Goal: Information Seeking & Learning: Learn about a topic

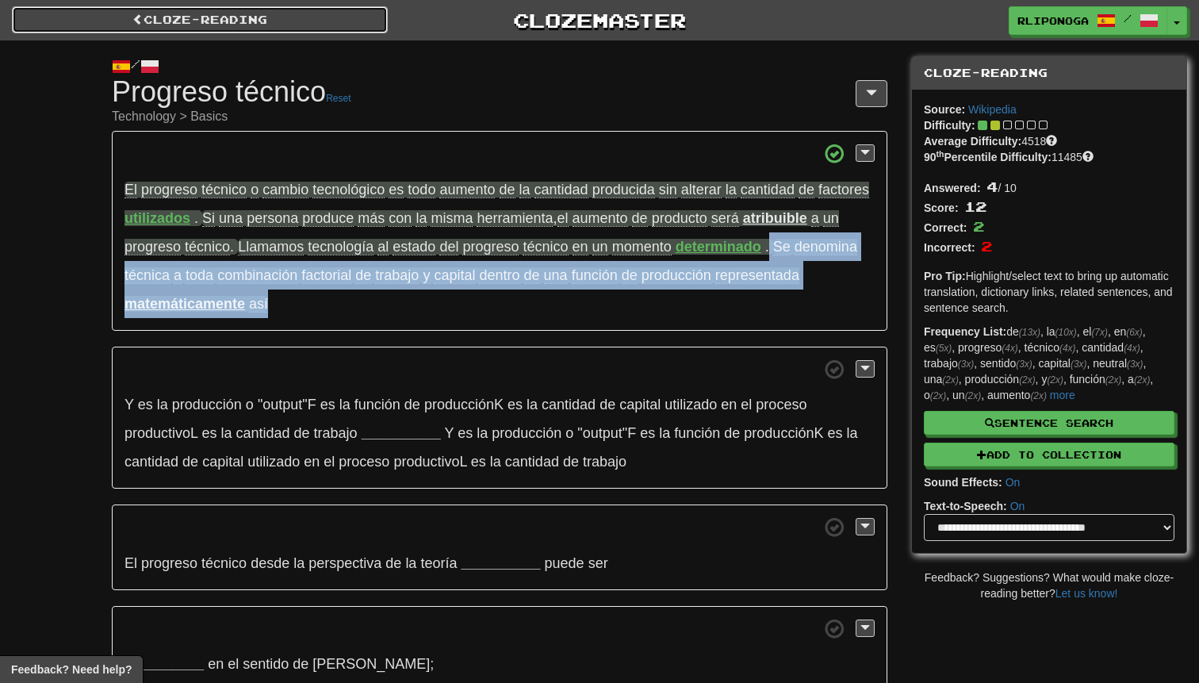
click at [184, 25] on link "Cloze-Reading" at bounding box center [200, 19] width 376 height 27
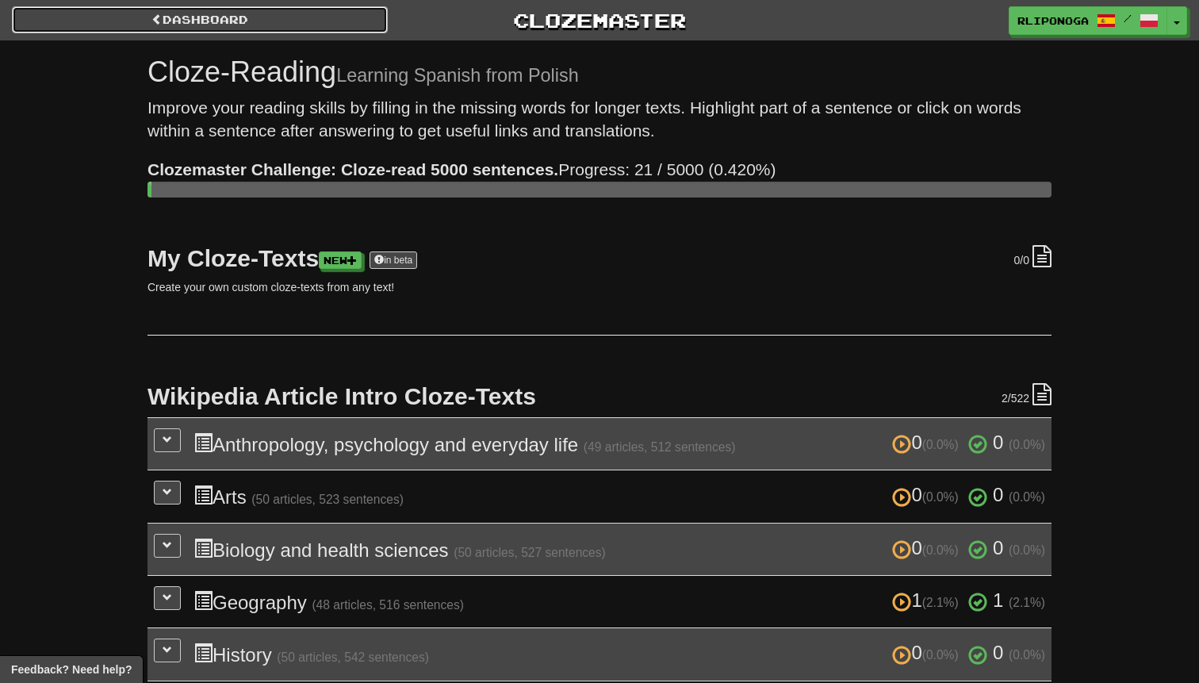
click at [184, 23] on link "Dashboard" at bounding box center [200, 19] width 376 height 27
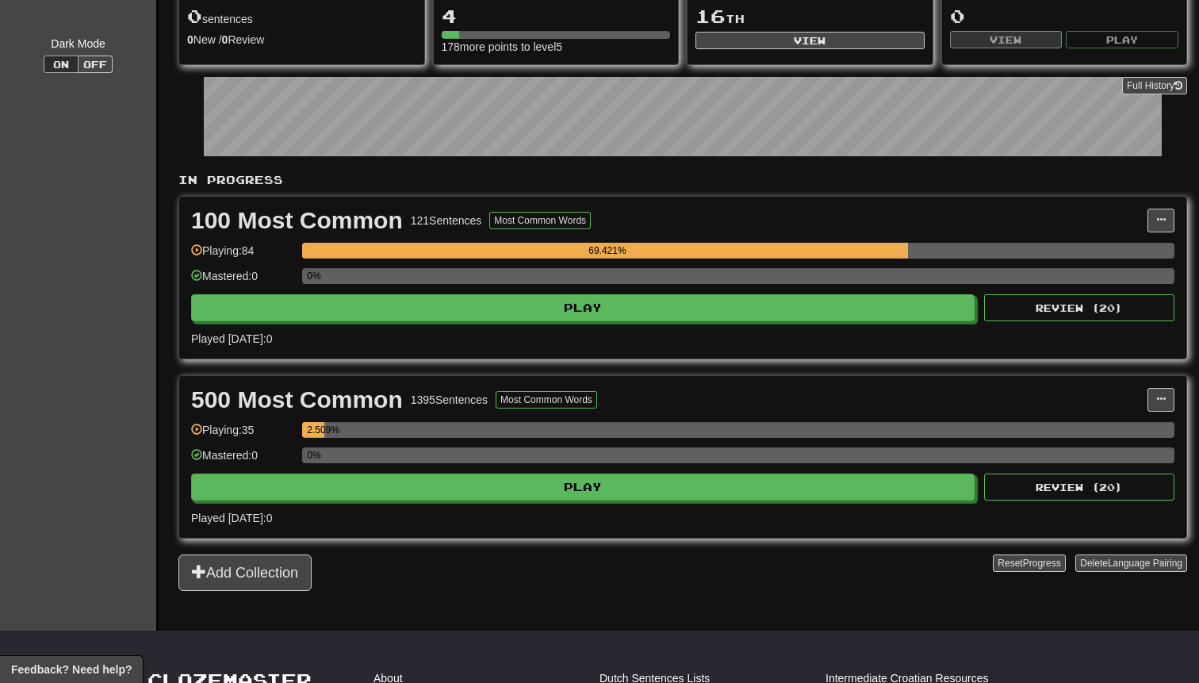
scroll to position [366, 0]
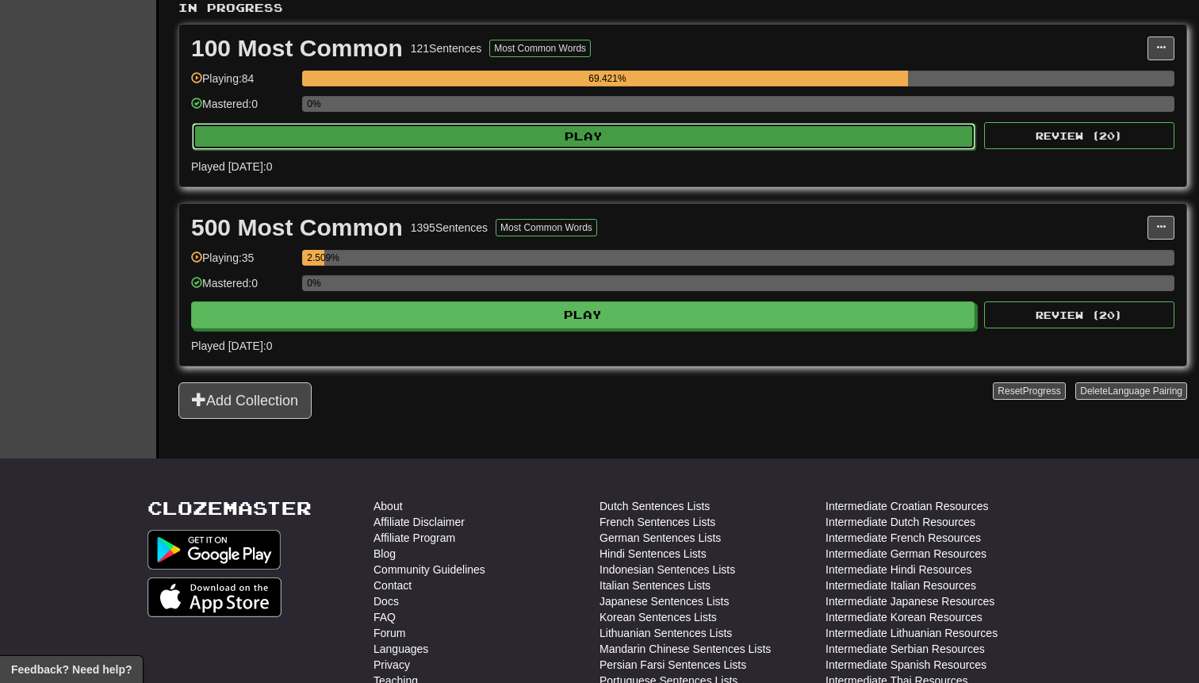
click at [489, 138] on button "Play" at bounding box center [583, 136] width 783 height 27
select select "**"
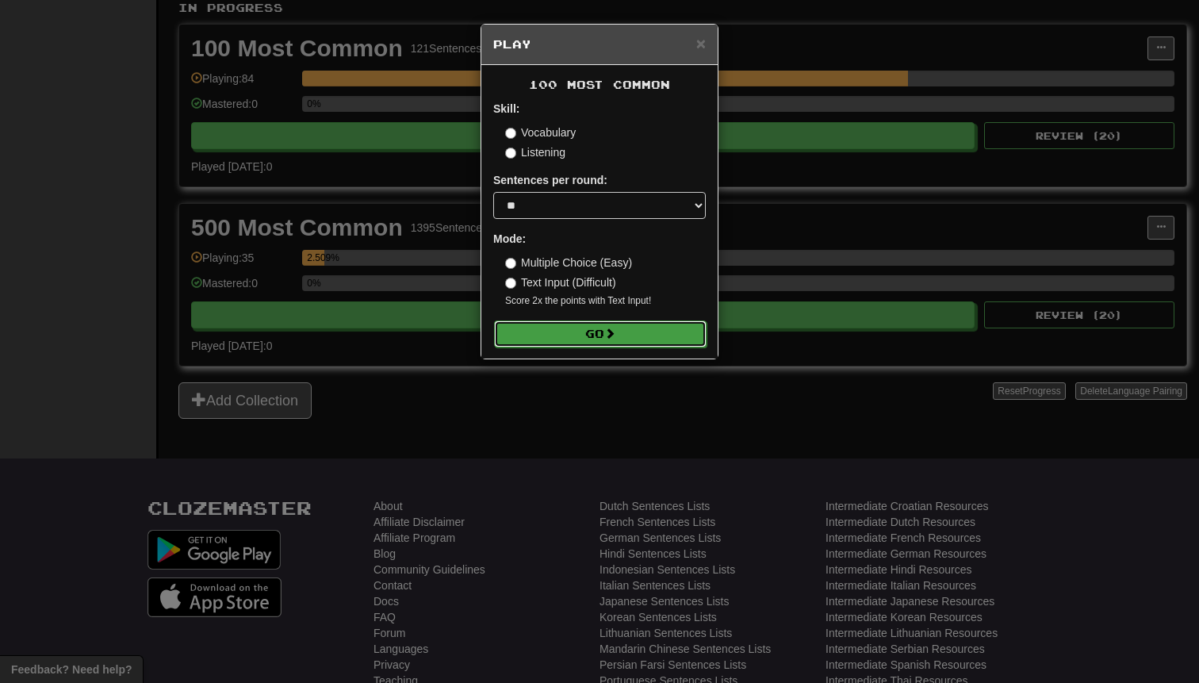
click at [680, 340] on button "Go" at bounding box center [600, 333] width 213 height 27
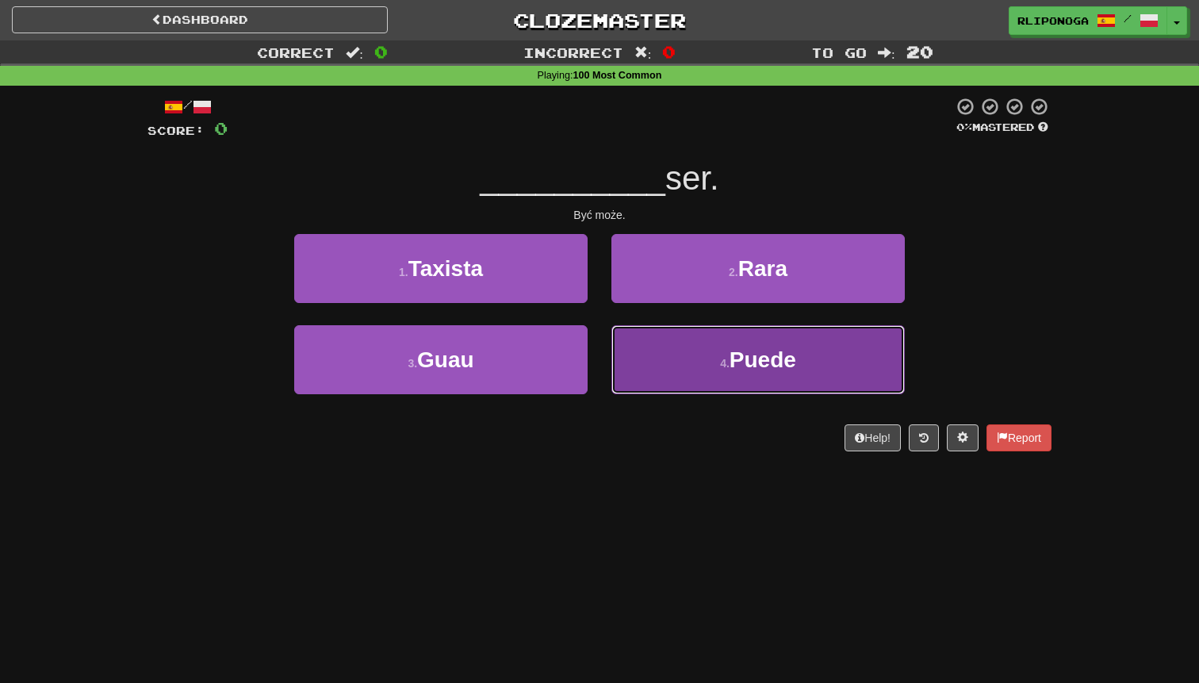
click at [704, 364] on button "4 . Puede" at bounding box center [757, 359] width 293 height 69
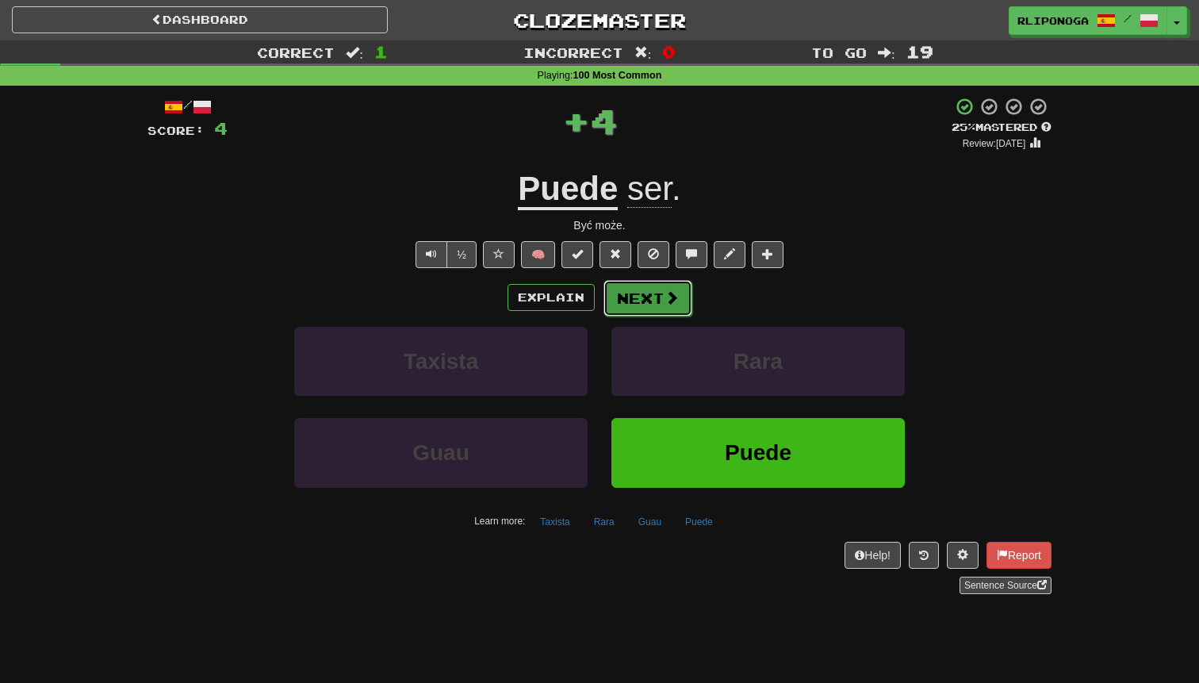
click at [652, 295] on button "Next" at bounding box center [647, 298] width 89 height 36
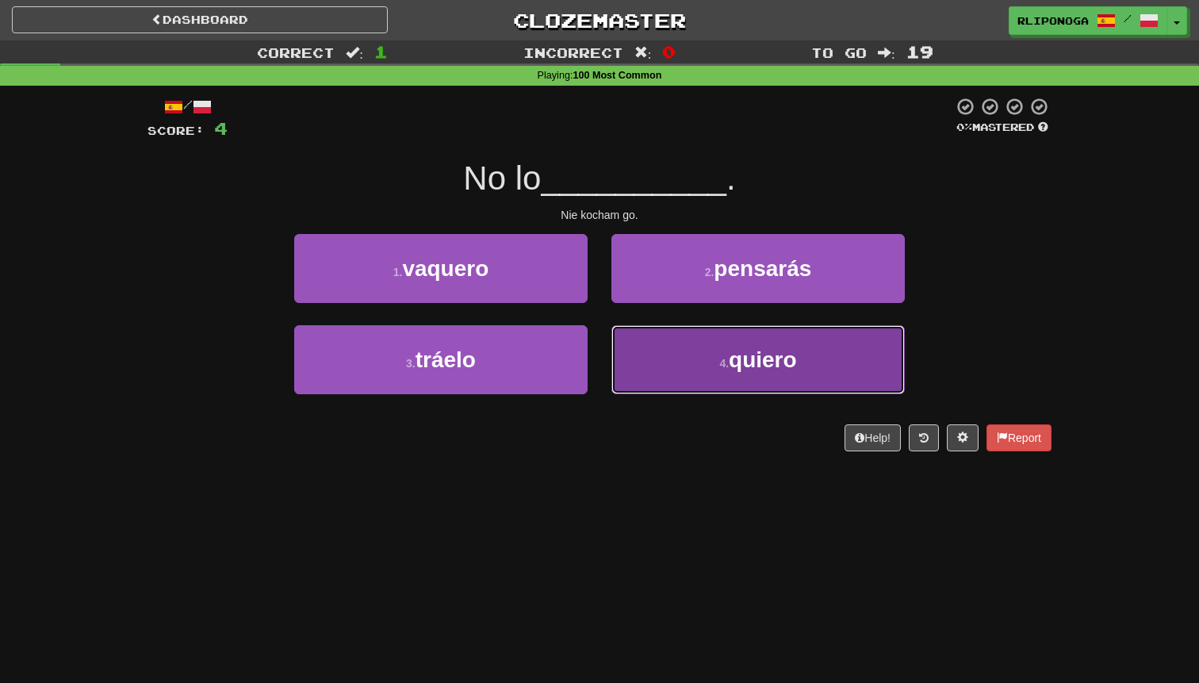
click at [680, 361] on button "4 . quiero" at bounding box center [757, 359] width 293 height 69
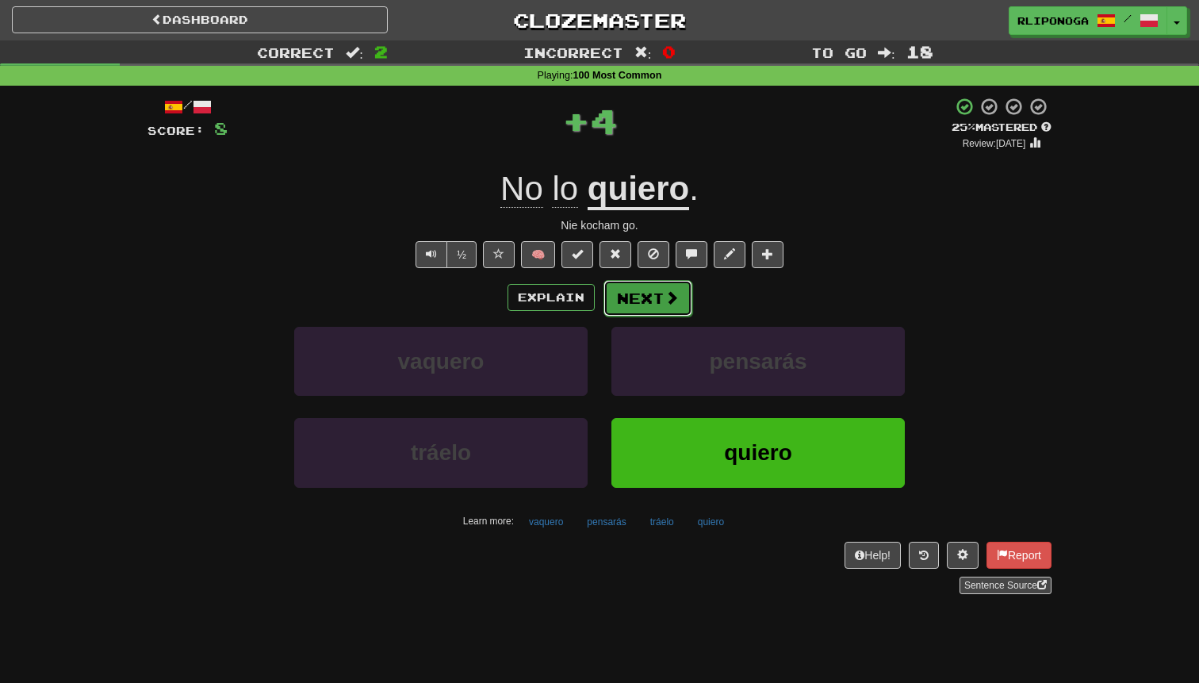
click at [662, 297] on button "Next" at bounding box center [647, 298] width 89 height 36
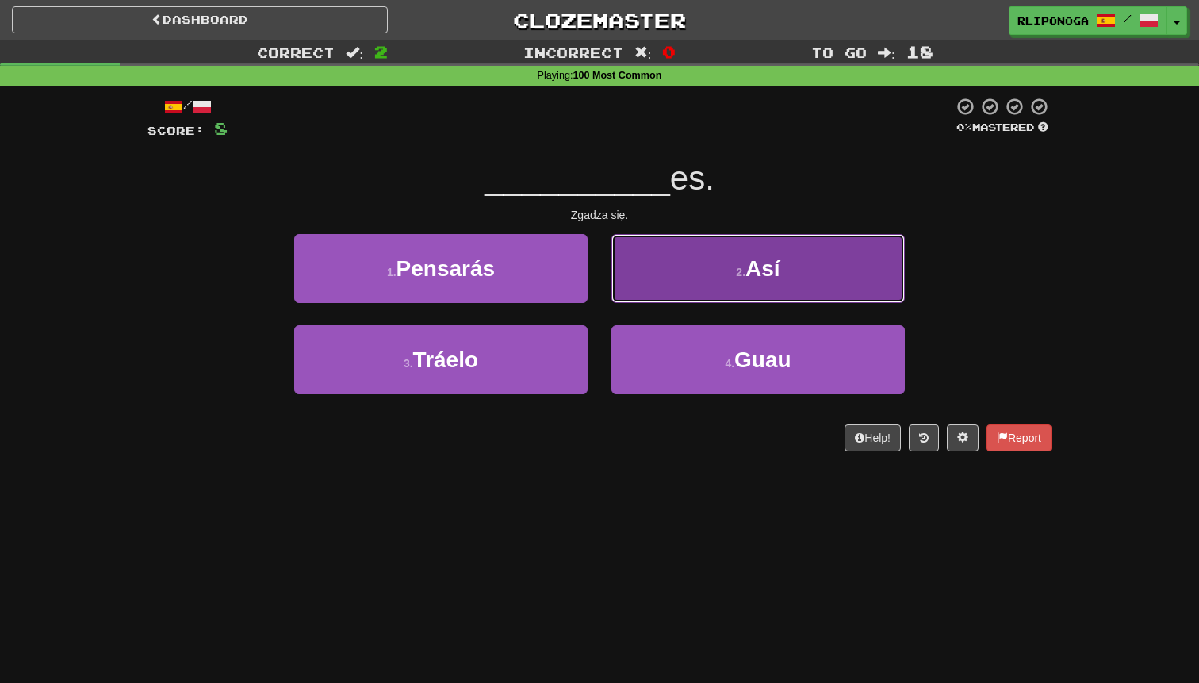
click at [666, 282] on button "2 . Así" at bounding box center [757, 268] width 293 height 69
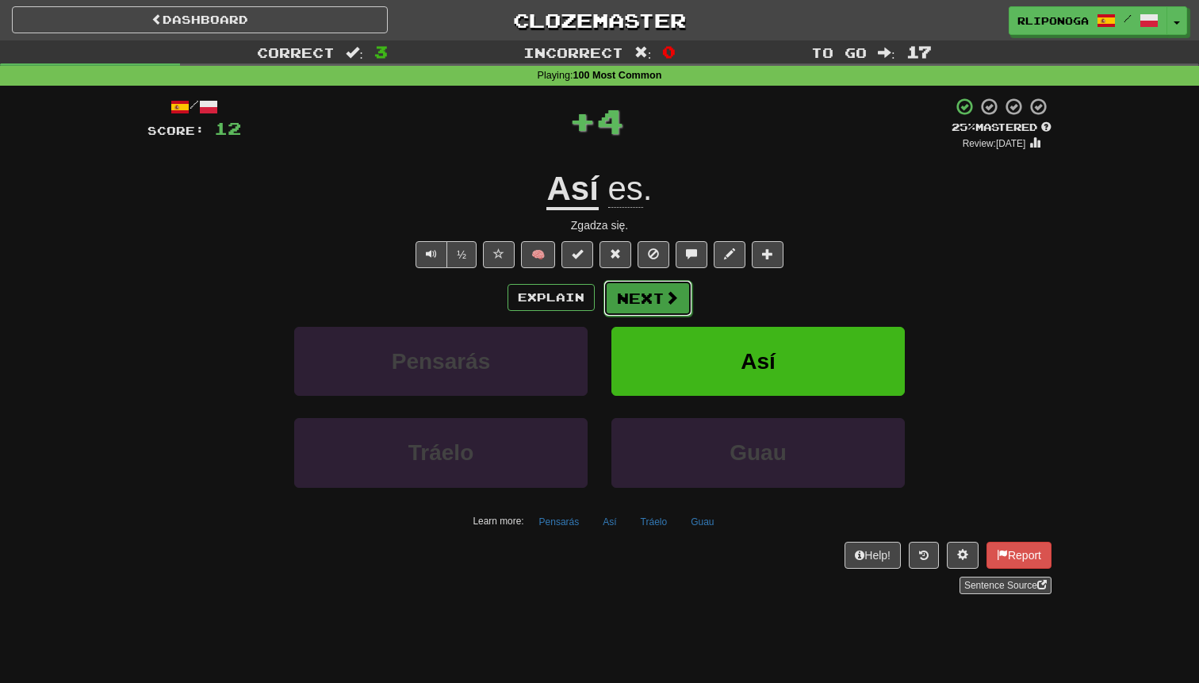
click at [647, 292] on button "Next" at bounding box center [647, 298] width 89 height 36
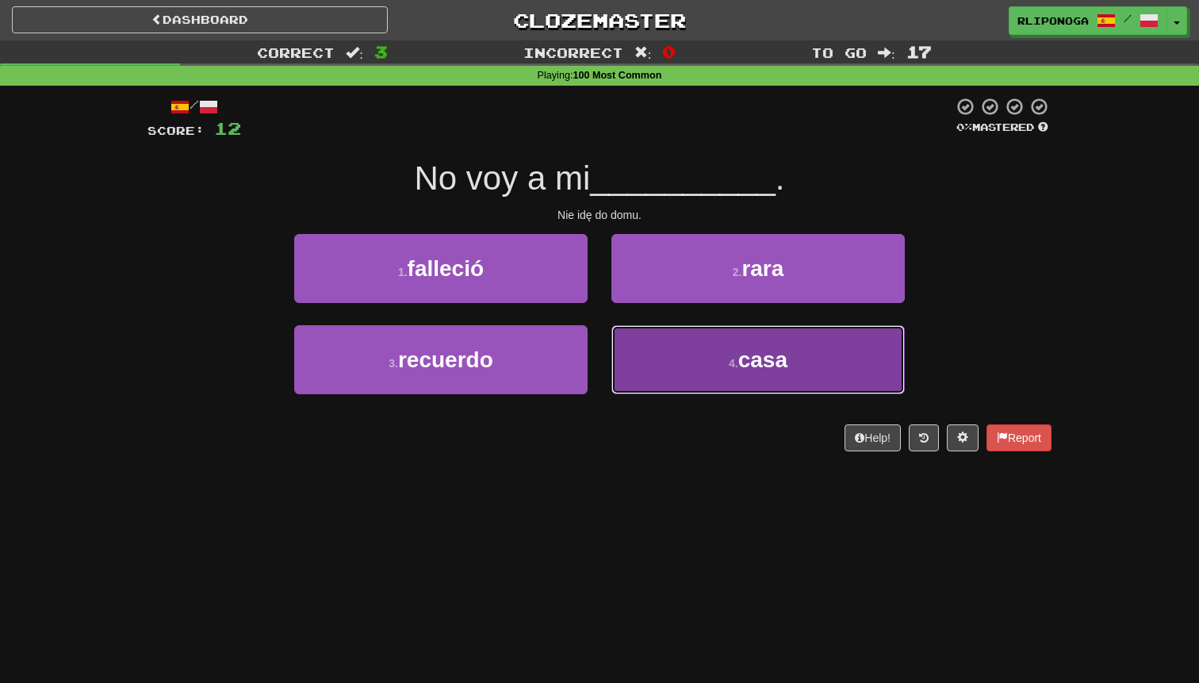
click at [786, 349] on span "casa" at bounding box center [762, 359] width 49 height 25
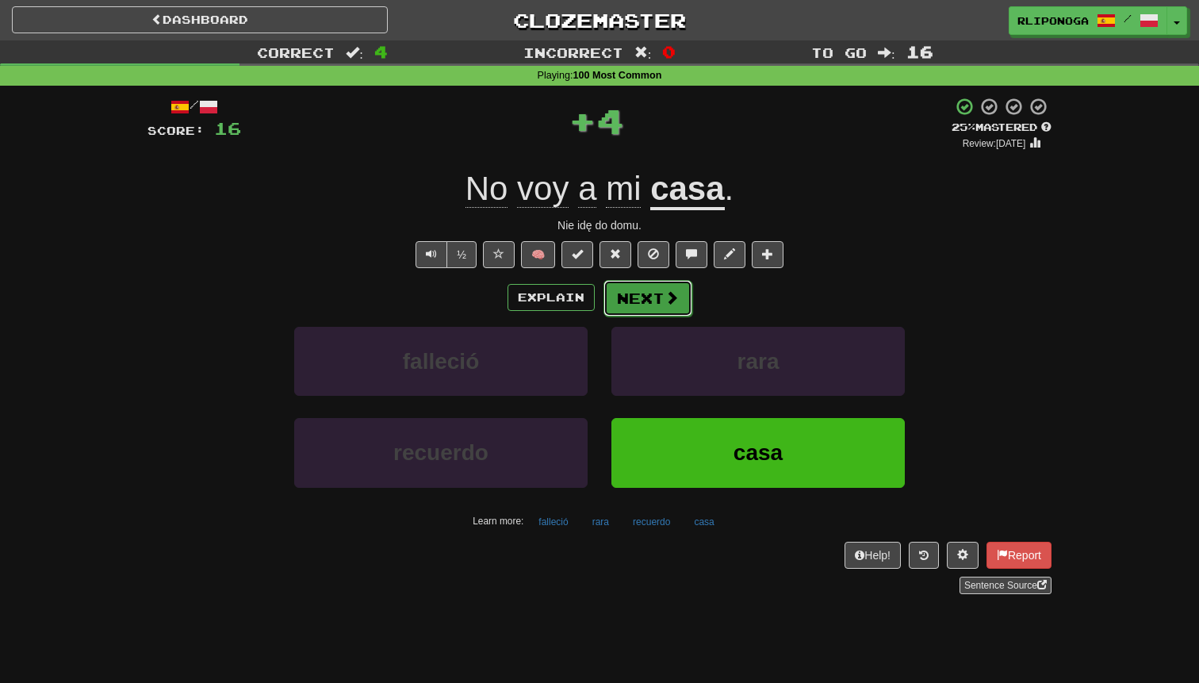
click at [685, 303] on button "Next" at bounding box center [647, 298] width 89 height 36
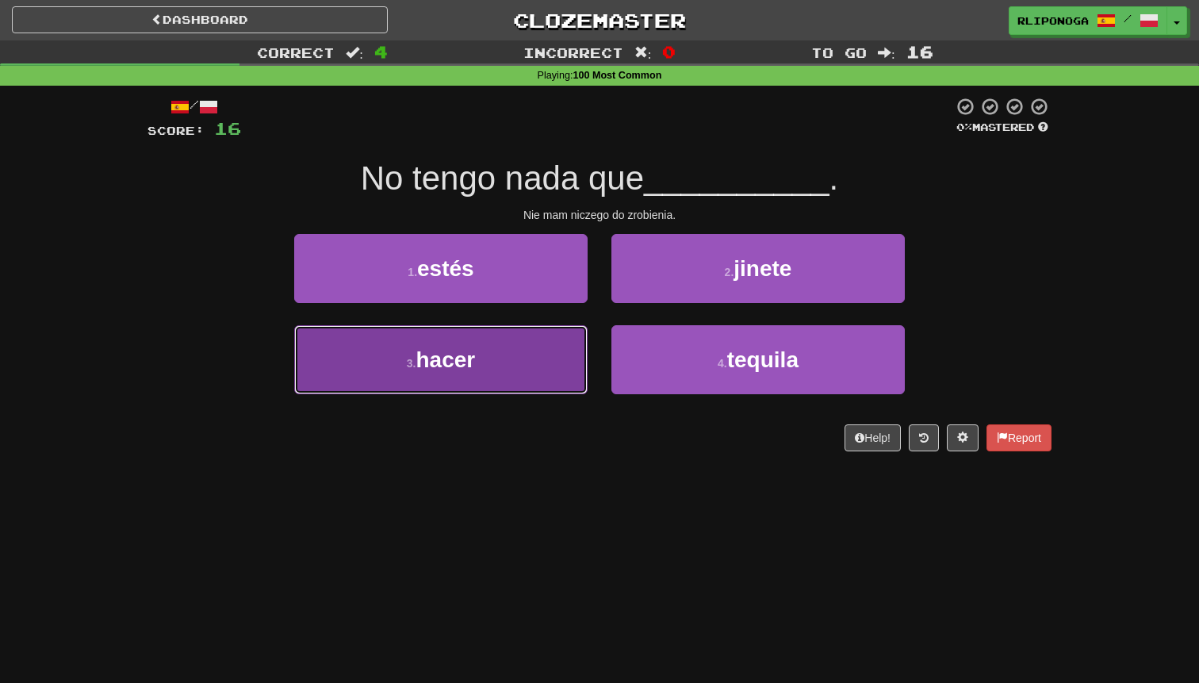
click at [511, 358] on button "3 . hacer" at bounding box center [440, 359] width 293 height 69
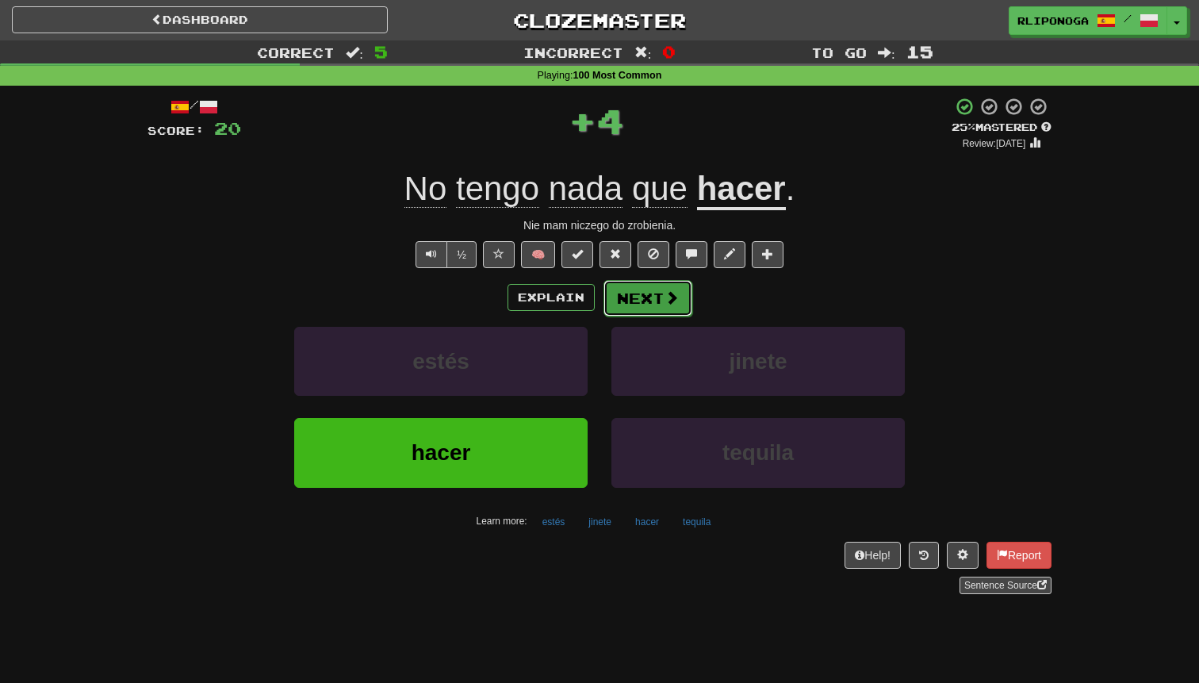
click at [671, 307] on button "Next" at bounding box center [647, 298] width 89 height 36
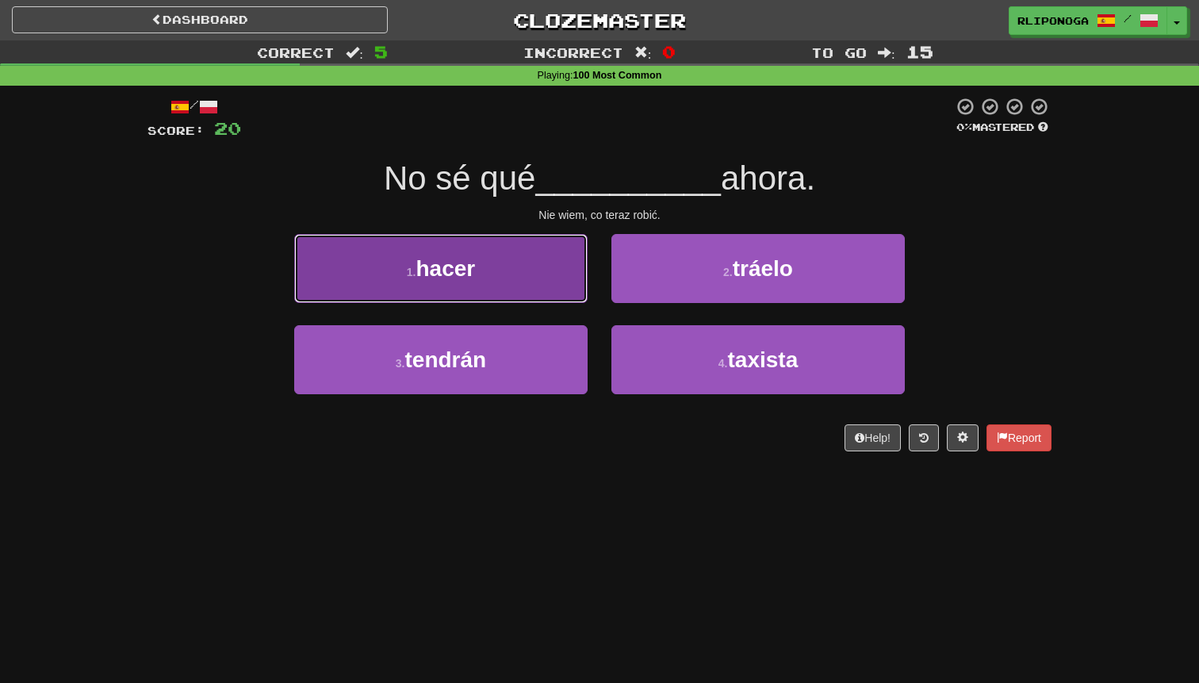
click at [515, 283] on button "1 . hacer" at bounding box center [440, 268] width 293 height 69
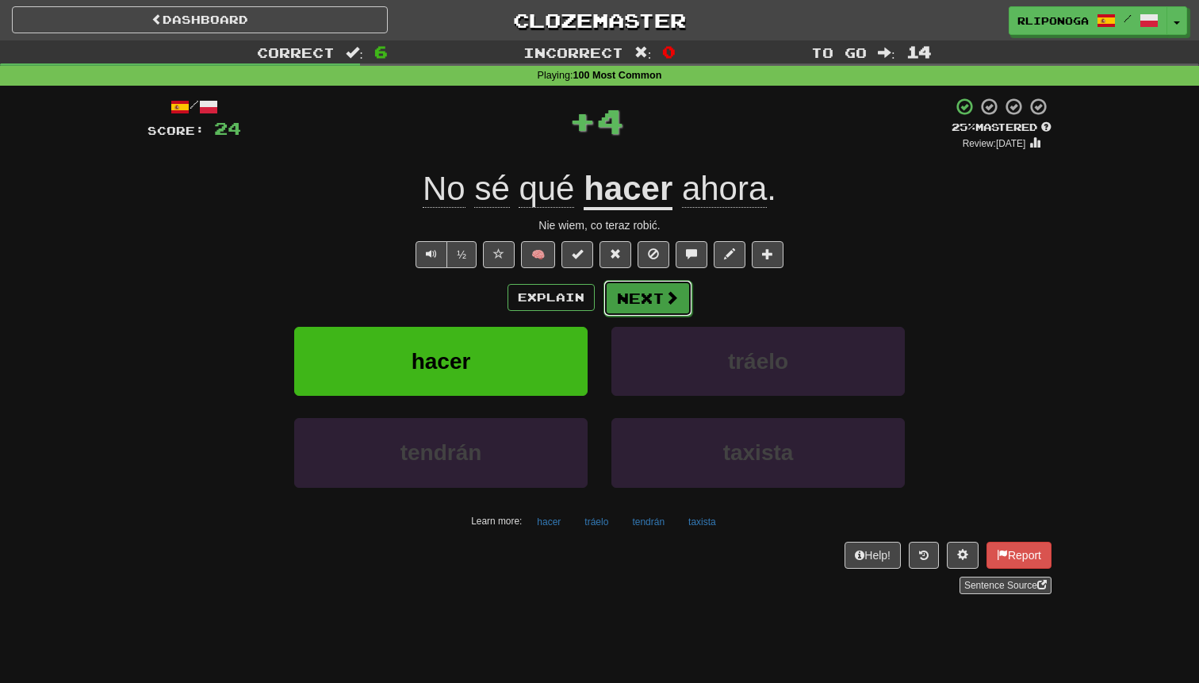
click at [645, 302] on button "Next" at bounding box center [647, 298] width 89 height 36
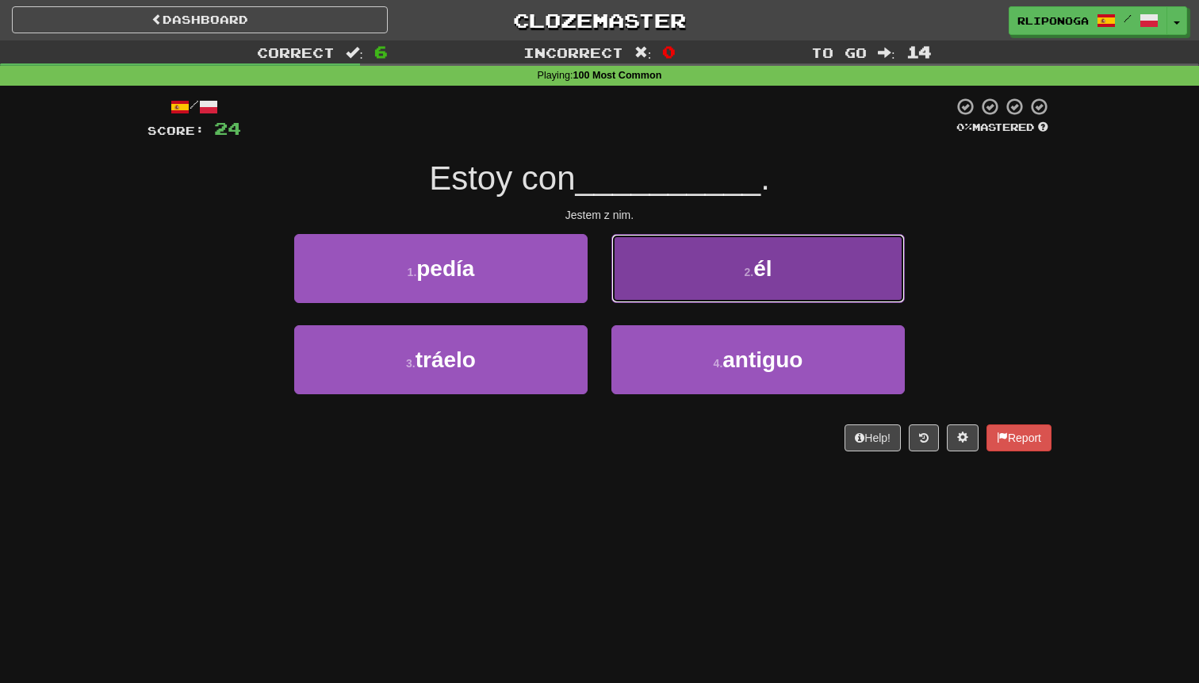
click at [657, 293] on button "2 . él" at bounding box center [757, 268] width 293 height 69
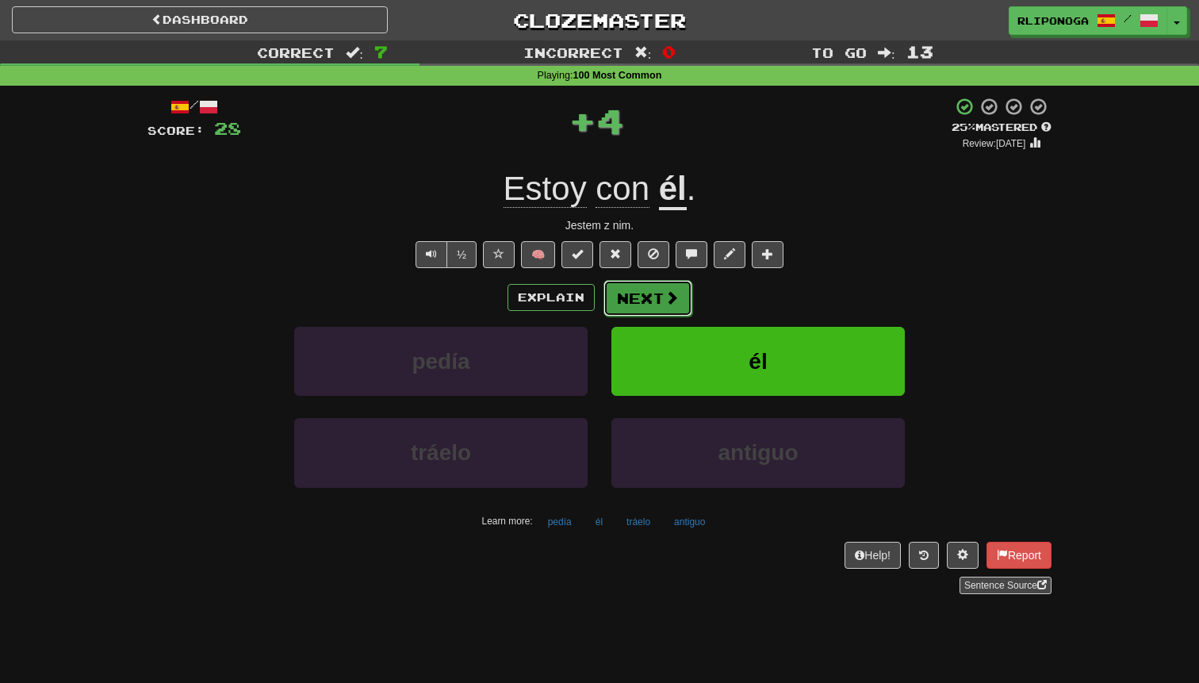
click at [655, 296] on button "Next" at bounding box center [647, 298] width 89 height 36
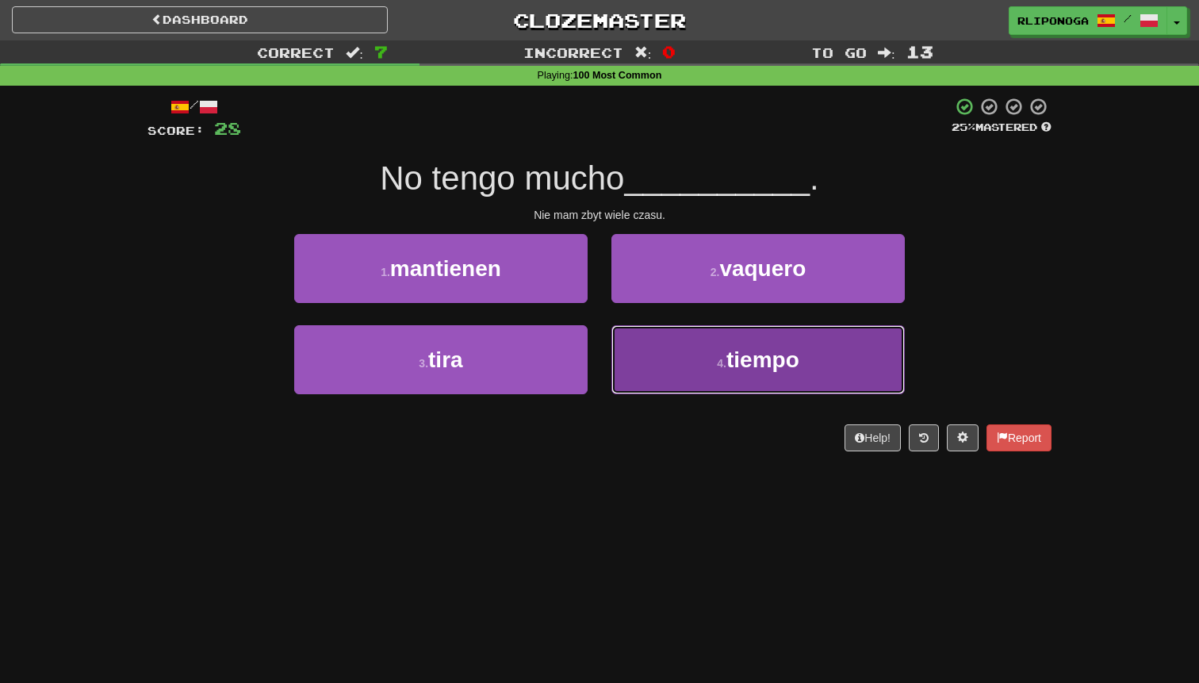
click at [669, 350] on button "4 . tiempo" at bounding box center [757, 359] width 293 height 69
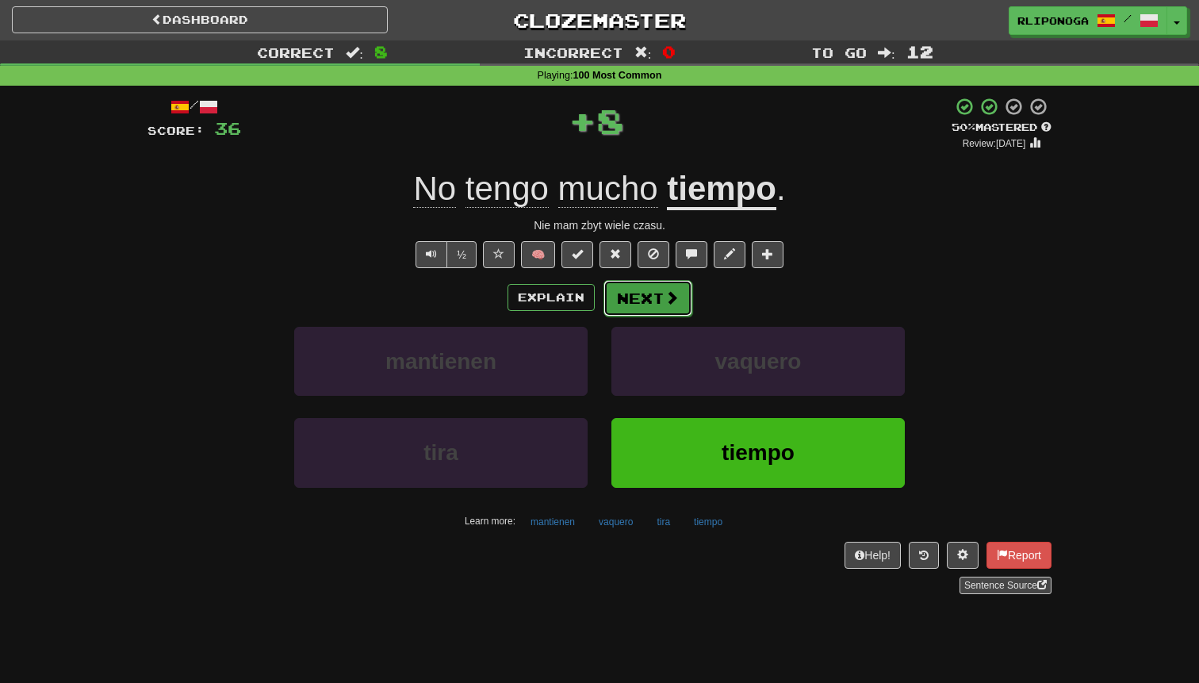
click at [667, 302] on span at bounding box center [671, 297] width 14 height 14
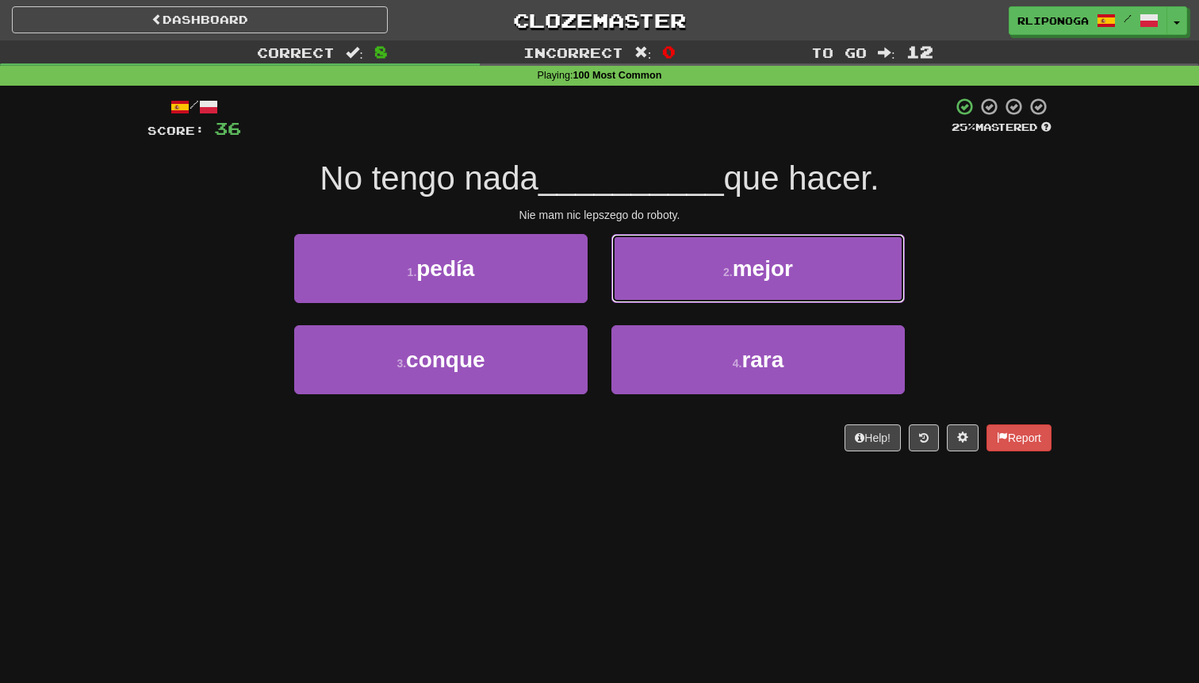
click at [667, 302] on button "2 . mejor" at bounding box center [757, 268] width 293 height 69
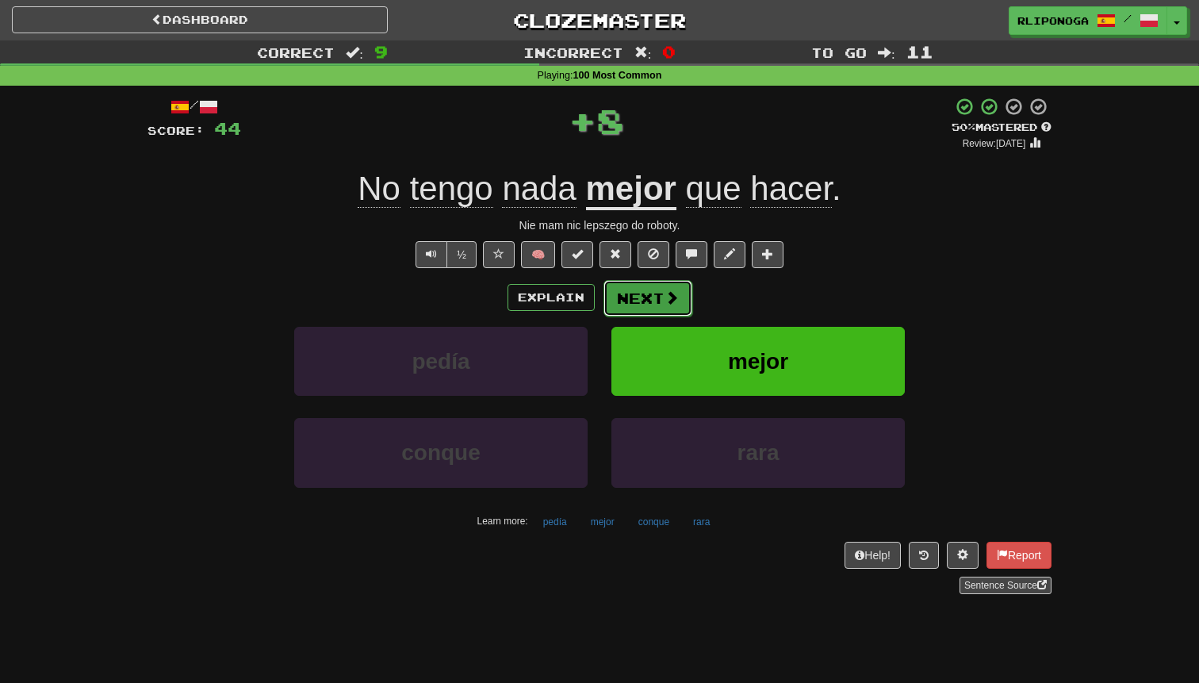
click at [665, 298] on span at bounding box center [671, 297] width 14 height 14
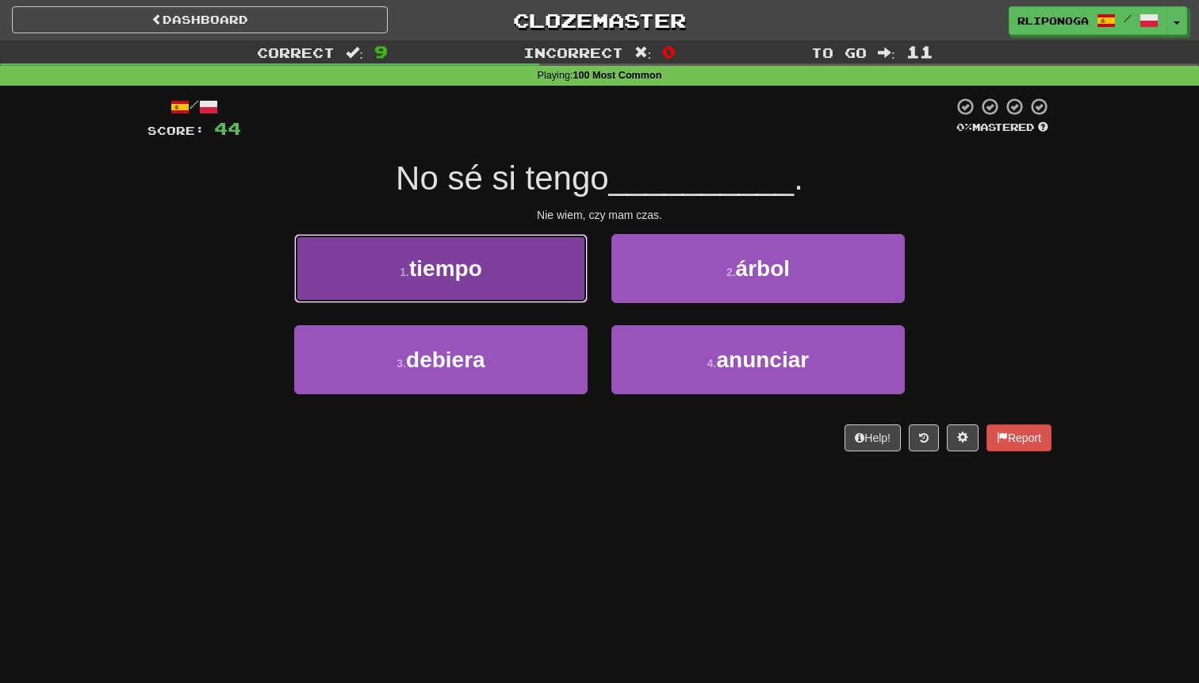
click at [554, 284] on button "1 . tiempo" at bounding box center [440, 268] width 293 height 69
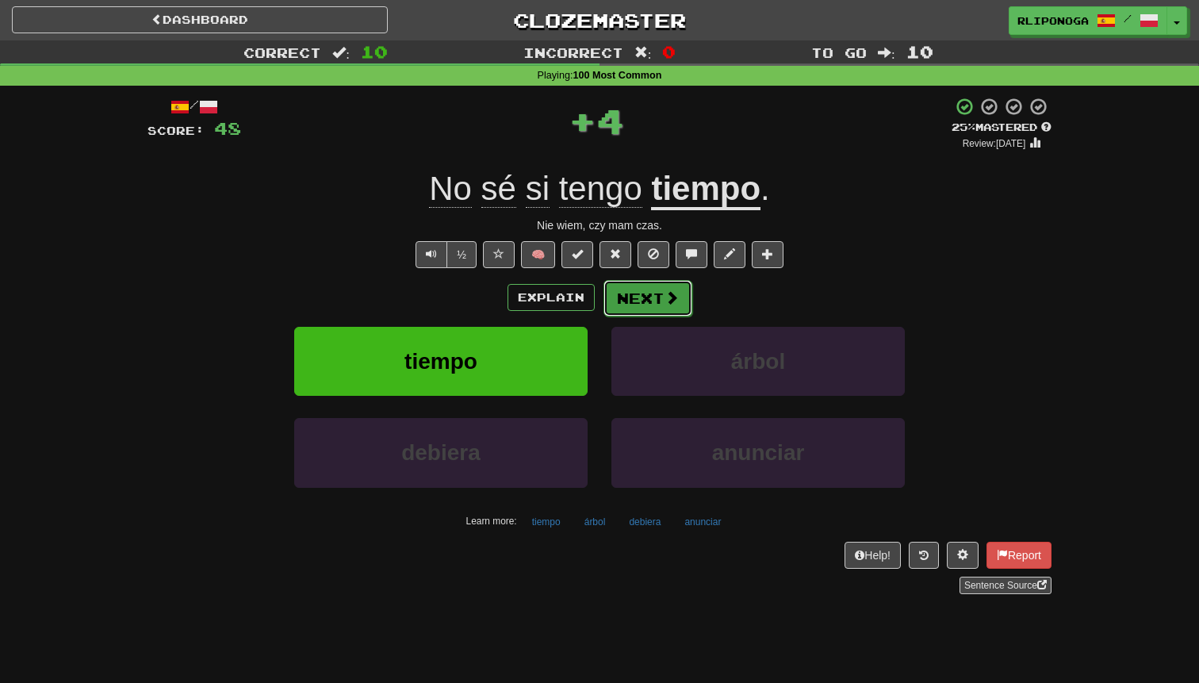
click at [654, 298] on button "Next" at bounding box center [647, 298] width 89 height 36
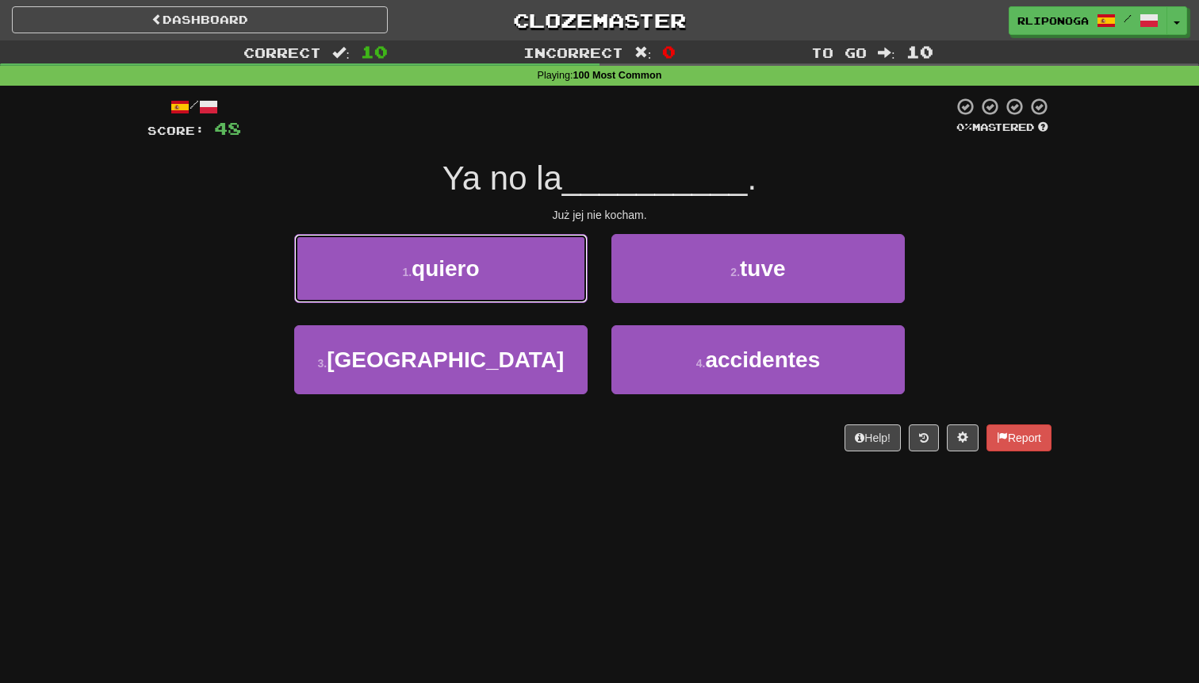
click at [538, 278] on button "1 . quiero" at bounding box center [440, 268] width 293 height 69
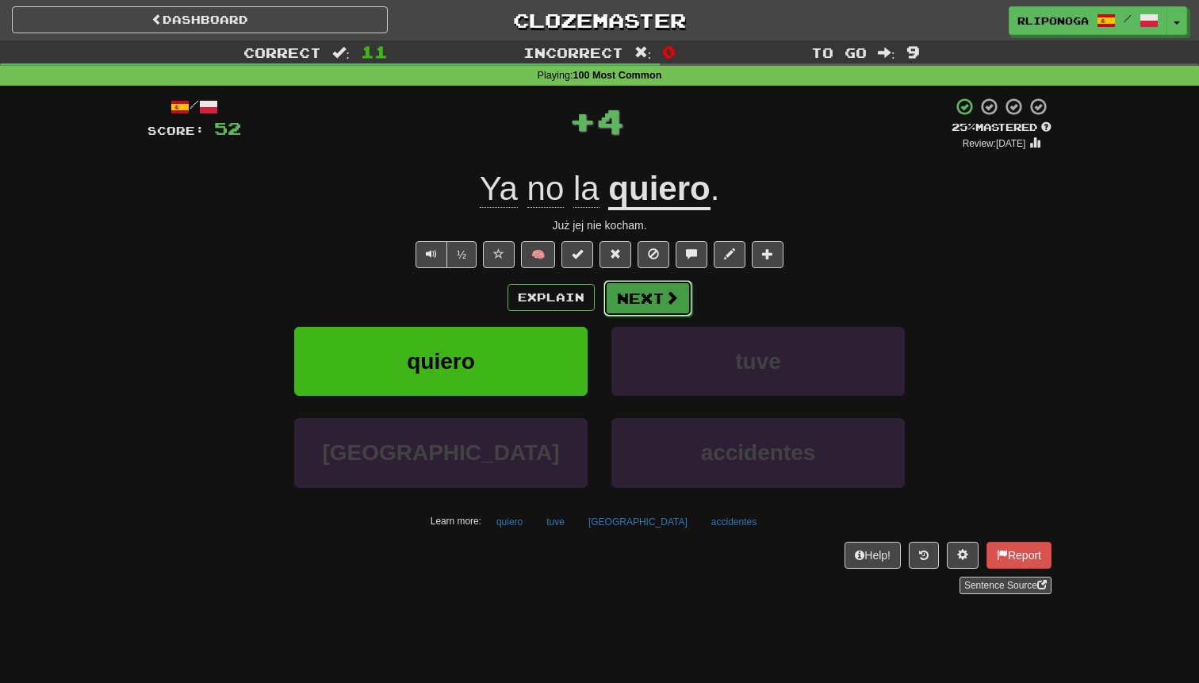
click at [633, 298] on button "Next" at bounding box center [647, 298] width 89 height 36
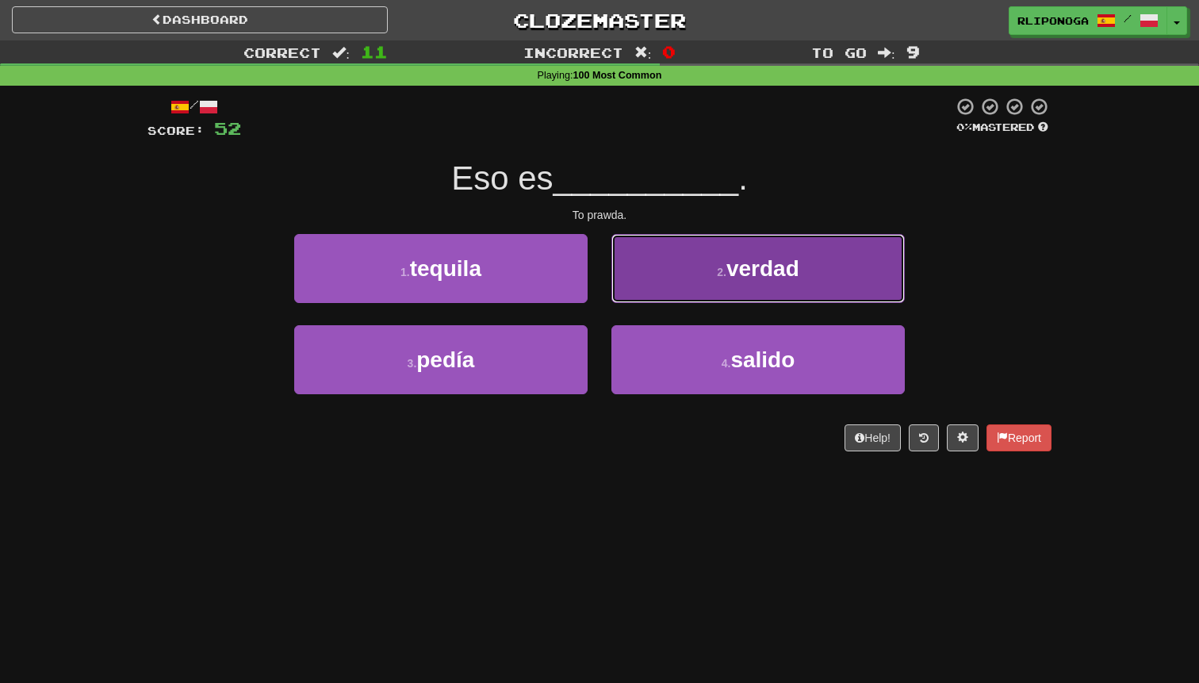
click at [627, 289] on button "2 . verdad" at bounding box center [757, 268] width 293 height 69
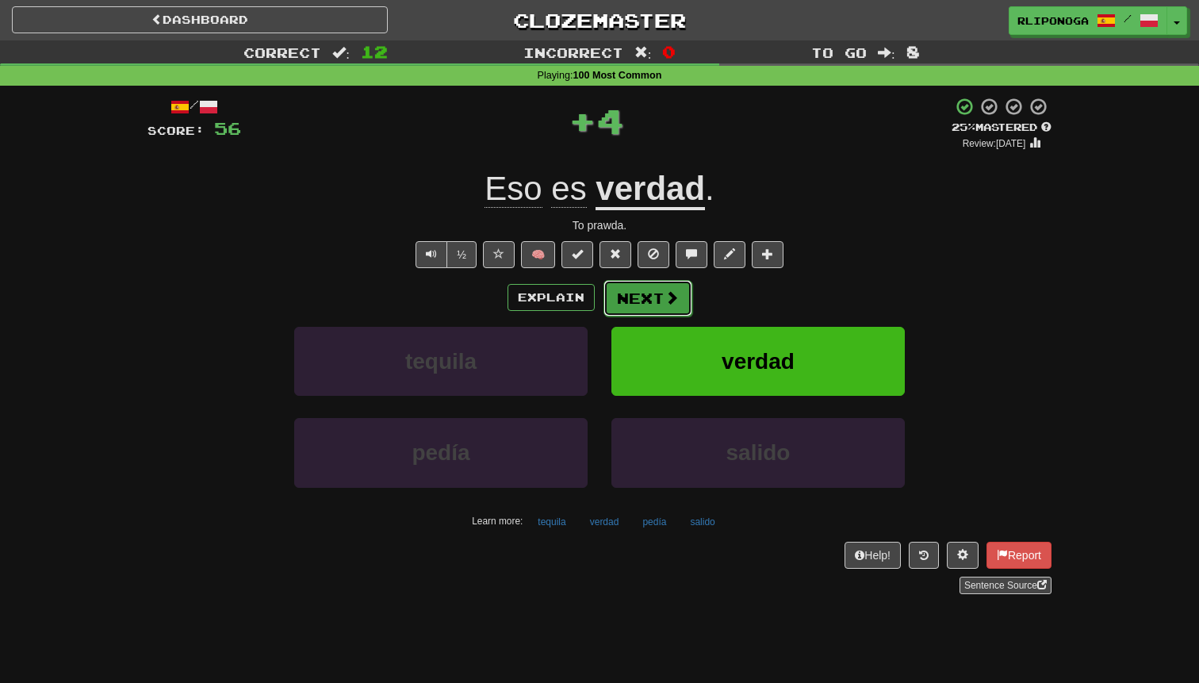
click at [632, 289] on button "Next" at bounding box center [647, 298] width 89 height 36
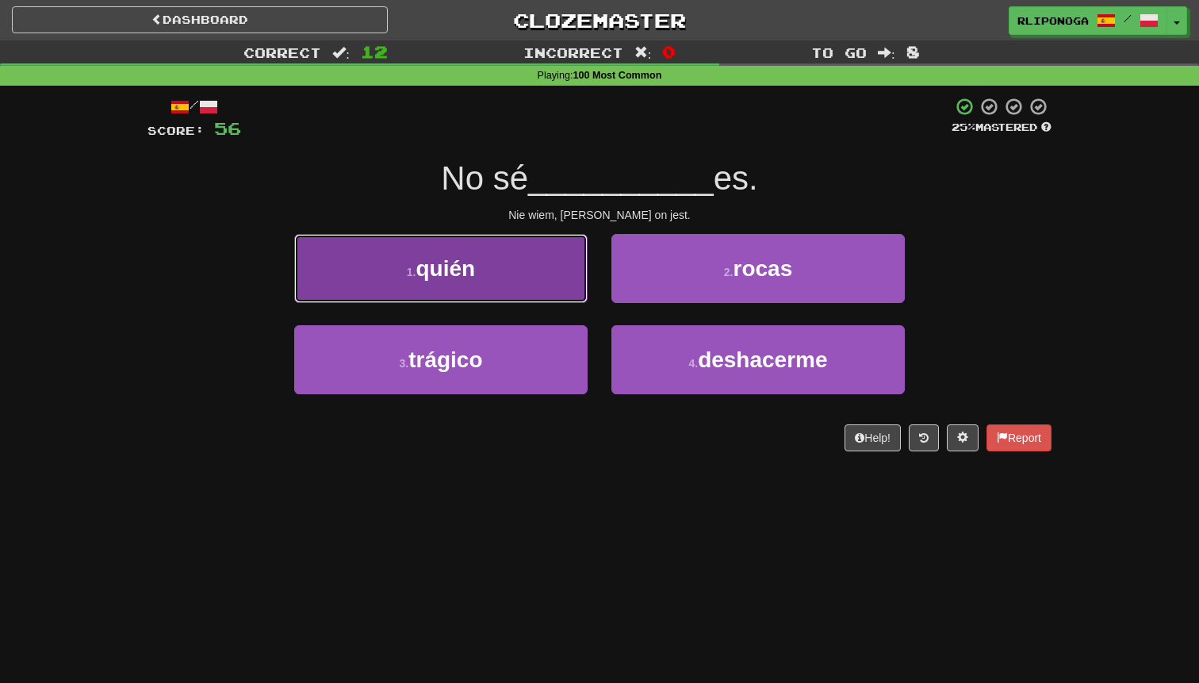
click at [560, 273] on button "1 . quién" at bounding box center [440, 268] width 293 height 69
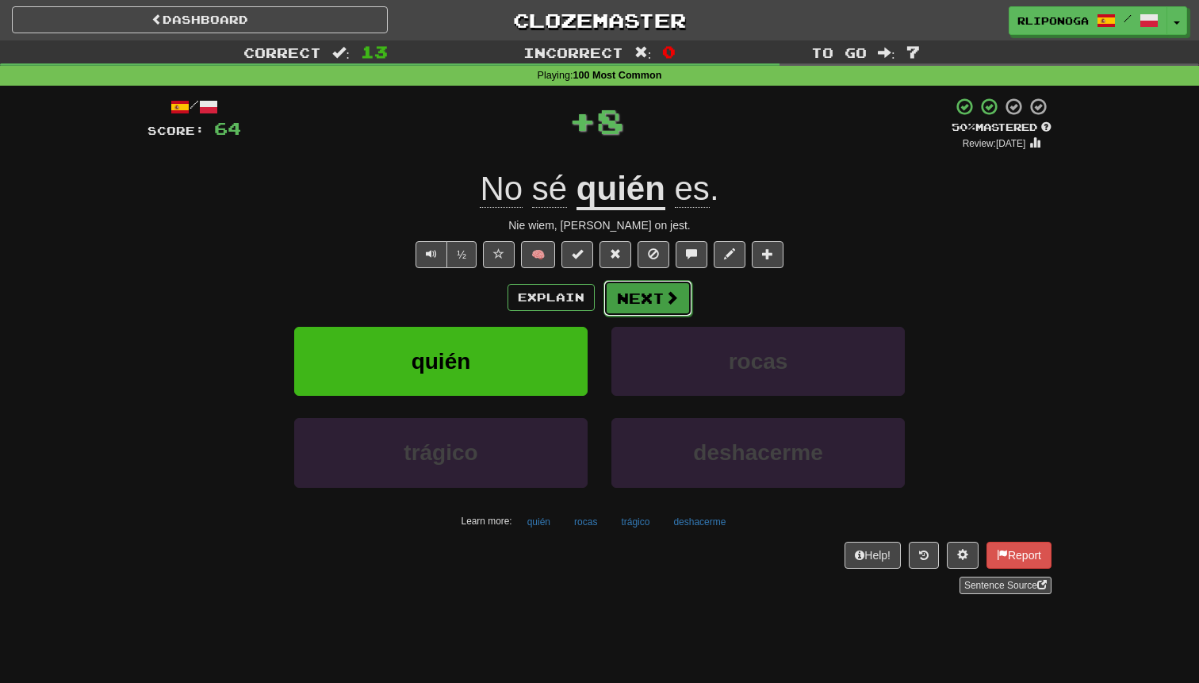
click at [640, 289] on button "Next" at bounding box center [647, 298] width 89 height 36
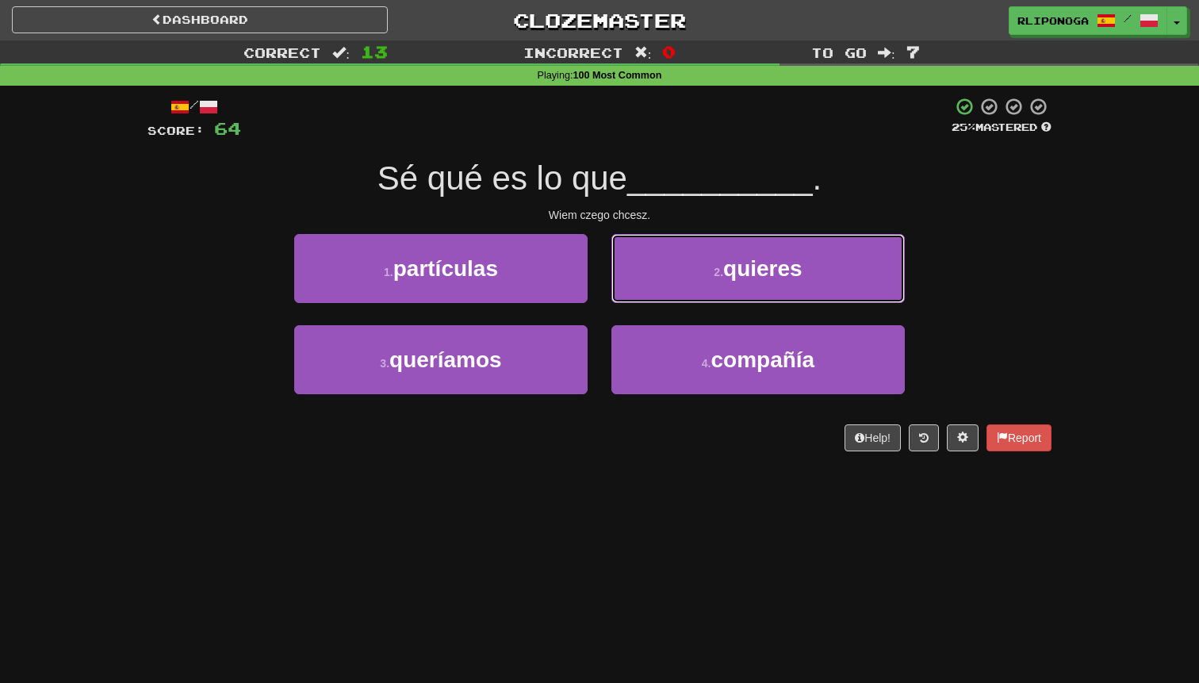
click at [640, 289] on button "2 . quieres" at bounding box center [757, 268] width 293 height 69
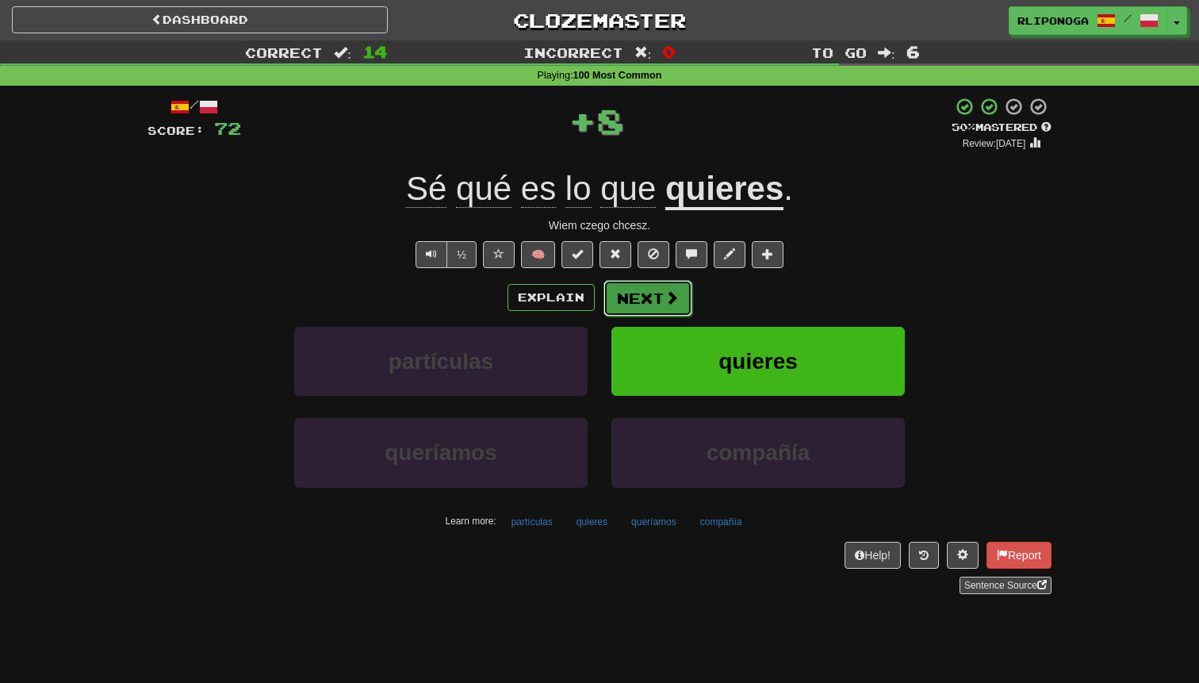
click at [640, 289] on button "Next" at bounding box center [647, 298] width 89 height 36
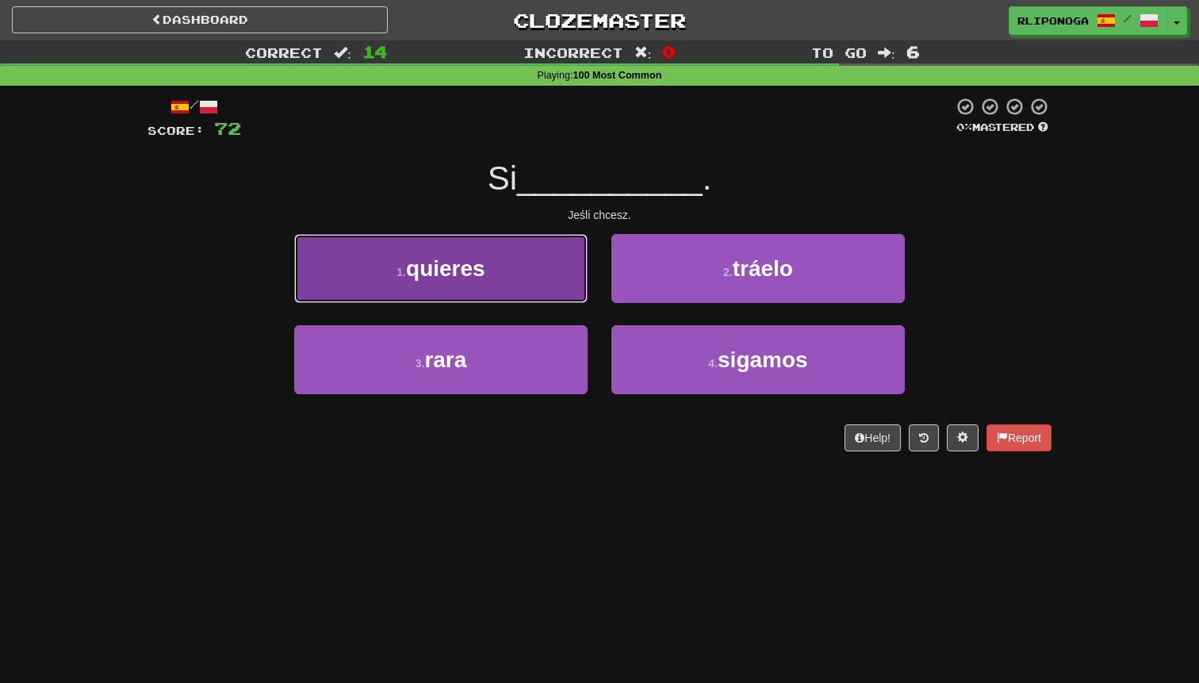
click at [551, 300] on button "1 . quieres" at bounding box center [440, 268] width 293 height 69
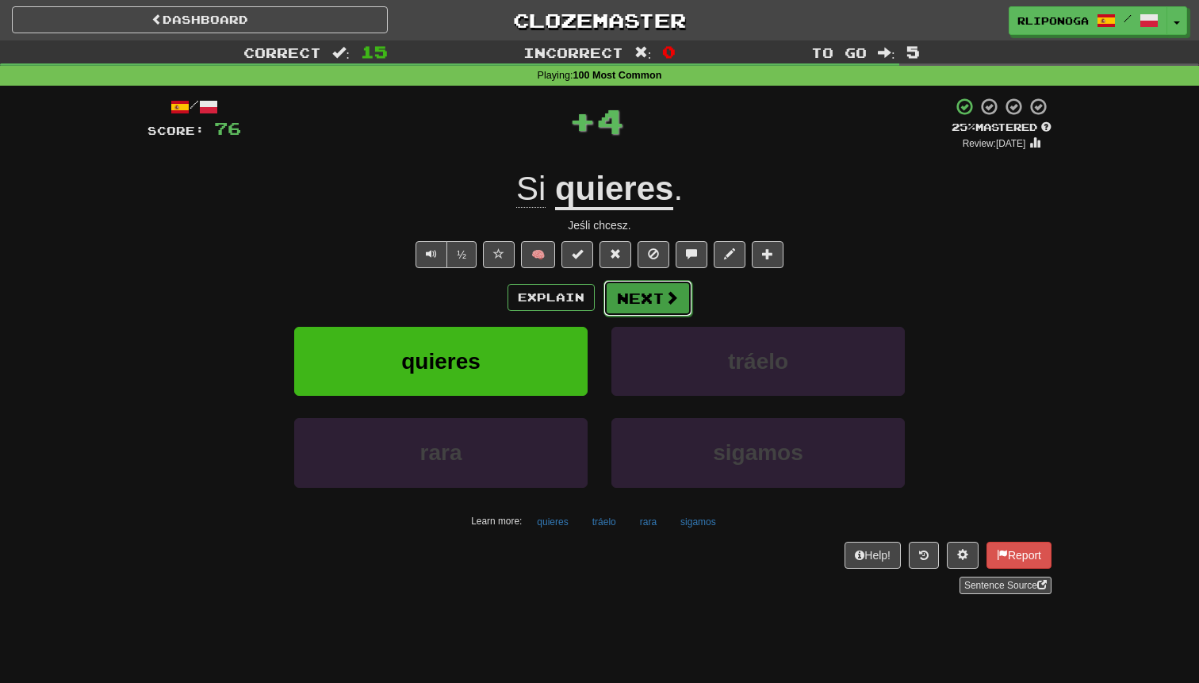
click at [615, 303] on button "Next" at bounding box center [647, 298] width 89 height 36
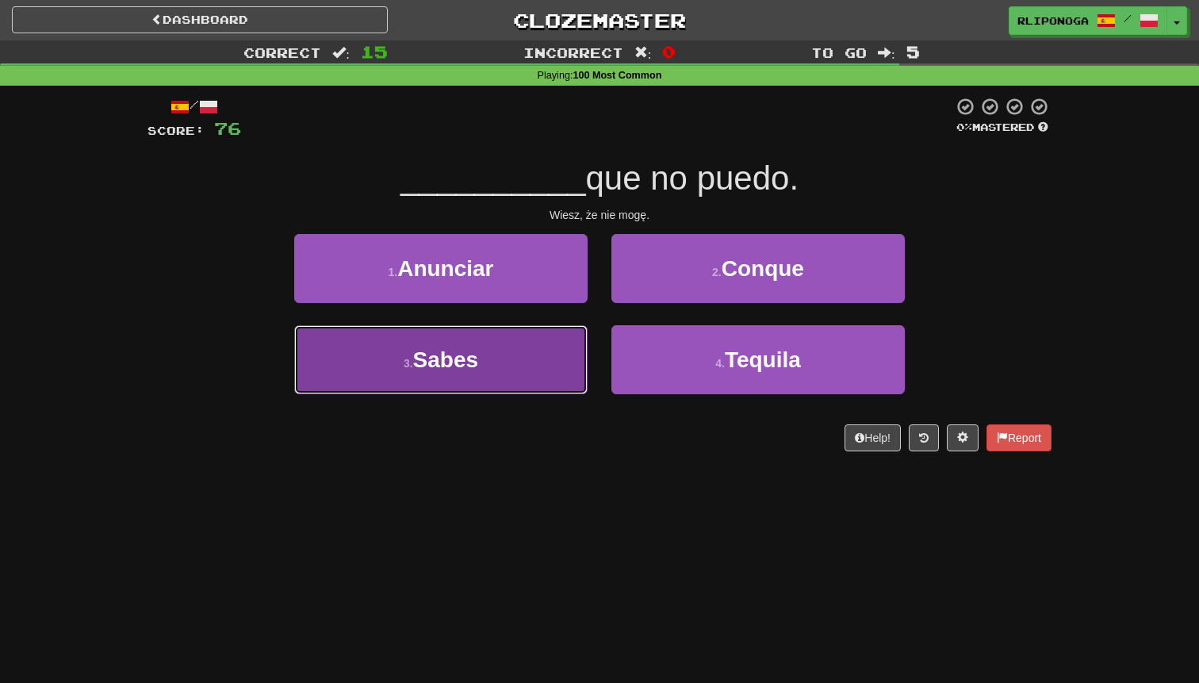
click at [546, 336] on button "3 . Sabes" at bounding box center [440, 359] width 293 height 69
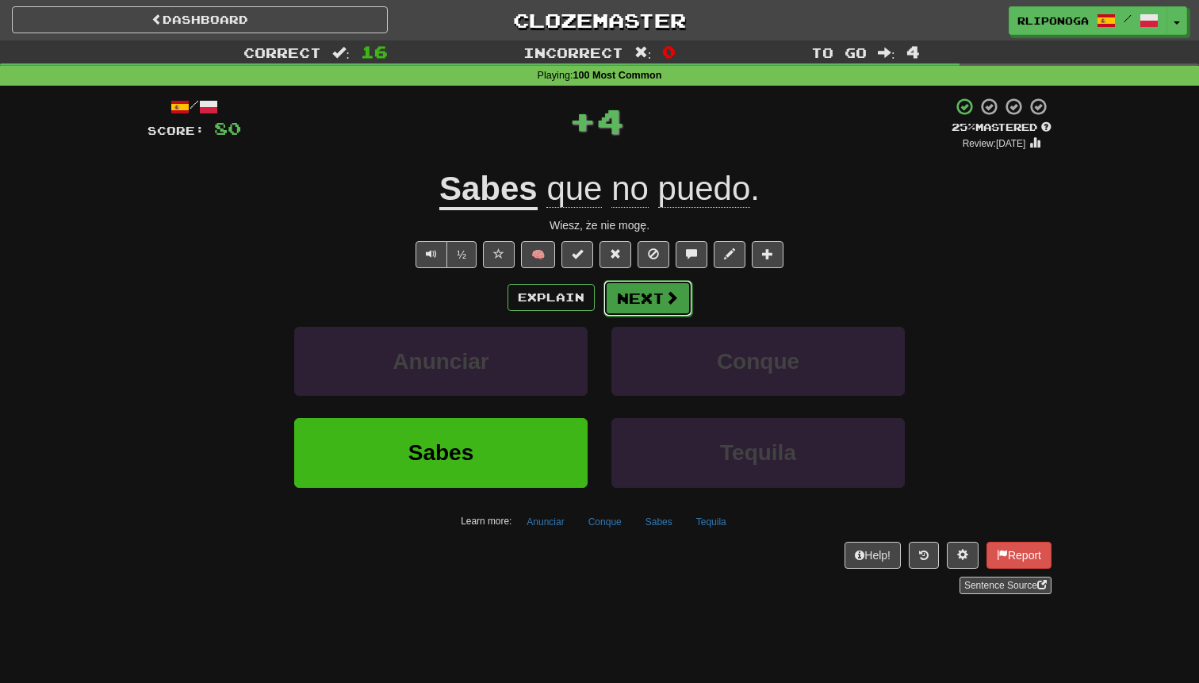
click at [614, 298] on button "Next" at bounding box center [647, 298] width 89 height 36
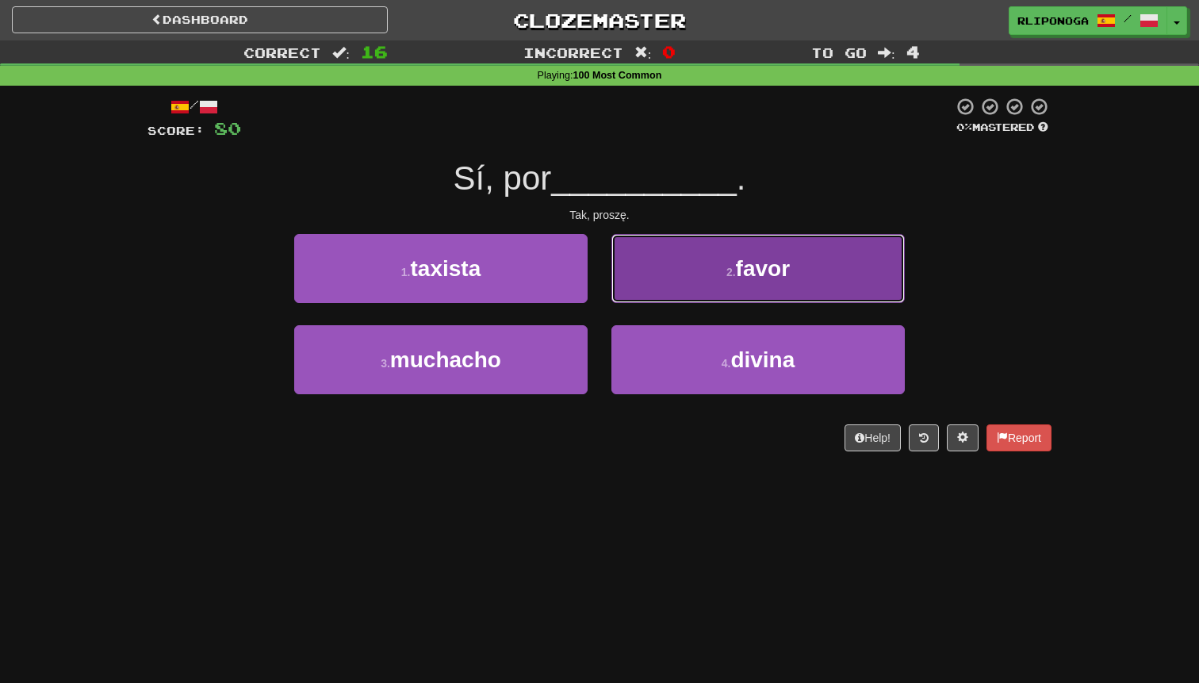
click at [641, 291] on button "2 . favor" at bounding box center [757, 268] width 293 height 69
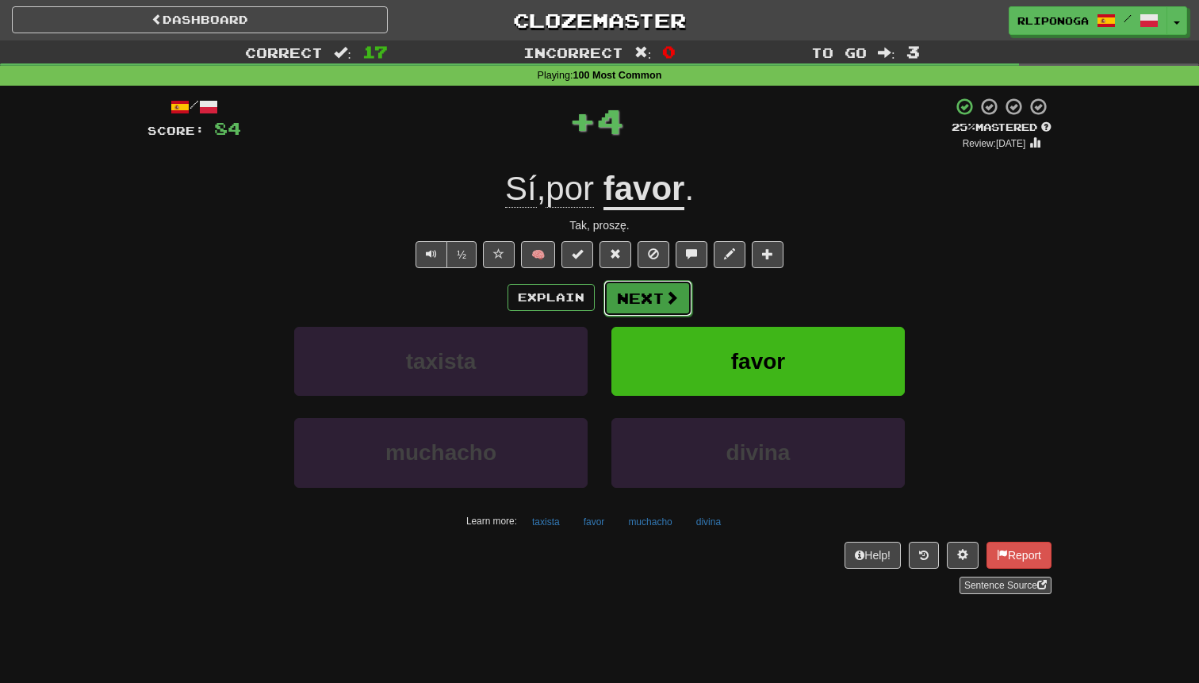
click at [643, 297] on button "Next" at bounding box center [647, 298] width 89 height 36
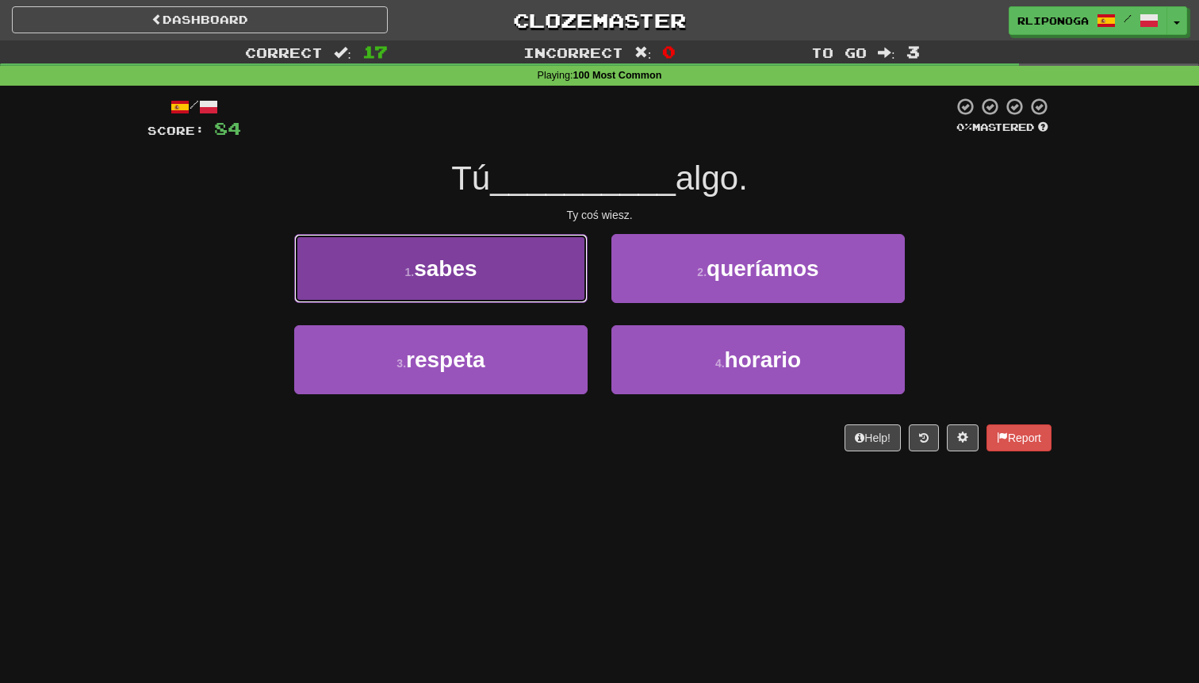
click at [552, 285] on button "1 . sabes" at bounding box center [440, 268] width 293 height 69
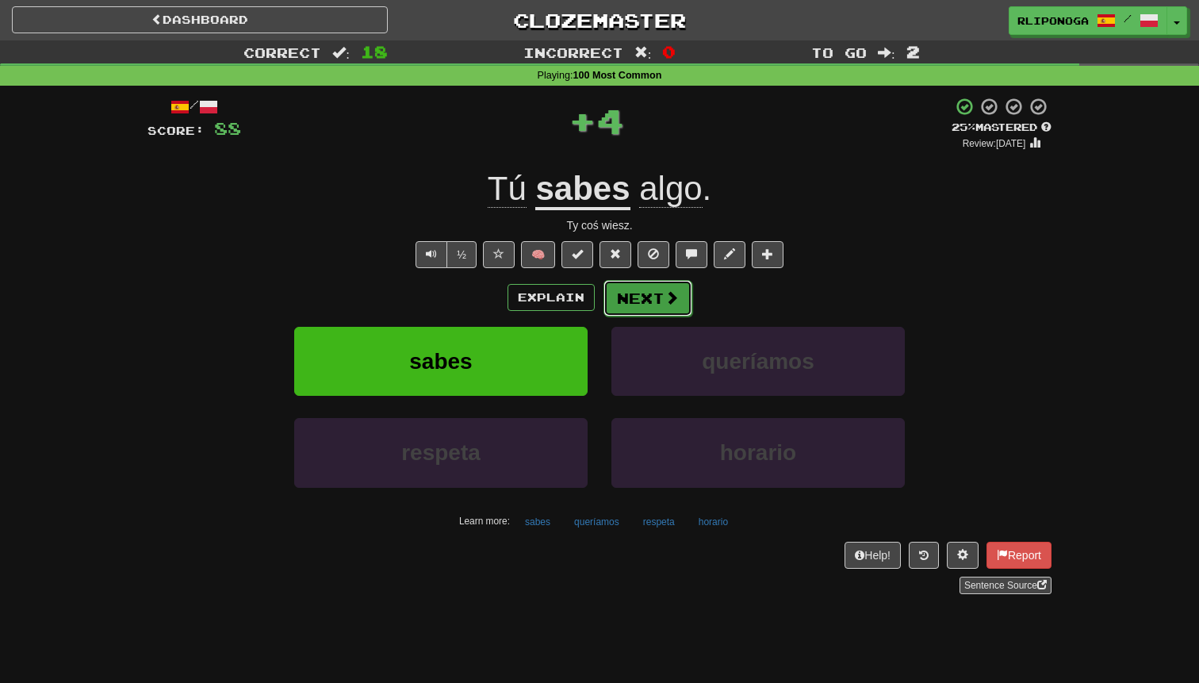
click at [622, 301] on button "Next" at bounding box center [647, 298] width 89 height 36
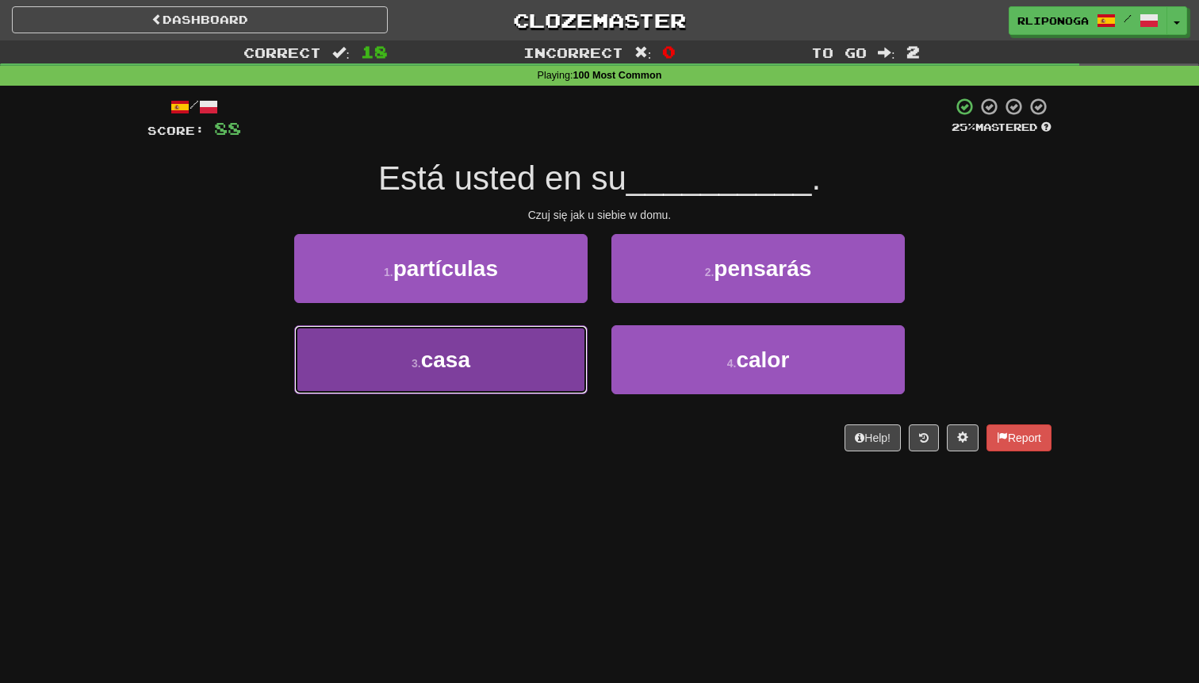
click at [542, 348] on button "3 . casa" at bounding box center [440, 359] width 293 height 69
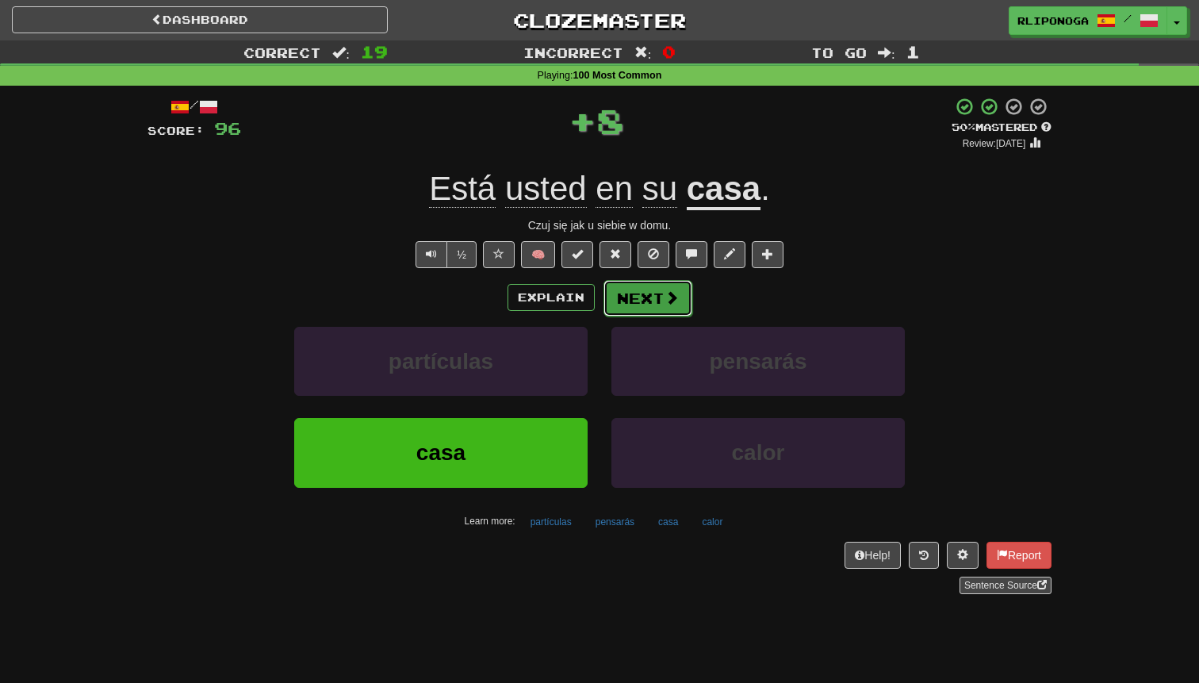
click at [619, 305] on button "Next" at bounding box center [647, 298] width 89 height 36
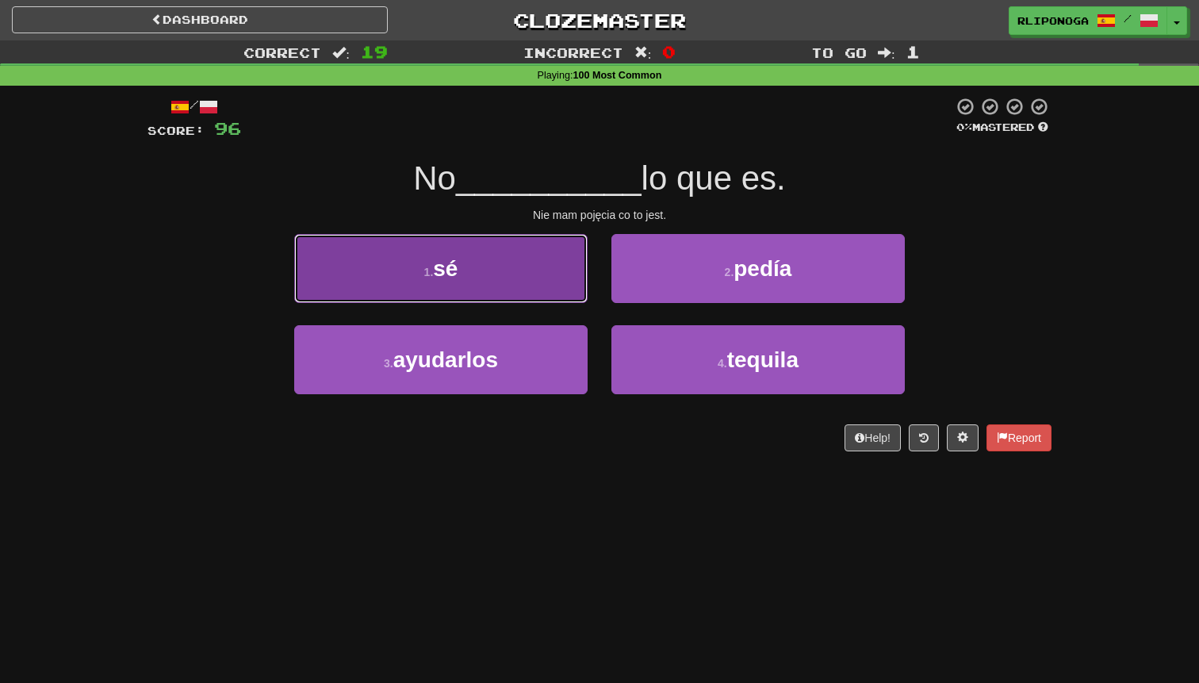
click at [544, 291] on button "1 . sé" at bounding box center [440, 268] width 293 height 69
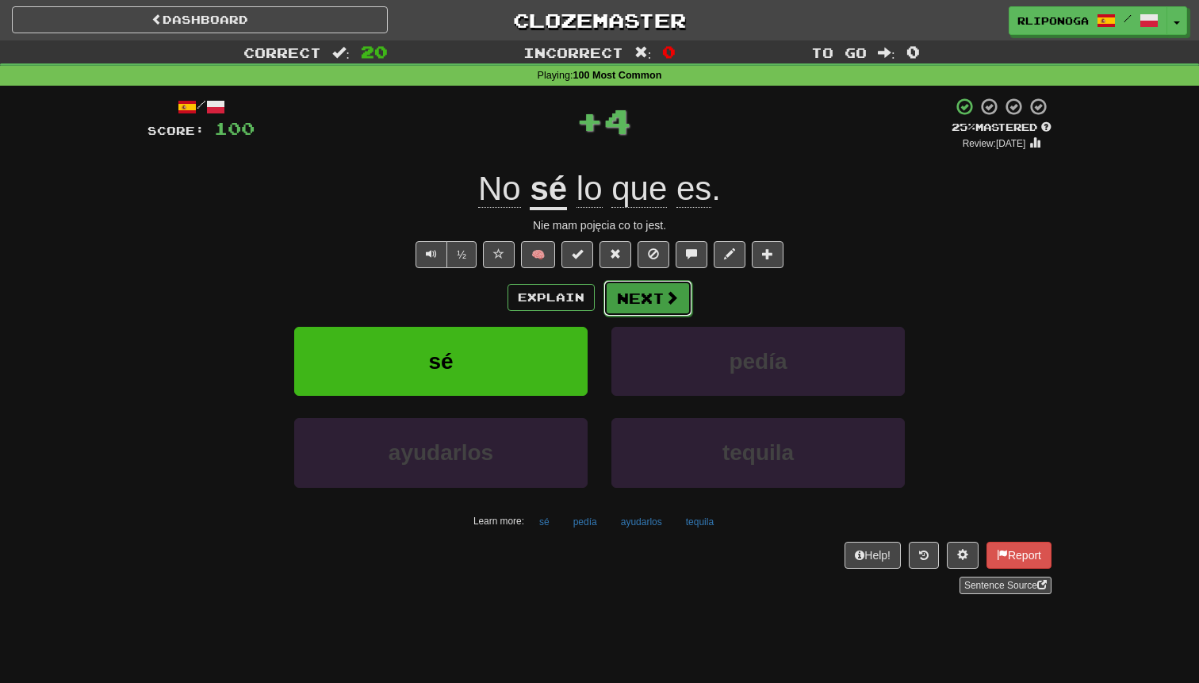
click at [622, 298] on button "Next" at bounding box center [647, 298] width 89 height 36
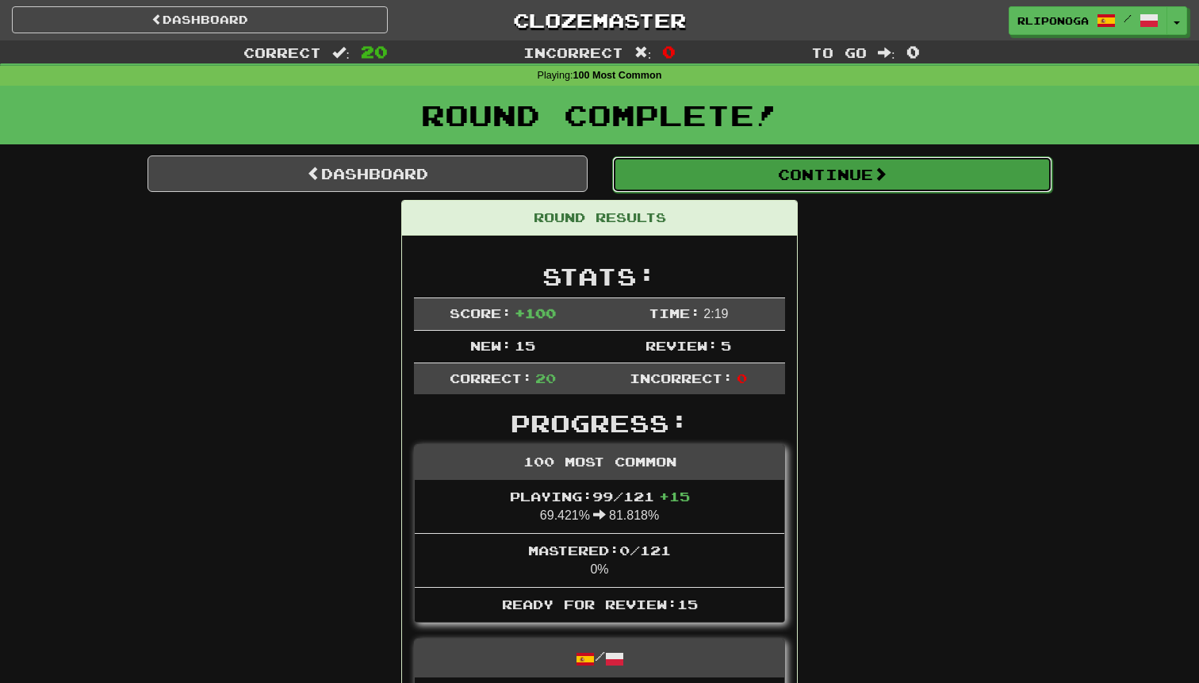
click at [806, 190] on button "Continue" at bounding box center [832, 174] width 440 height 36
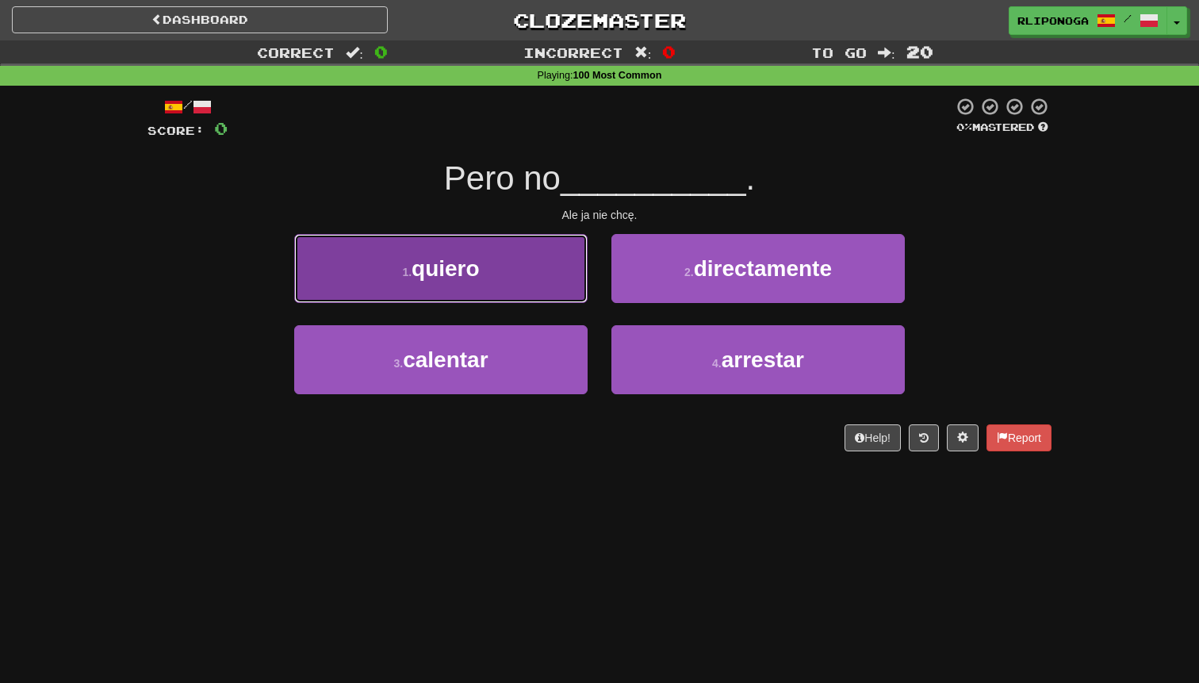
click at [498, 279] on button "1 . quiero" at bounding box center [440, 268] width 293 height 69
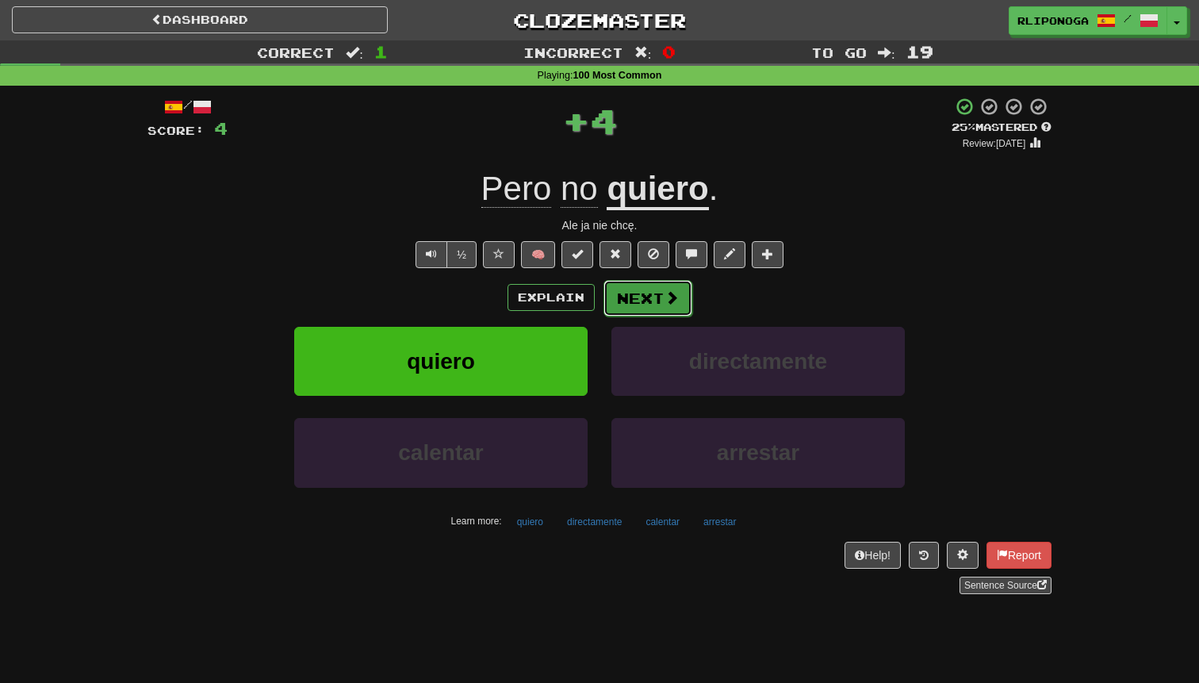
click at [662, 295] on button "Next" at bounding box center [647, 298] width 89 height 36
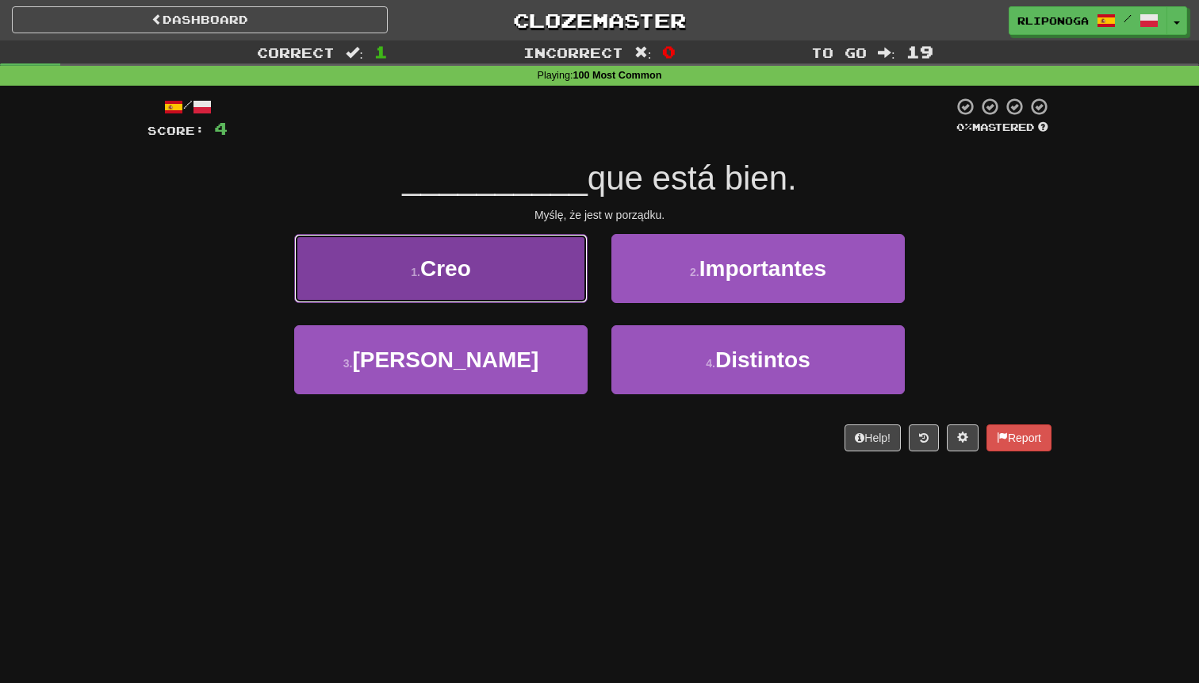
click at [541, 296] on button "1 . Creo" at bounding box center [440, 268] width 293 height 69
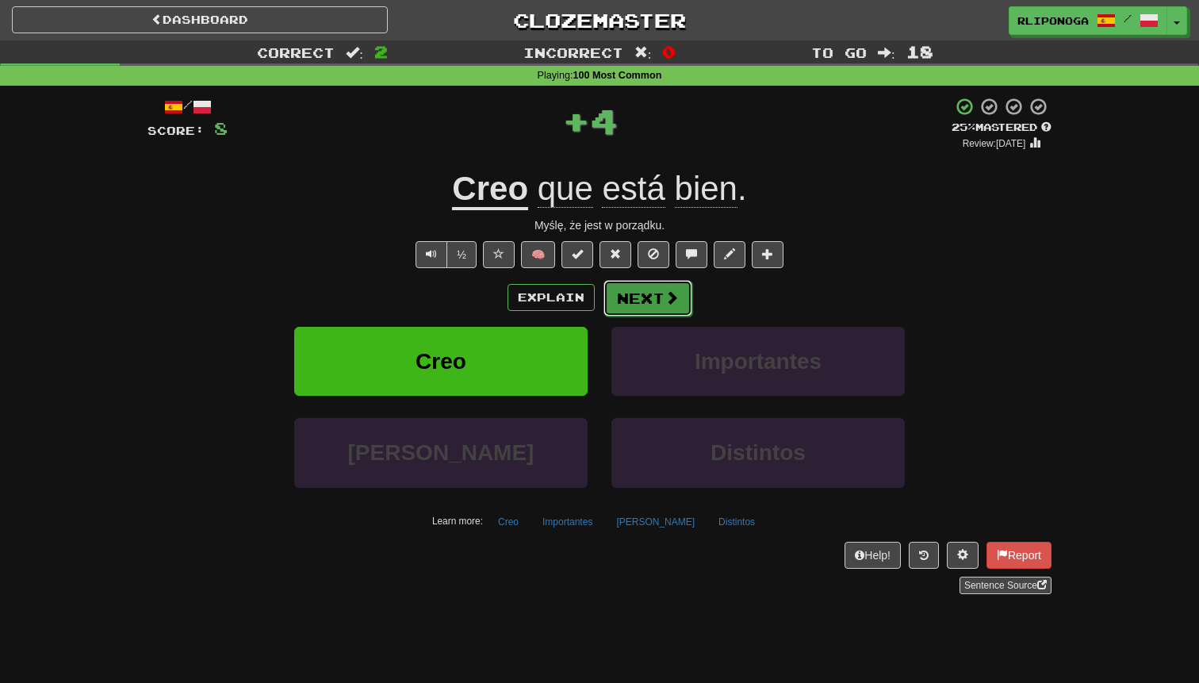
click at [622, 304] on button "Next" at bounding box center [647, 298] width 89 height 36
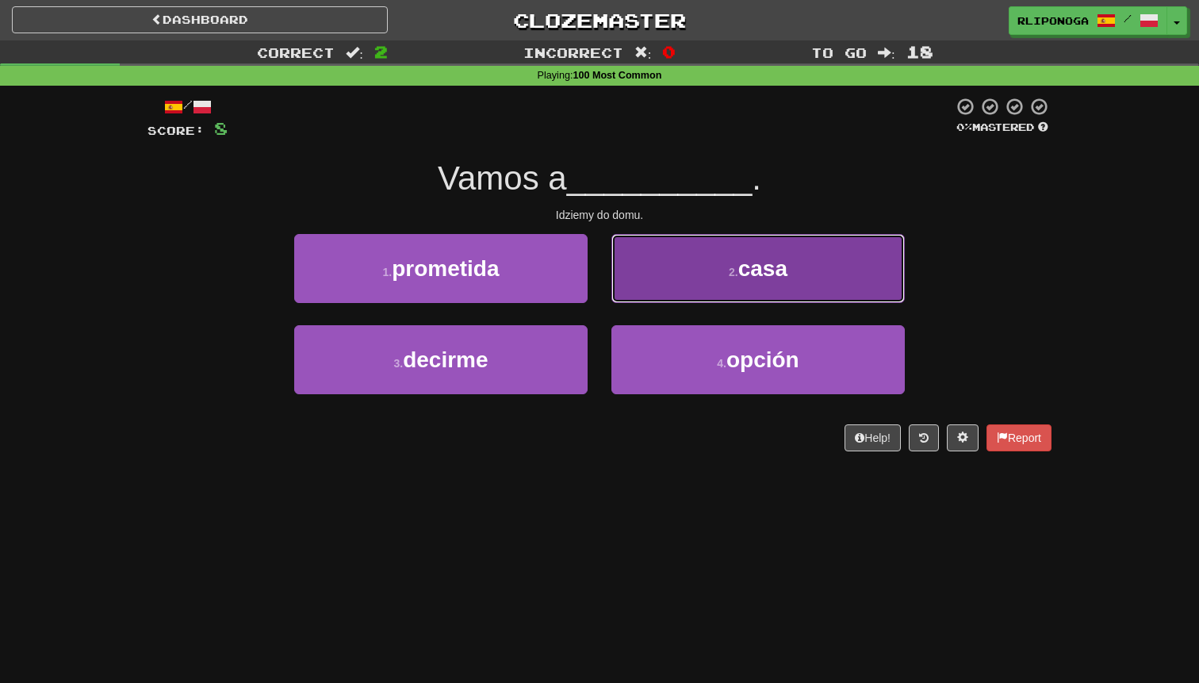
click at [635, 300] on button "2 . casa" at bounding box center [757, 268] width 293 height 69
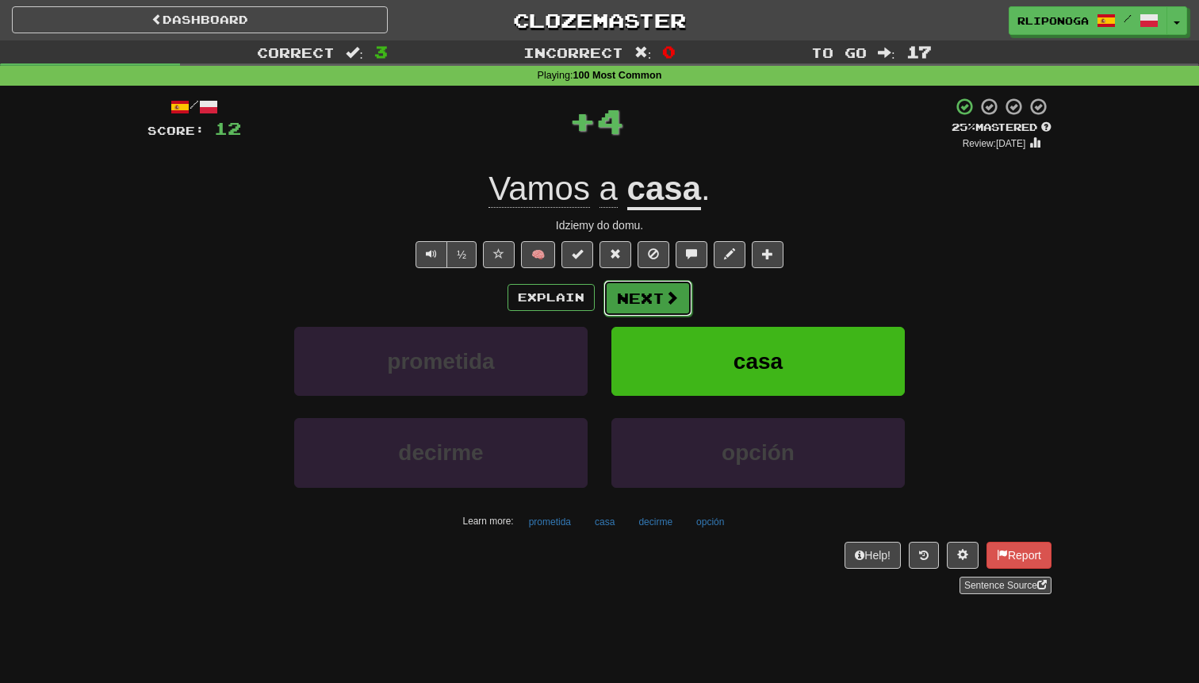
click at [643, 297] on button "Next" at bounding box center [647, 298] width 89 height 36
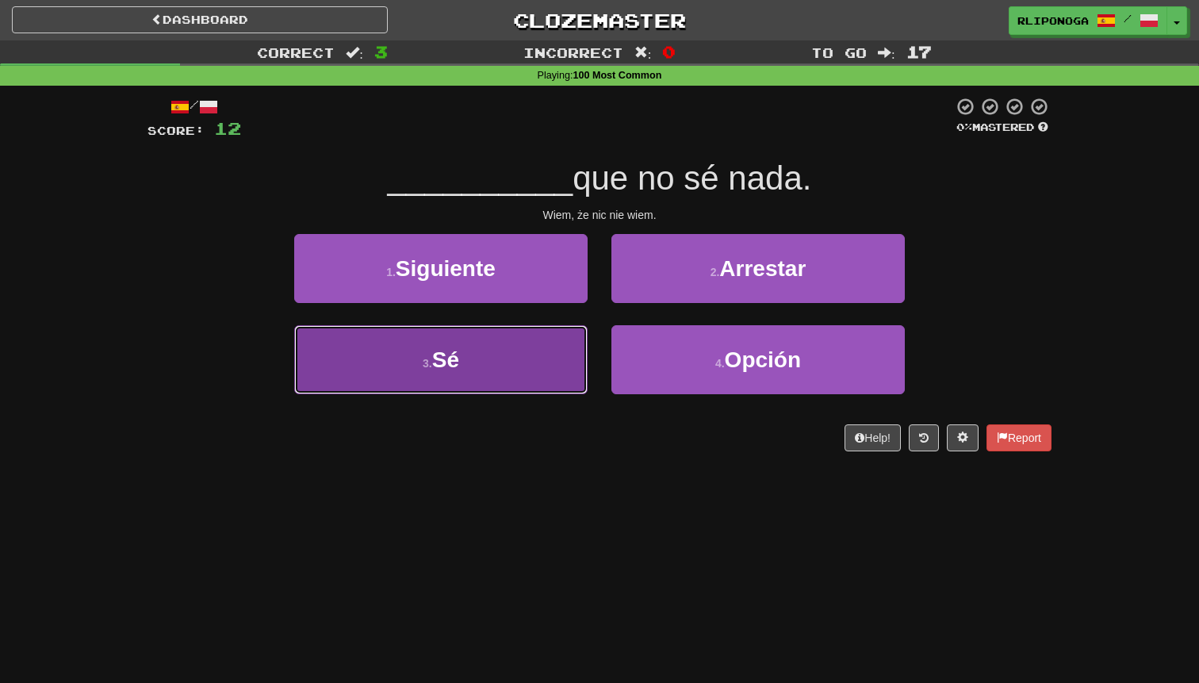
click at [548, 343] on button "3 . Sé" at bounding box center [440, 359] width 293 height 69
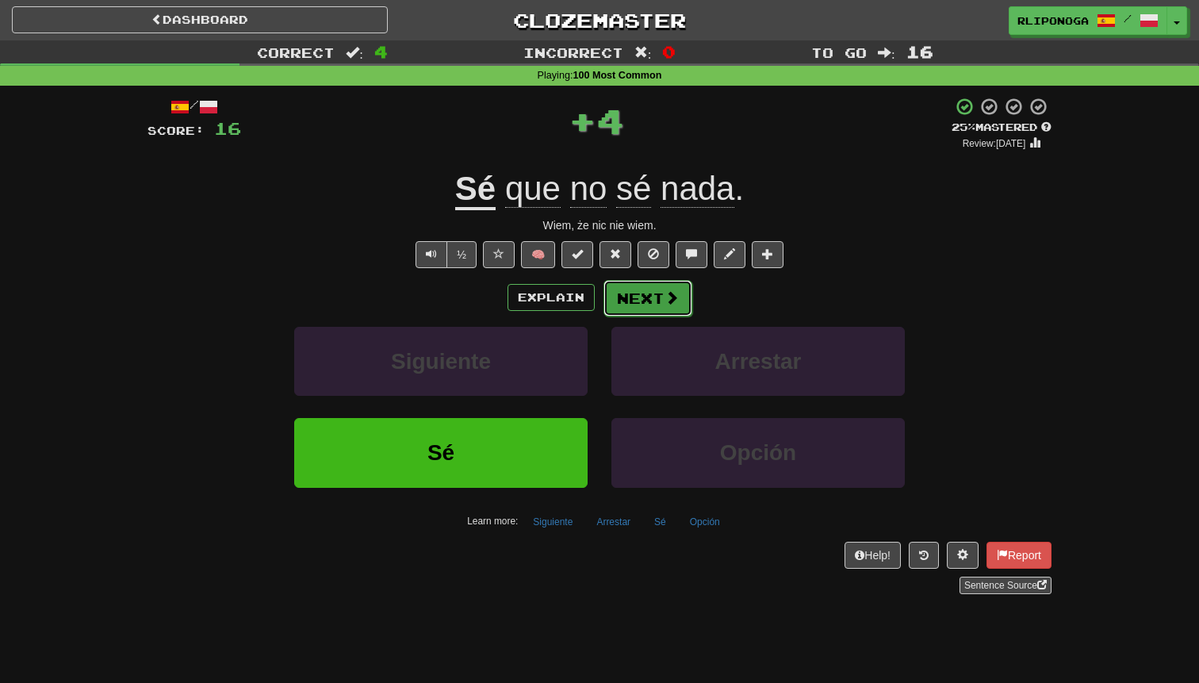
click at [624, 308] on button "Next" at bounding box center [647, 298] width 89 height 36
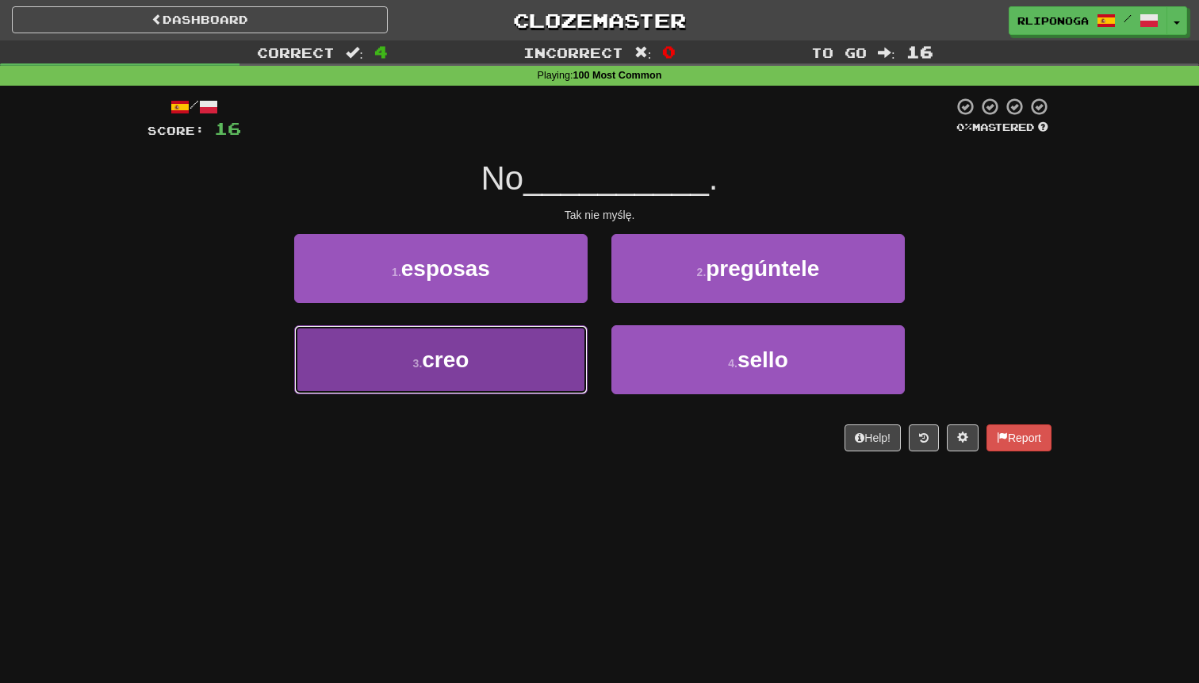
click at [534, 351] on button "3 . creo" at bounding box center [440, 359] width 293 height 69
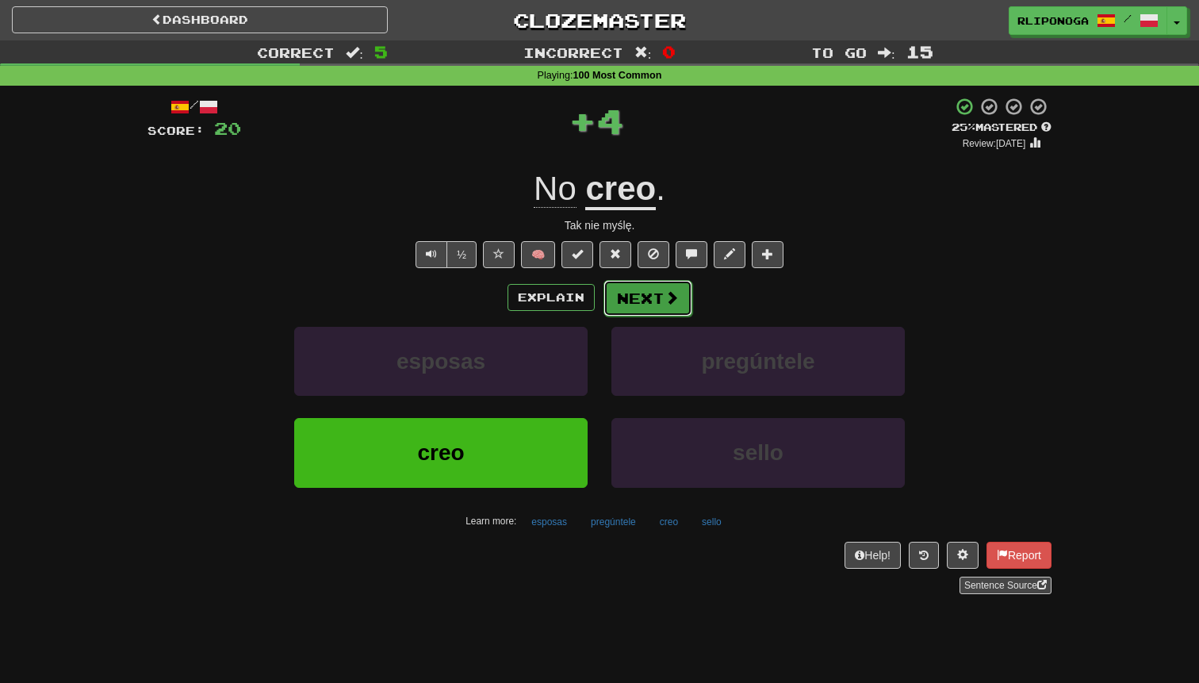
click at [626, 305] on button "Next" at bounding box center [647, 298] width 89 height 36
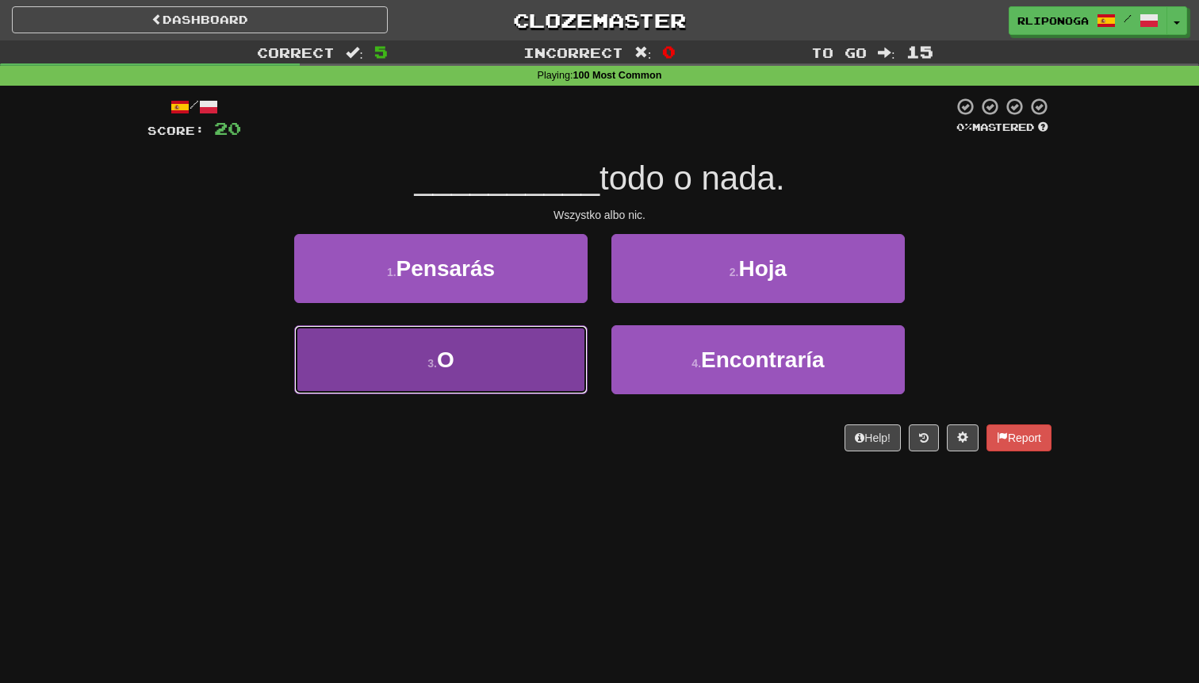
click at [553, 347] on button "3 . O" at bounding box center [440, 359] width 293 height 69
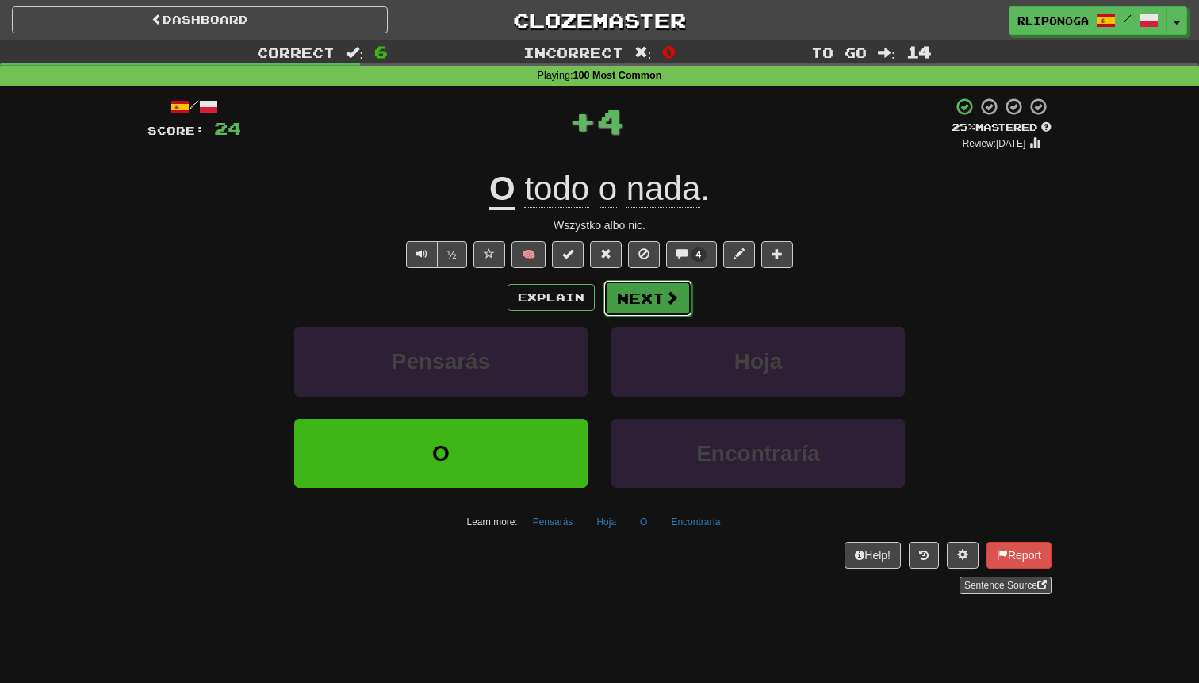
click at [616, 303] on button "Next" at bounding box center [647, 298] width 89 height 36
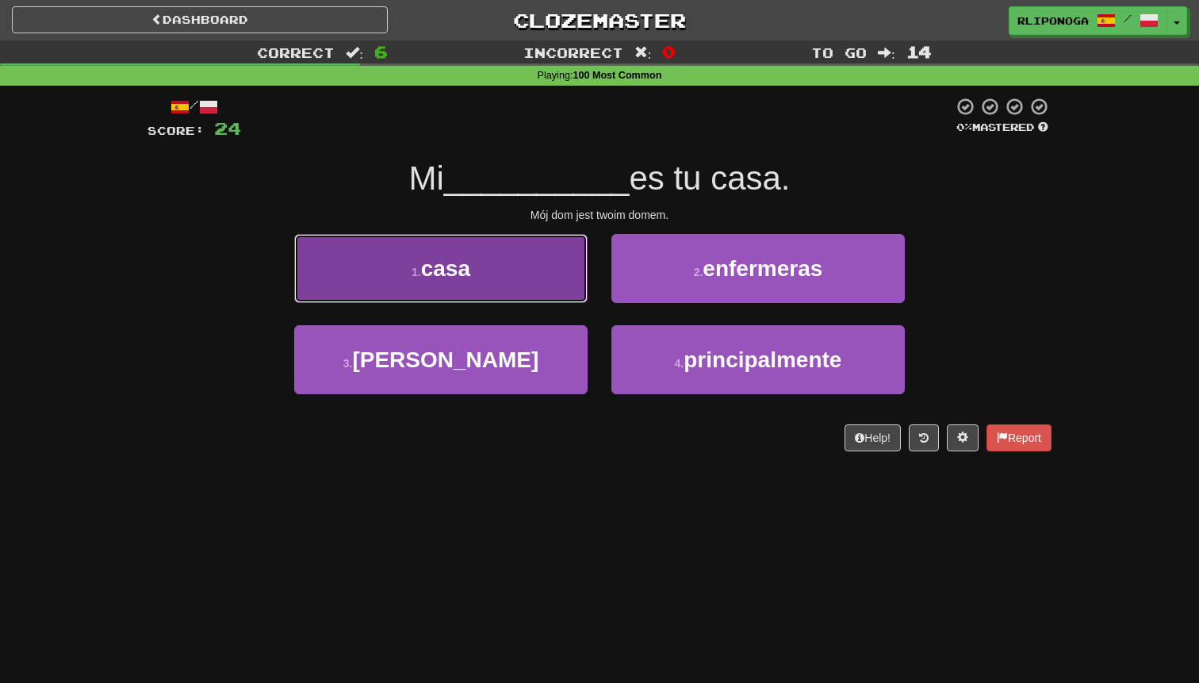
click at [533, 285] on button "1 . casa" at bounding box center [440, 268] width 293 height 69
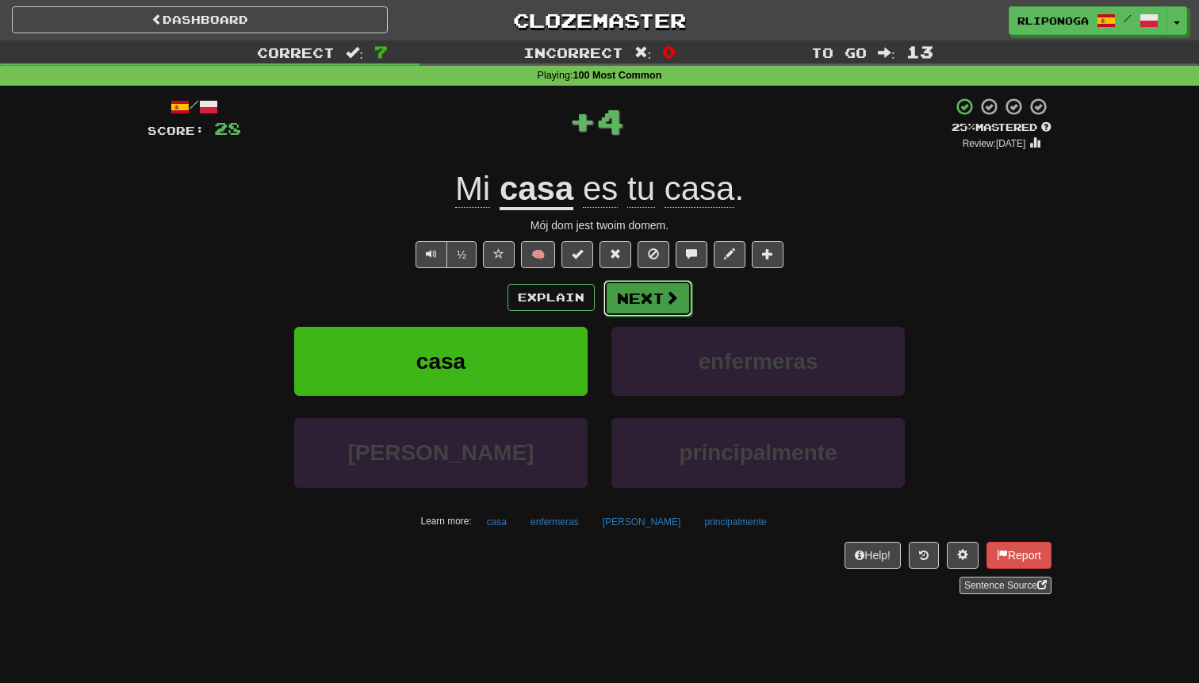
click at [618, 291] on button "Next" at bounding box center [647, 298] width 89 height 36
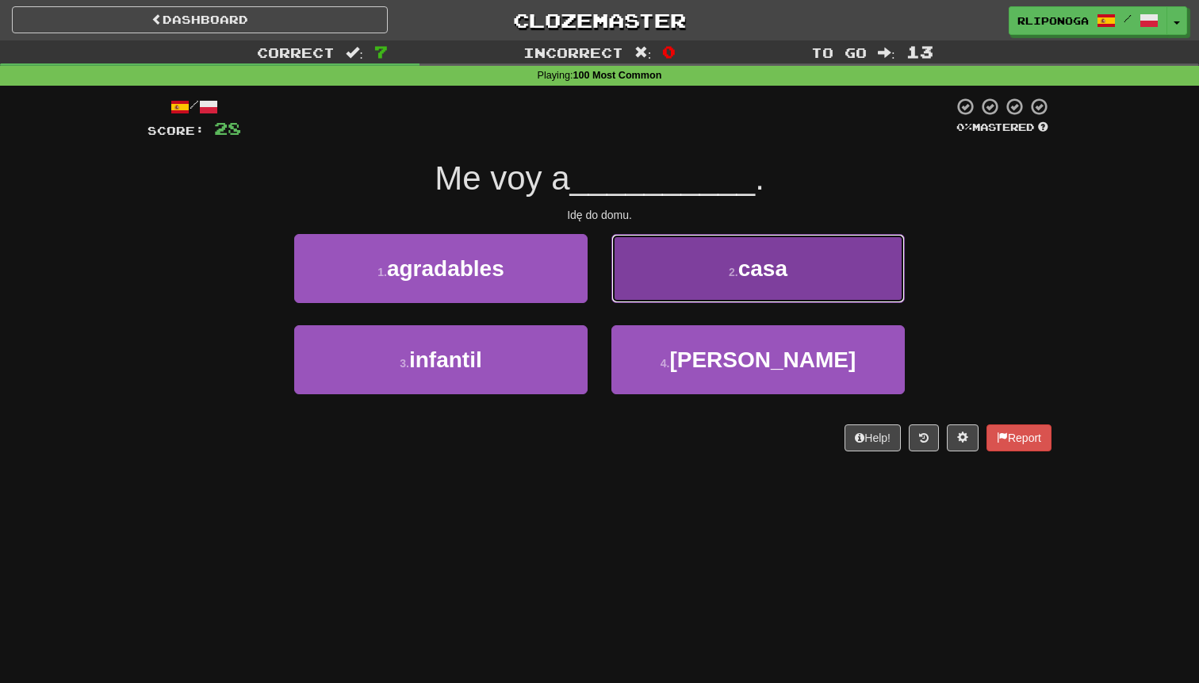
click at [656, 281] on button "2 . casa" at bounding box center [757, 268] width 293 height 69
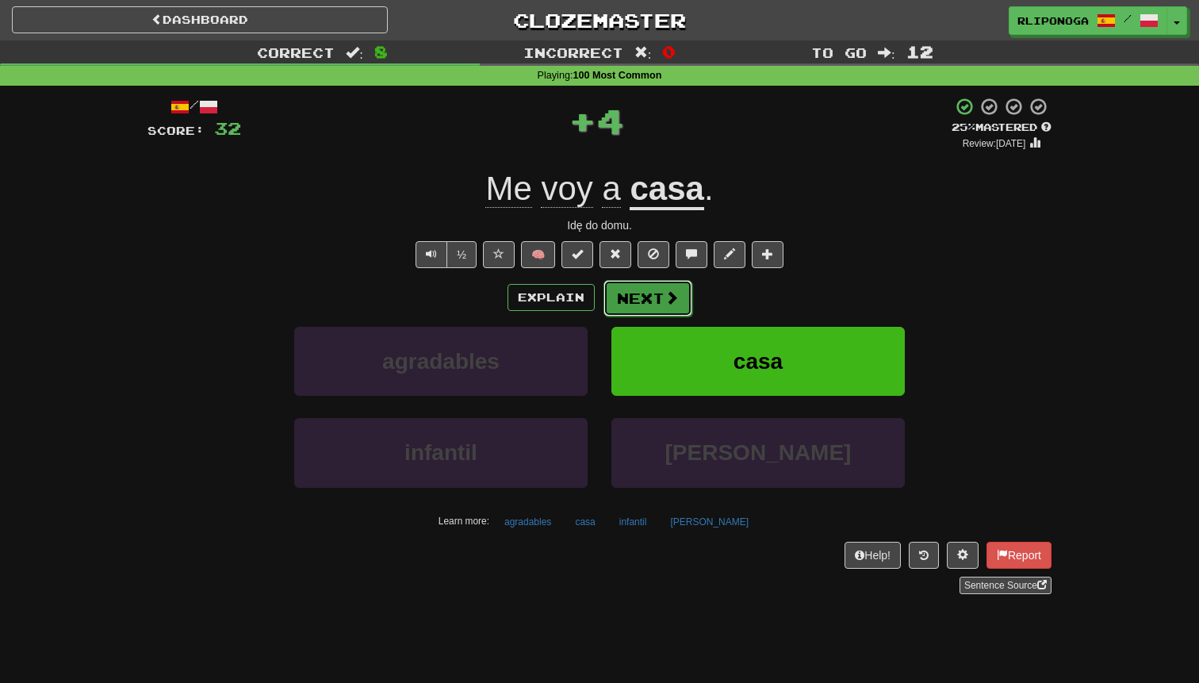
click at [658, 293] on button "Next" at bounding box center [647, 298] width 89 height 36
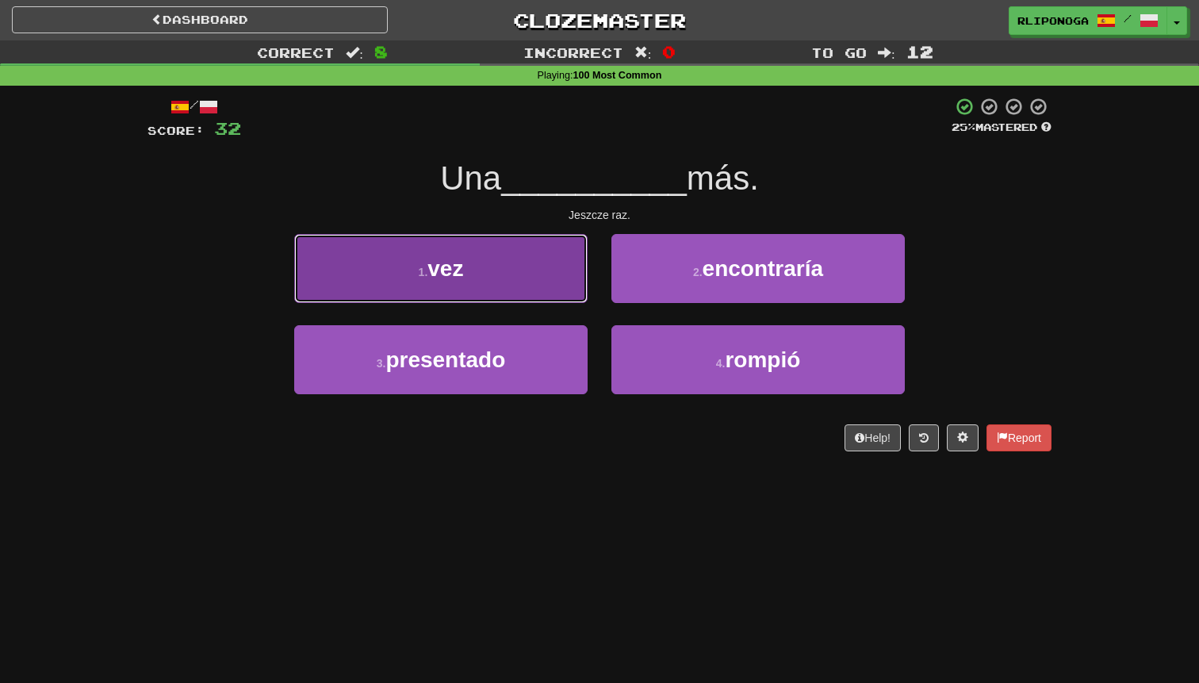
click at [567, 277] on button "1 . vez" at bounding box center [440, 268] width 293 height 69
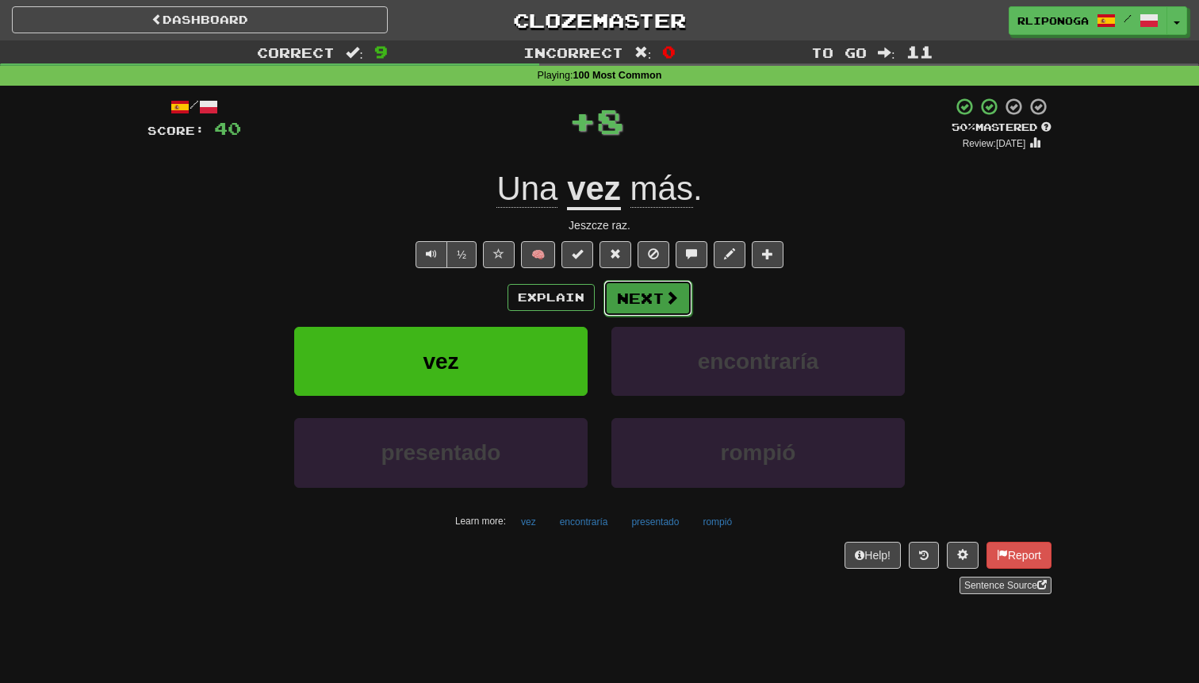
click at [634, 290] on button "Next" at bounding box center [647, 298] width 89 height 36
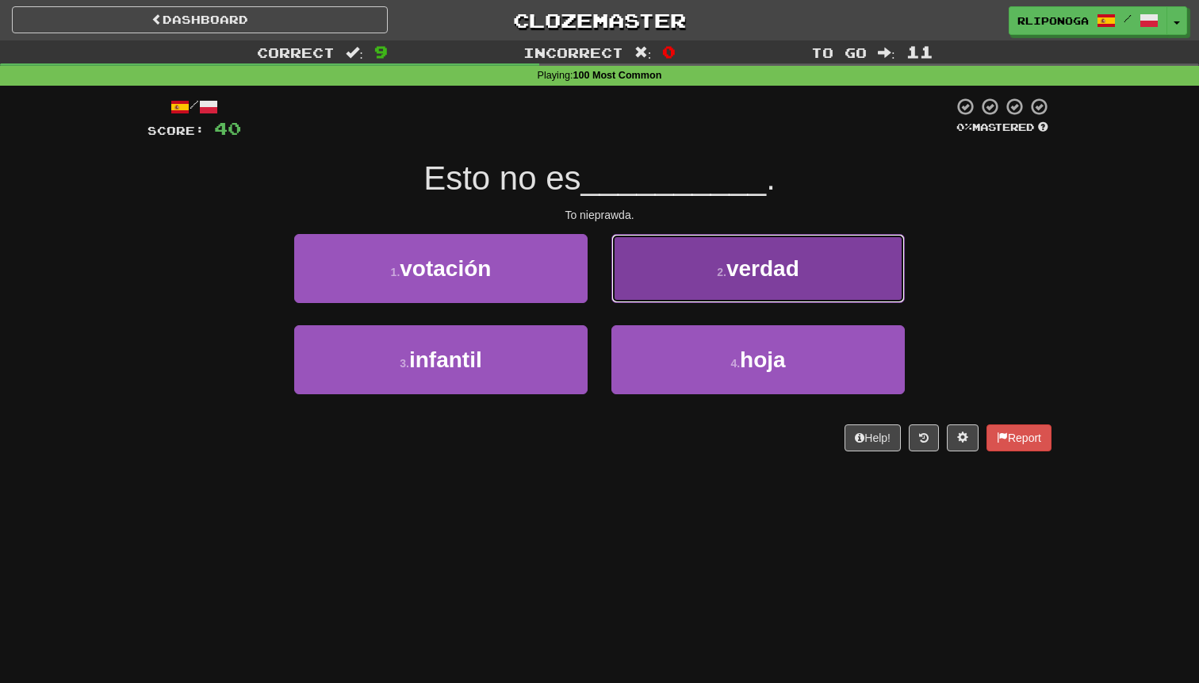
click at [650, 282] on button "2 . verdad" at bounding box center [757, 268] width 293 height 69
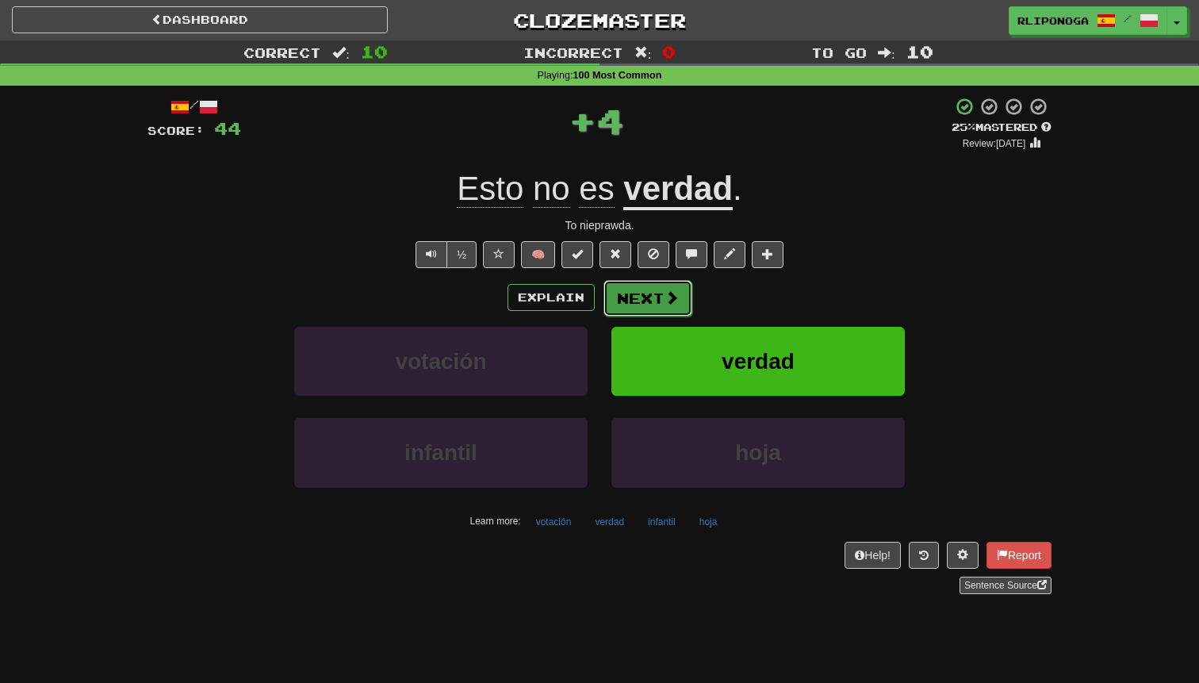
click at [645, 289] on button "Next" at bounding box center [647, 298] width 89 height 36
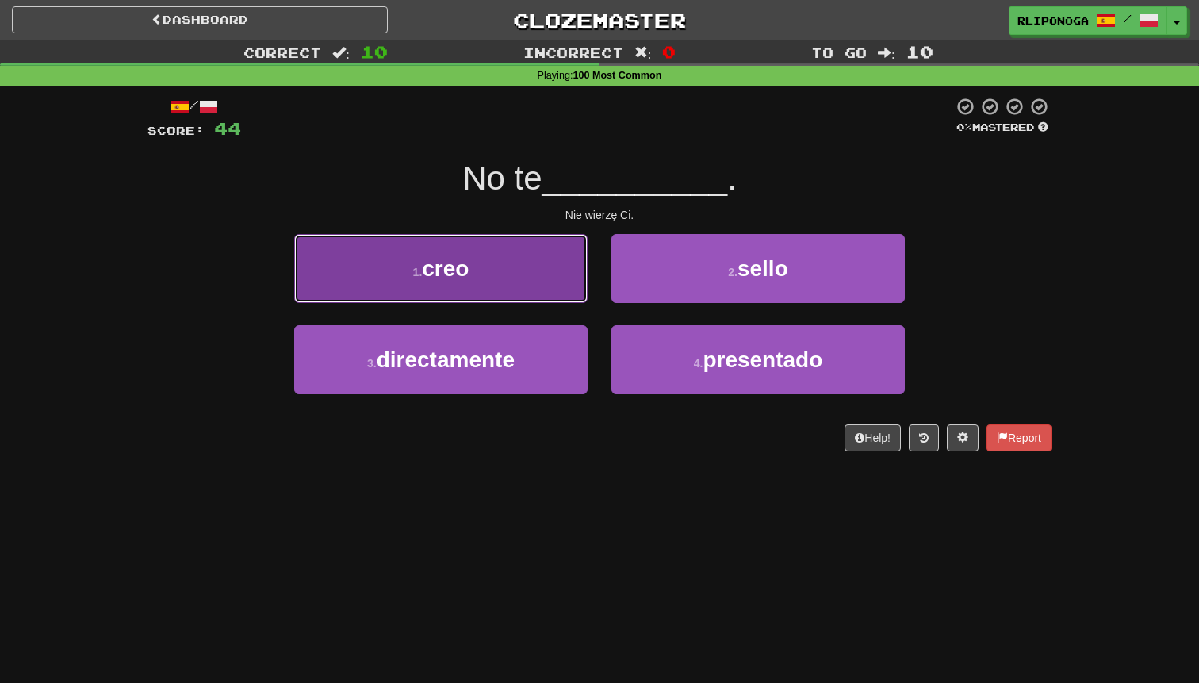
click at [573, 289] on button "1 . creo" at bounding box center [440, 268] width 293 height 69
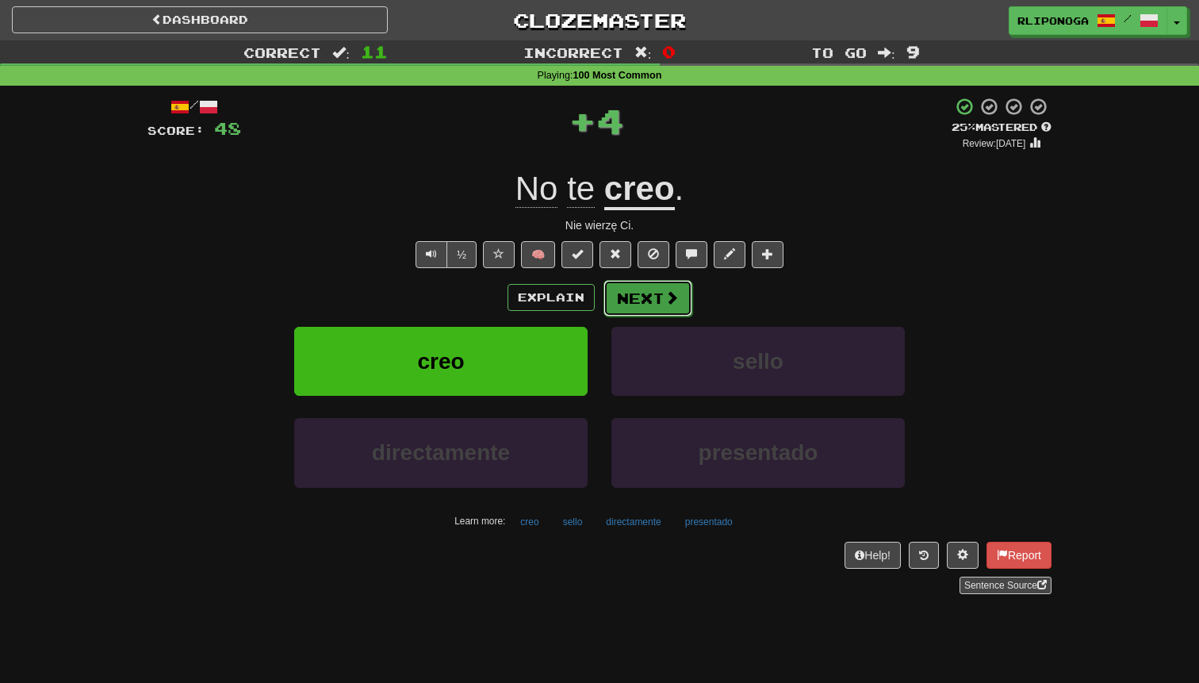
click at [630, 291] on button "Next" at bounding box center [647, 298] width 89 height 36
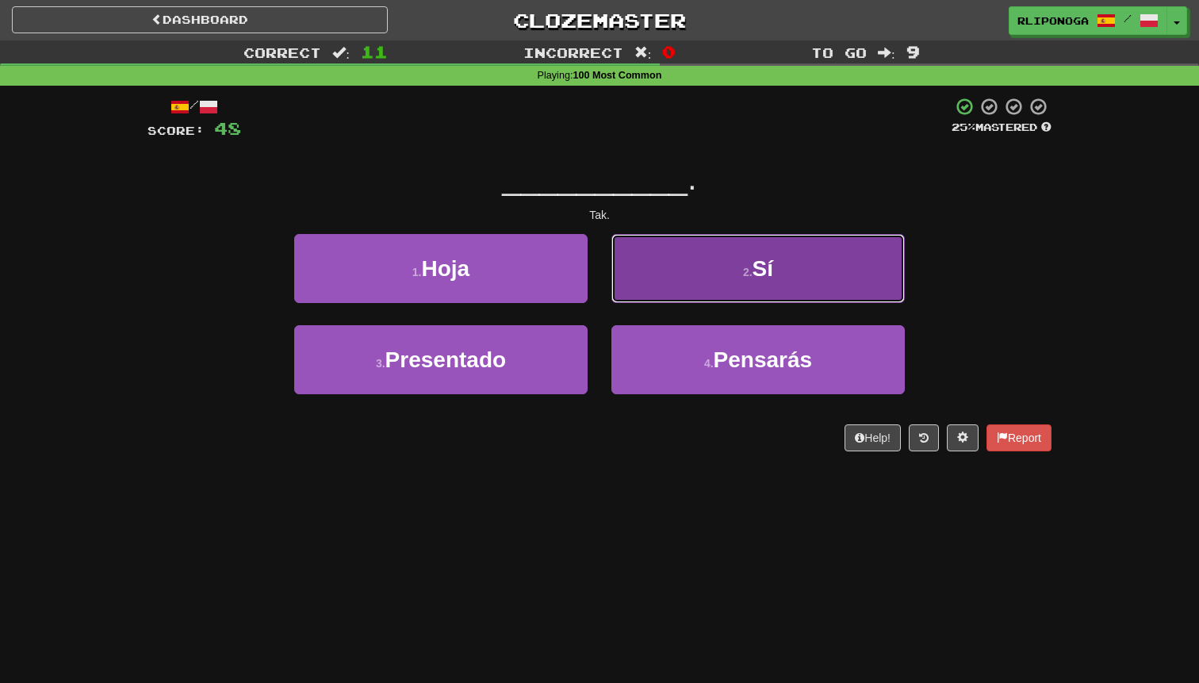
click at [649, 288] on button "2 . Sí" at bounding box center [757, 268] width 293 height 69
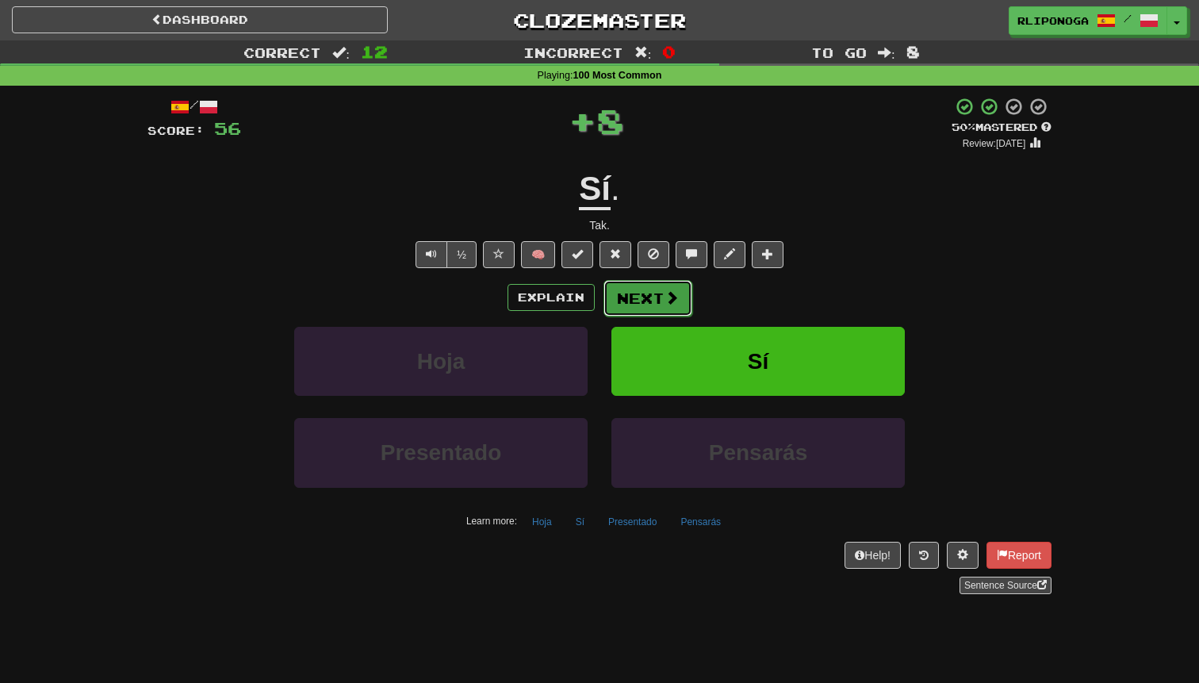
click at [647, 294] on button "Next" at bounding box center [647, 298] width 89 height 36
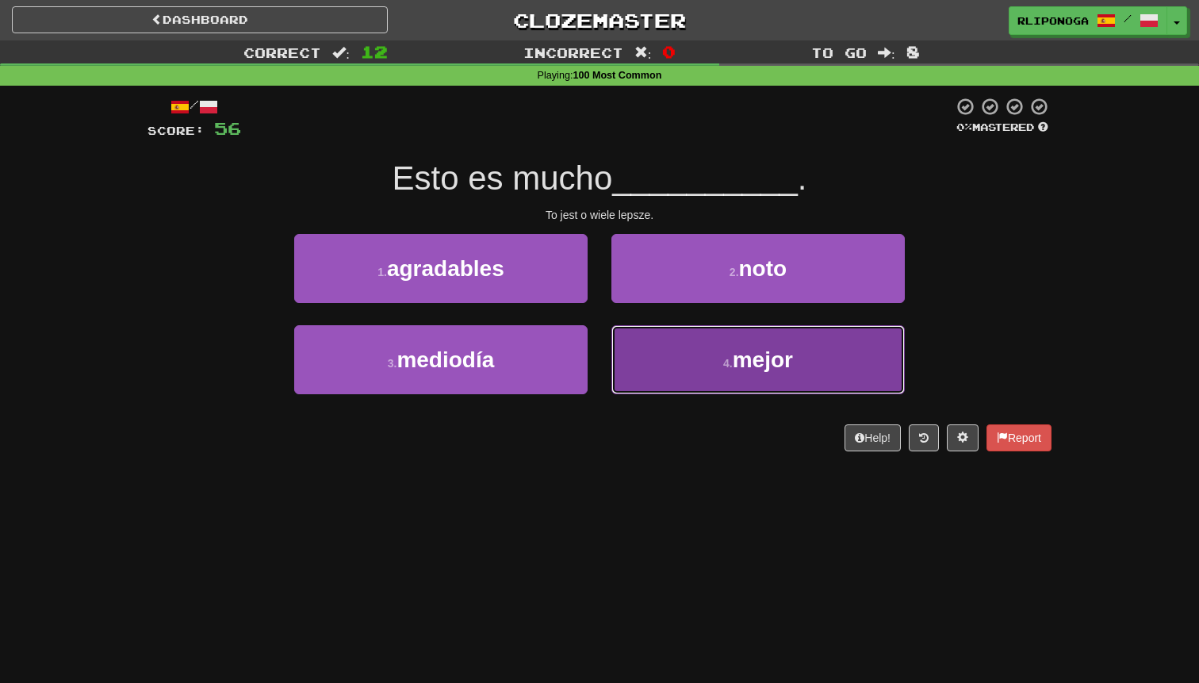
click at [664, 363] on button "4 . mejor" at bounding box center [757, 359] width 293 height 69
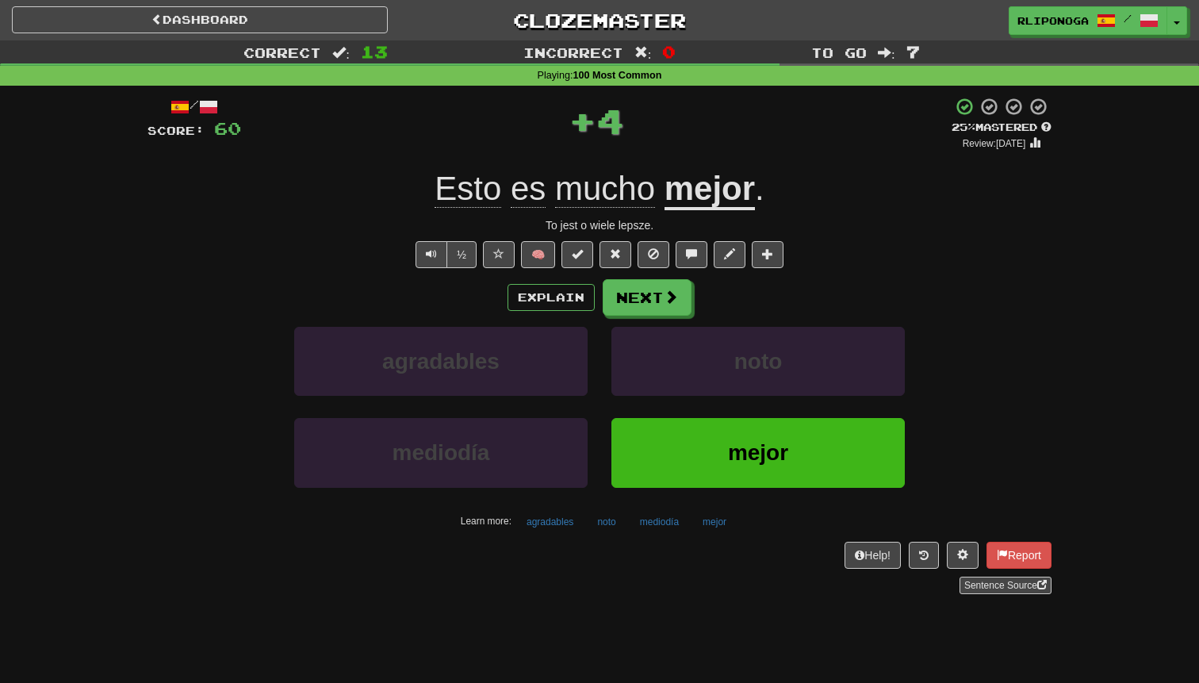
click at [668, 316] on div "Explain Next agradables noto mediodía mejor Learn more: agradables noto mediodí…" at bounding box center [599, 406] width 904 height 255
click at [682, 301] on button "Next" at bounding box center [647, 298] width 89 height 36
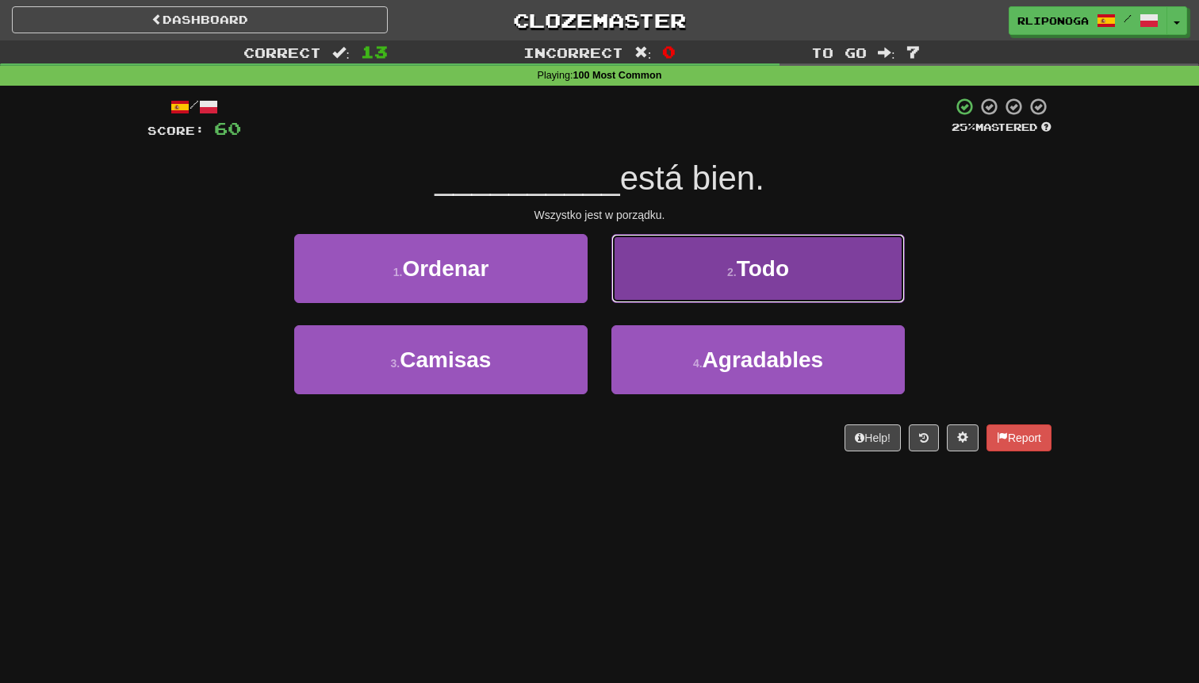
click at [645, 284] on button "2 . Todo" at bounding box center [757, 268] width 293 height 69
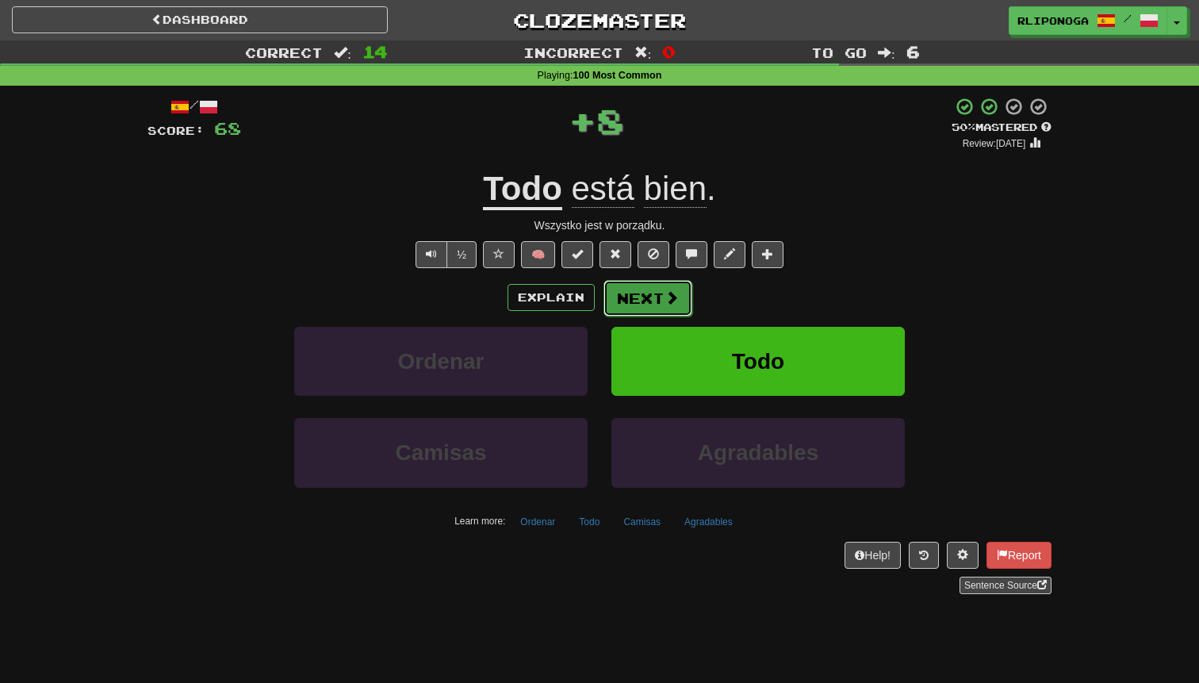
click at [642, 294] on button "Next" at bounding box center [647, 298] width 89 height 36
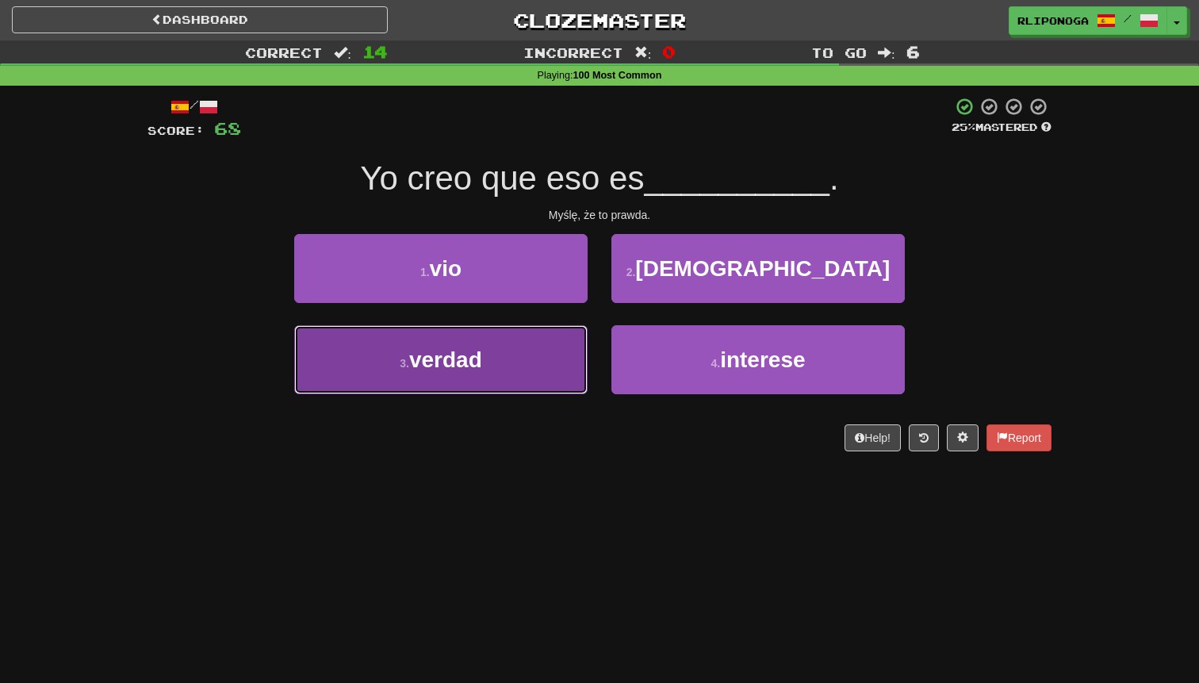
click at [561, 360] on button "3 . verdad" at bounding box center [440, 359] width 293 height 69
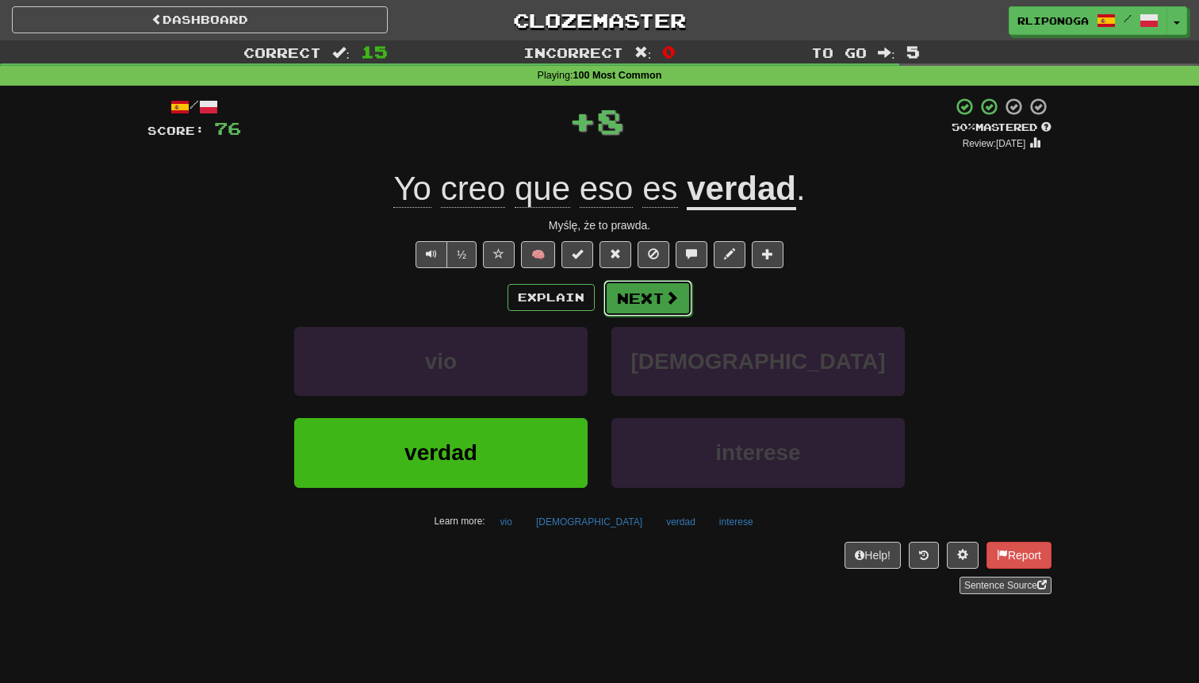
click at [639, 303] on button "Next" at bounding box center [647, 298] width 89 height 36
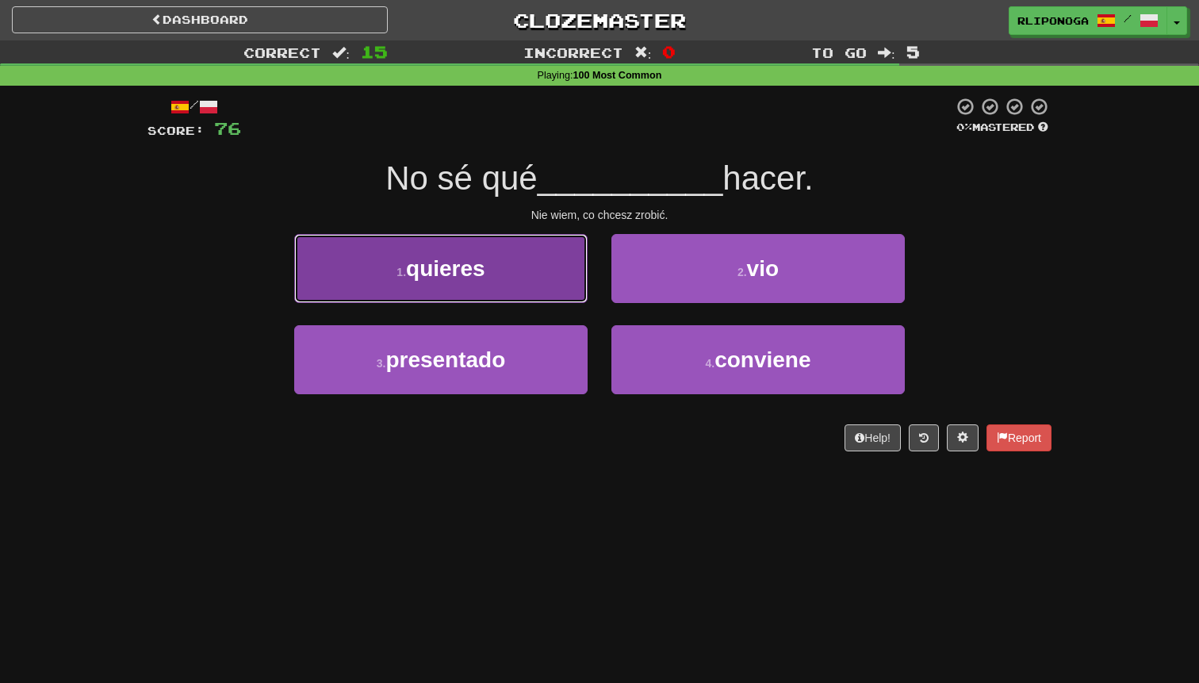
click at [554, 297] on button "1 . quieres" at bounding box center [440, 268] width 293 height 69
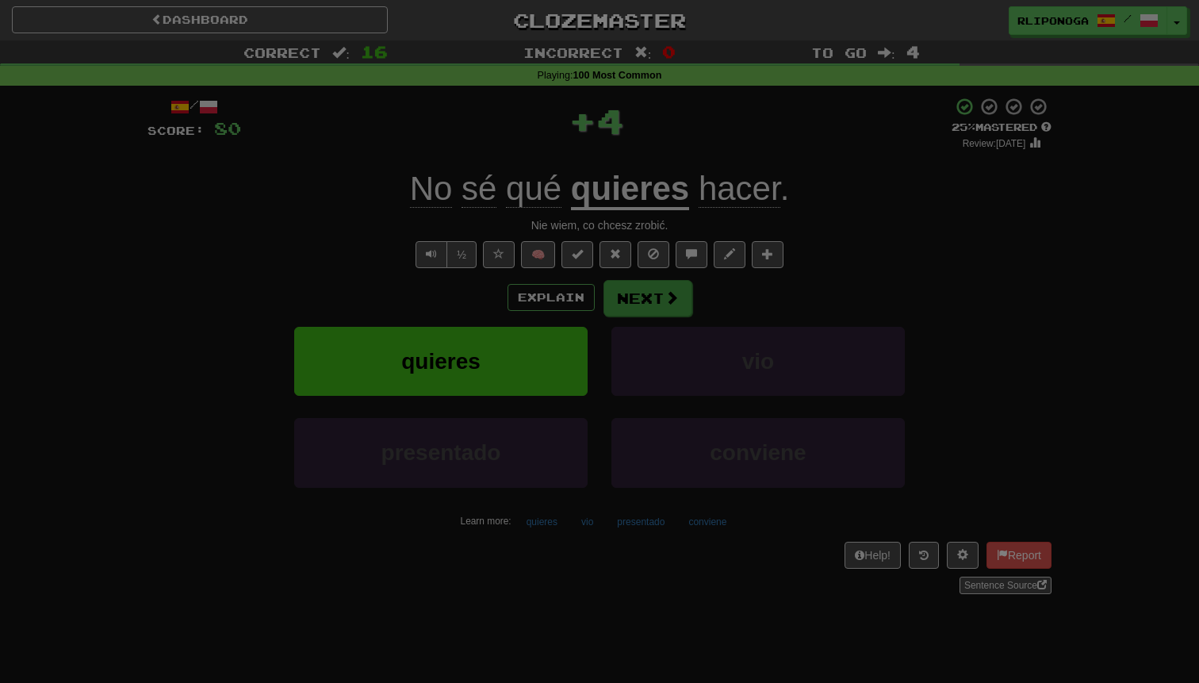
click at [623, 298] on body "Dashboard Clozemaster rliponoga / Toggle Dropdown Dashboard Leaderboard Activit…" at bounding box center [599, 623] width 1199 height 1246
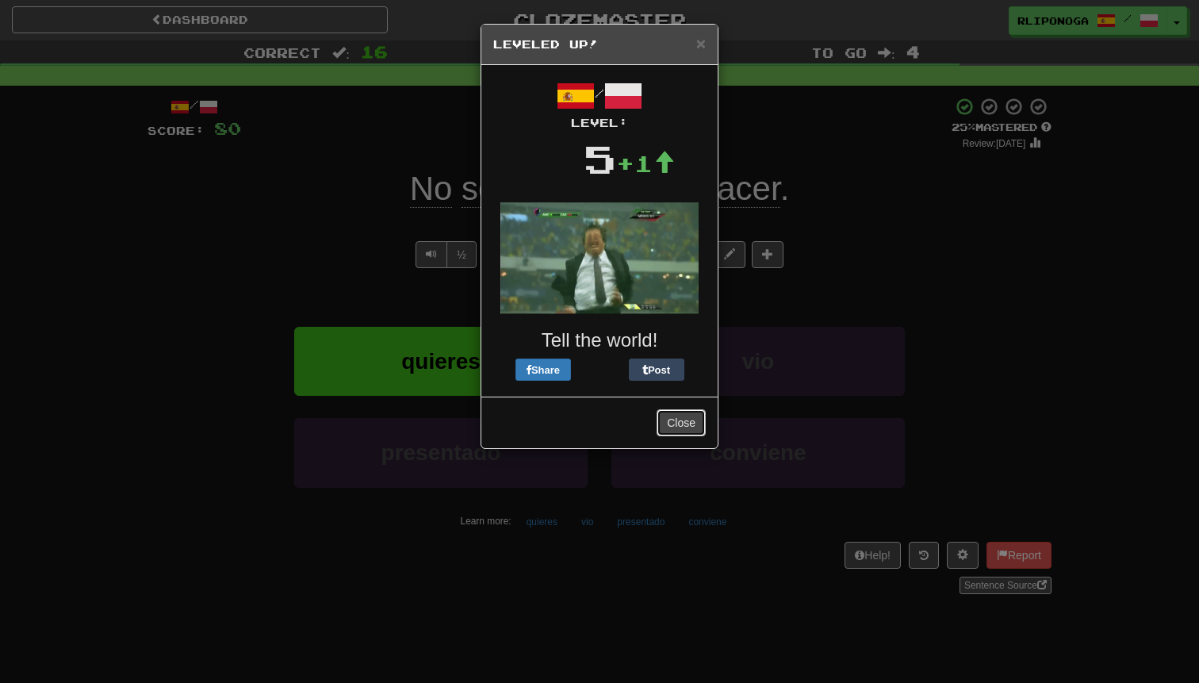
click at [666, 418] on button "Close" at bounding box center [681, 422] width 49 height 27
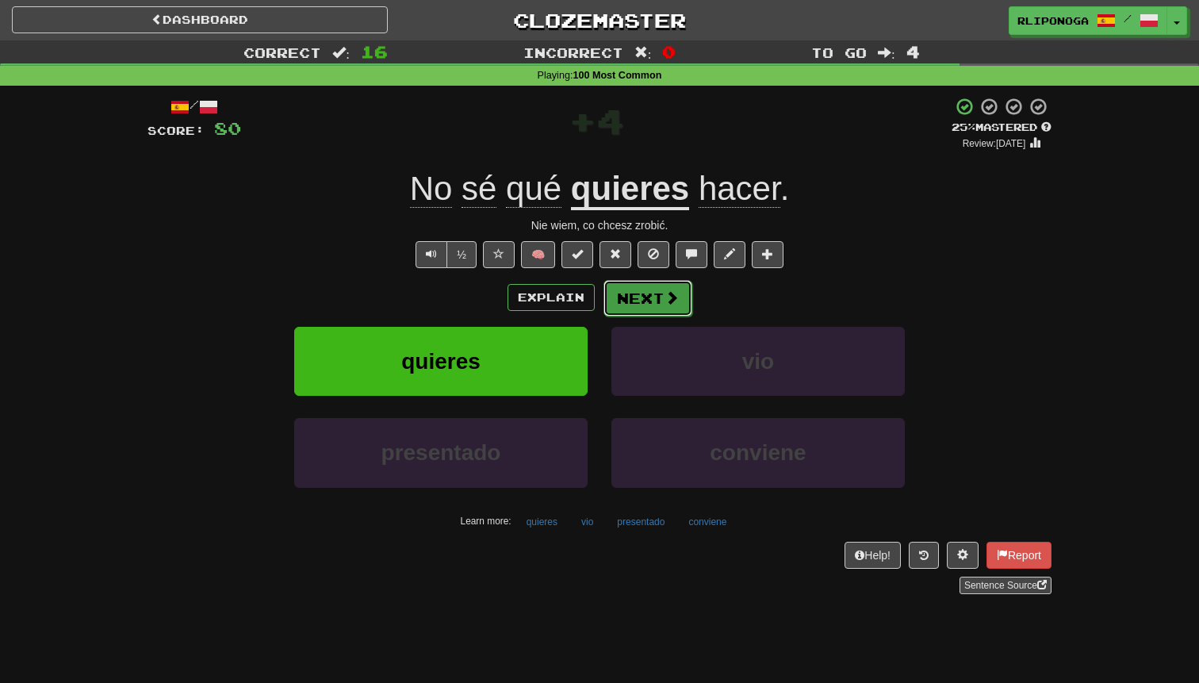
click at [649, 307] on button "Next" at bounding box center [647, 298] width 89 height 36
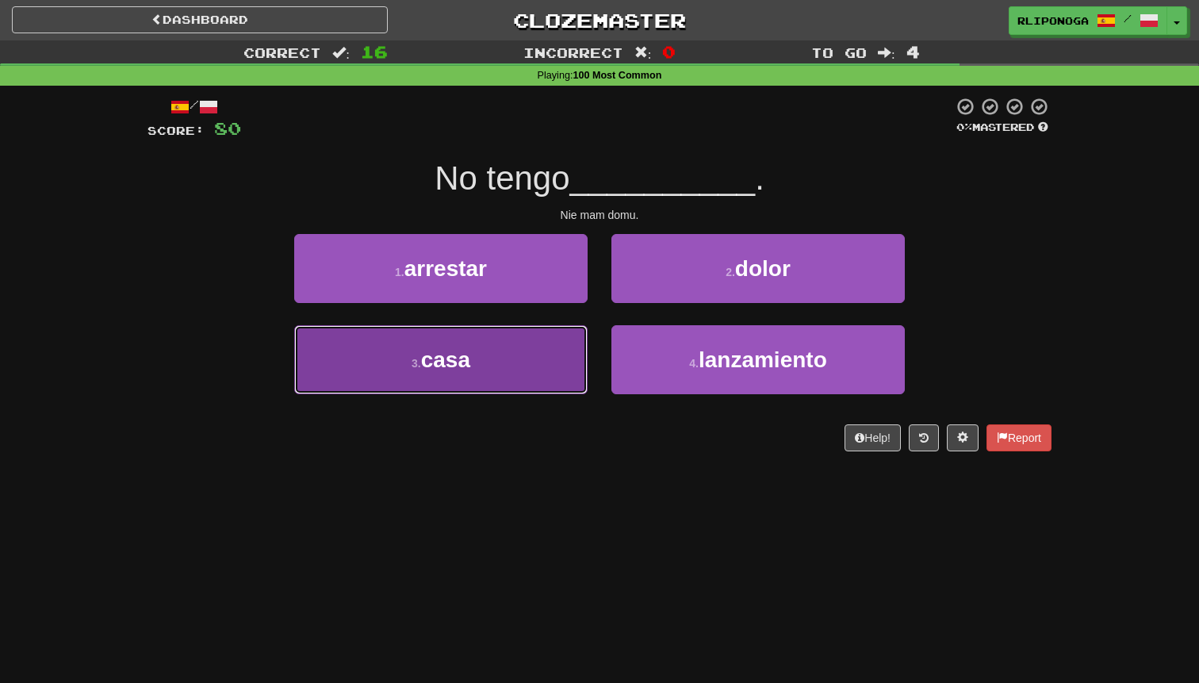
click at [534, 343] on button "3 . casa" at bounding box center [440, 359] width 293 height 69
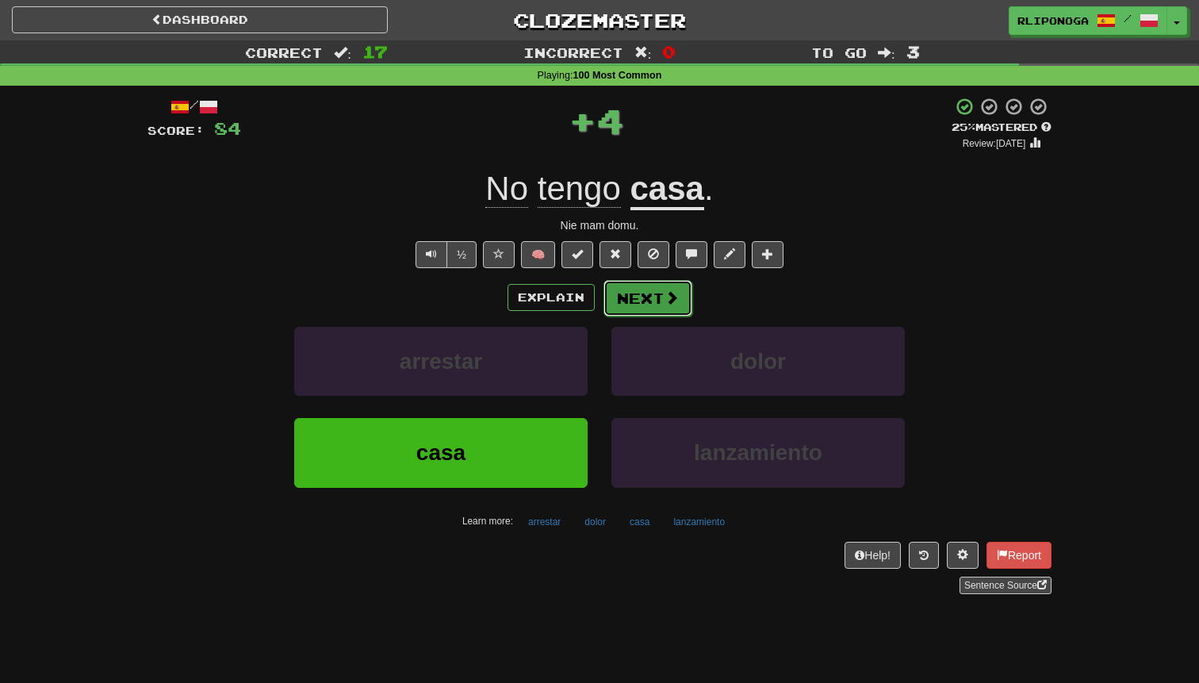
click at [647, 308] on button "Next" at bounding box center [647, 298] width 89 height 36
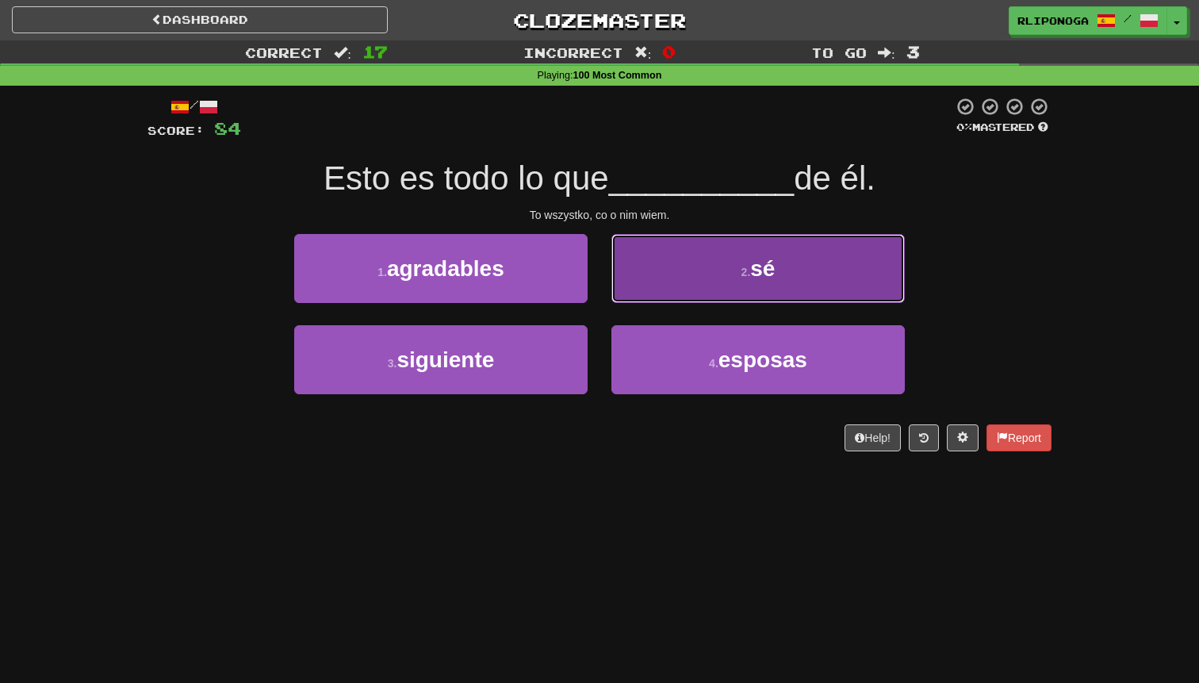
click at [653, 287] on button "2 . sé" at bounding box center [757, 268] width 293 height 69
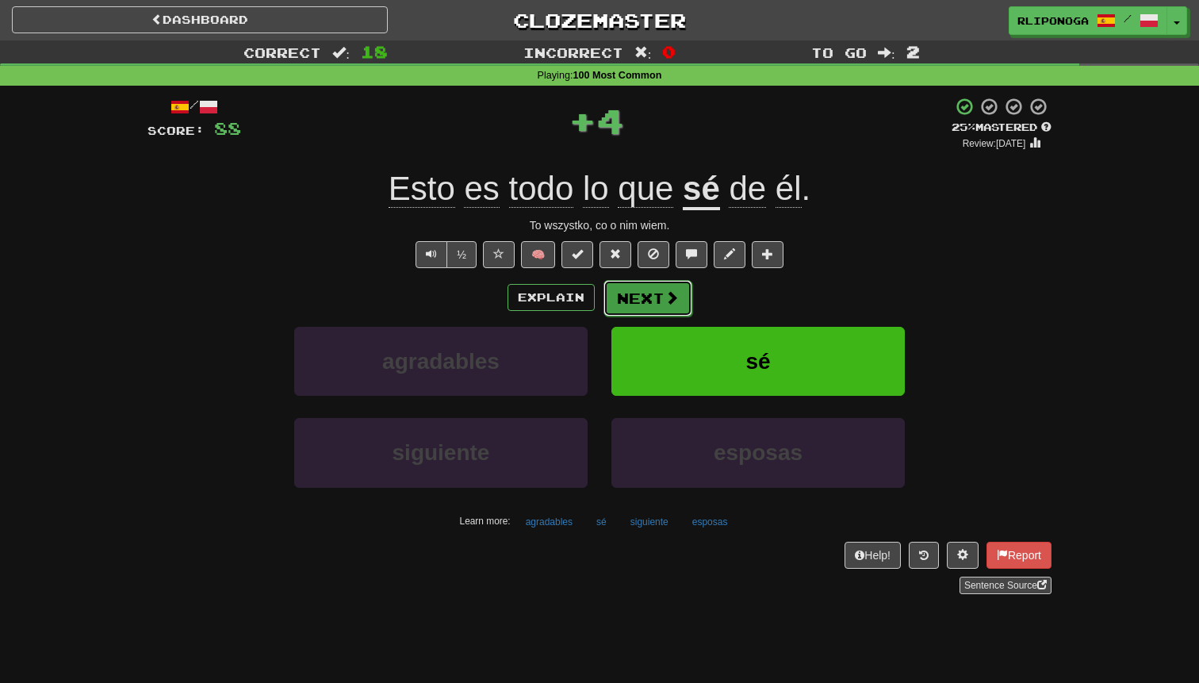
click at [648, 299] on button "Next" at bounding box center [647, 298] width 89 height 36
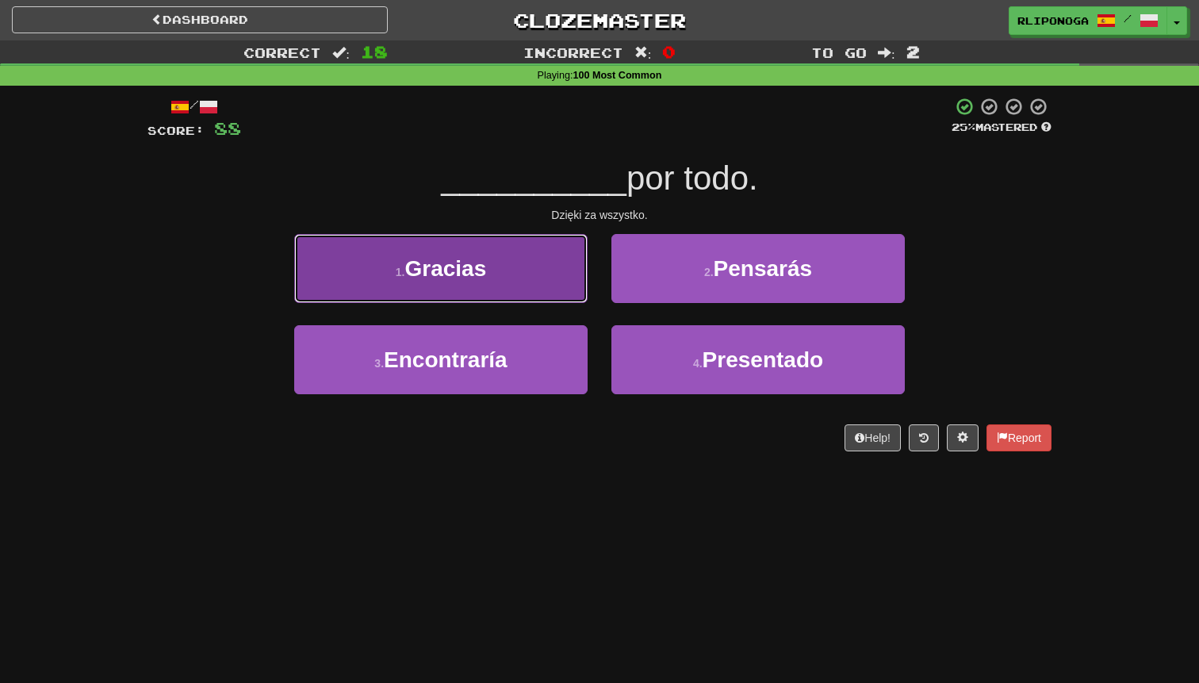
click at [547, 288] on button "1 . Gracias" at bounding box center [440, 268] width 293 height 69
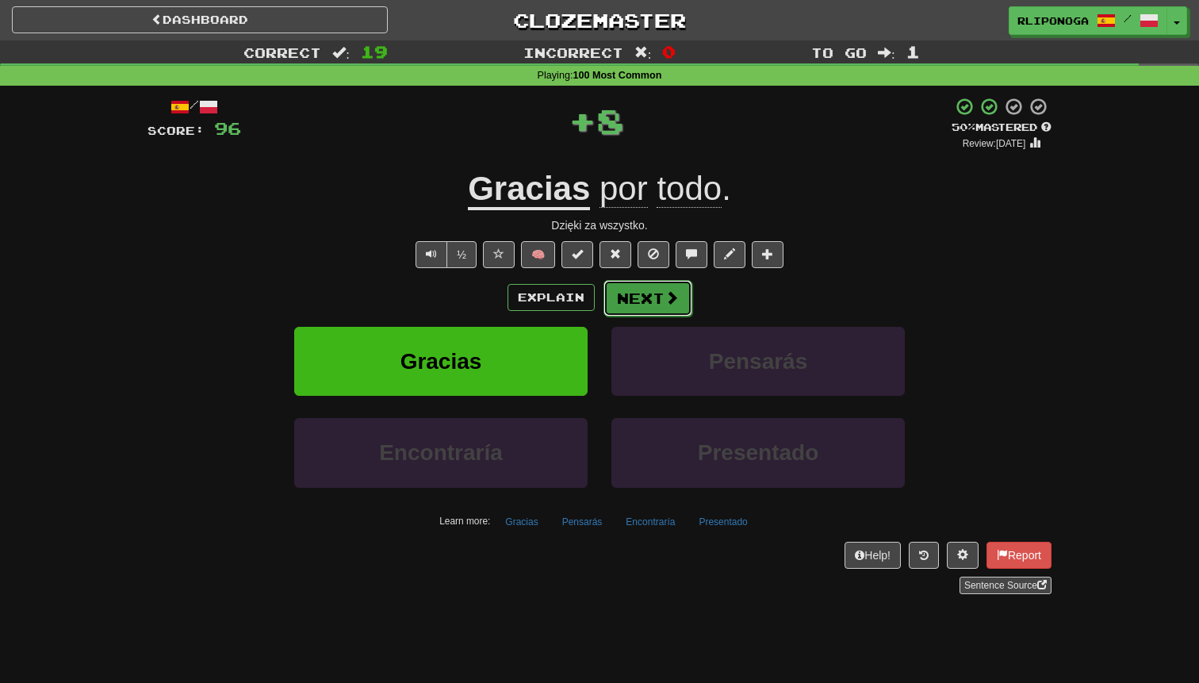
click at [627, 292] on button "Next" at bounding box center [647, 298] width 89 height 36
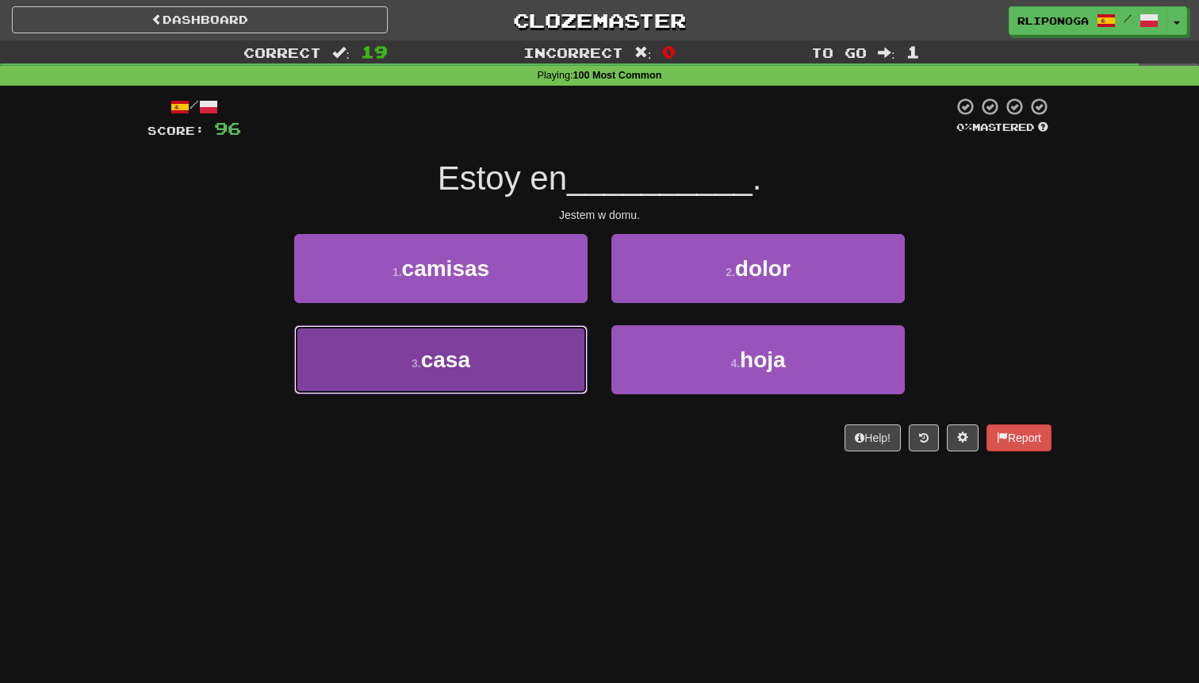
click at [524, 366] on button "3 . casa" at bounding box center [440, 359] width 293 height 69
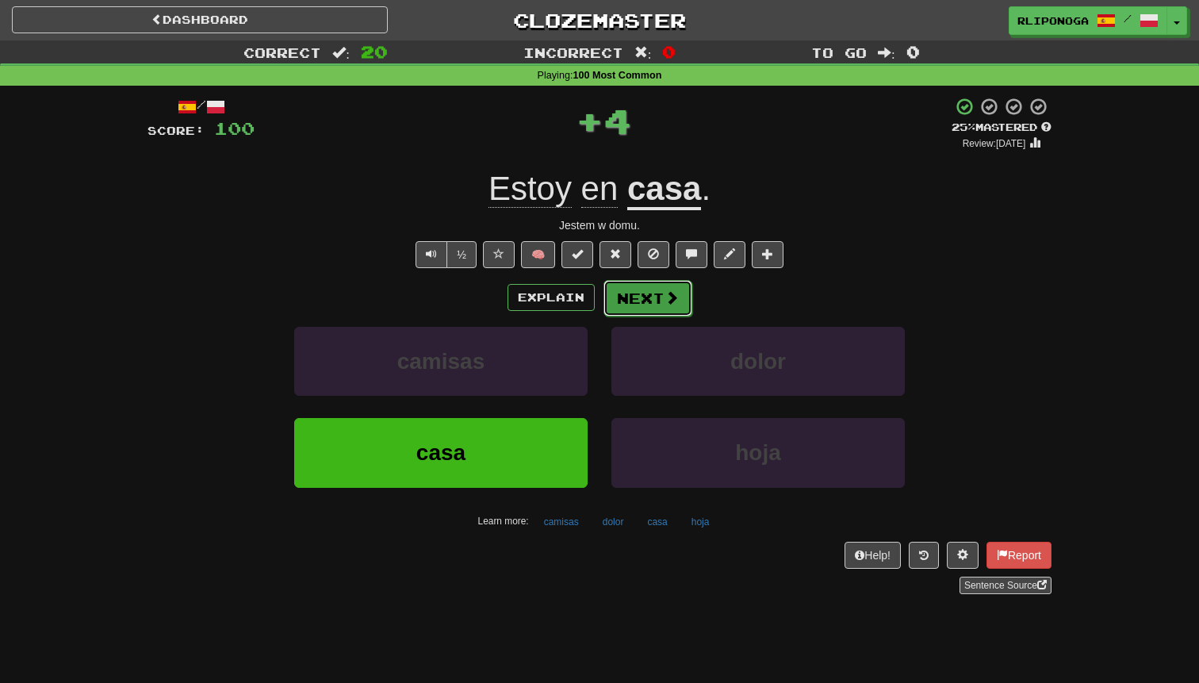
click at [626, 308] on button "Next" at bounding box center [647, 298] width 89 height 36
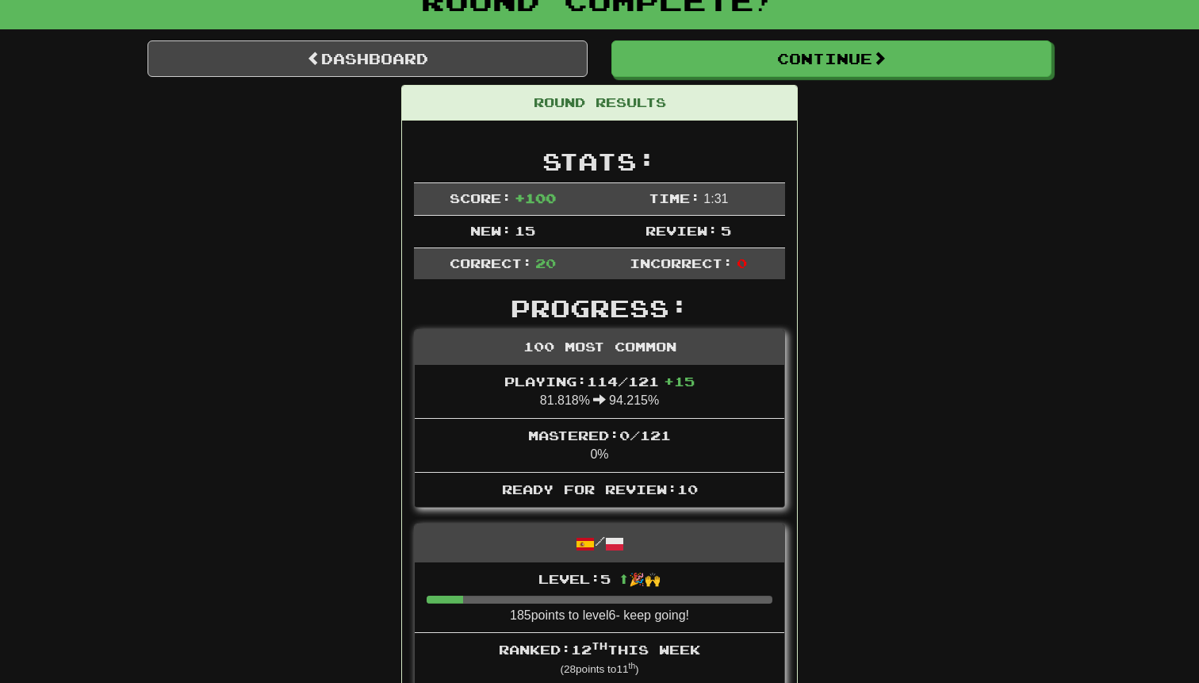
scroll to position [117, 0]
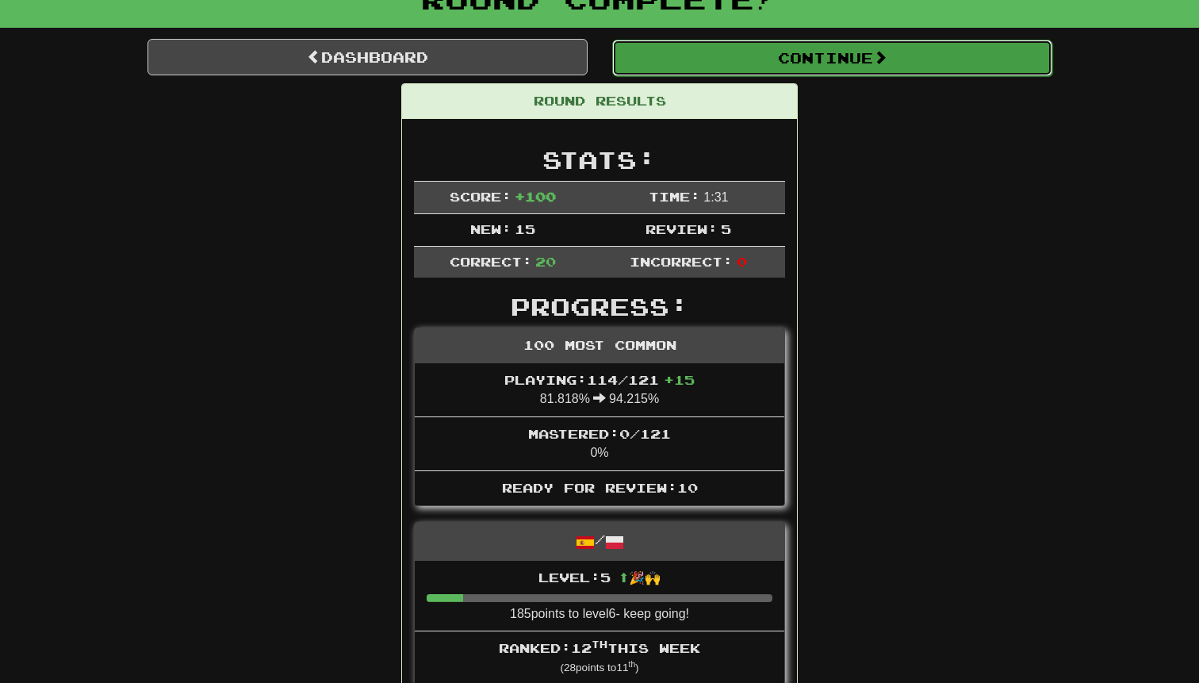
click at [691, 57] on button "Continue" at bounding box center [832, 58] width 440 height 36
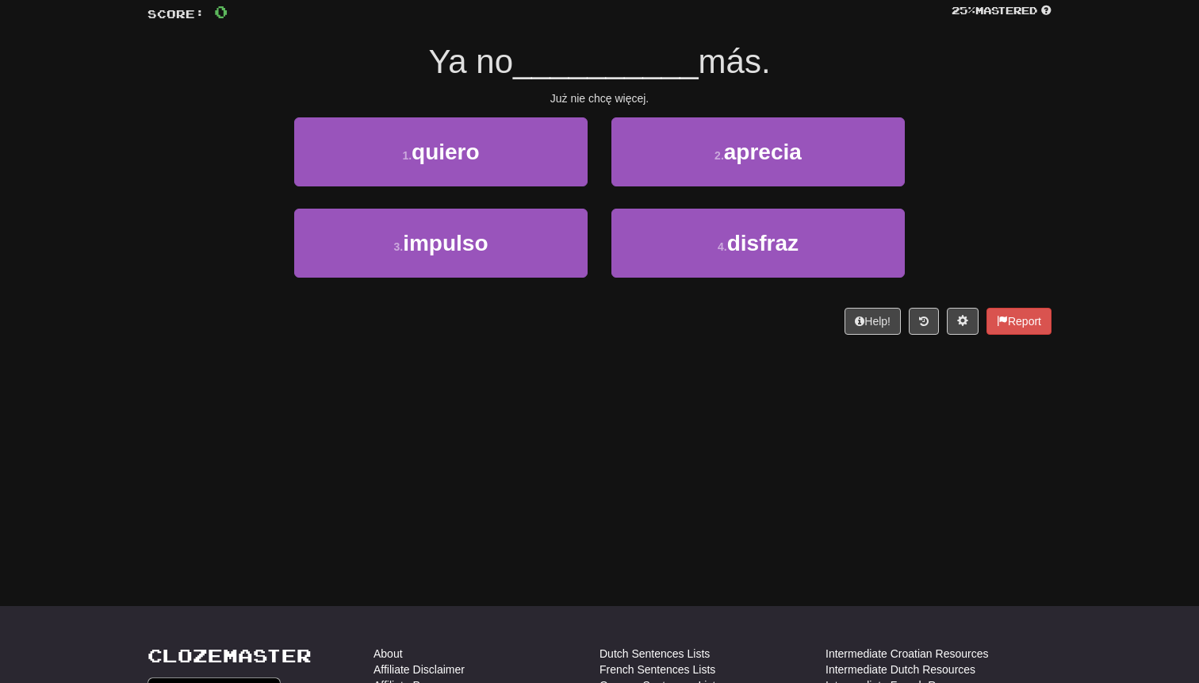
scroll to position [103, 0]
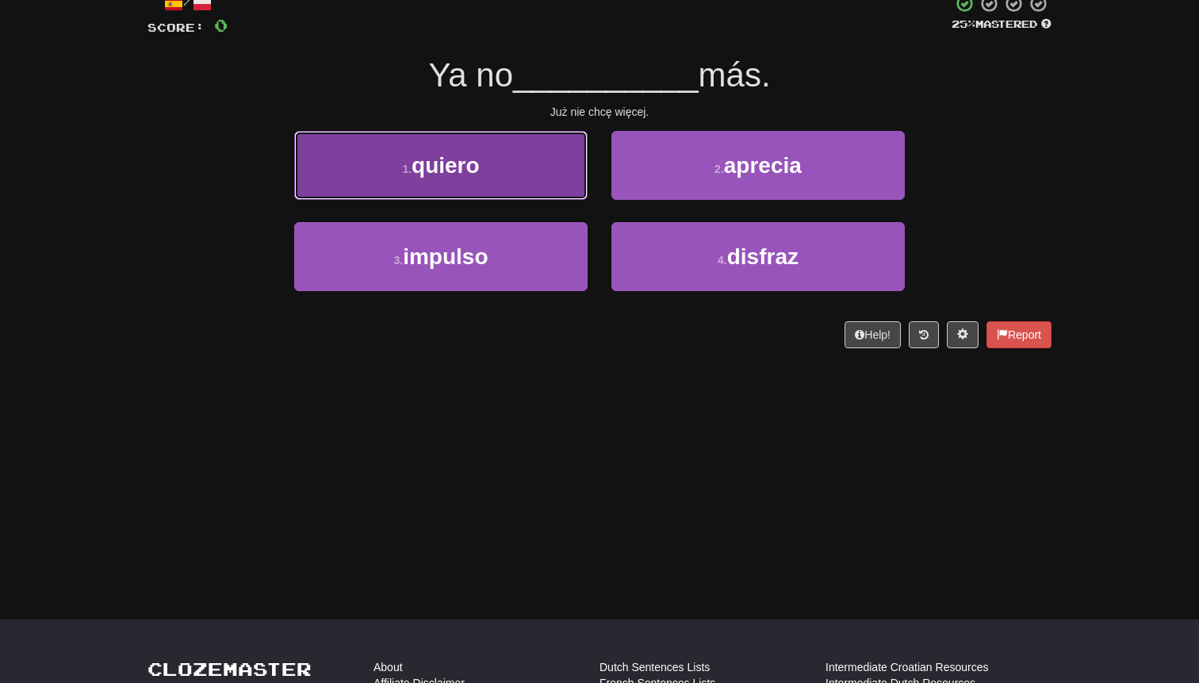
click at [545, 195] on button "1 . quiero" at bounding box center [440, 165] width 293 height 69
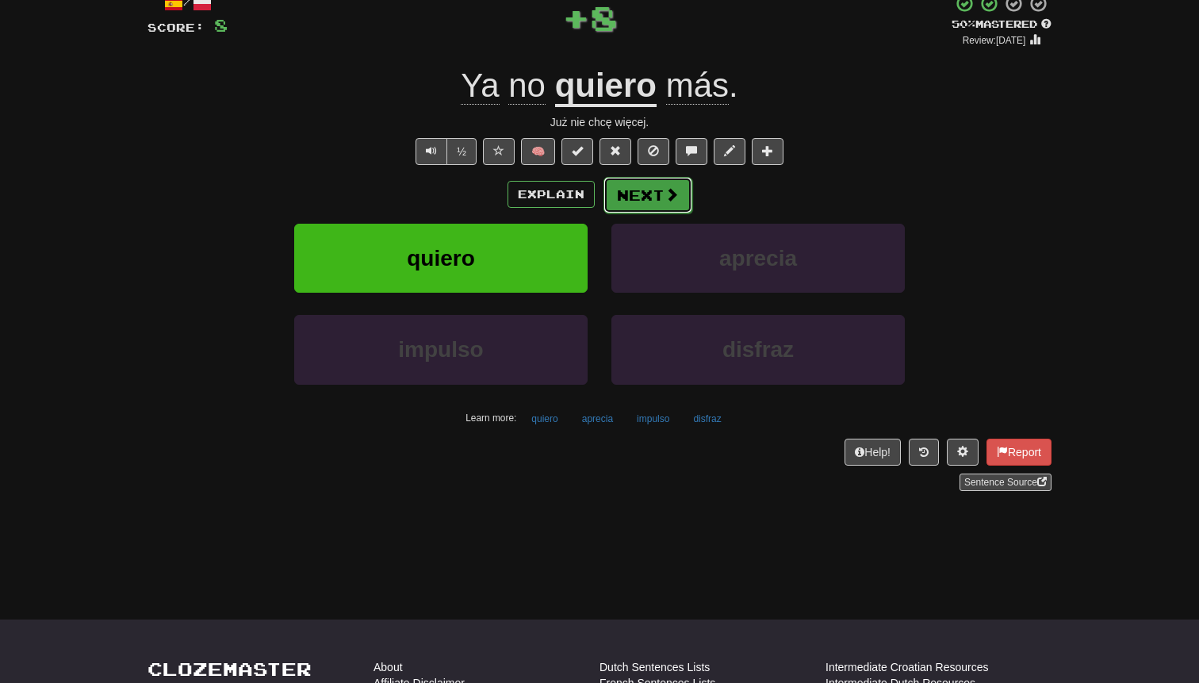
click at [634, 201] on button "Next" at bounding box center [647, 195] width 89 height 36
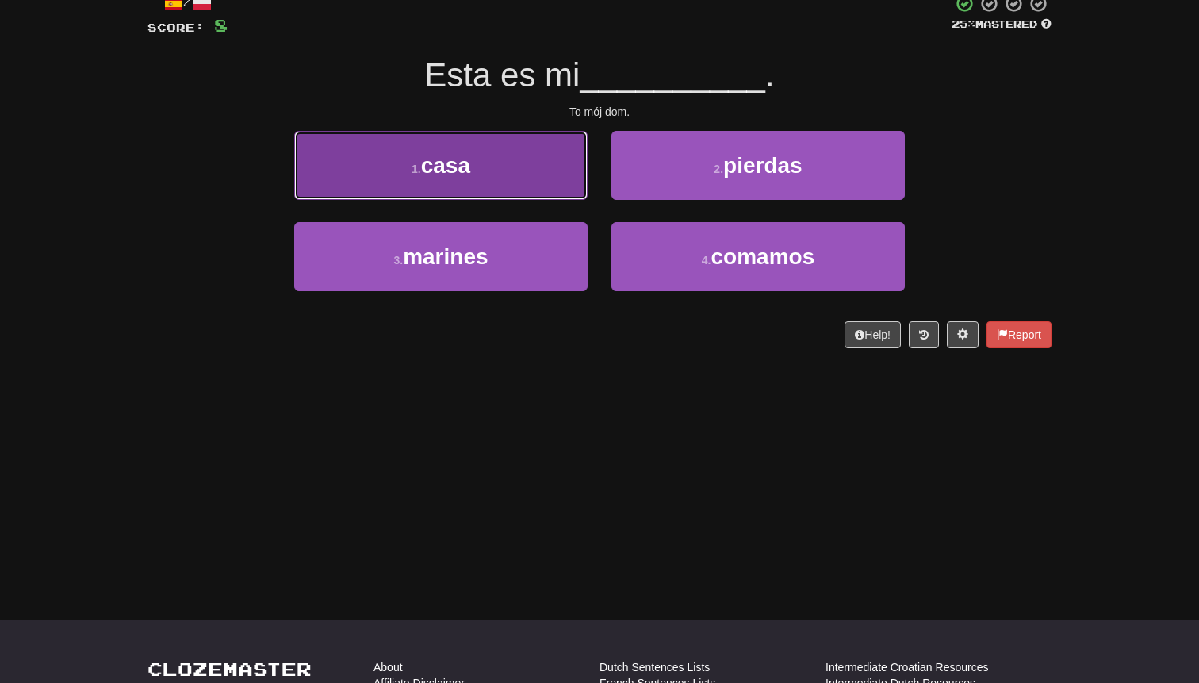
click at [545, 190] on button "1 . casa" at bounding box center [440, 165] width 293 height 69
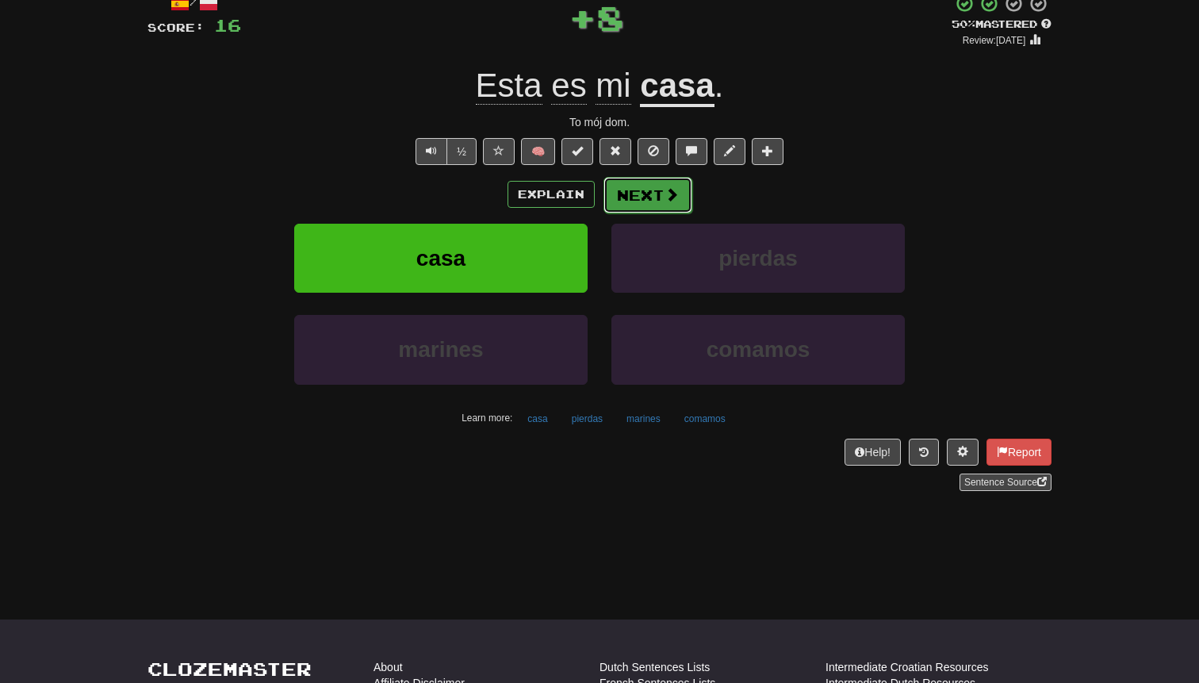
click at [635, 197] on button "Next" at bounding box center [647, 195] width 89 height 36
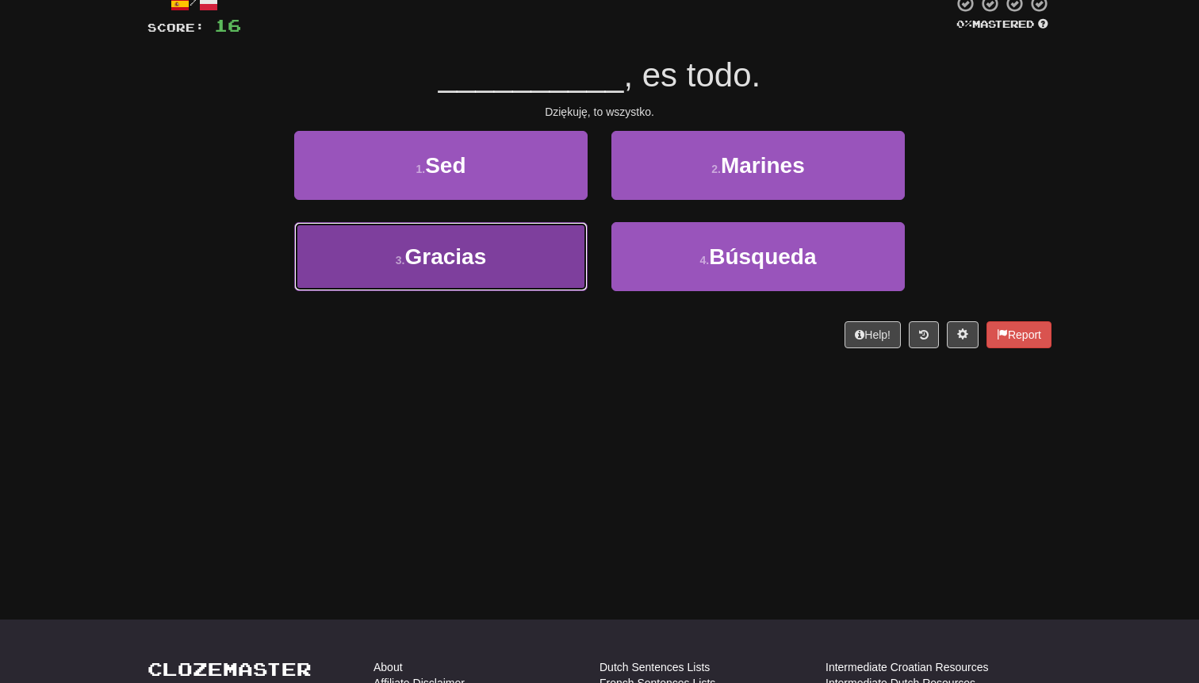
click at [557, 262] on button "3 . Gracias" at bounding box center [440, 256] width 293 height 69
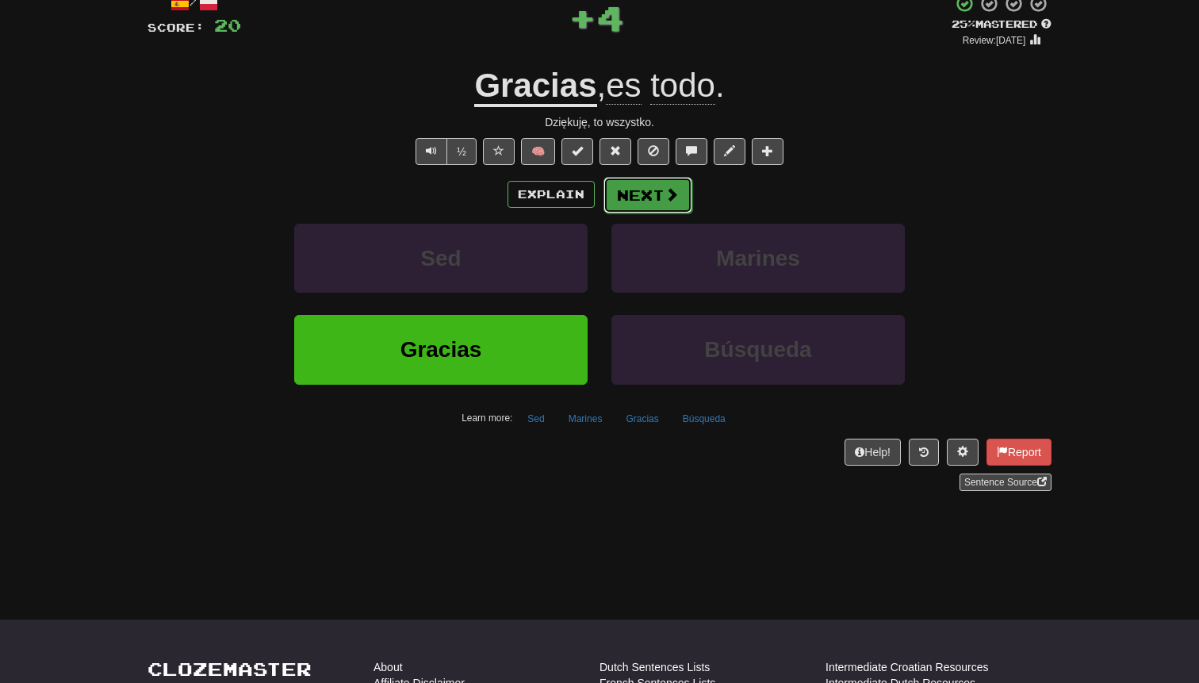
click at [632, 207] on button "Next" at bounding box center [647, 195] width 89 height 36
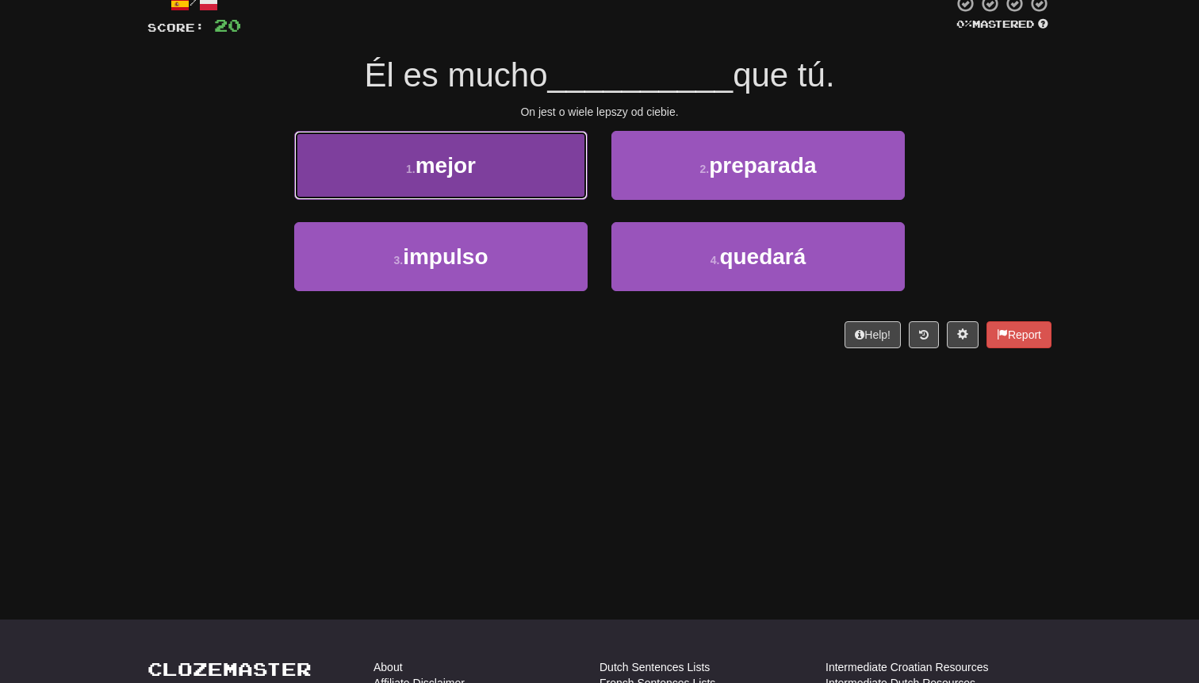
click at [531, 188] on button "1 . mejor" at bounding box center [440, 165] width 293 height 69
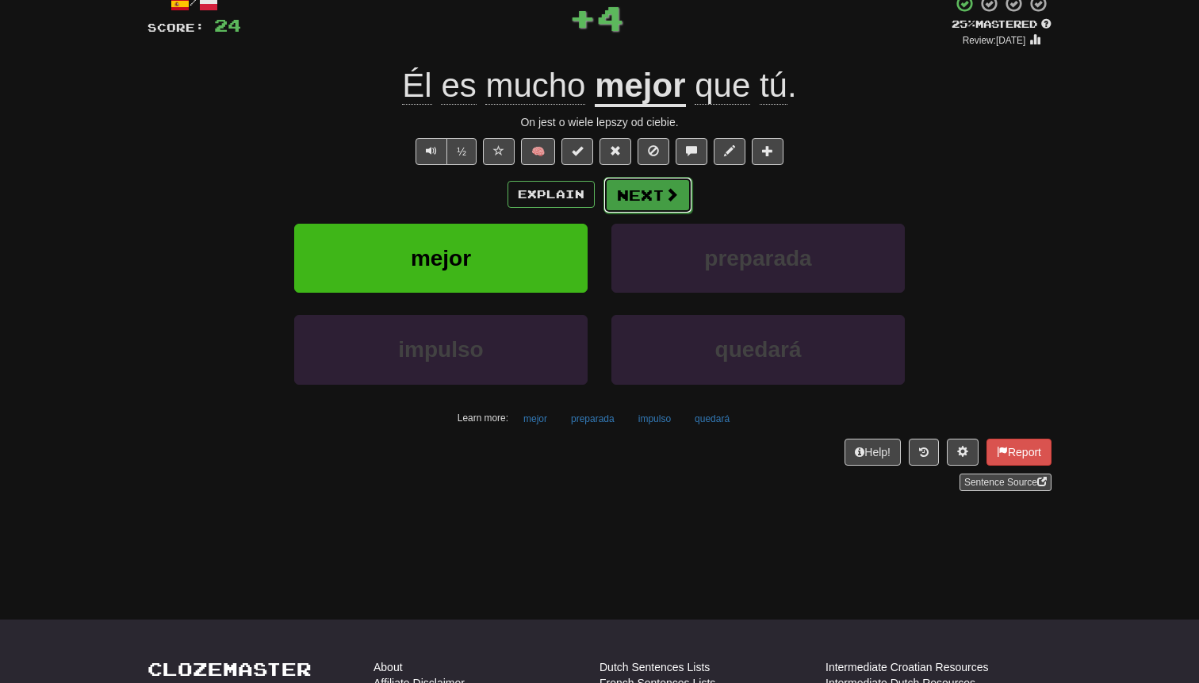
click at [621, 195] on button "Next" at bounding box center [647, 195] width 89 height 36
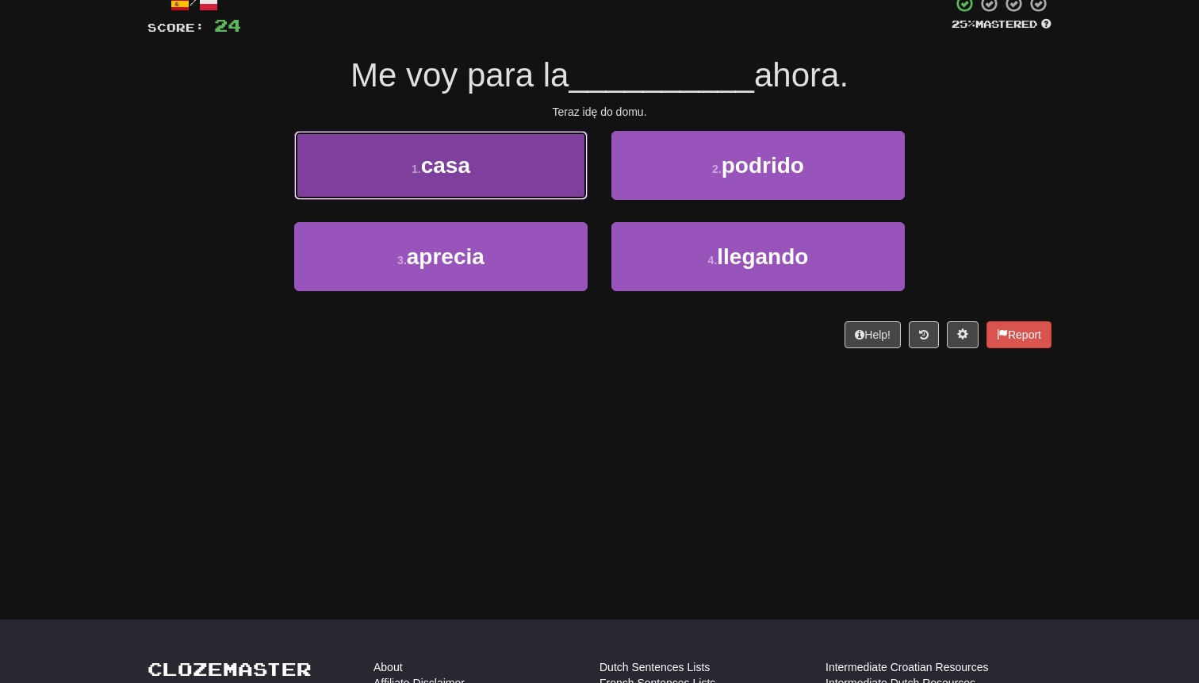
click at [535, 171] on button "1 . casa" at bounding box center [440, 165] width 293 height 69
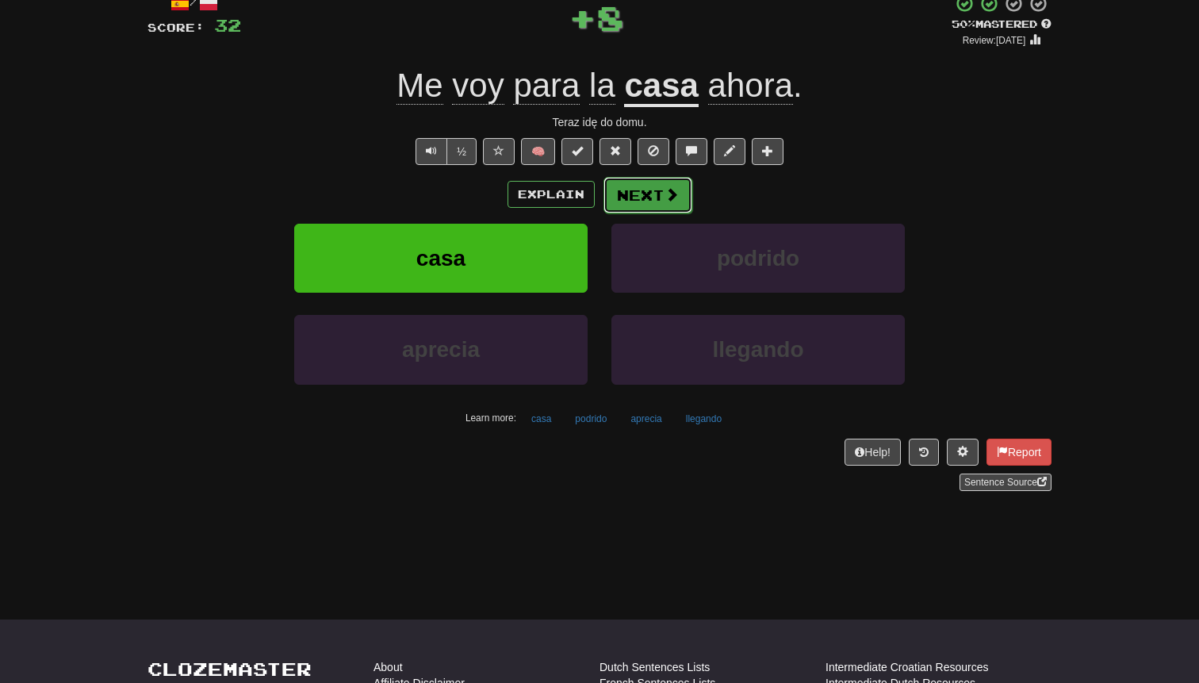
click at [635, 186] on button "Next" at bounding box center [647, 195] width 89 height 36
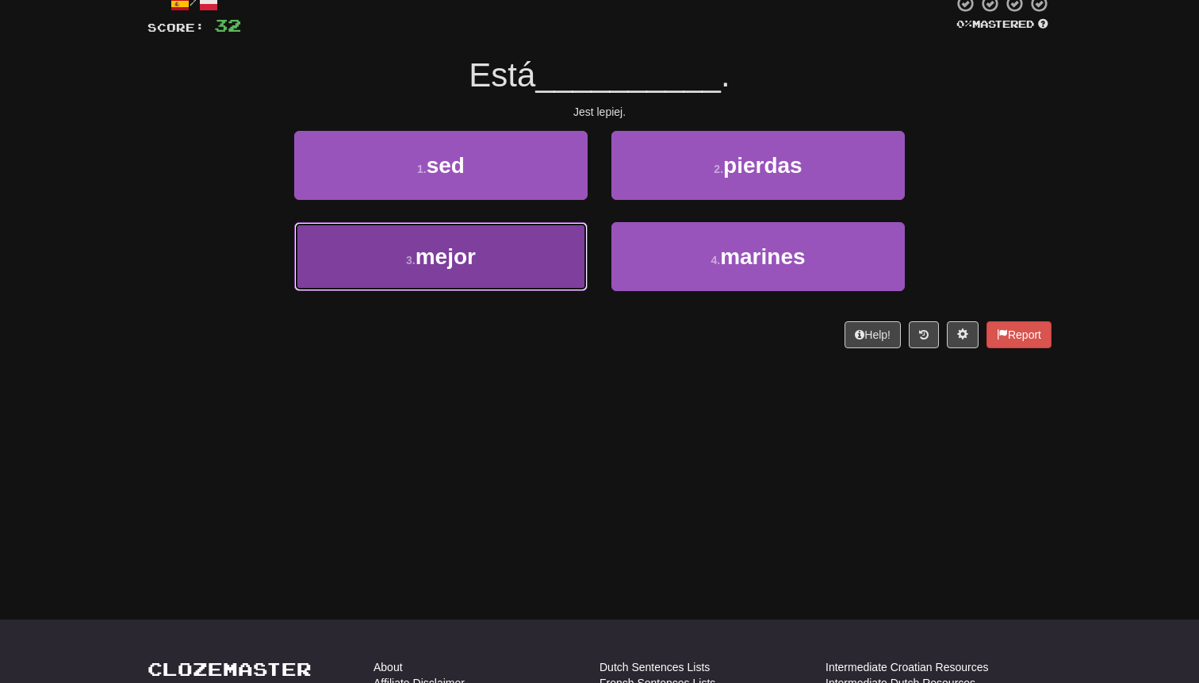
click at [537, 255] on button "3 . mejor" at bounding box center [440, 256] width 293 height 69
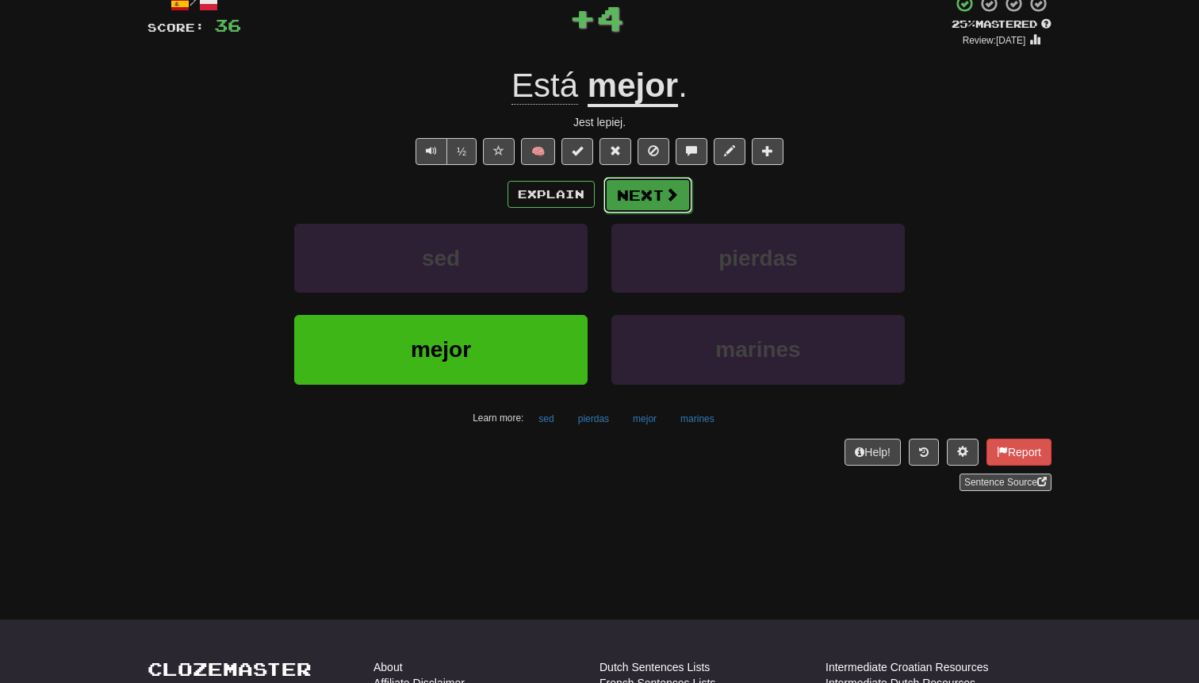
click at [630, 202] on button "Next" at bounding box center [647, 195] width 89 height 36
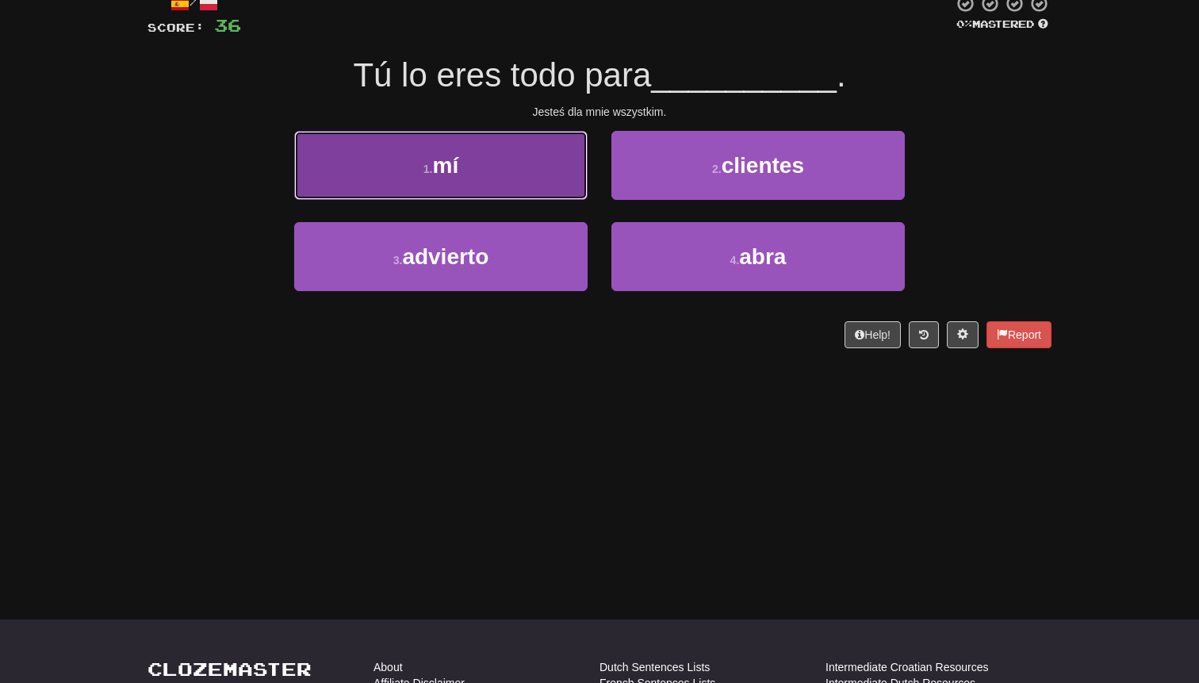
click at [548, 182] on button "1 . mí" at bounding box center [440, 165] width 293 height 69
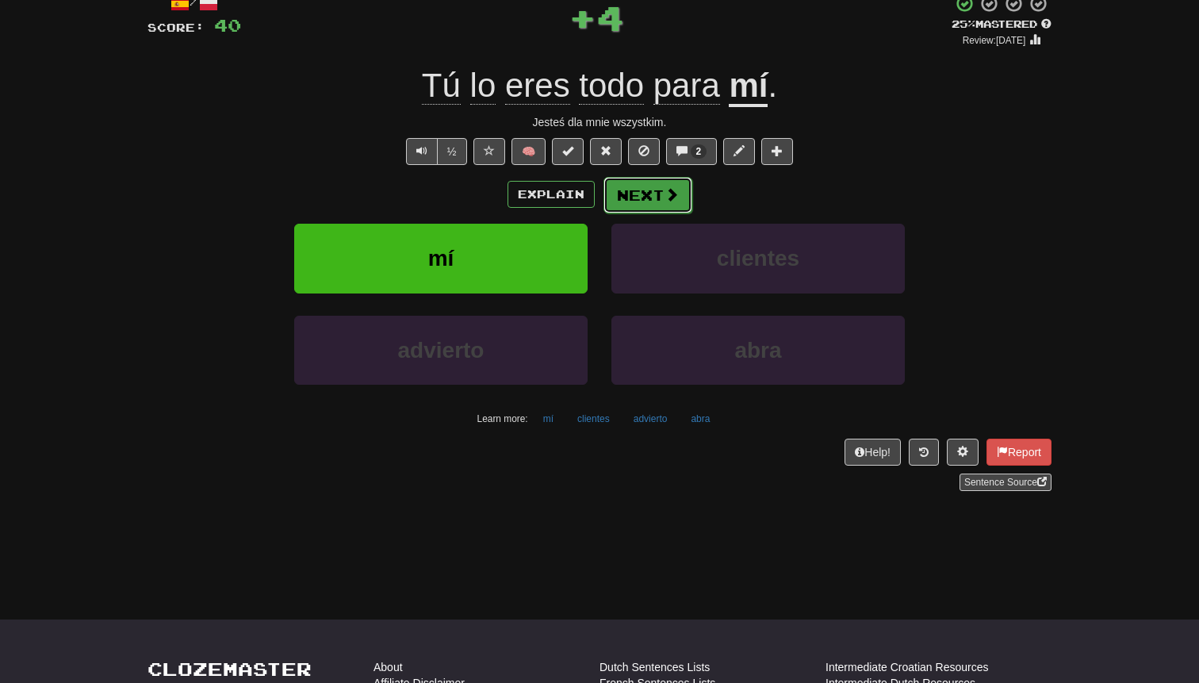
click at [634, 190] on button "Next" at bounding box center [647, 195] width 89 height 36
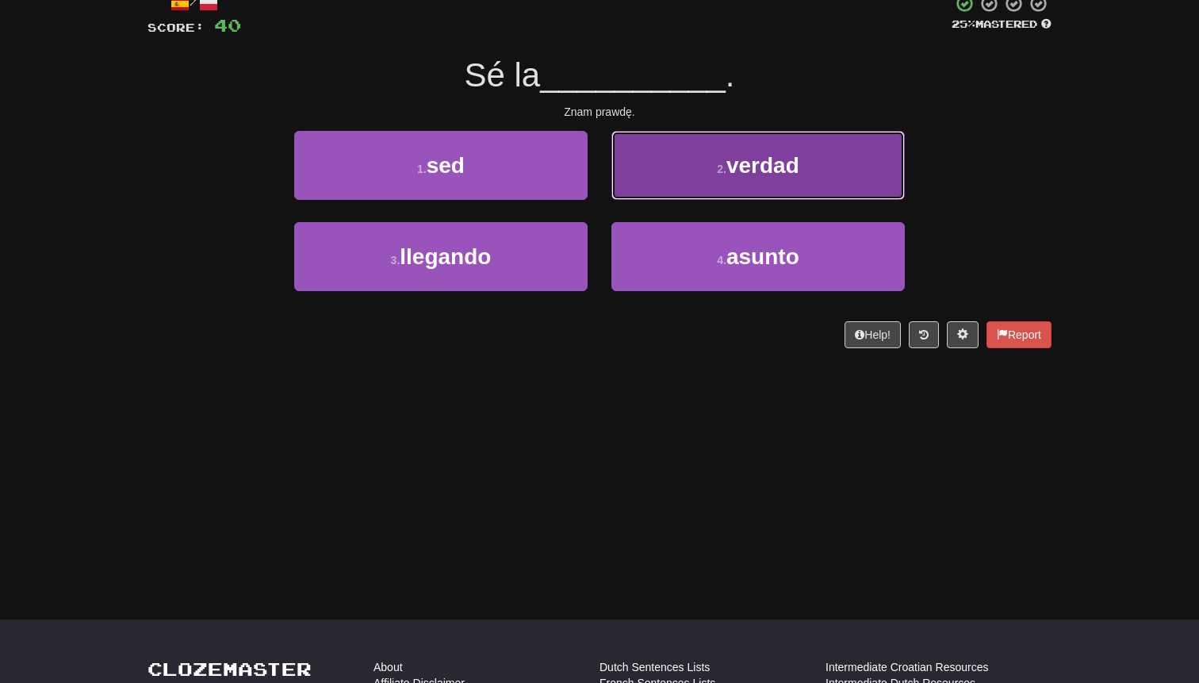
click at [662, 173] on button "2 . verdad" at bounding box center [757, 165] width 293 height 69
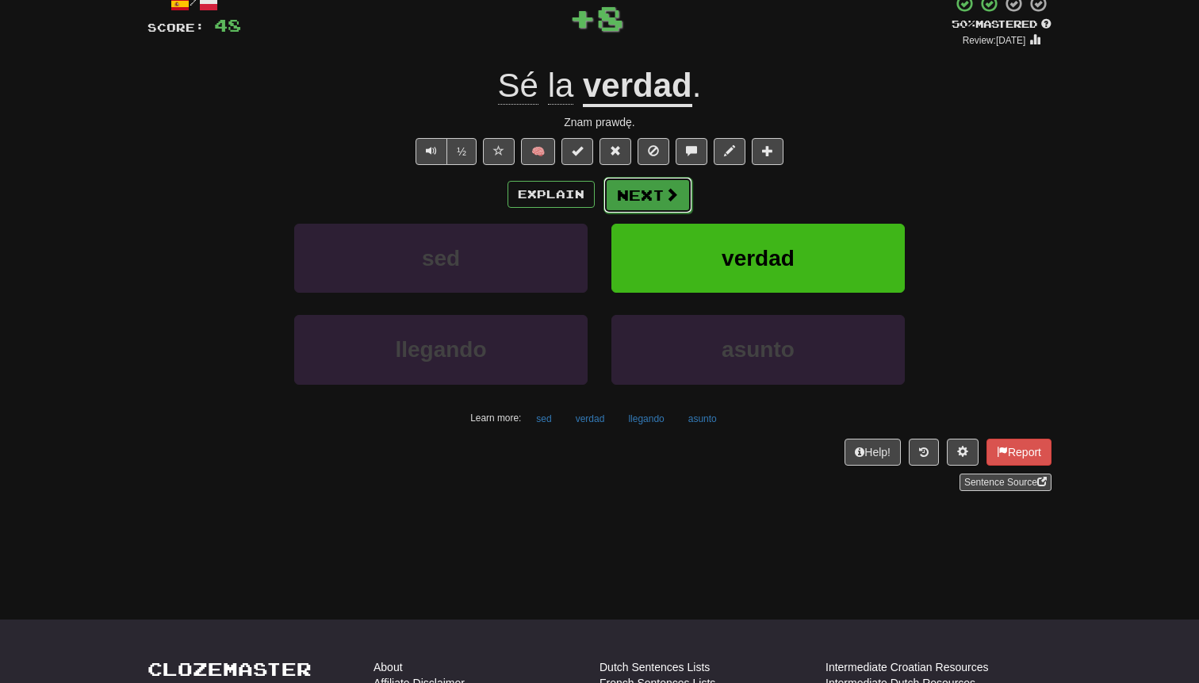
click at [643, 192] on button "Next" at bounding box center [647, 195] width 89 height 36
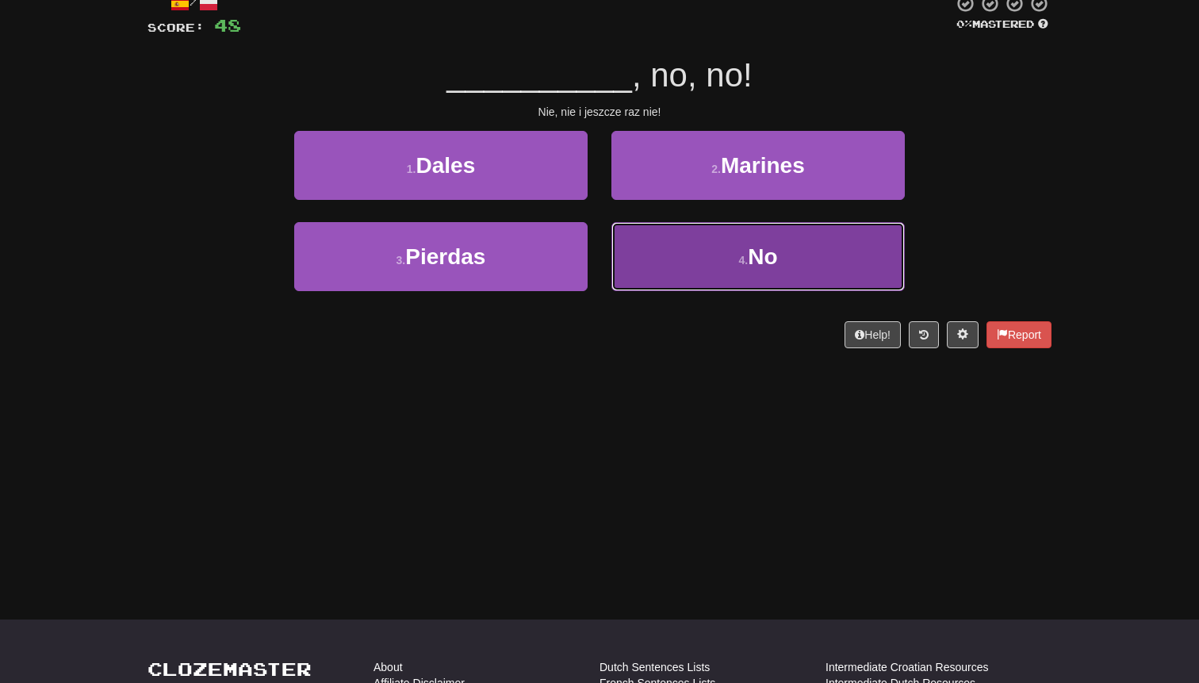
click at [661, 262] on button "4 . No" at bounding box center [757, 256] width 293 height 69
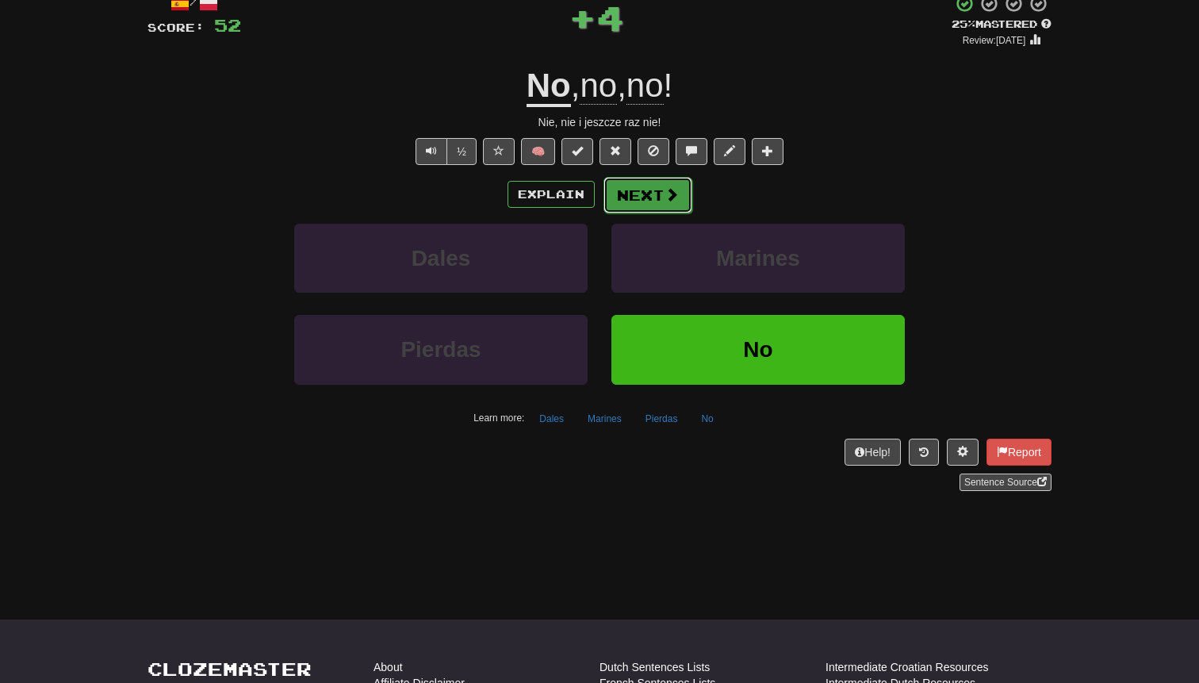
click at [642, 197] on button "Next" at bounding box center [647, 195] width 89 height 36
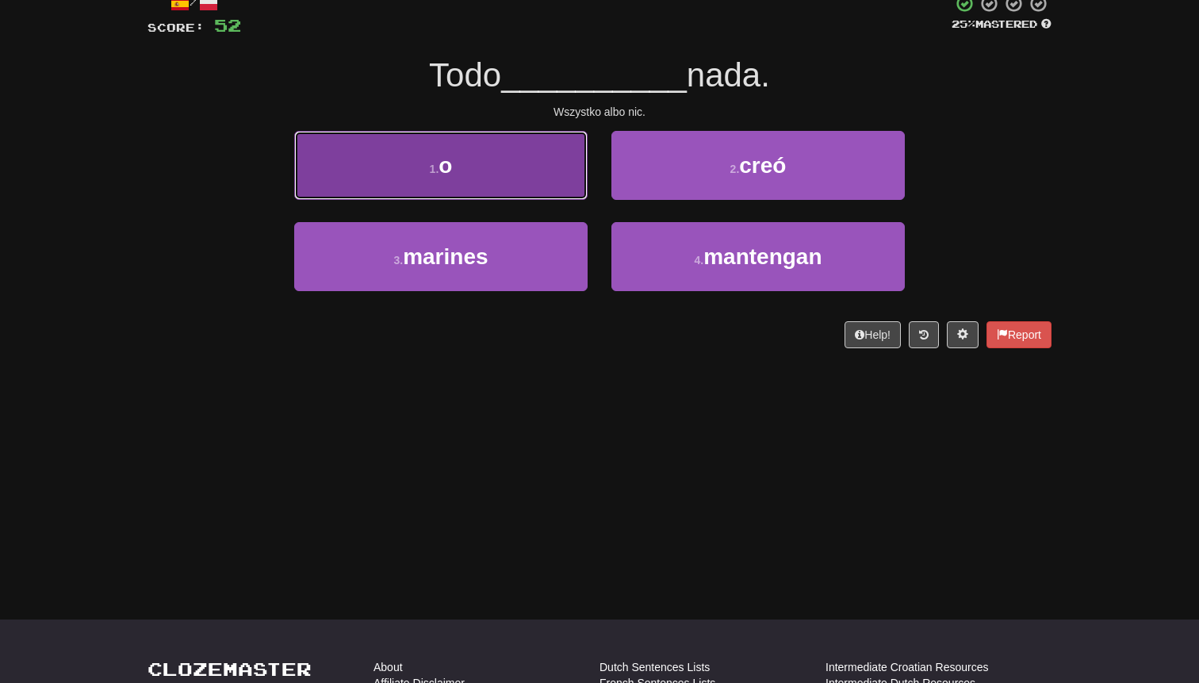
click at [528, 188] on button "1 . o" at bounding box center [440, 165] width 293 height 69
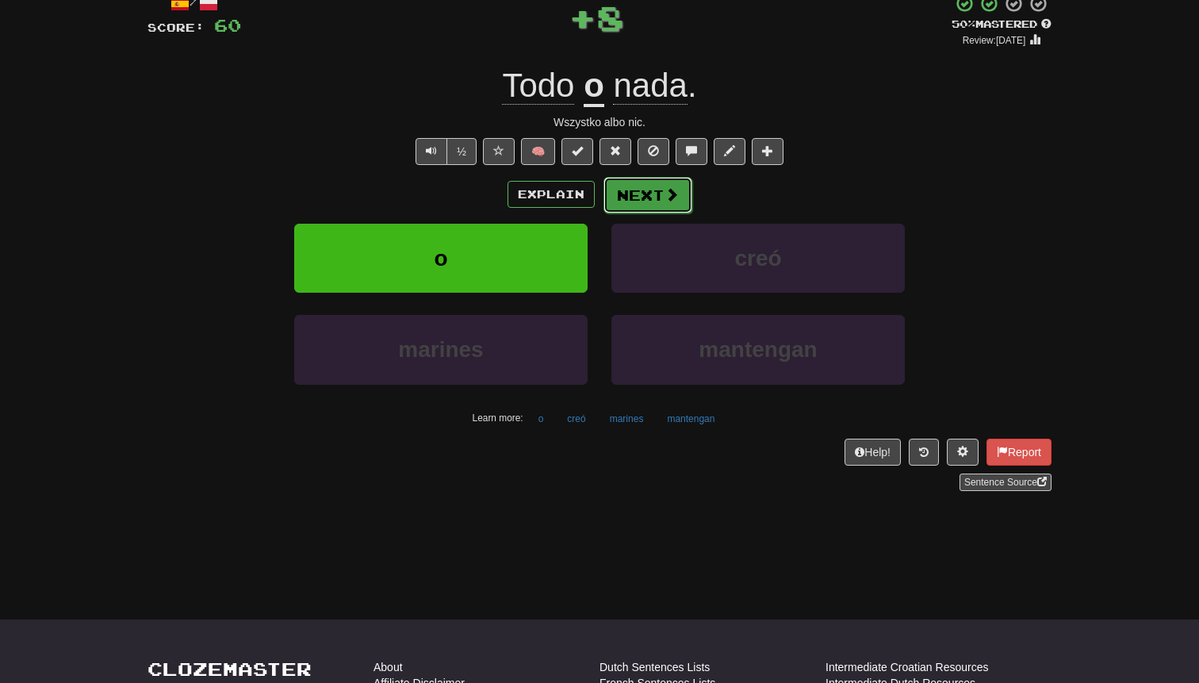
click at [621, 193] on button "Next" at bounding box center [647, 195] width 89 height 36
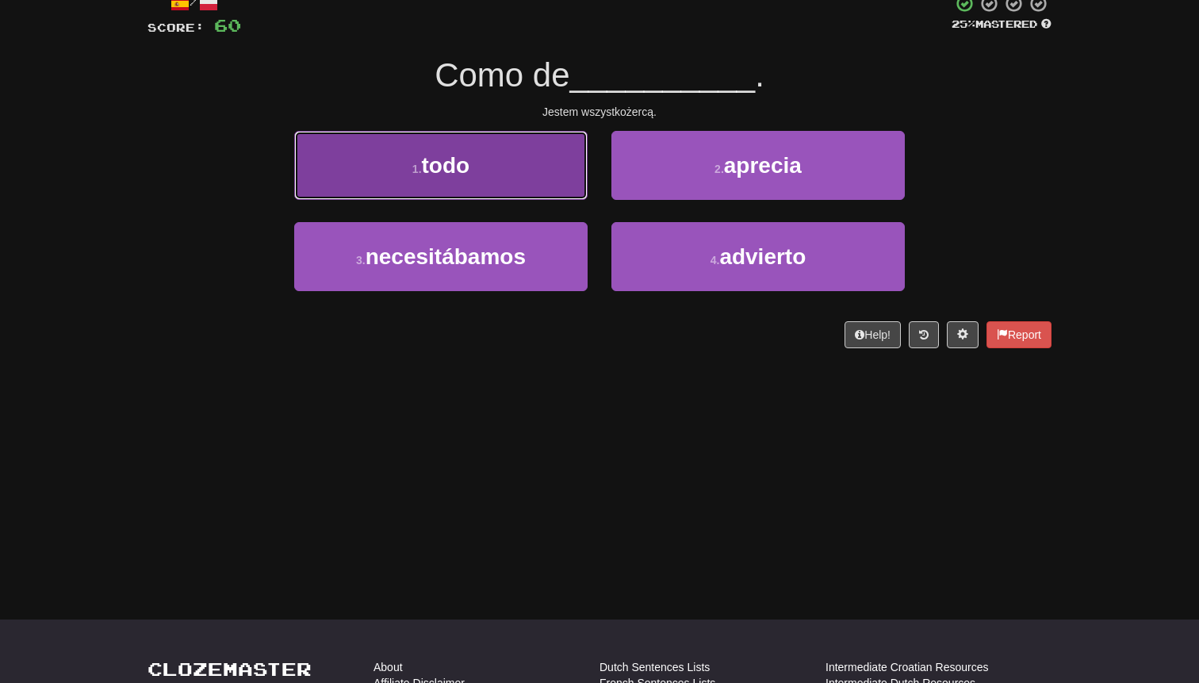
click at [523, 174] on button "1 . todo" at bounding box center [440, 165] width 293 height 69
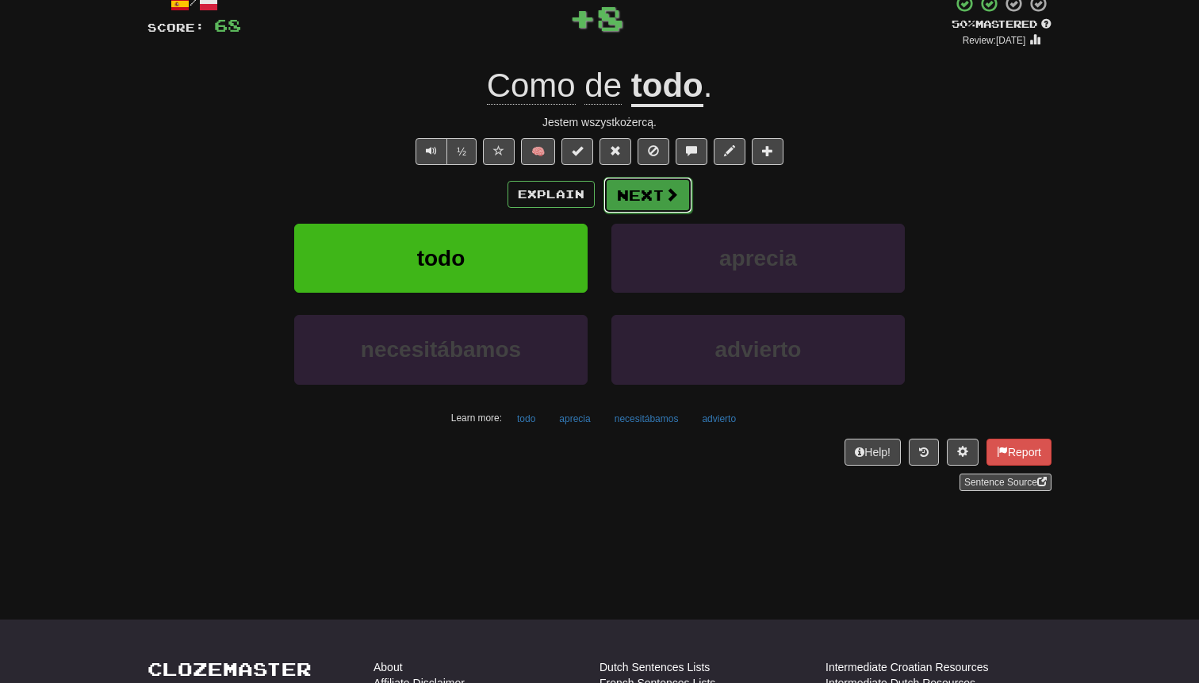
click at [618, 188] on button "Next" at bounding box center [647, 195] width 89 height 36
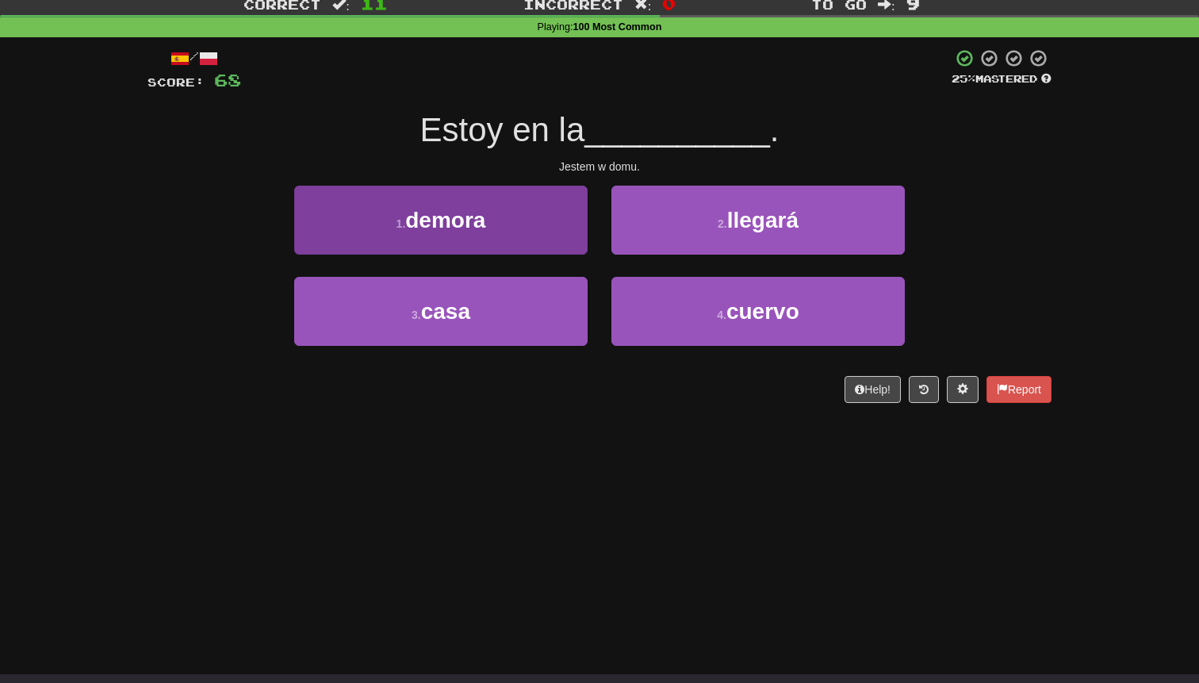
scroll to position [0, 0]
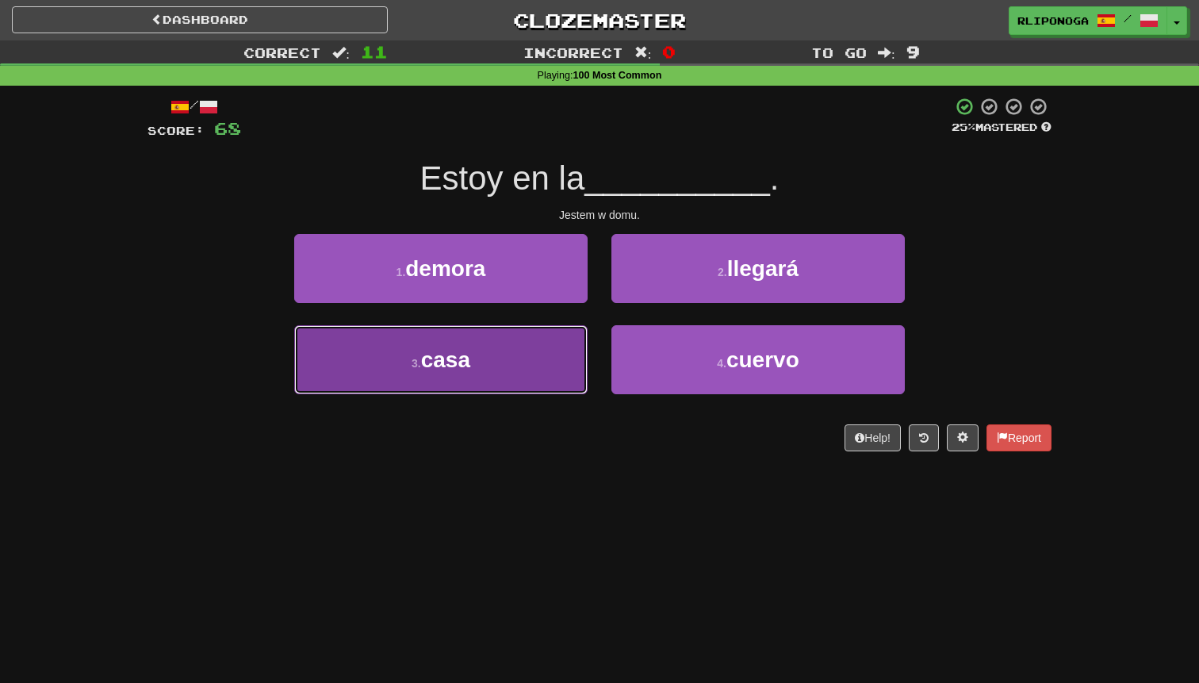
click at [527, 346] on button "3 . casa" at bounding box center [440, 359] width 293 height 69
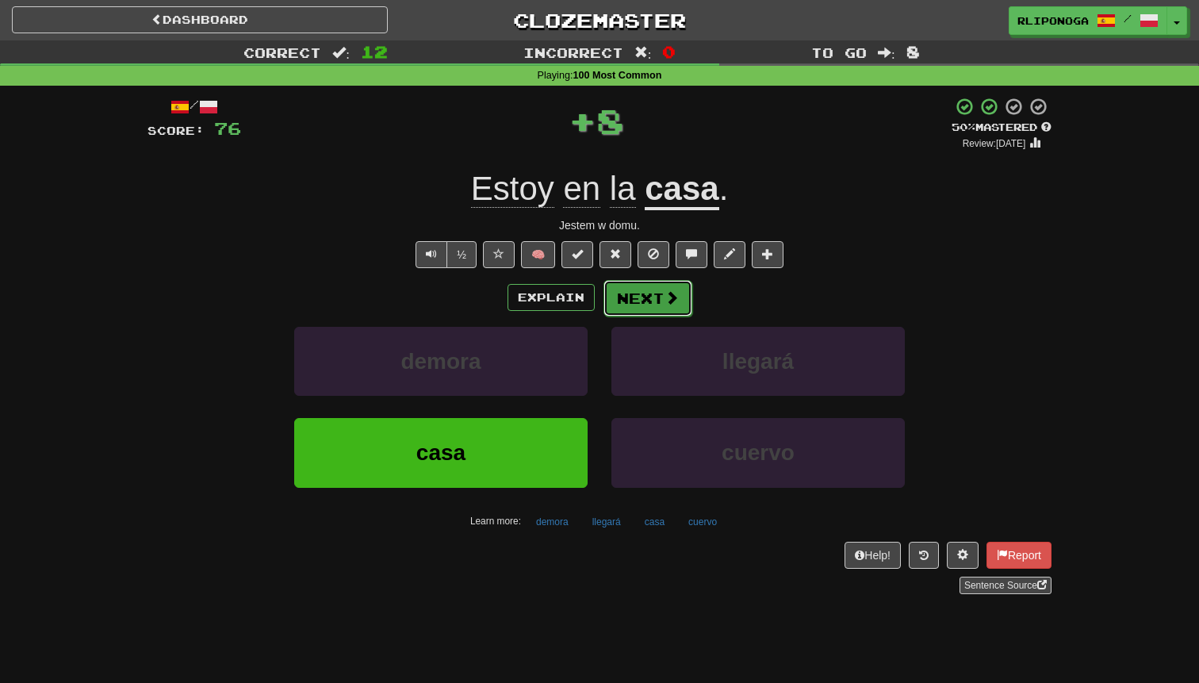
click at [620, 303] on button "Next" at bounding box center [647, 298] width 89 height 36
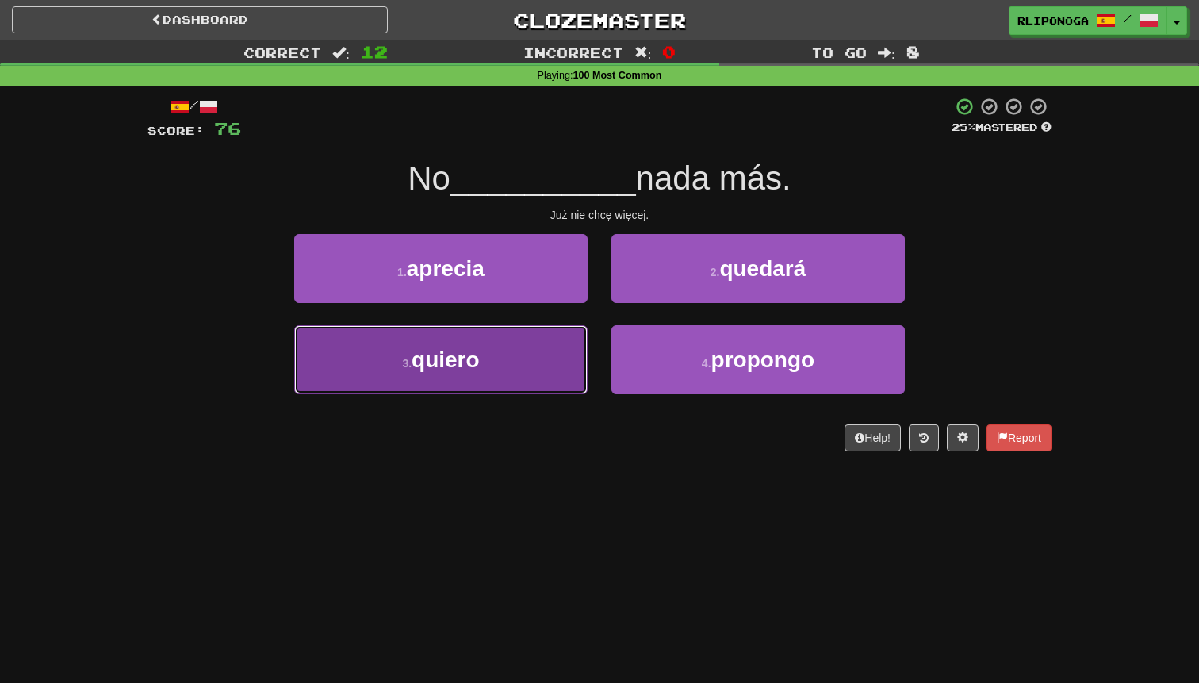
click at [557, 350] on button "3 . quiero" at bounding box center [440, 359] width 293 height 69
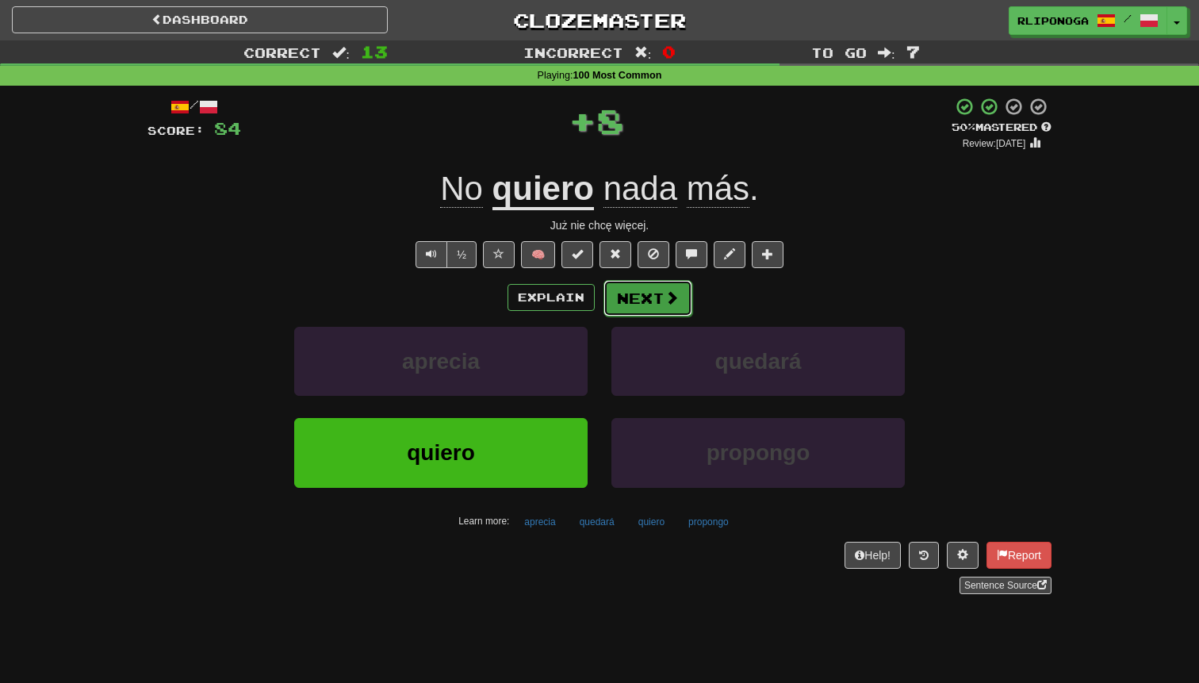
click at [634, 291] on button "Next" at bounding box center [647, 298] width 89 height 36
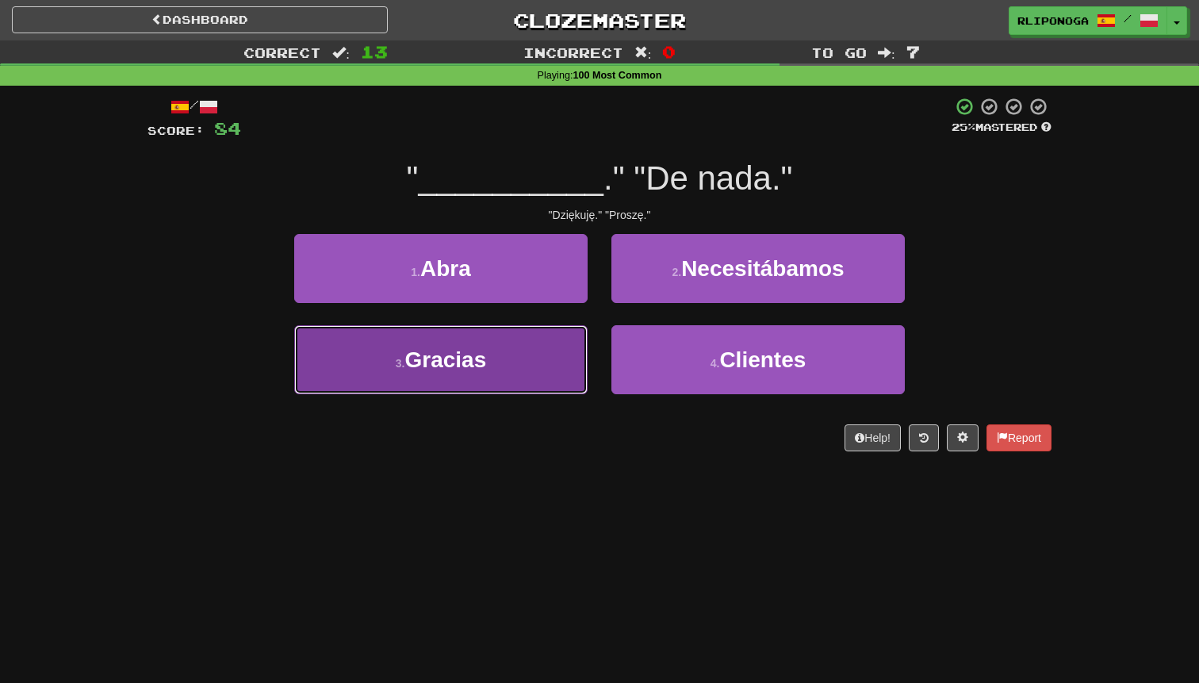
click at [563, 351] on button "3 . Gracias" at bounding box center [440, 359] width 293 height 69
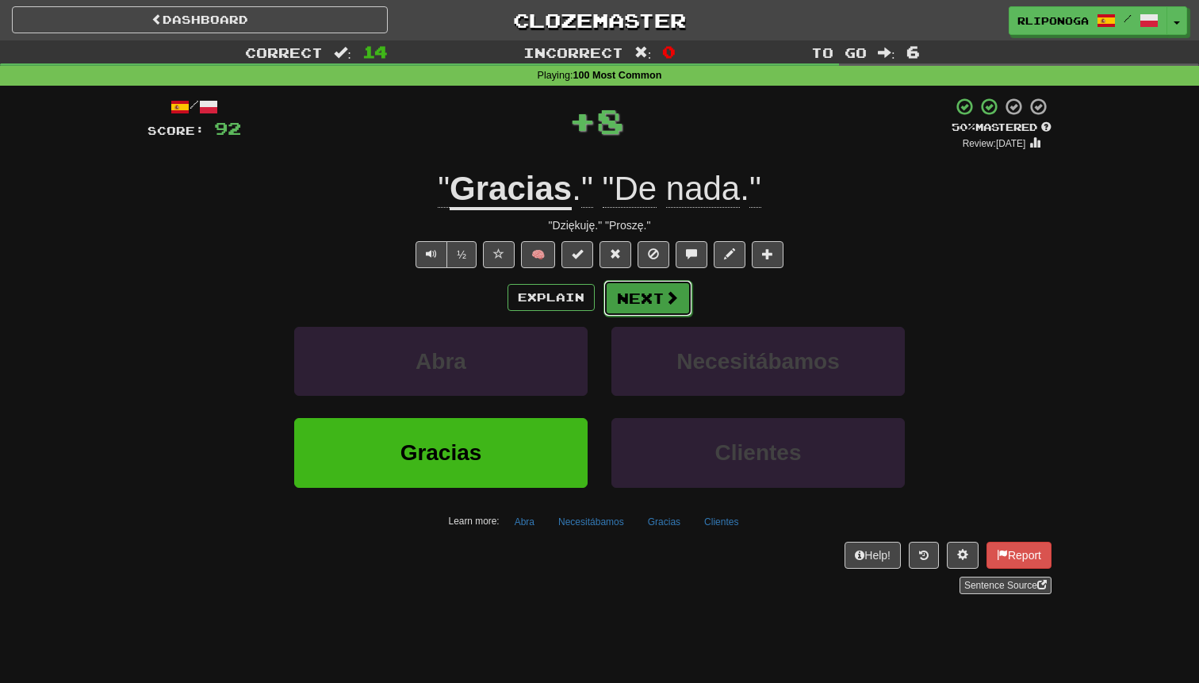
click at [622, 307] on button "Next" at bounding box center [647, 298] width 89 height 36
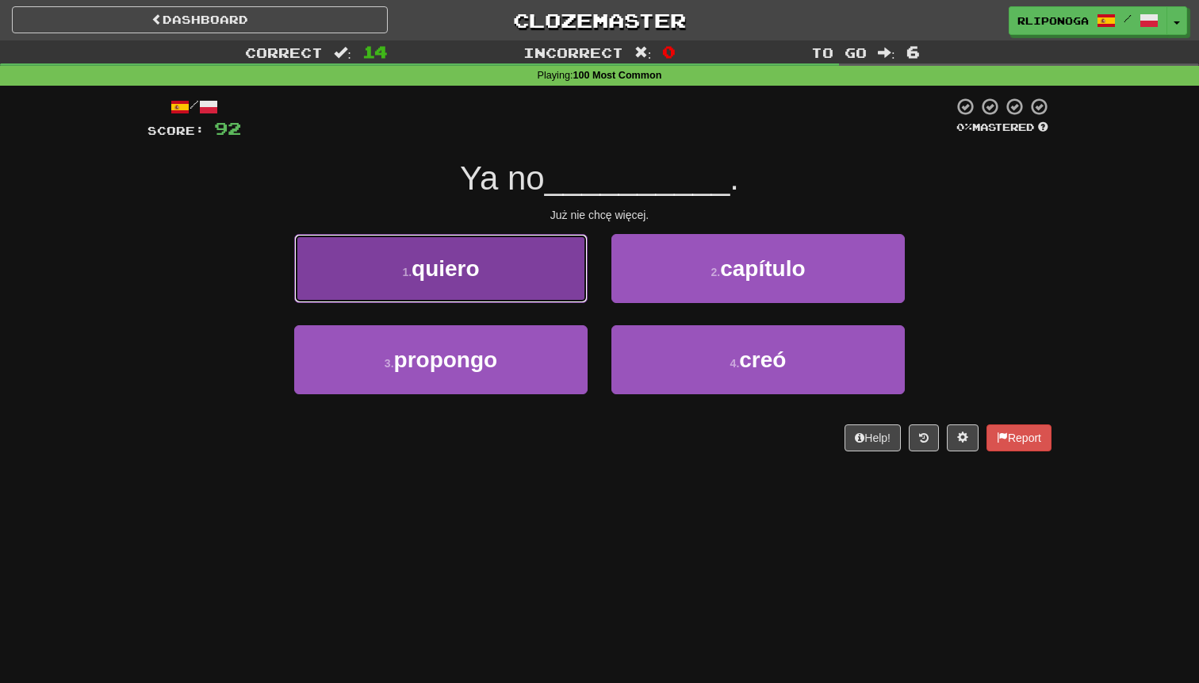
click at [561, 291] on button "1 . quiero" at bounding box center [440, 268] width 293 height 69
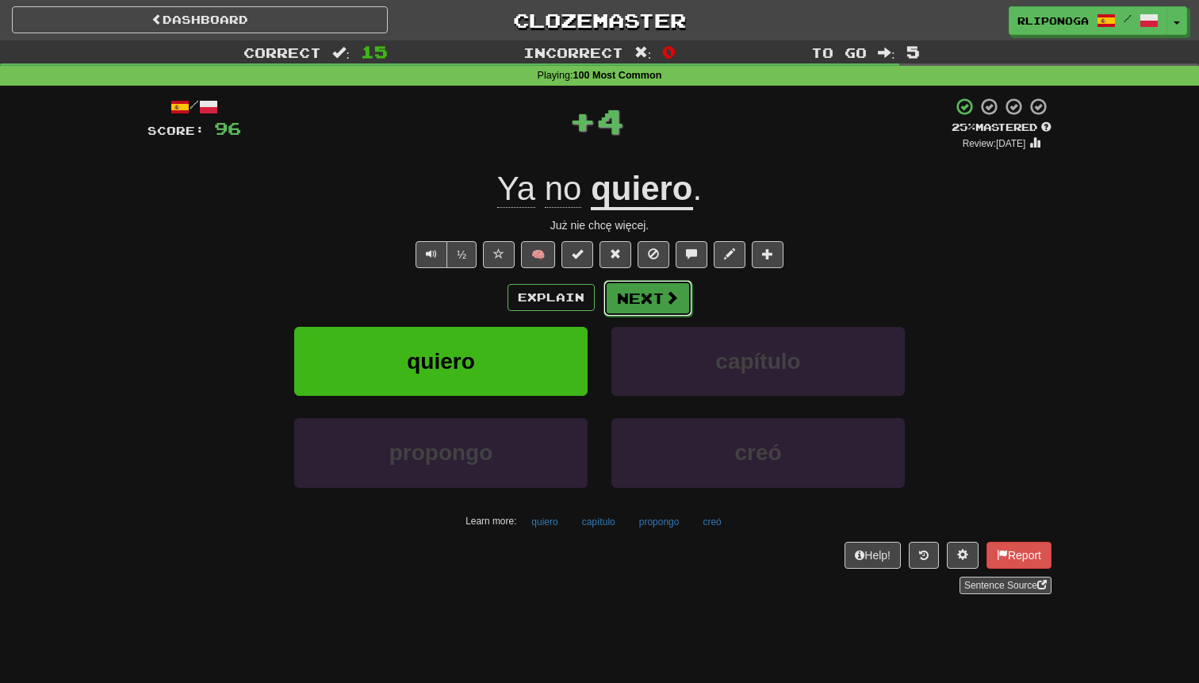
click at [620, 301] on button "Next" at bounding box center [647, 298] width 89 height 36
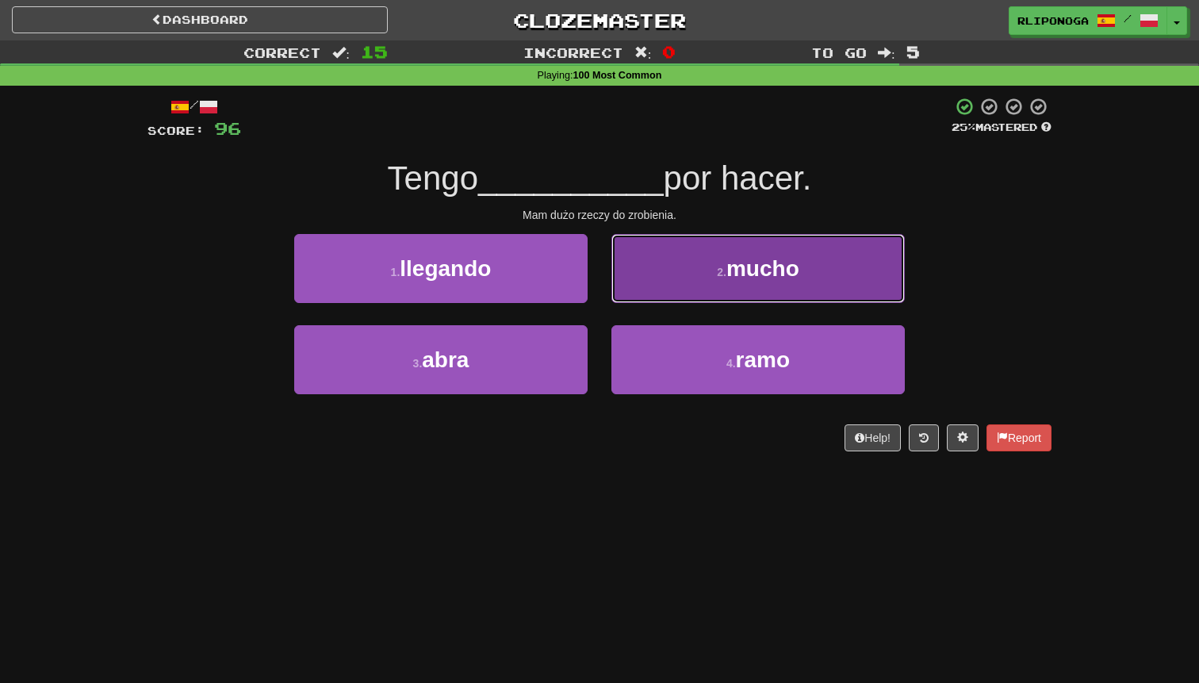
click at [653, 279] on button "2 . mucho" at bounding box center [757, 268] width 293 height 69
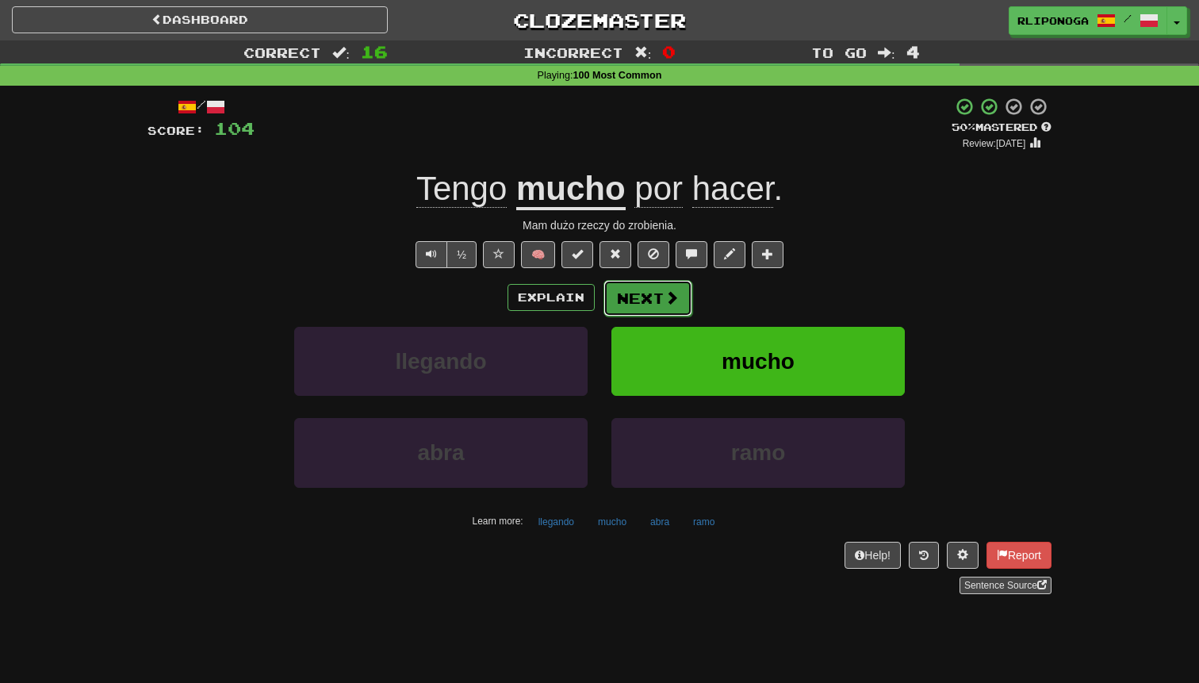
click at [643, 298] on button "Next" at bounding box center [647, 298] width 89 height 36
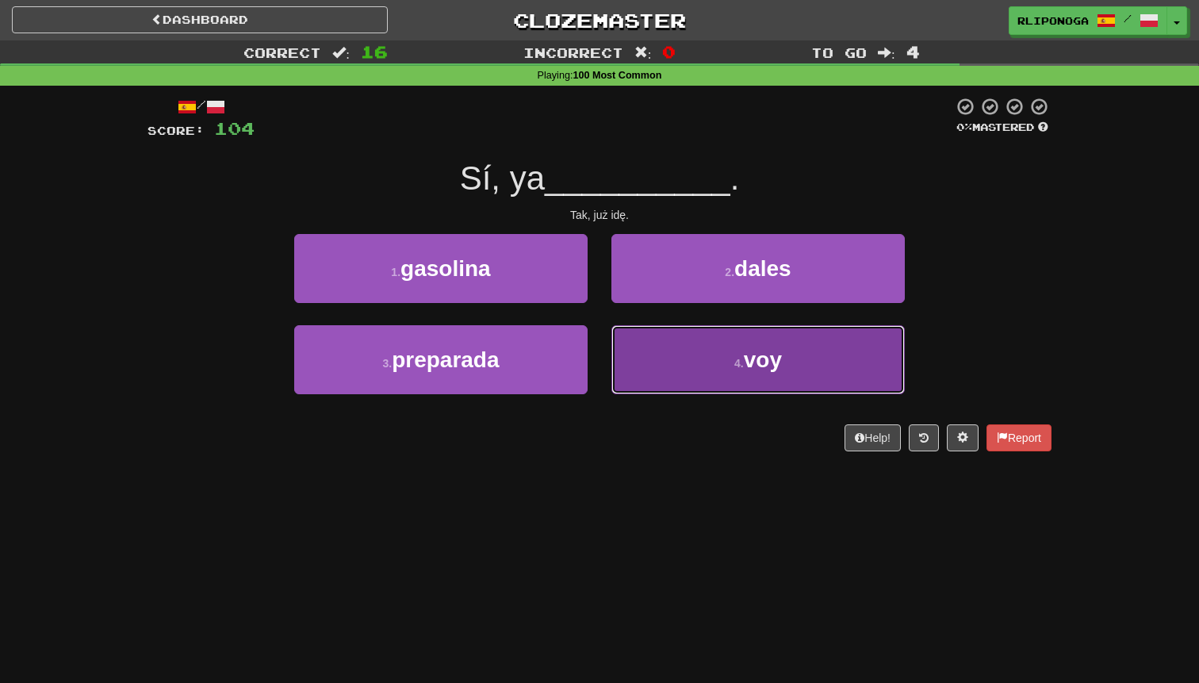
click at [691, 368] on button "4 . voy" at bounding box center [757, 359] width 293 height 69
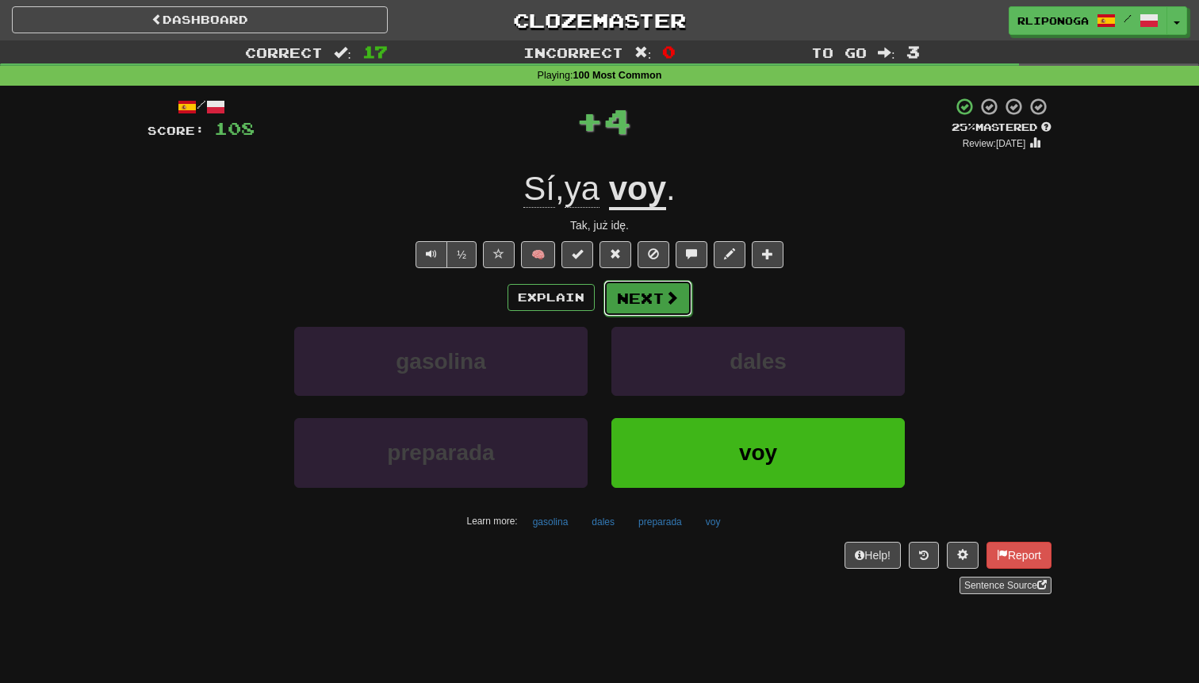
click at [645, 291] on button "Next" at bounding box center [647, 298] width 89 height 36
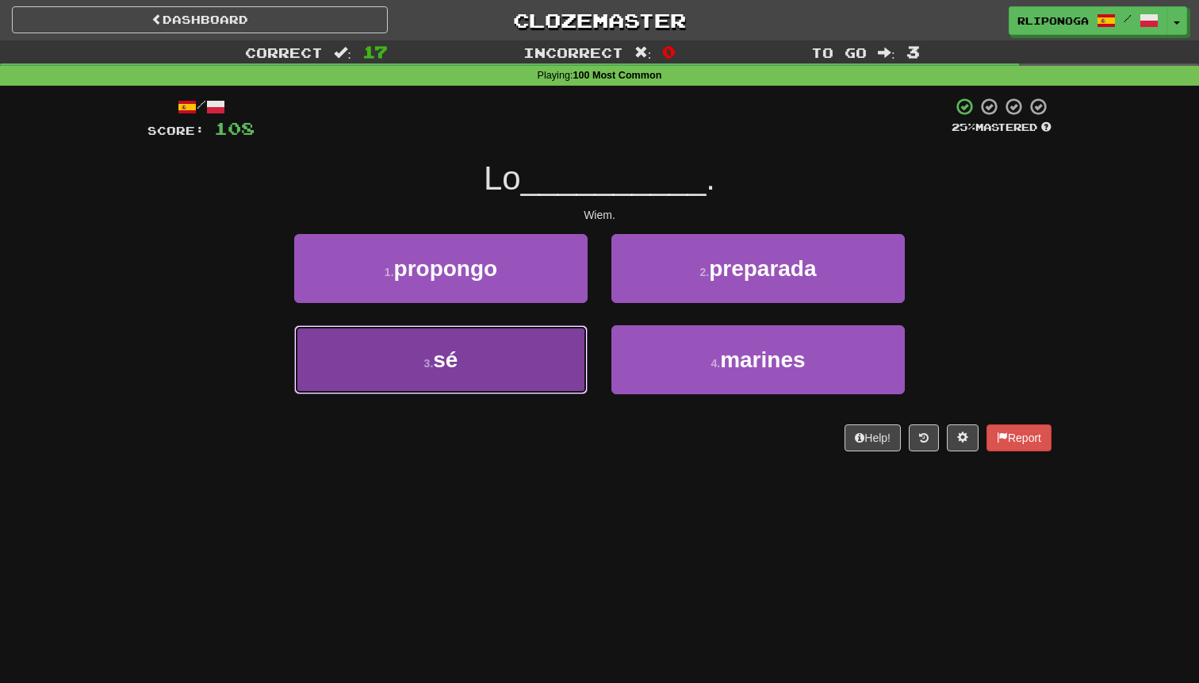
click at [542, 349] on button "3 . sé" at bounding box center [440, 359] width 293 height 69
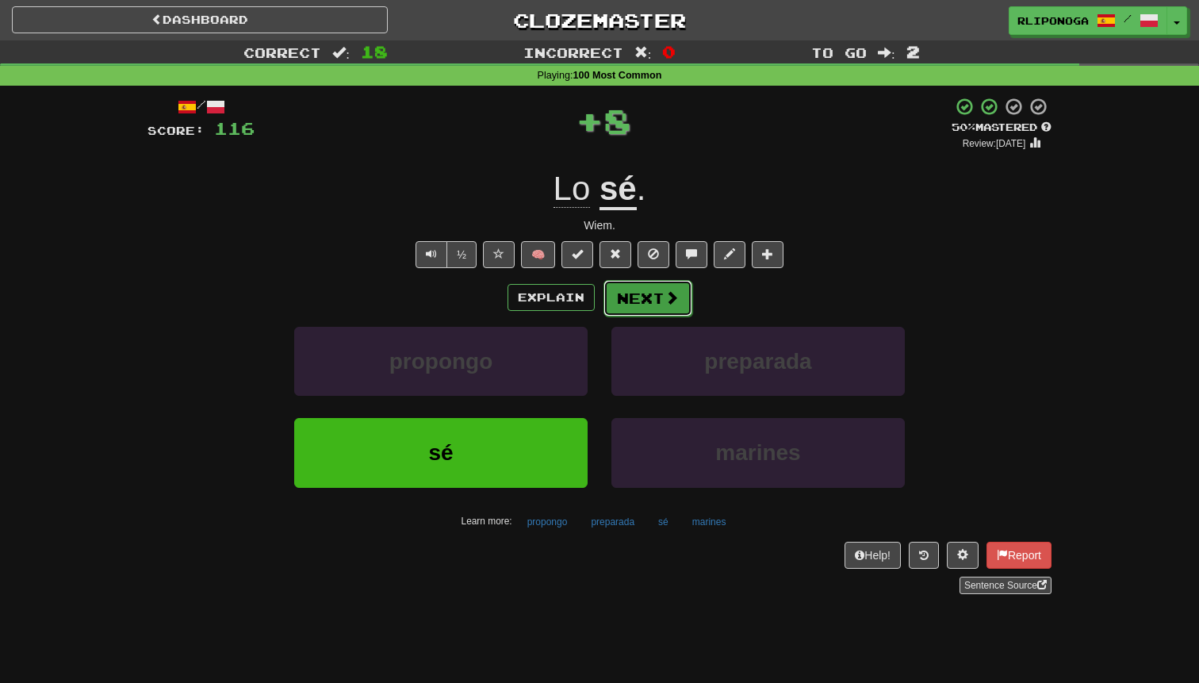
click at [638, 312] on button "Next" at bounding box center [647, 298] width 89 height 36
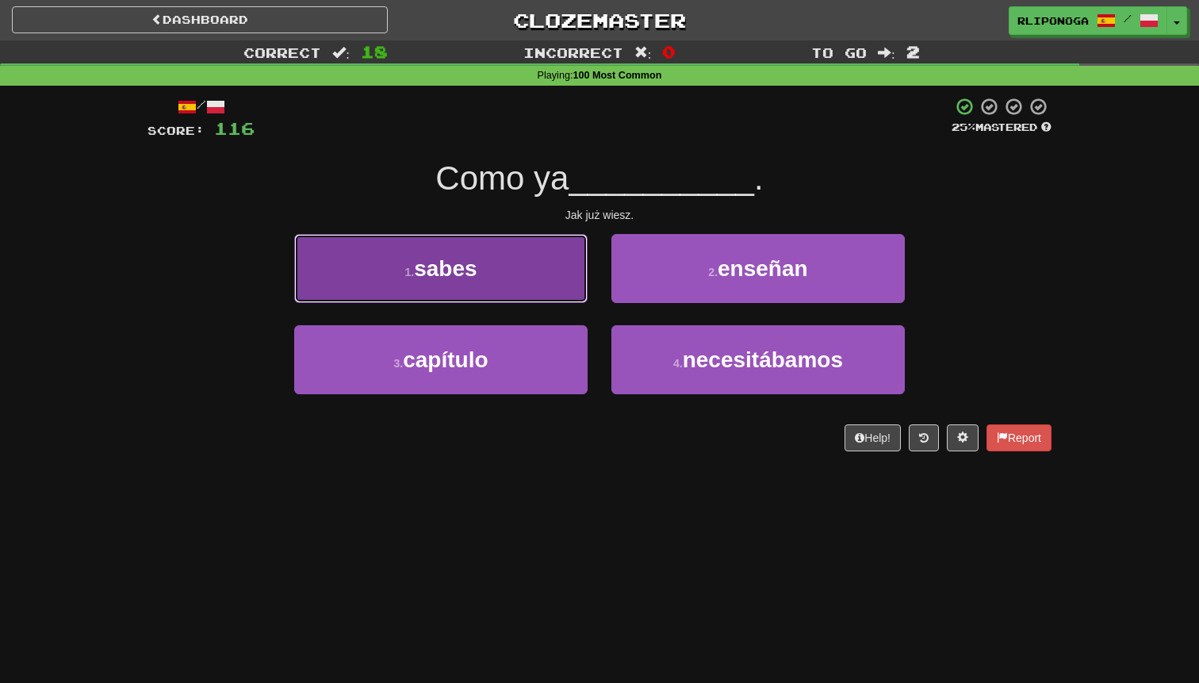
click at [558, 281] on button "1 . sabes" at bounding box center [440, 268] width 293 height 69
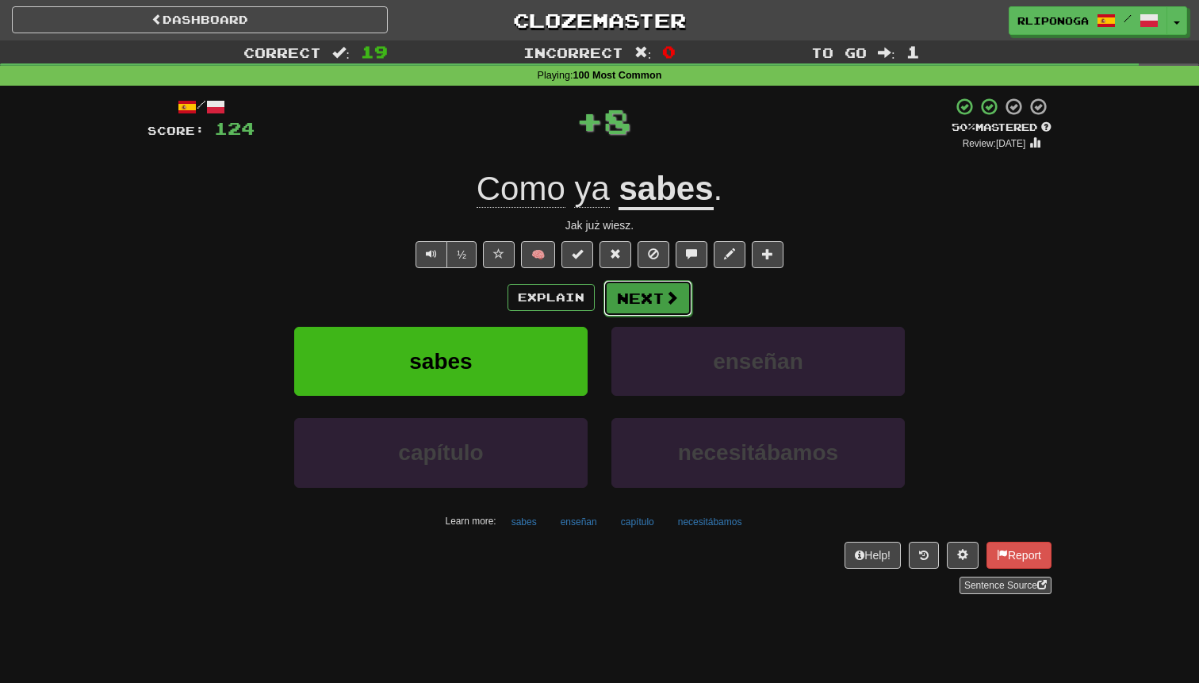
click at [642, 297] on button "Next" at bounding box center [647, 298] width 89 height 36
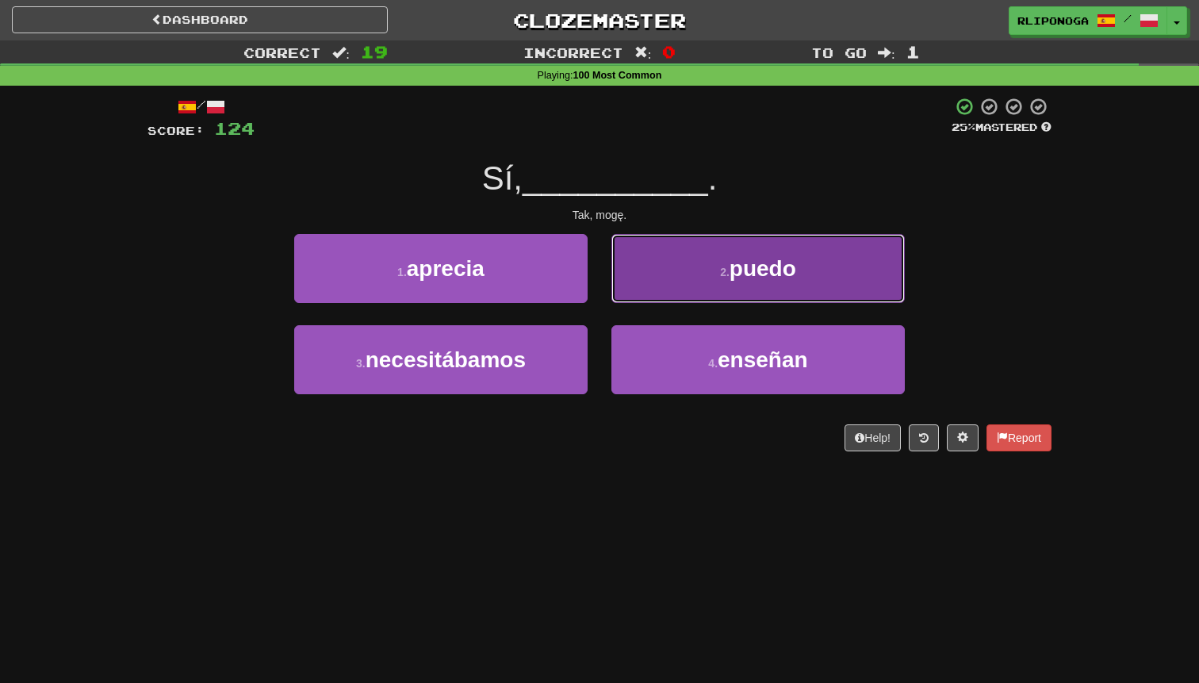
click at [651, 287] on button "2 . puedo" at bounding box center [757, 268] width 293 height 69
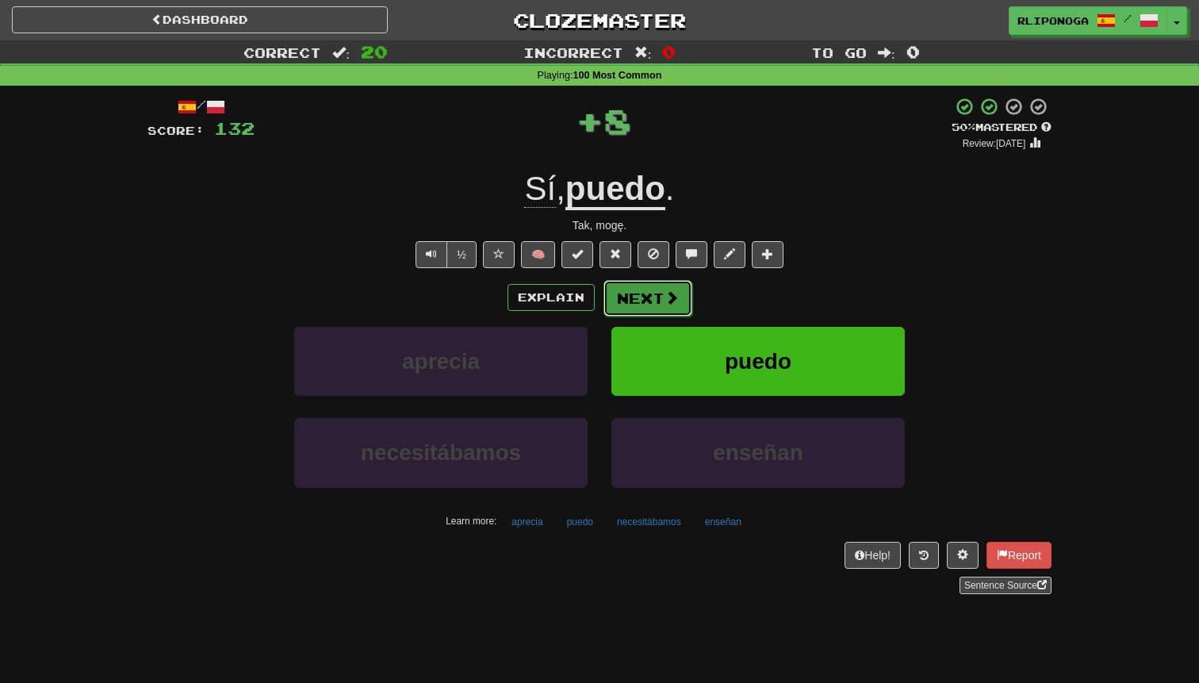
click at [646, 287] on button "Next" at bounding box center [647, 298] width 89 height 36
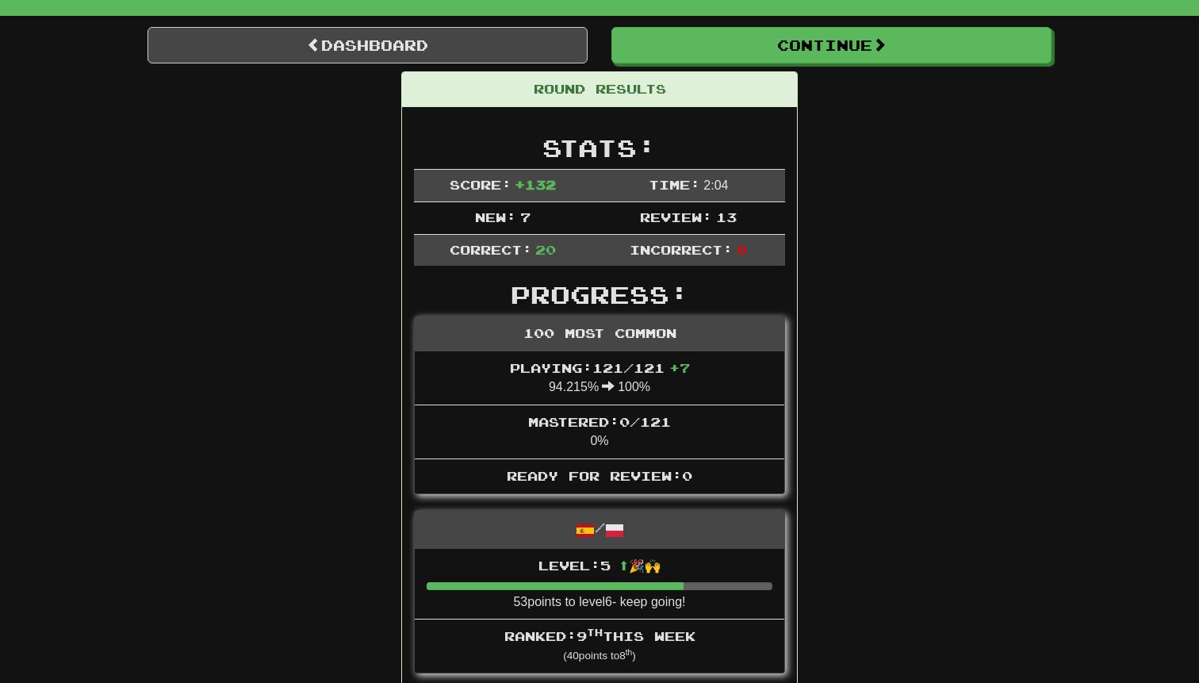
scroll to position [129, 0]
click at [357, 46] on link "Dashboard" at bounding box center [367, 44] width 440 height 36
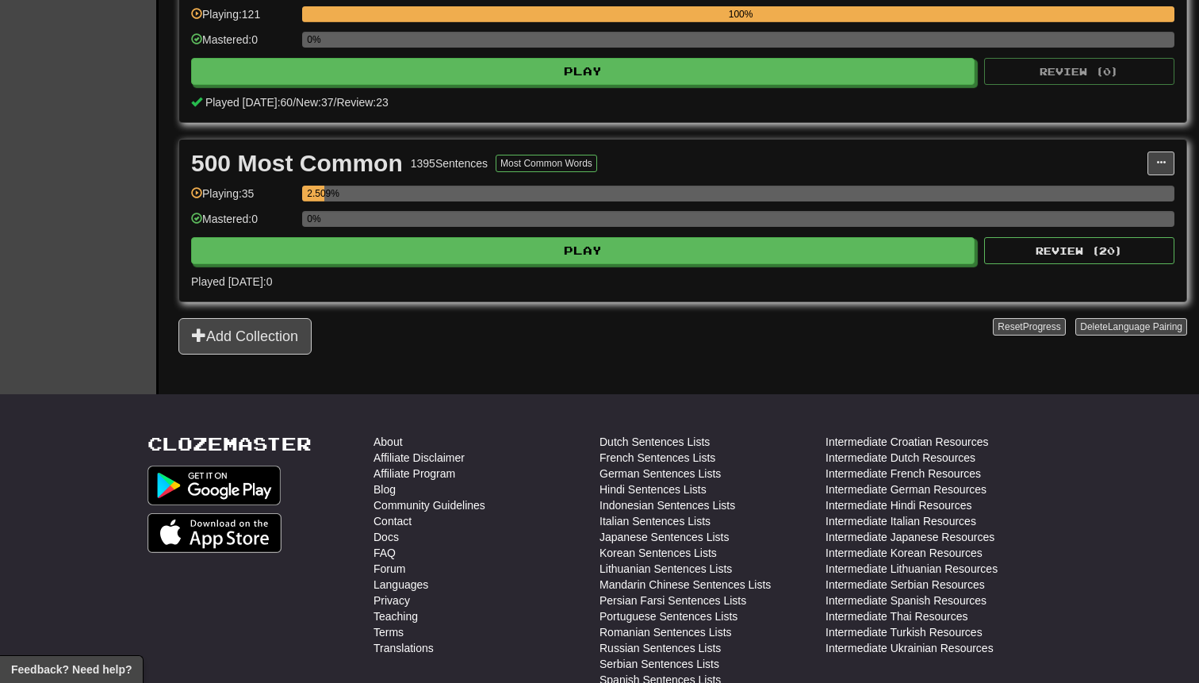
scroll to position [432, 0]
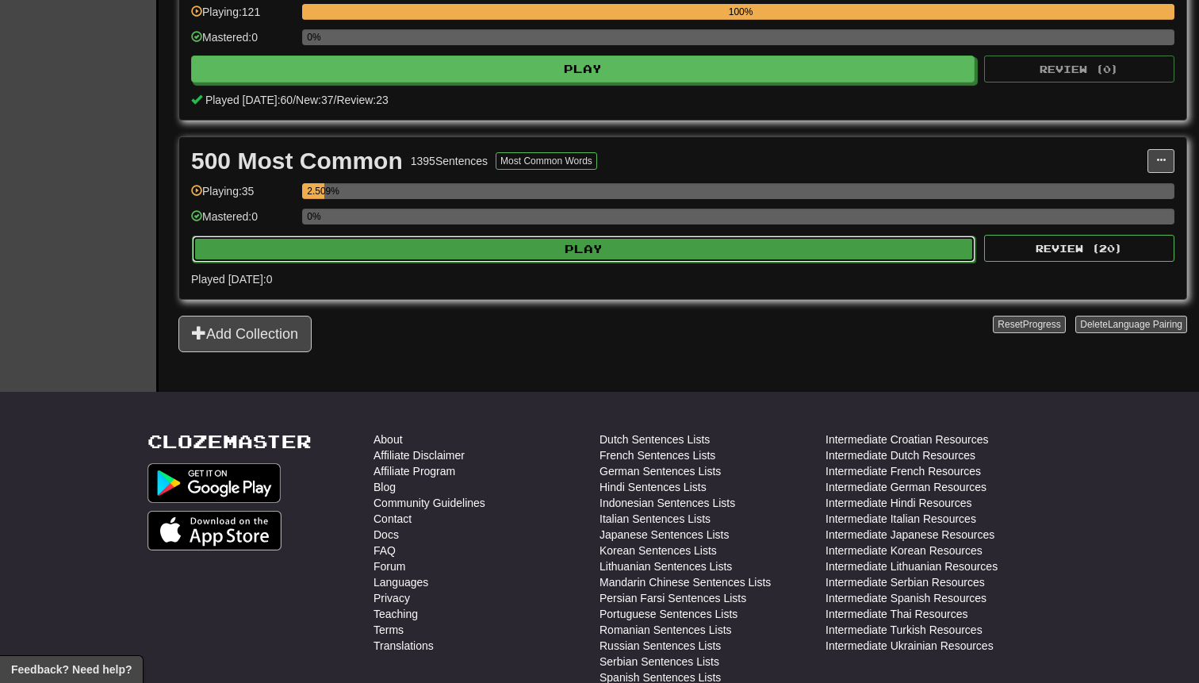
click at [391, 251] on button "Play" at bounding box center [583, 249] width 783 height 27
select select "**"
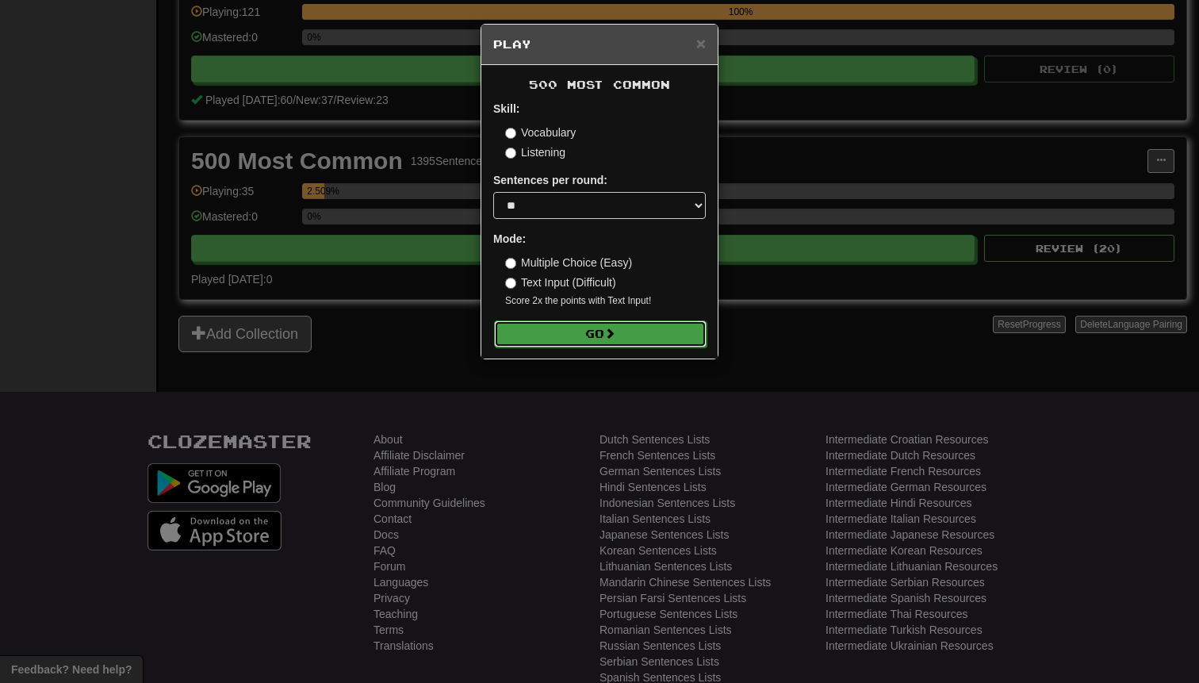
click at [535, 331] on button "Go" at bounding box center [600, 333] width 213 height 27
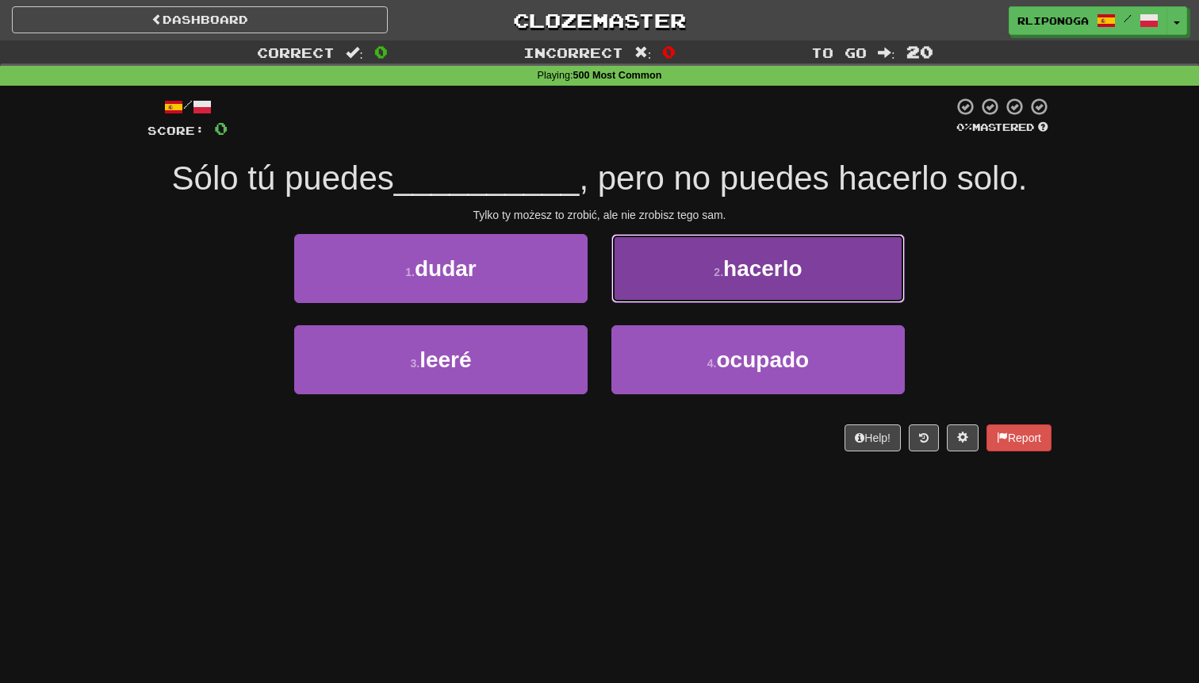
click at [718, 278] on small "2 ." at bounding box center [719, 272] width 10 height 13
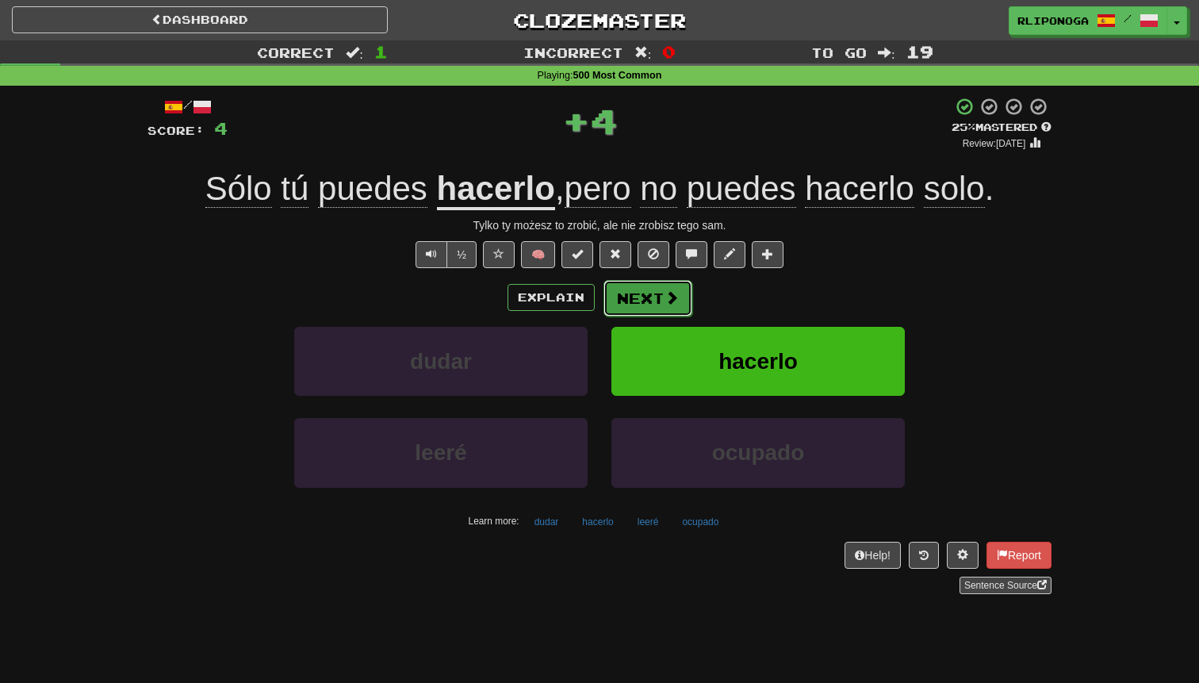
click at [664, 296] on span at bounding box center [671, 297] width 14 height 14
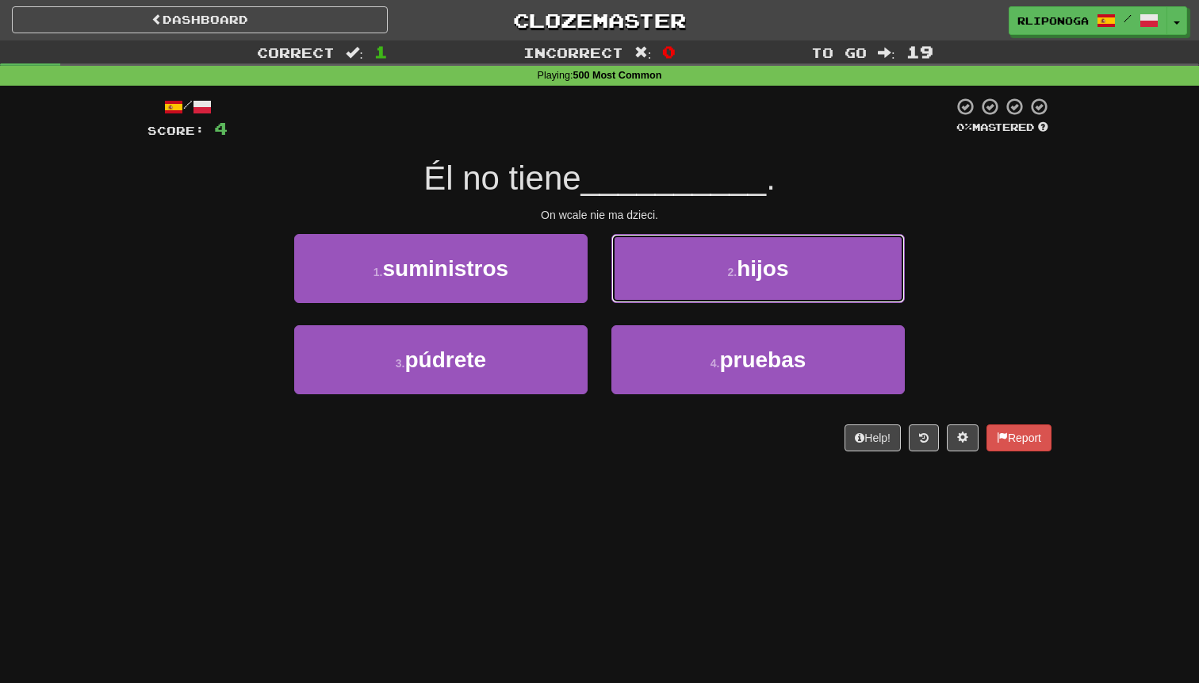
click at [664, 296] on button "2 . hijos" at bounding box center [757, 268] width 293 height 69
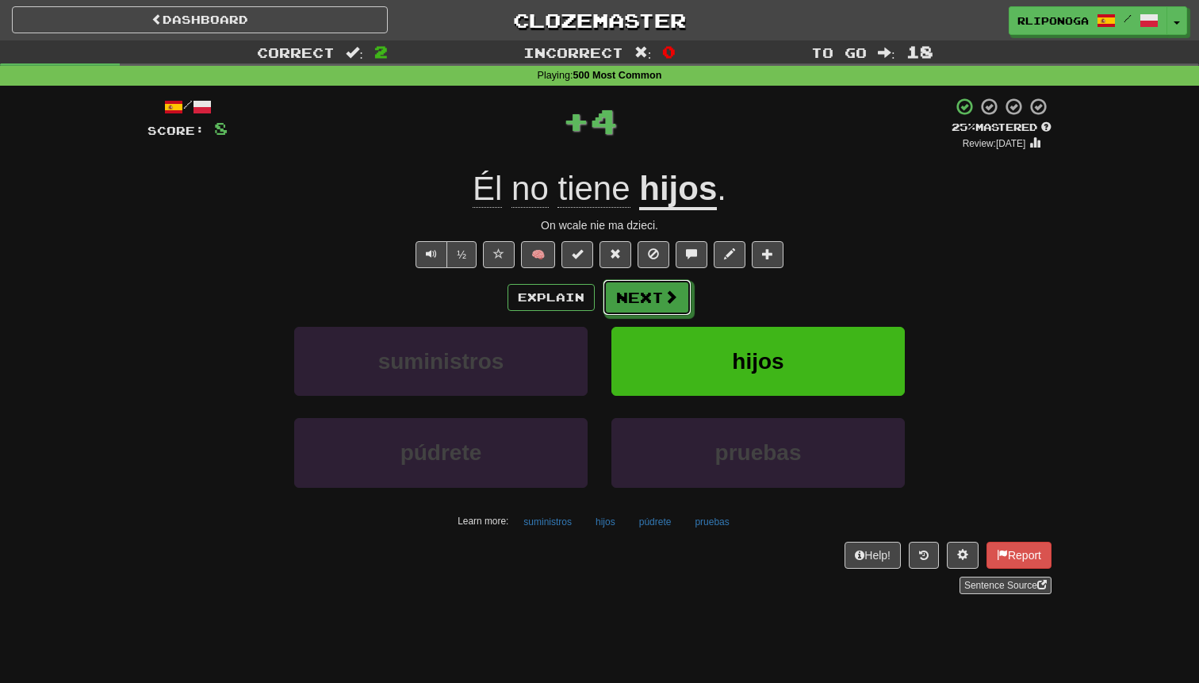
click at [664, 296] on span at bounding box center [671, 296] width 14 height 14
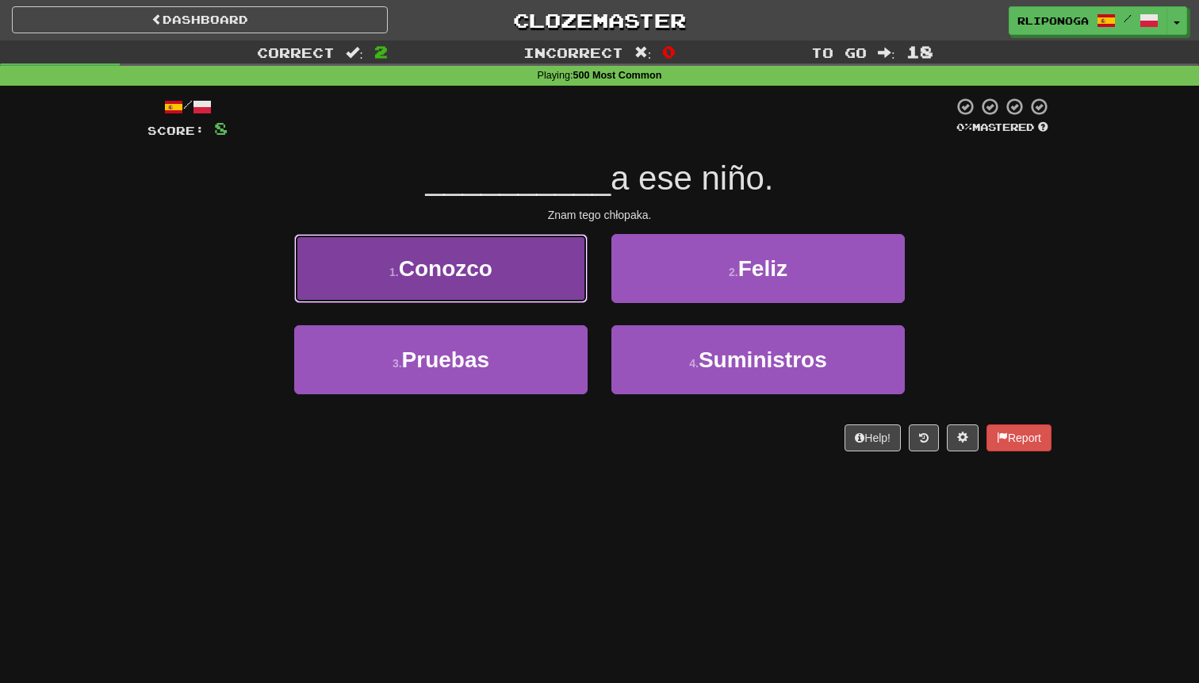
click at [543, 278] on button "1 . Conozco" at bounding box center [440, 268] width 293 height 69
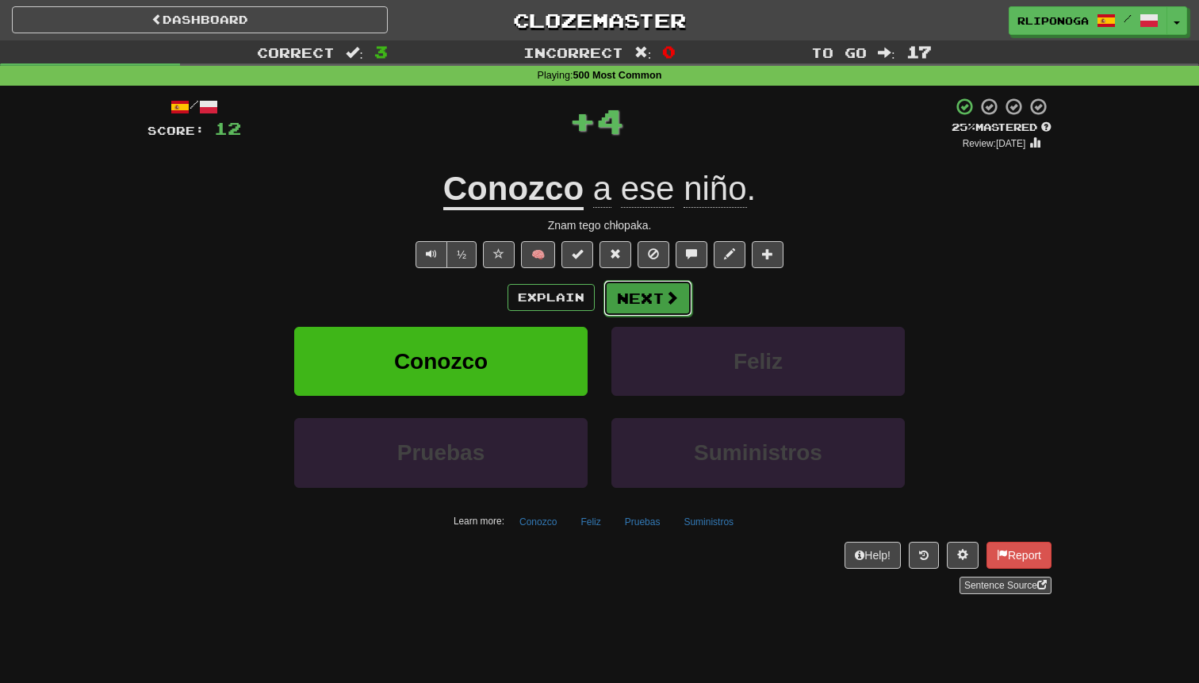
click at [619, 300] on button "Next" at bounding box center [647, 298] width 89 height 36
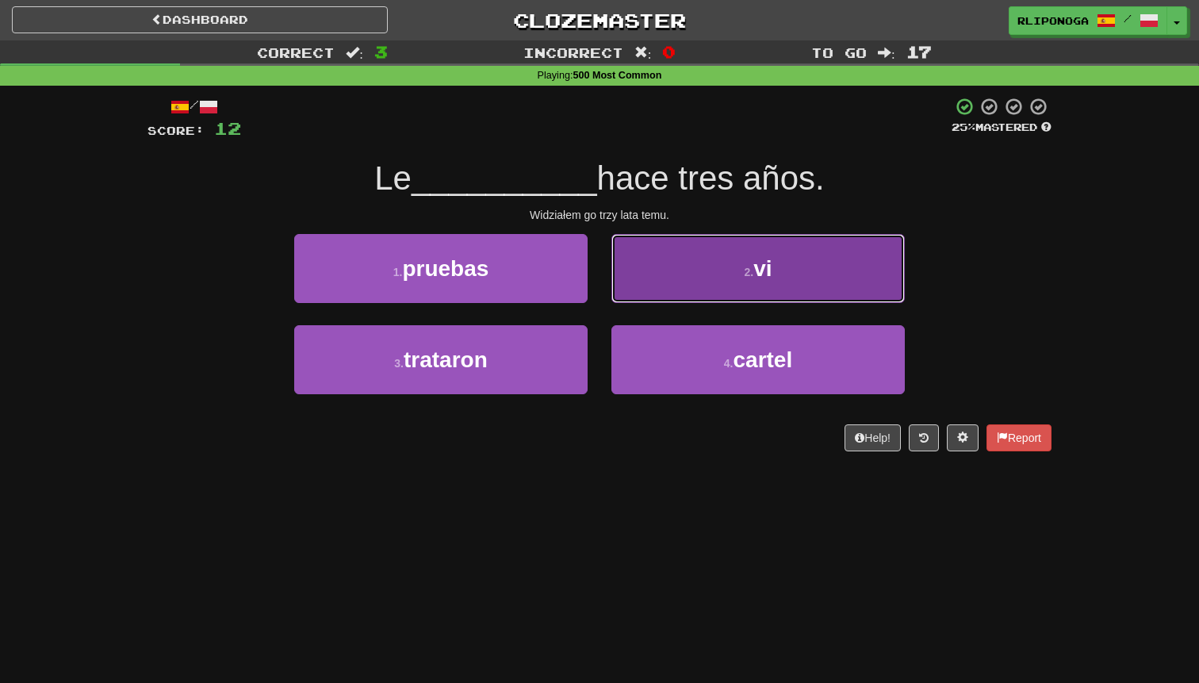
click at [653, 270] on button "2 . vi" at bounding box center [757, 268] width 293 height 69
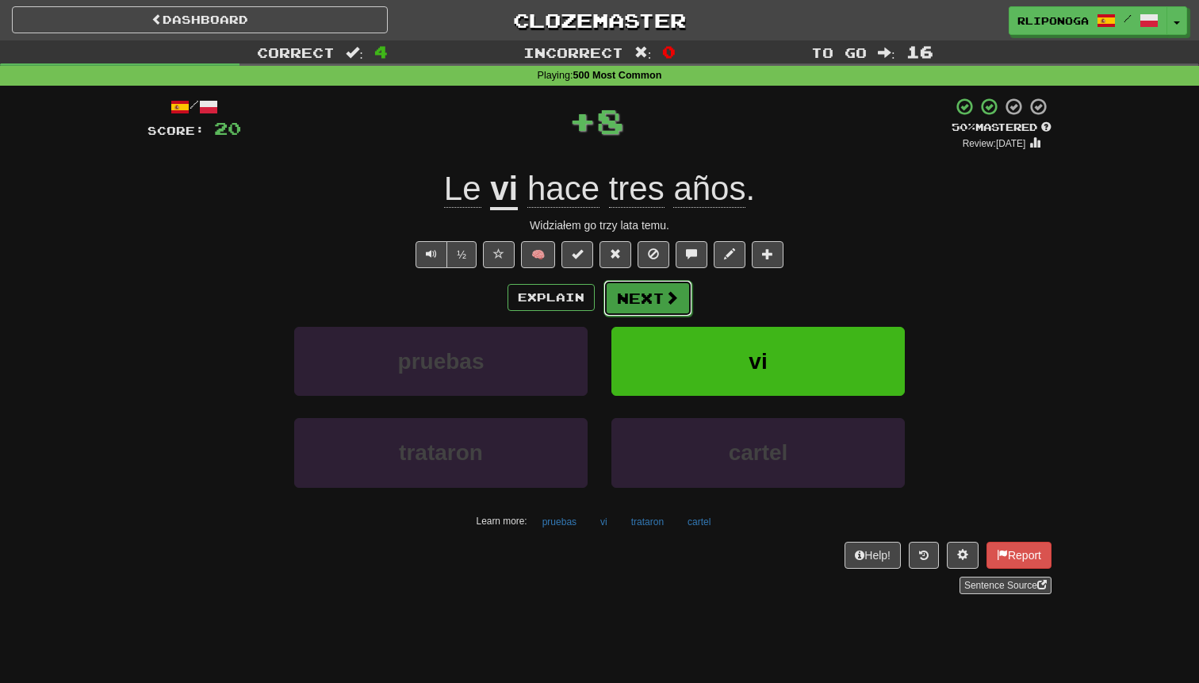
click at [630, 298] on button "Next" at bounding box center [647, 298] width 89 height 36
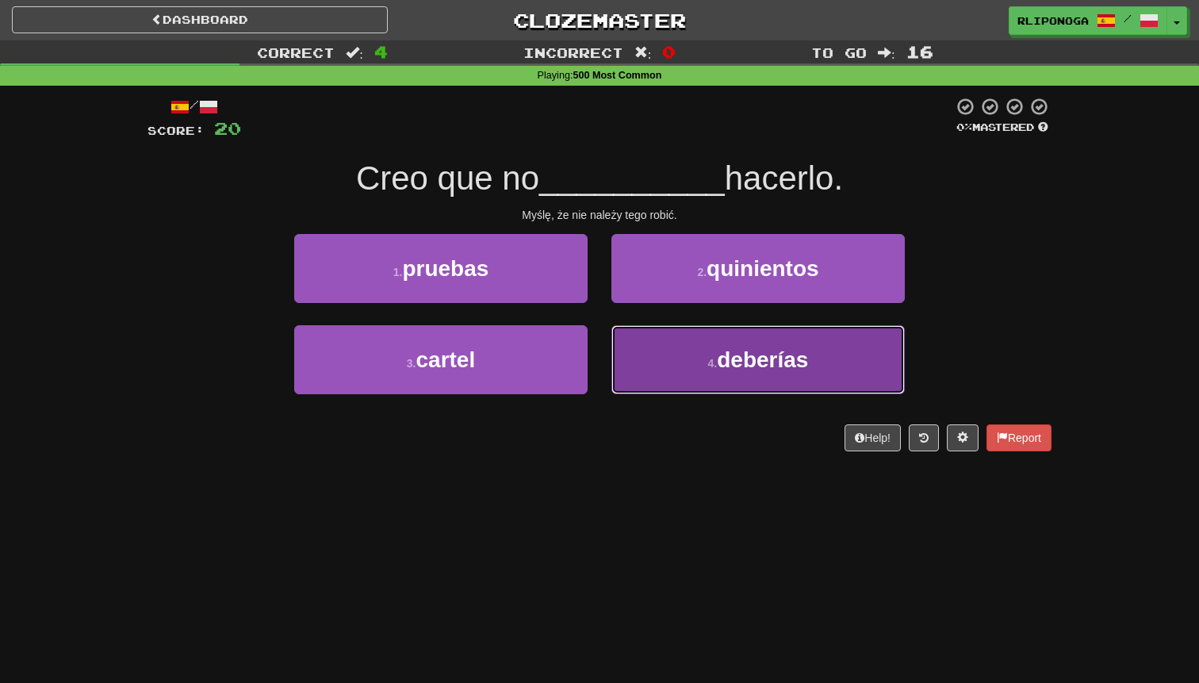
click at [661, 366] on button "4 . deberías" at bounding box center [757, 359] width 293 height 69
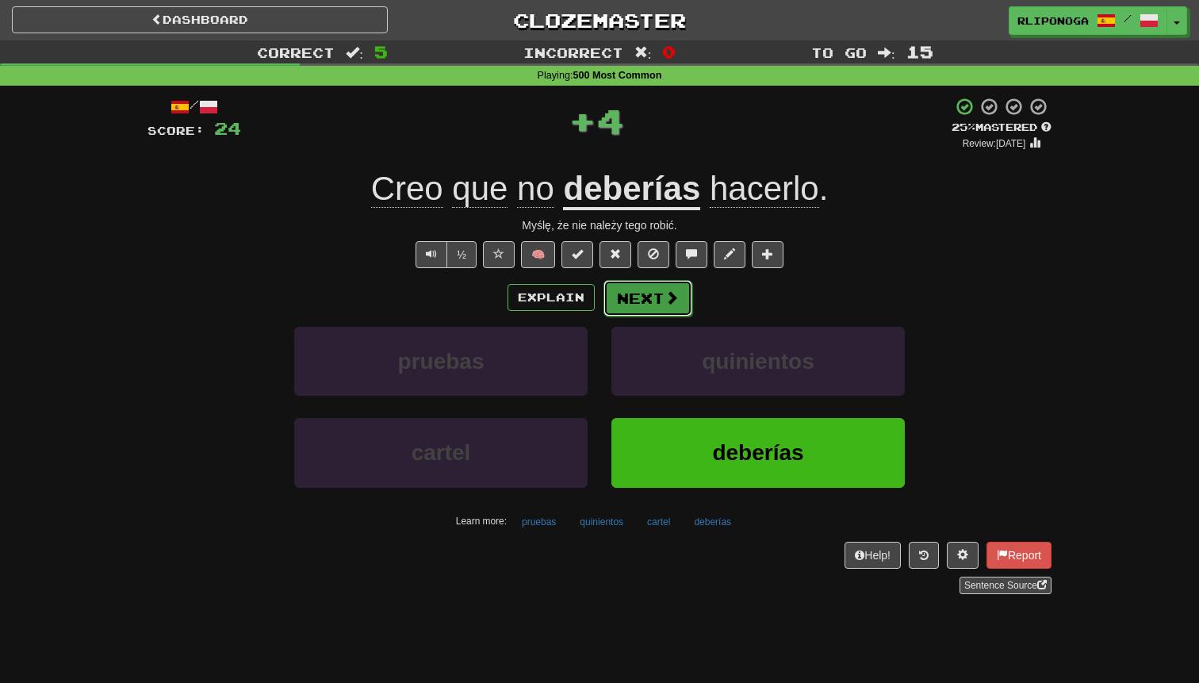
click at [653, 305] on button "Next" at bounding box center [647, 298] width 89 height 36
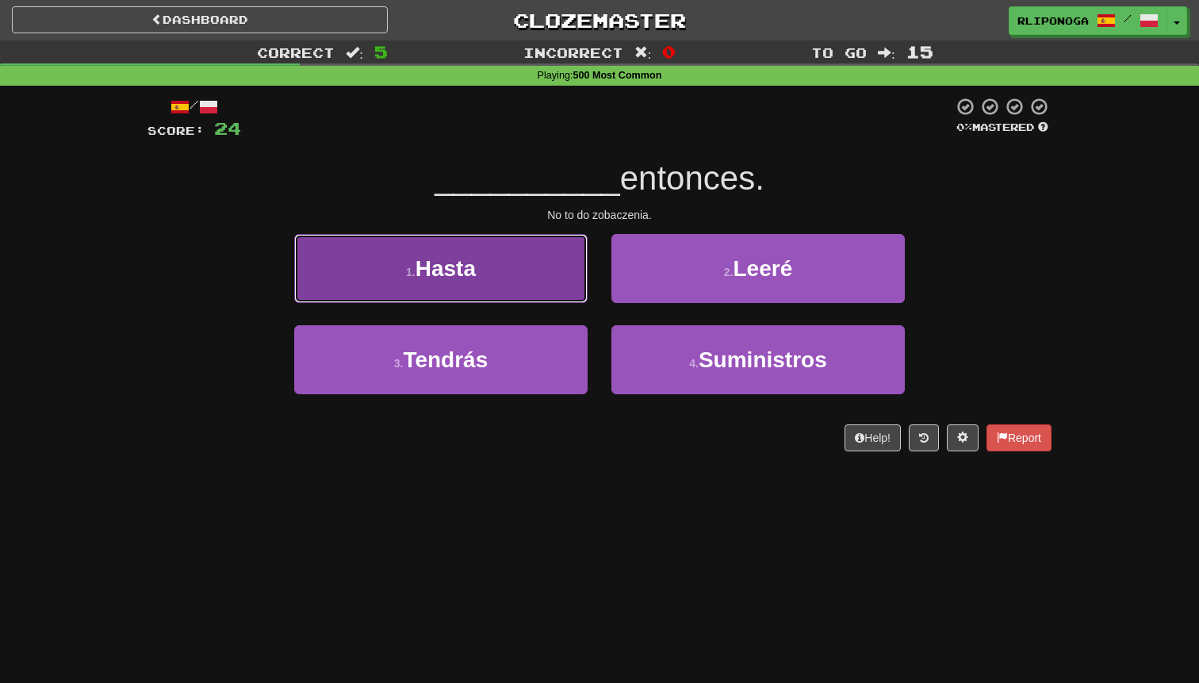
click at [565, 284] on button "1 . Hasta" at bounding box center [440, 268] width 293 height 69
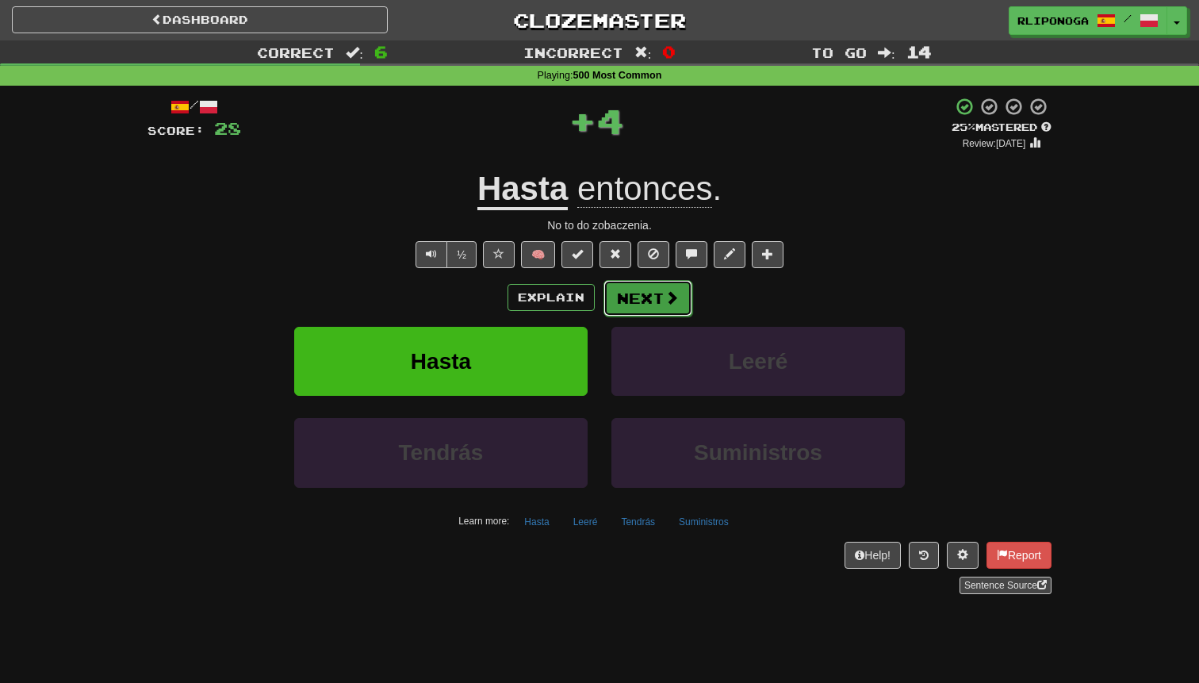
click at [614, 293] on button "Next" at bounding box center [647, 298] width 89 height 36
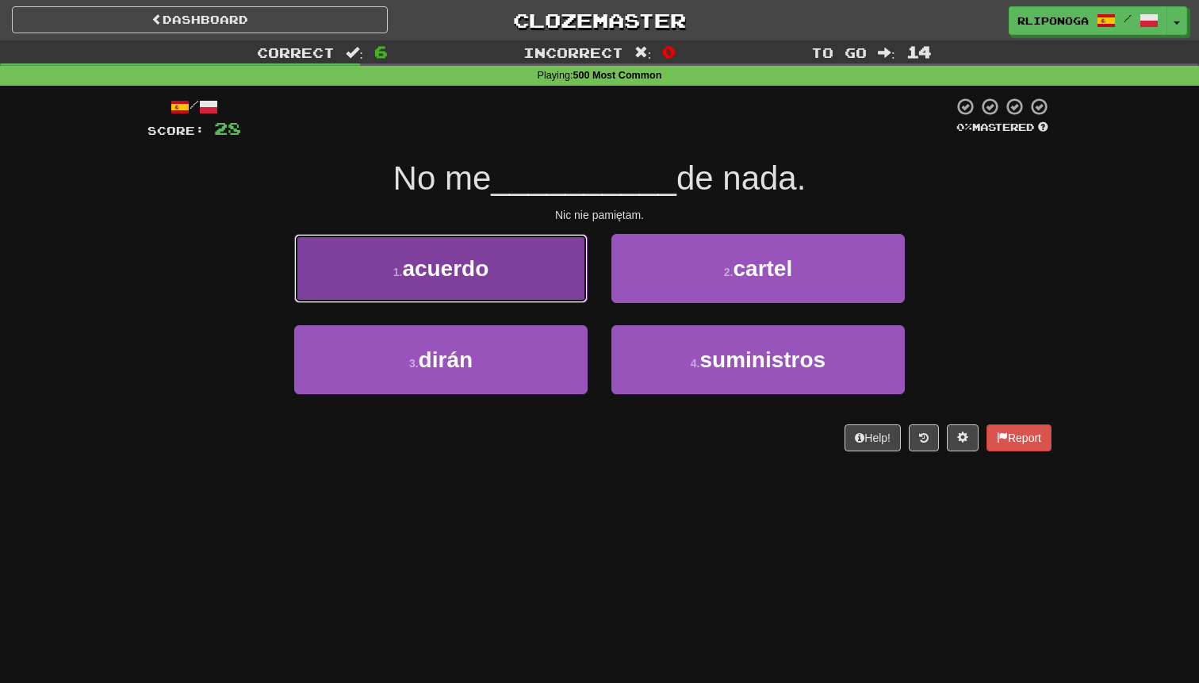
click at [556, 271] on button "1 . acuerdo" at bounding box center [440, 268] width 293 height 69
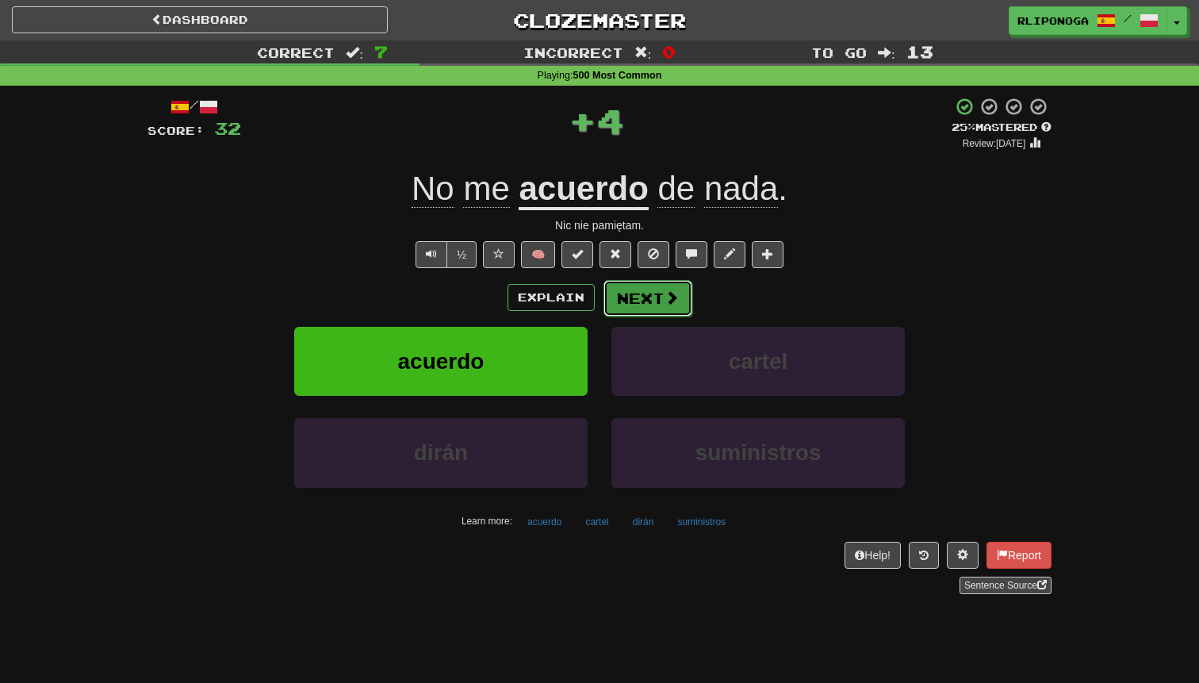
click at [616, 296] on button "Next" at bounding box center [647, 298] width 89 height 36
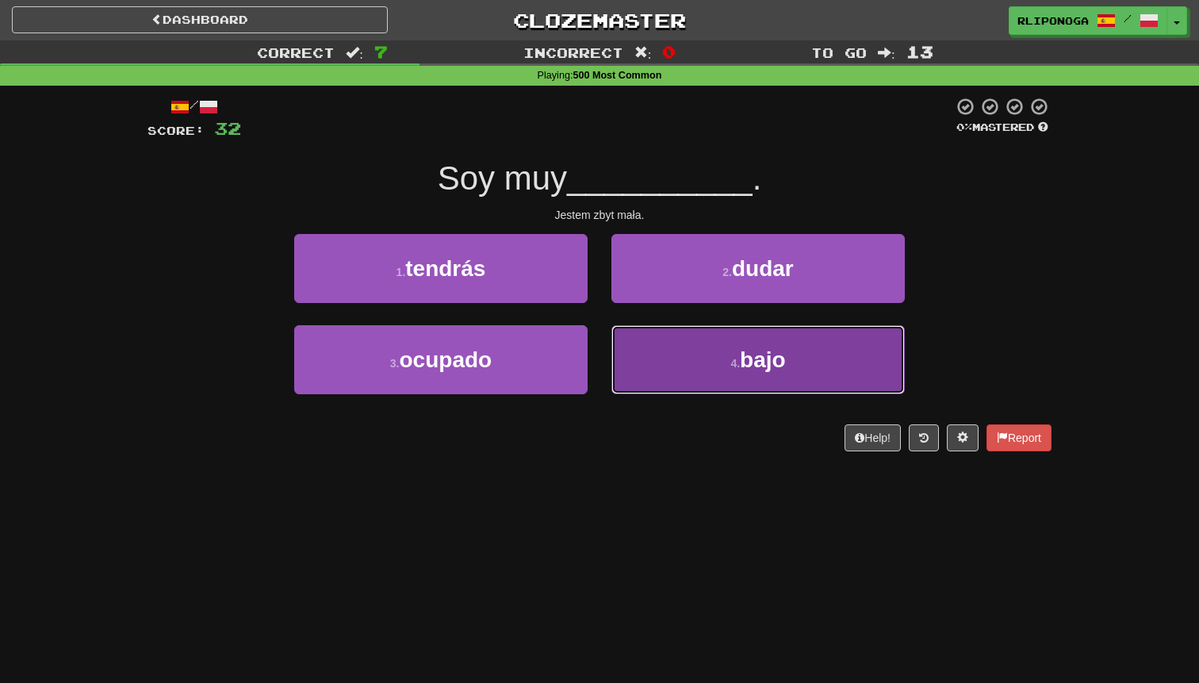
click at [648, 364] on button "4 . bajo" at bounding box center [757, 359] width 293 height 69
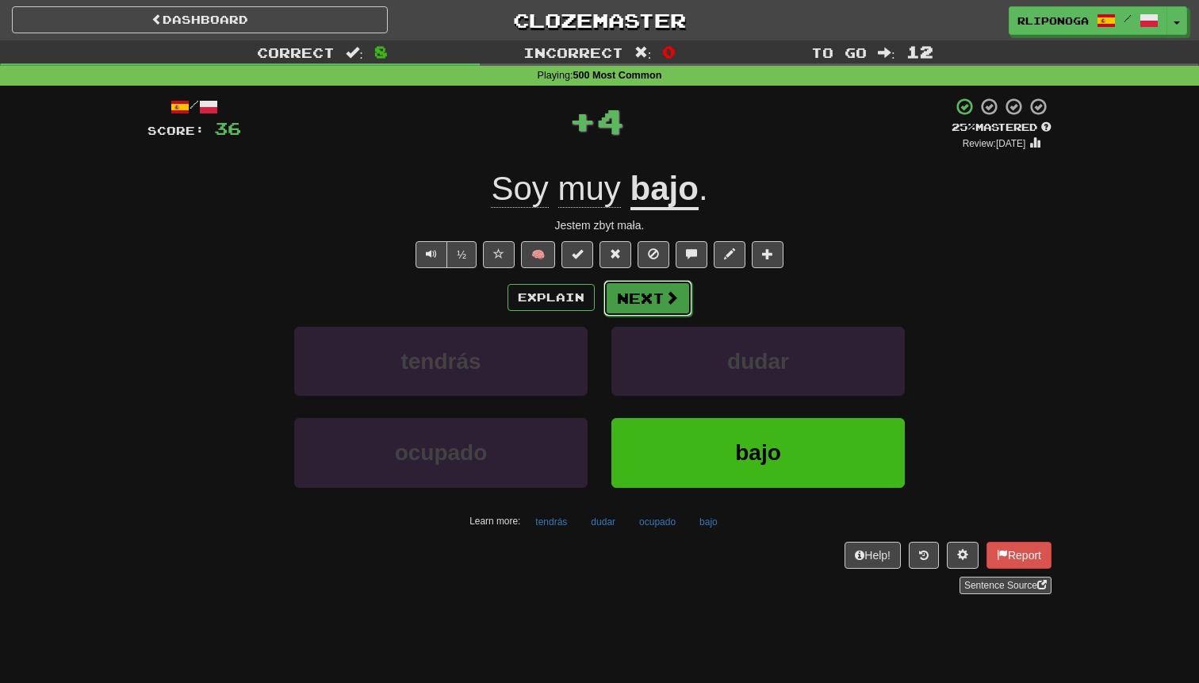
click at [639, 301] on button "Next" at bounding box center [647, 298] width 89 height 36
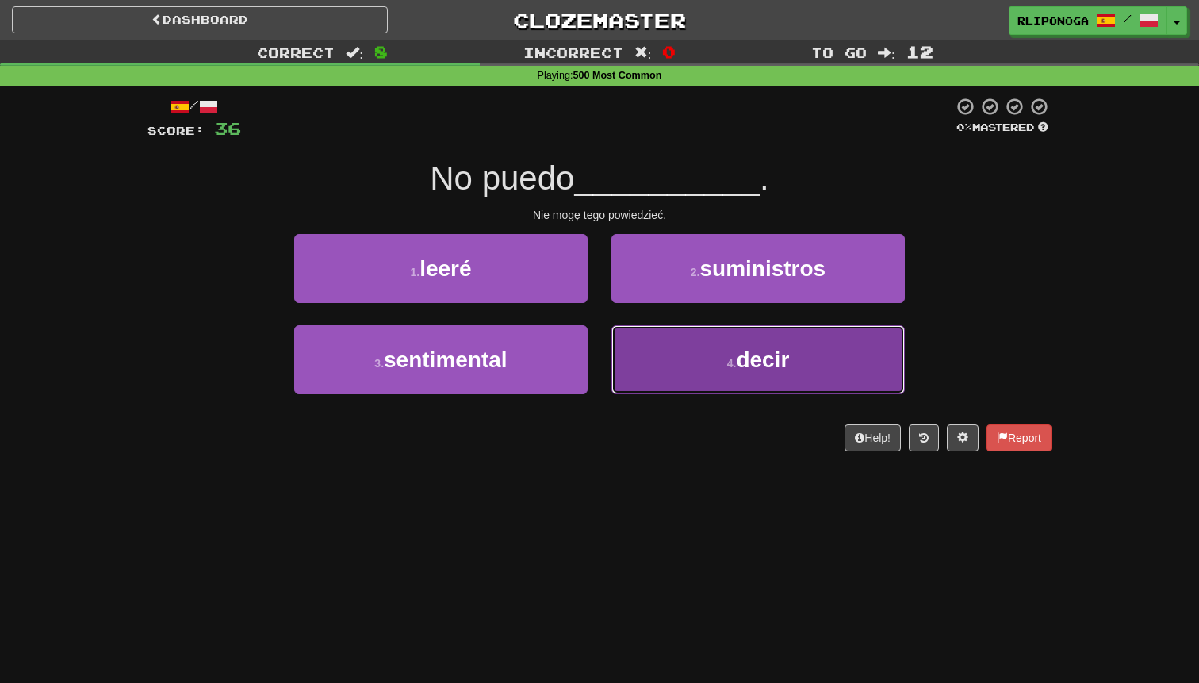
click at [640, 373] on button "4 . decir" at bounding box center [757, 359] width 293 height 69
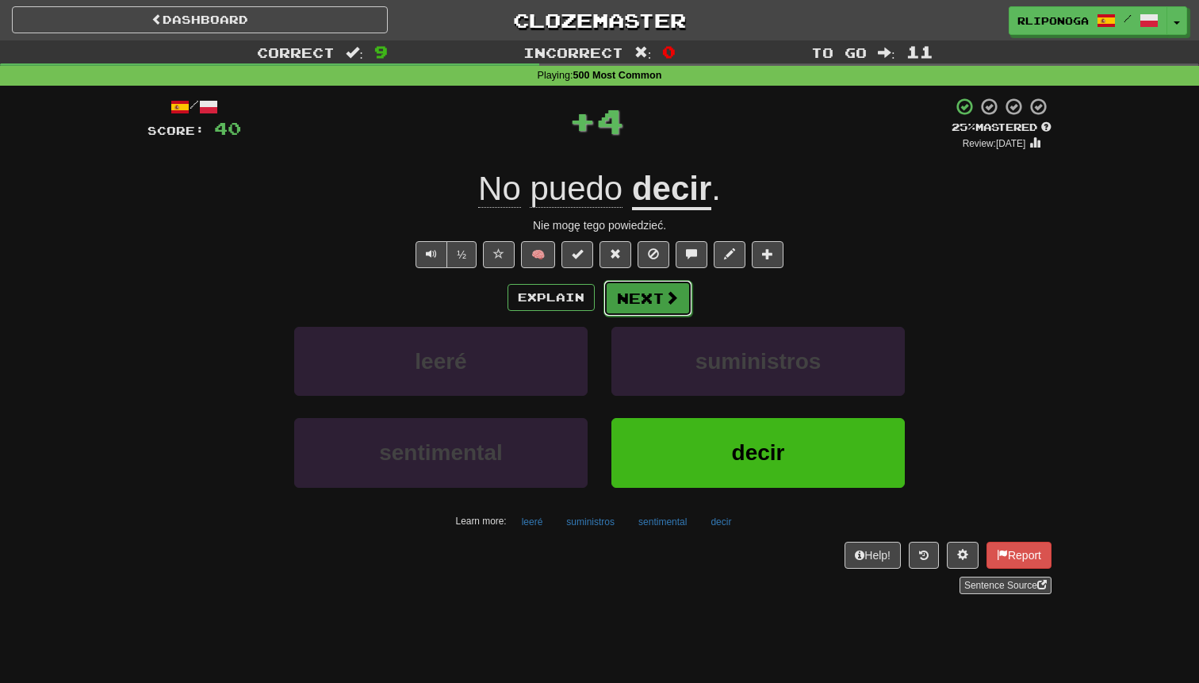
click at [645, 304] on button "Next" at bounding box center [647, 298] width 89 height 36
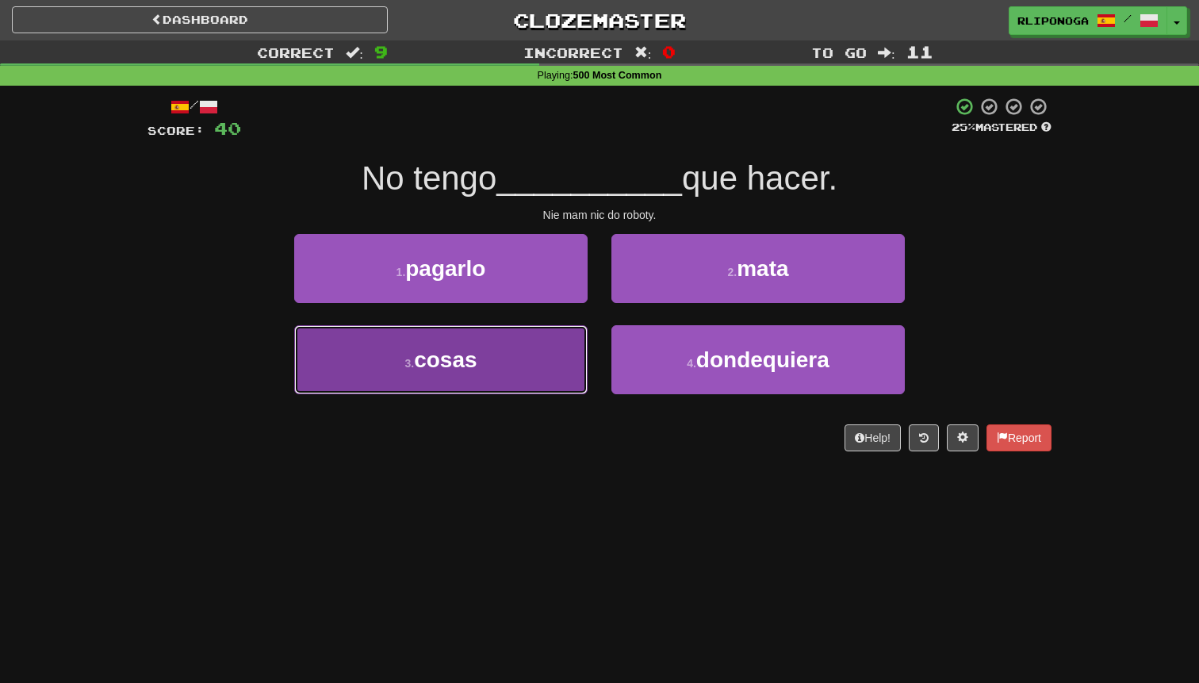
click at [546, 362] on button "3 . cosas" at bounding box center [440, 359] width 293 height 69
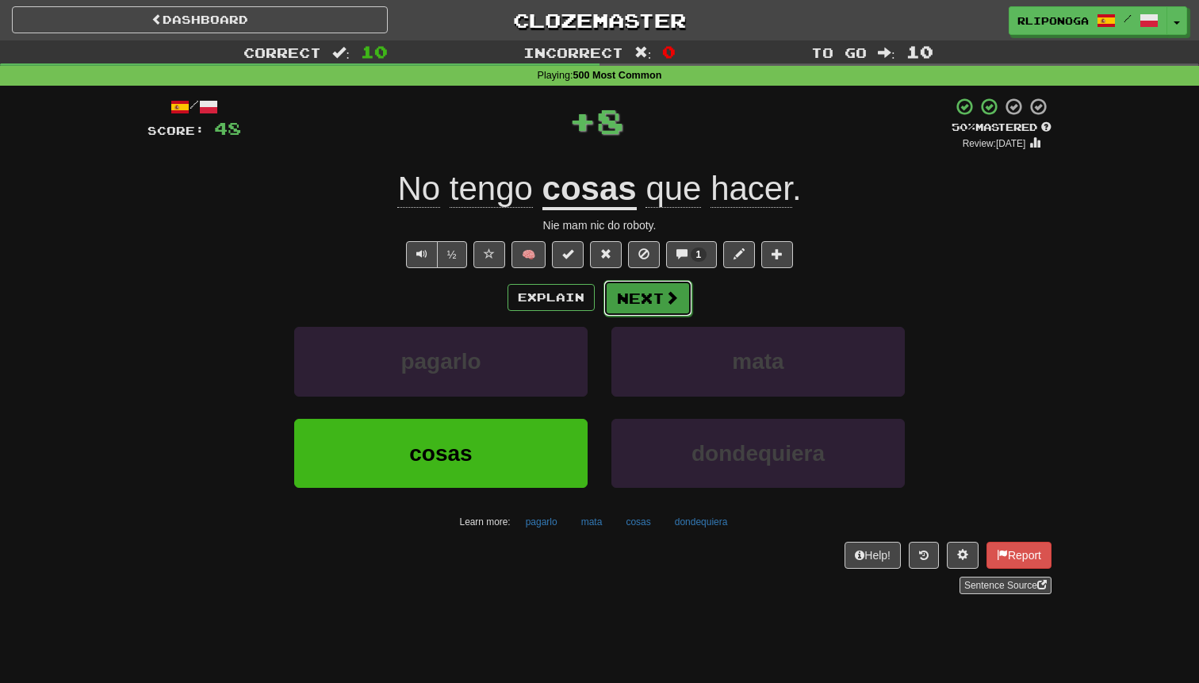
click at [638, 304] on button "Next" at bounding box center [647, 298] width 89 height 36
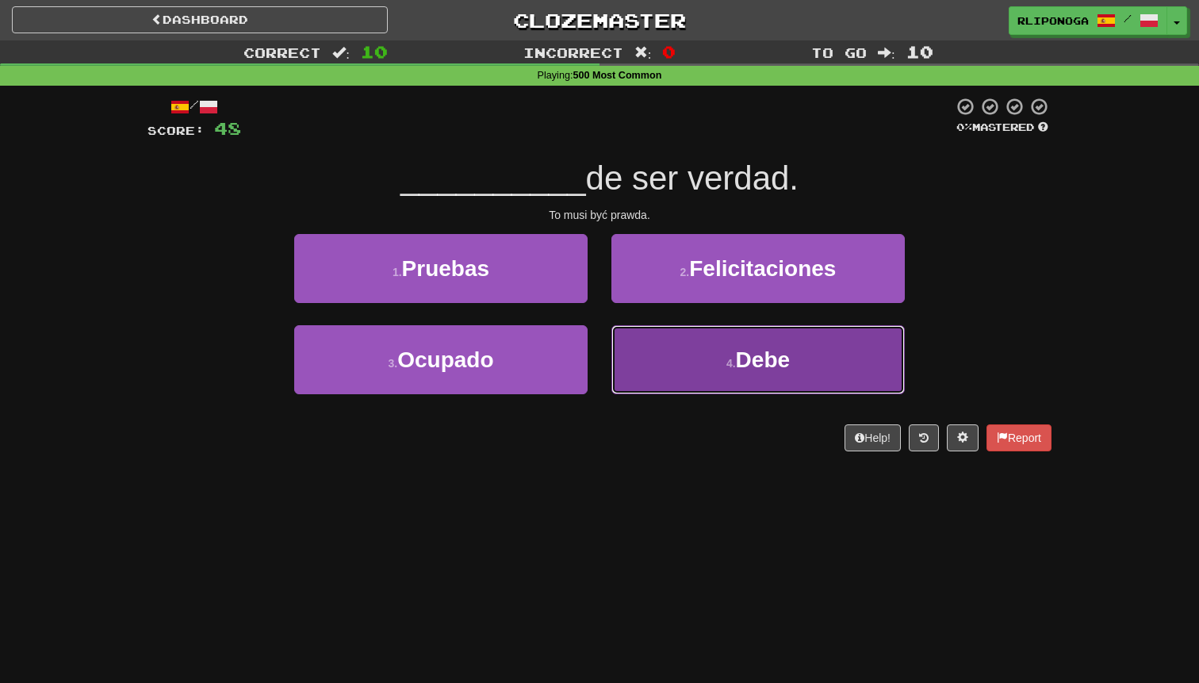
click at [687, 376] on button "4 . Debe" at bounding box center [757, 359] width 293 height 69
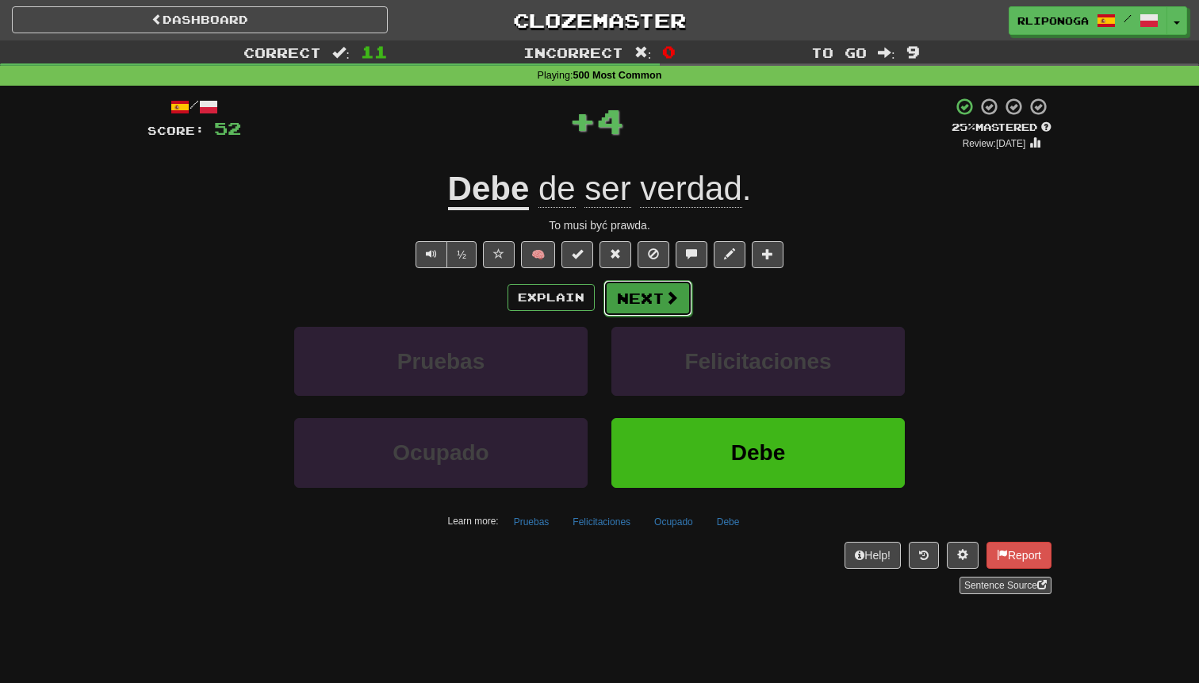
click at [675, 293] on span at bounding box center [671, 297] width 14 height 14
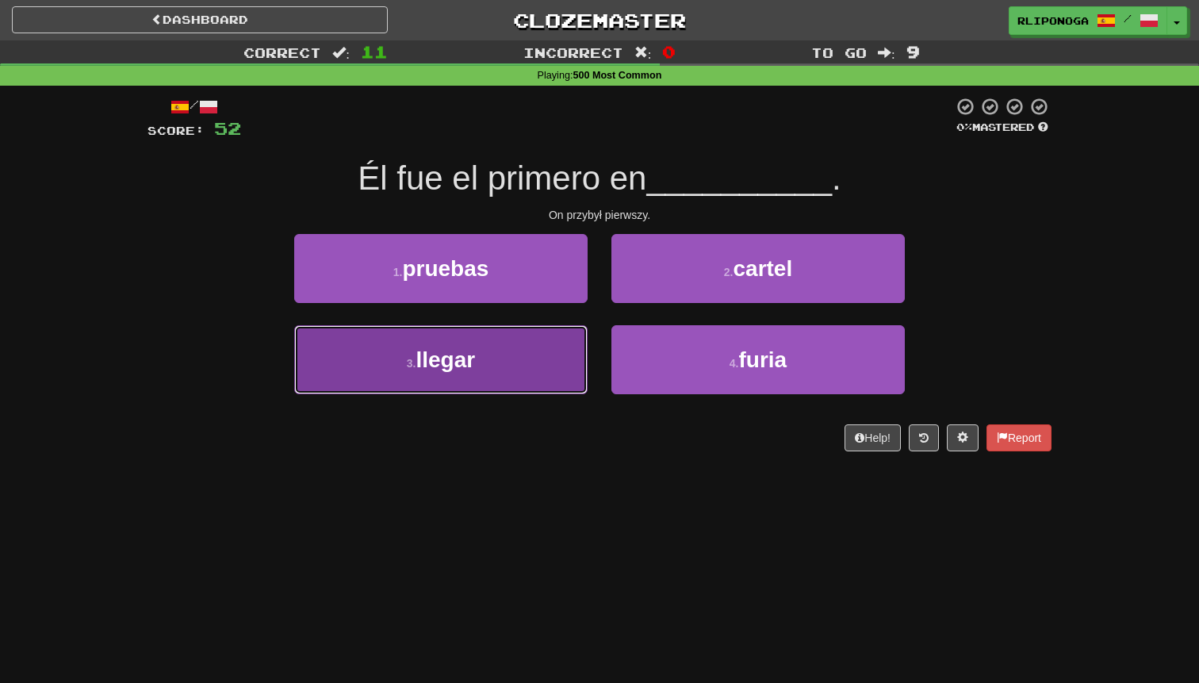
click at [563, 353] on button "3 . llegar" at bounding box center [440, 359] width 293 height 69
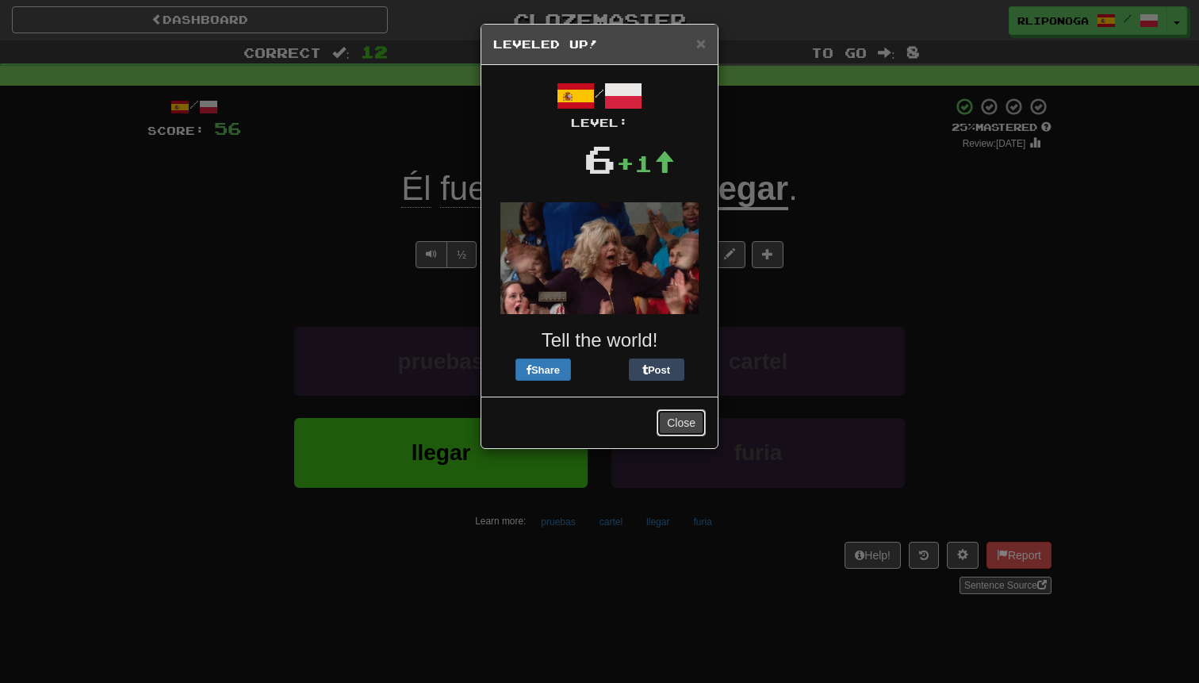
click at [679, 428] on button "Close" at bounding box center [681, 422] width 49 height 27
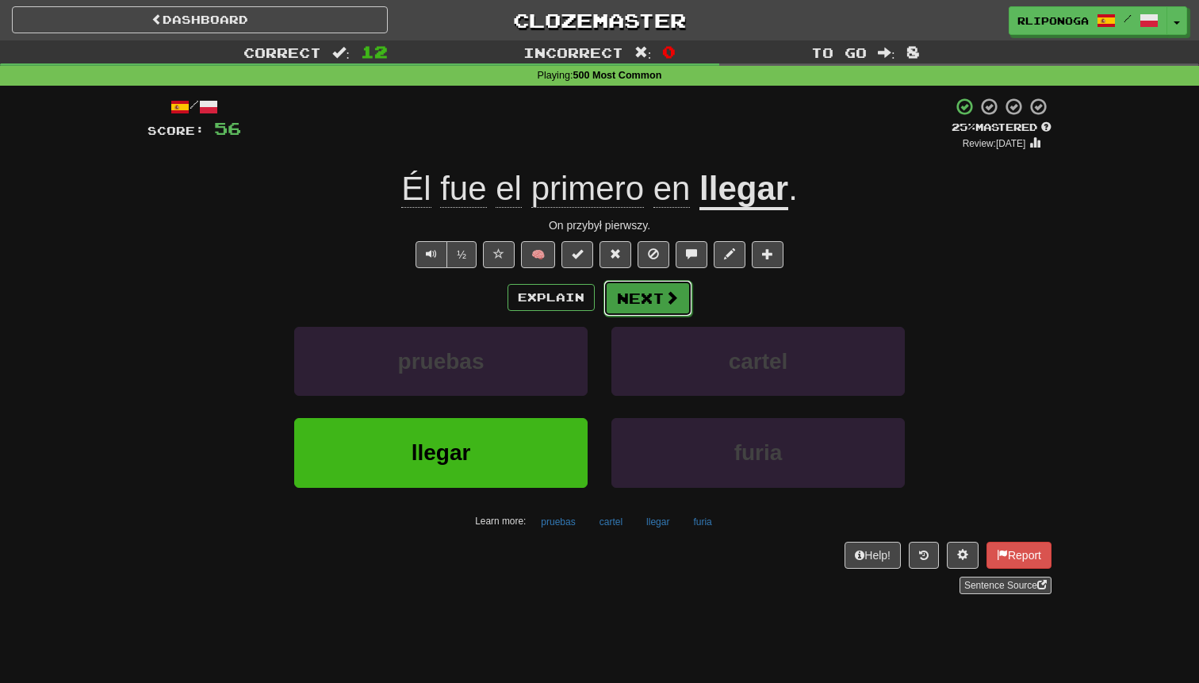
click at [649, 298] on button "Next" at bounding box center [647, 298] width 89 height 36
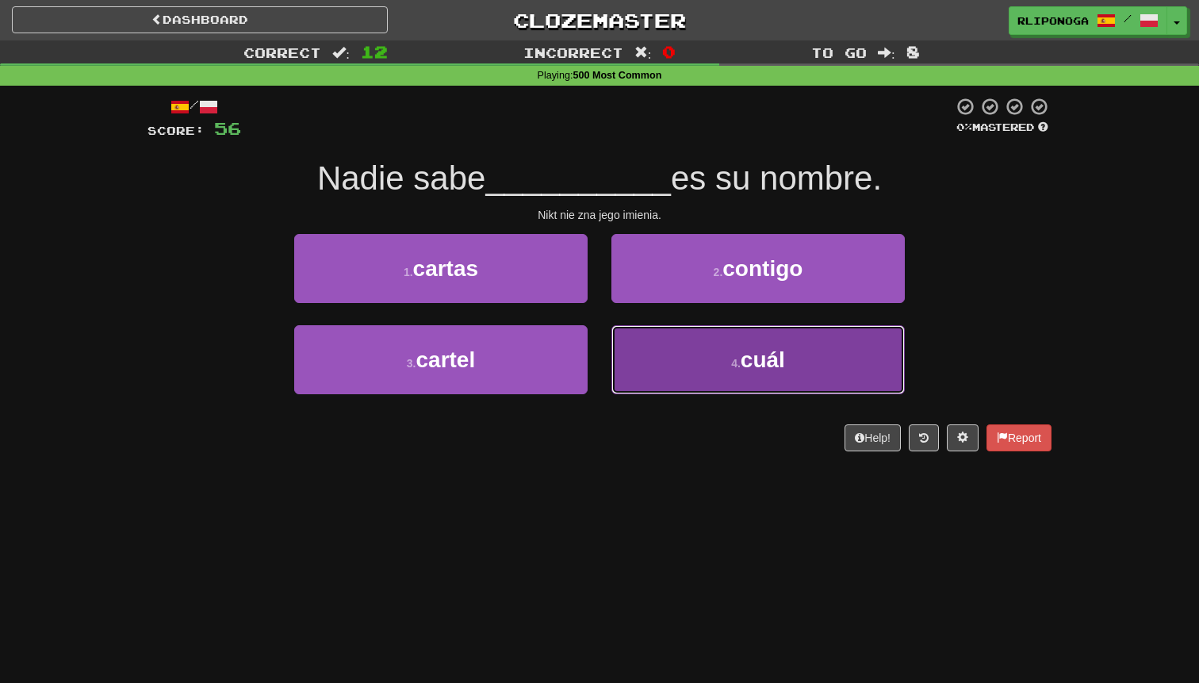
click at [680, 353] on button "4 . cuál" at bounding box center [757, 359] width 293 height 69
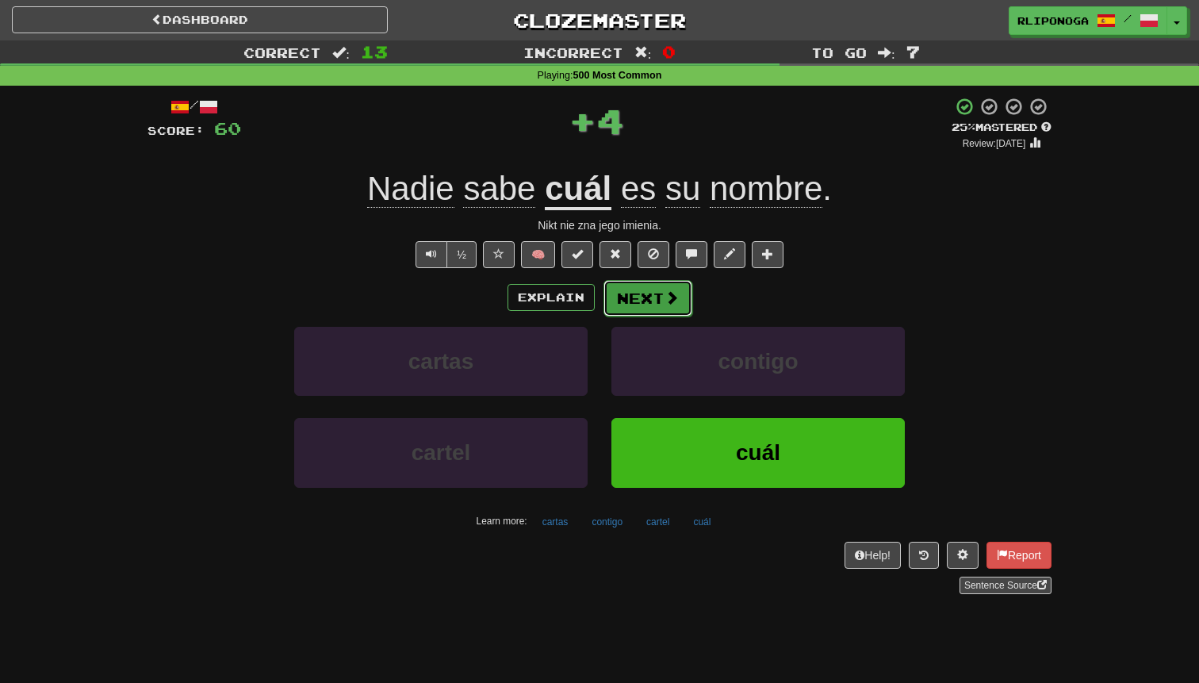
click at [659, 297] on button "Next" at bounding box center [647, 298] width 89 height 36
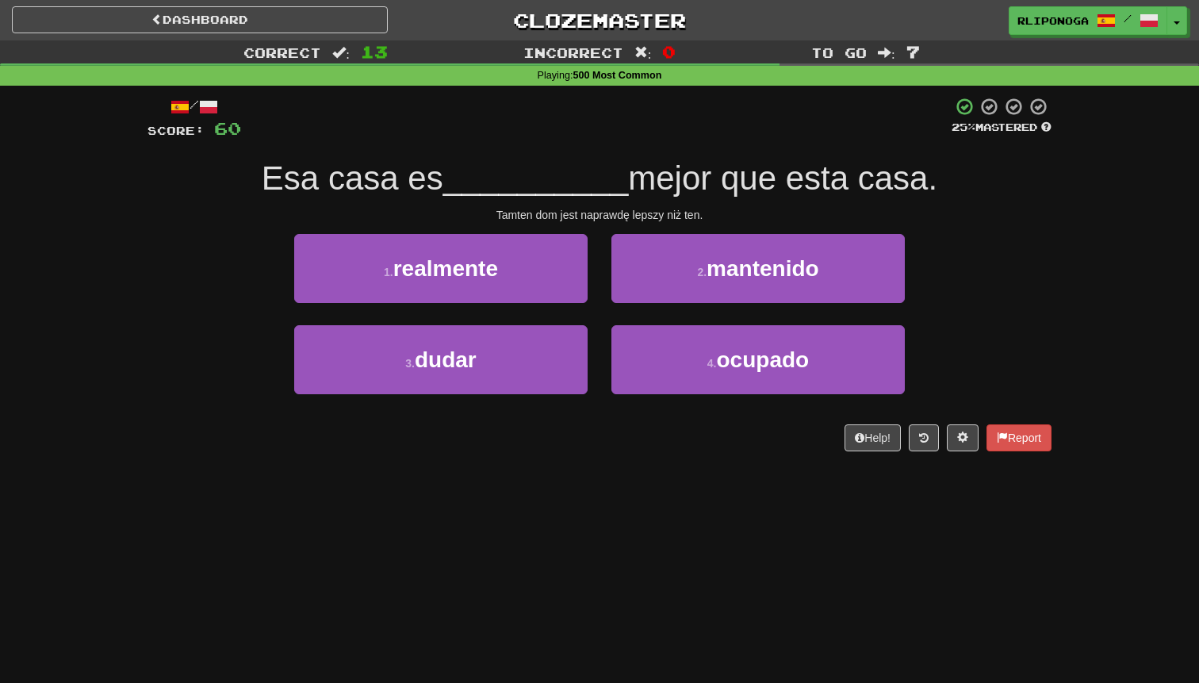
click at [588, 445] on div "Help! Report" at bounding box center [599, 437] width 904 height 27
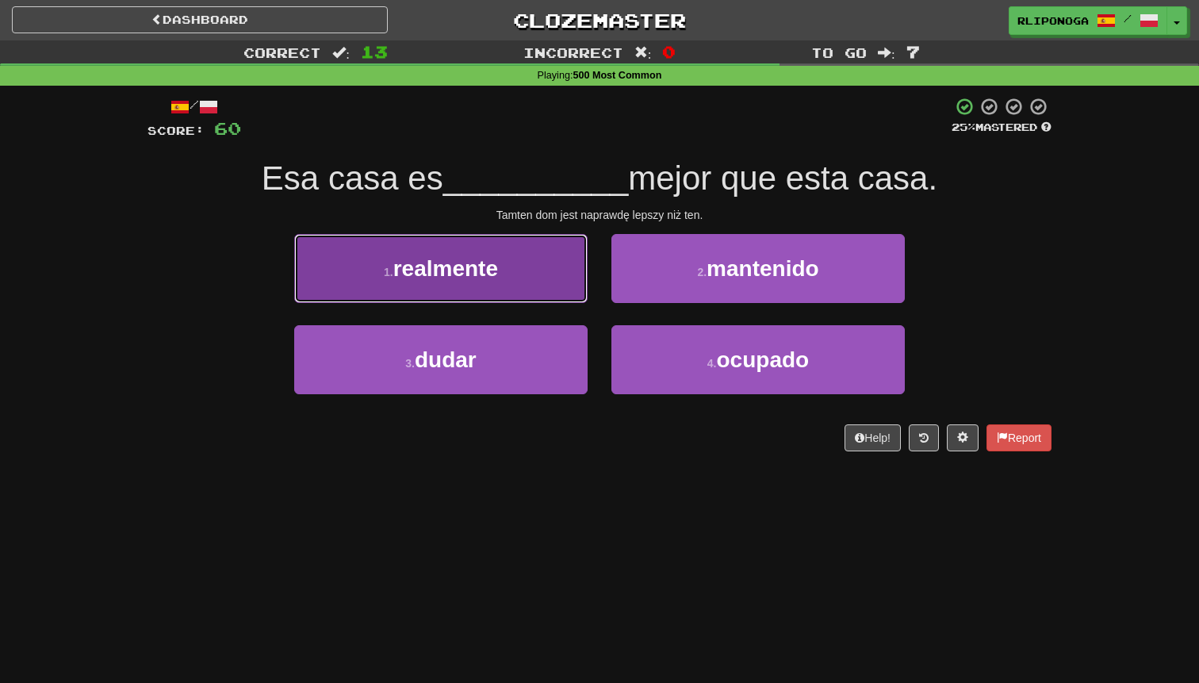
click at [538, 285] on button "1 . realmente" at bounding box center [440, 268] width 293 height 69
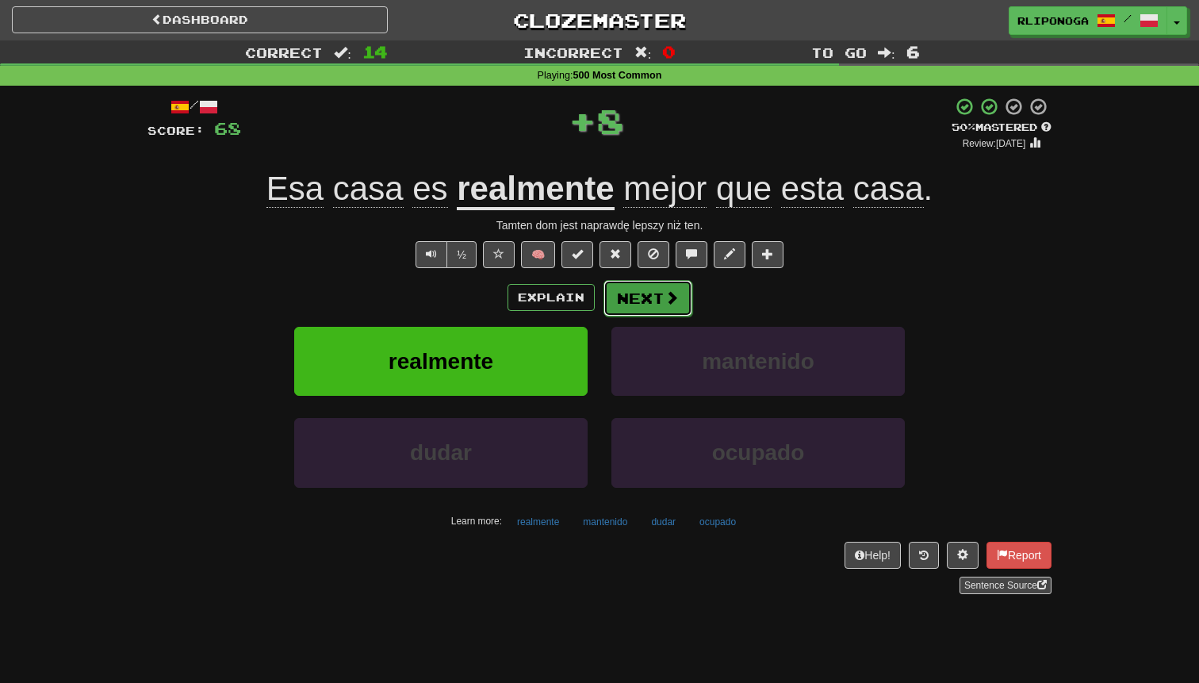
click at [633, 302] on button "Next" at bounding box center [647, 298] width 89 height 36
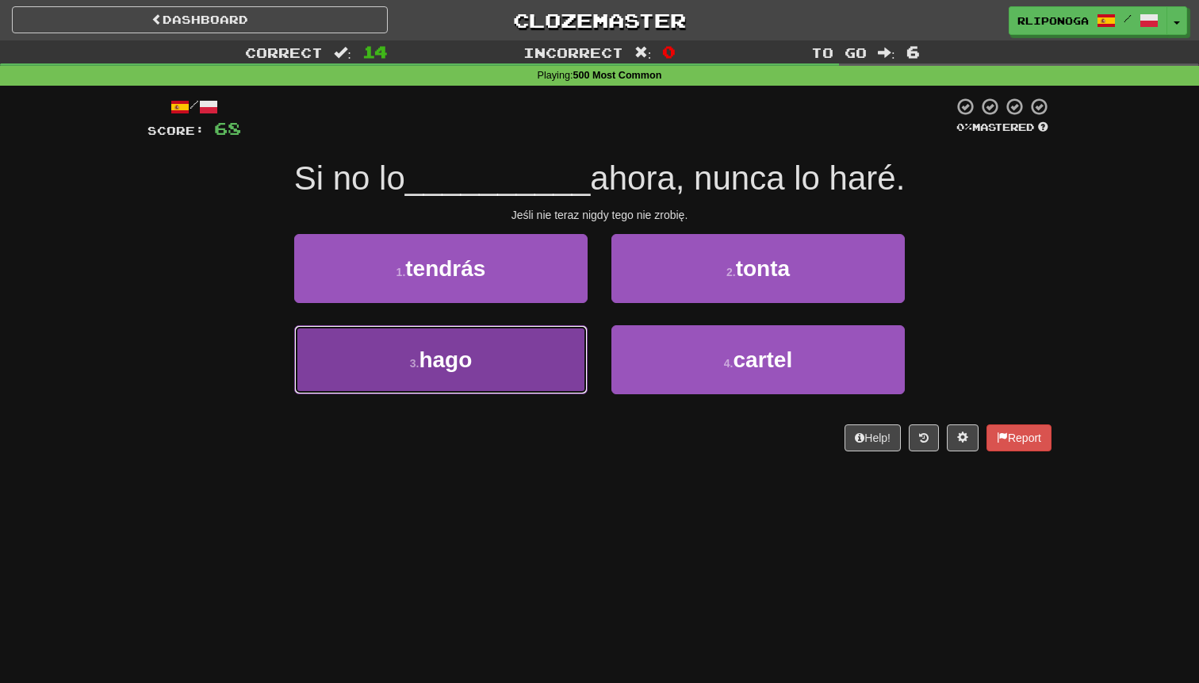
click at [555, 342] on button "3 . hago" at bounding box center [440, 359] width 293 height 69
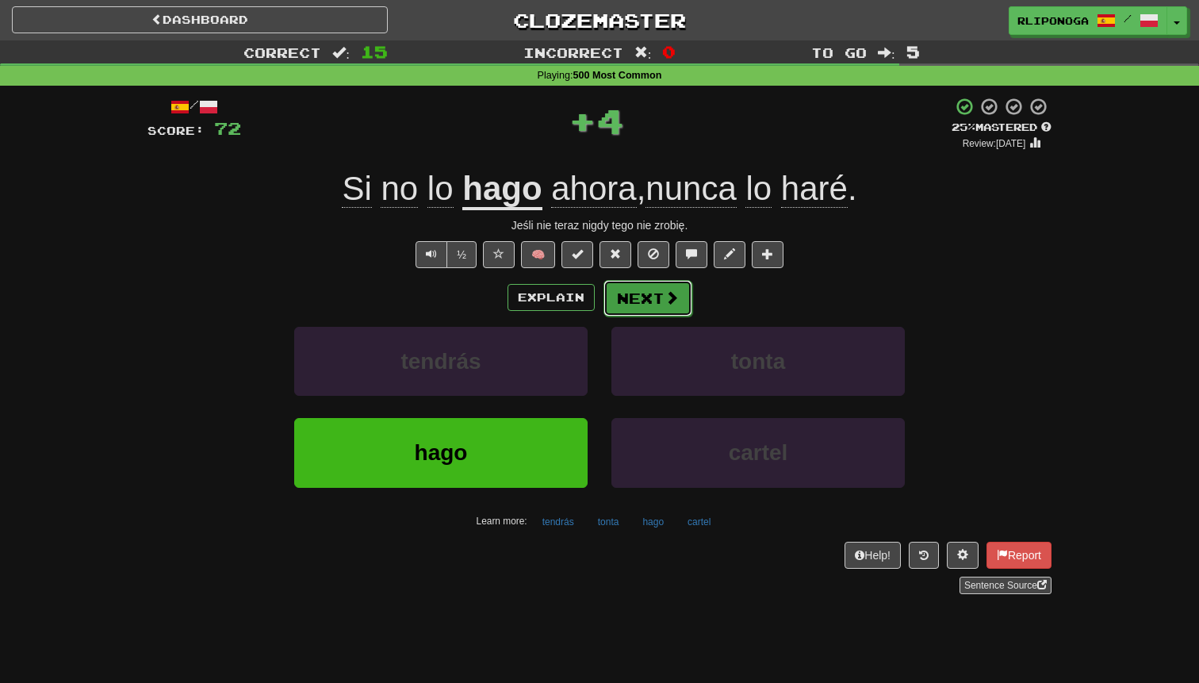
click at [646, 301] on button "Next" at bounding box center [647, 298] width 89 height 36
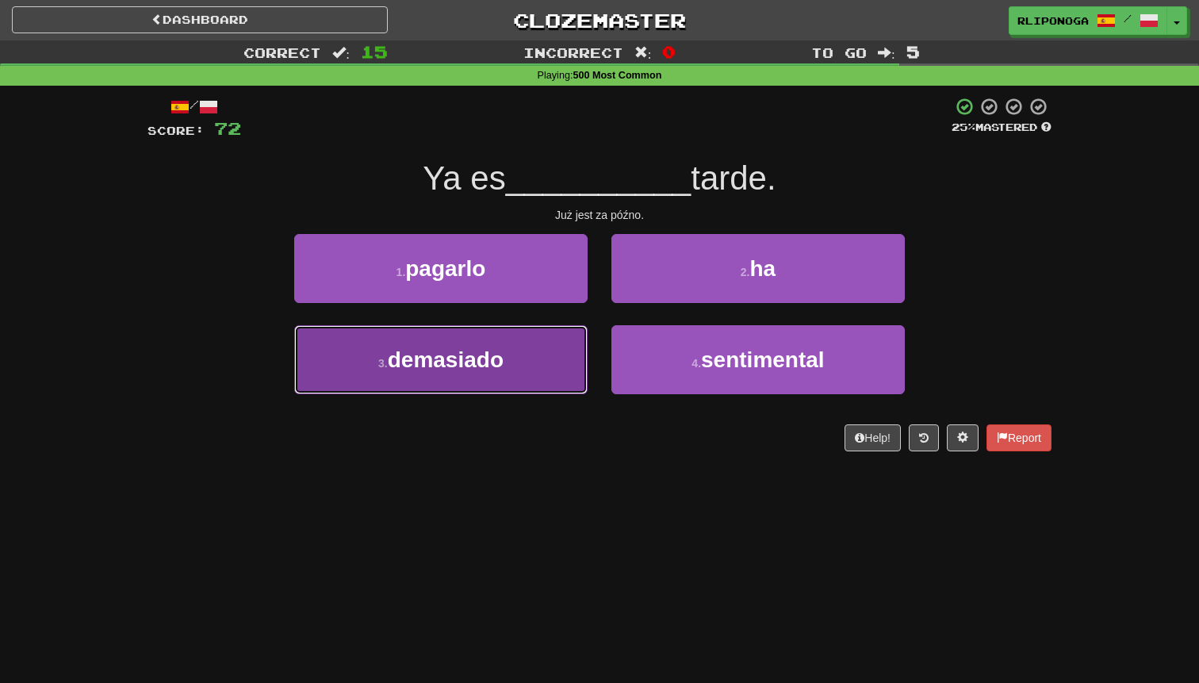
click at [506, 354] on button "3 . demasiado" at bounding box center [440, 359] width 293 height 69
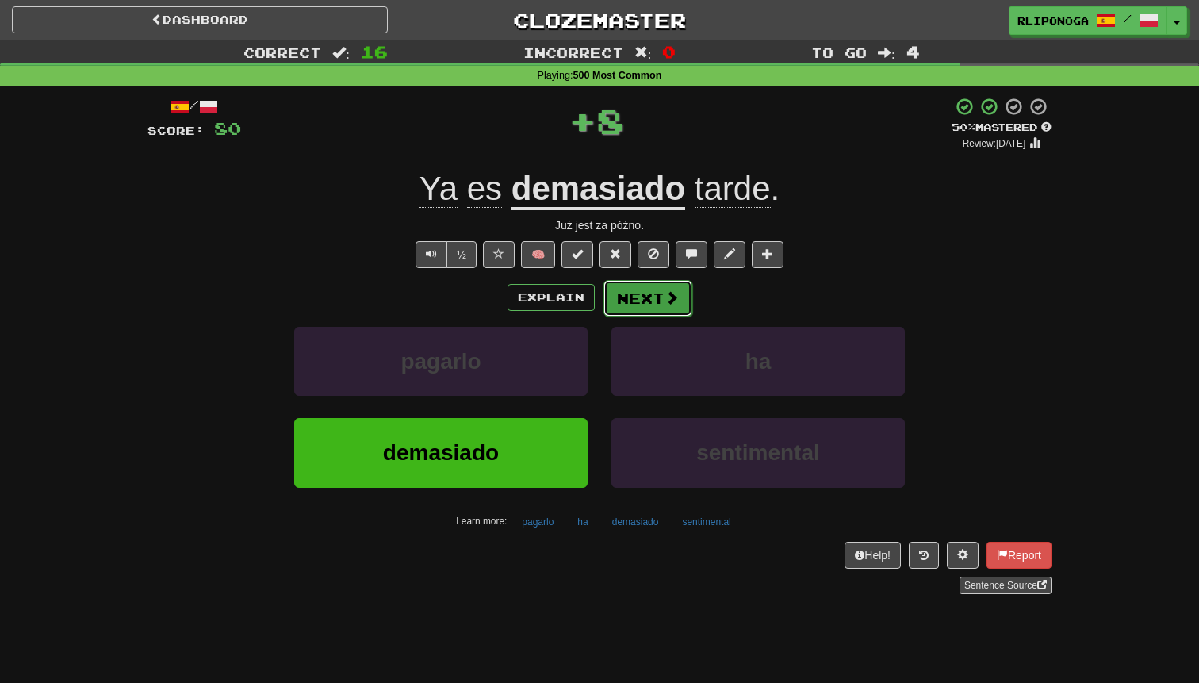
click at [643, 296] on button "Next" at bounding box center [647, 298] width 89 height 36
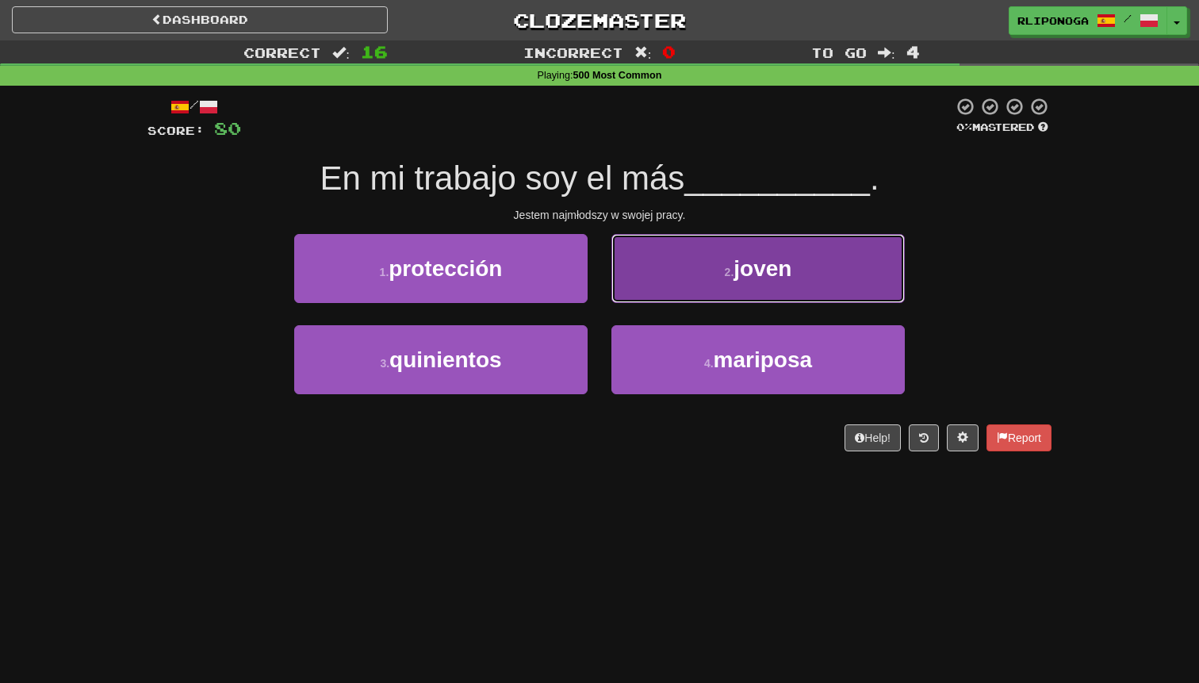
click at [665, 279] on button "2 . joven" at bounding box center [757, 268] width 293 height 69
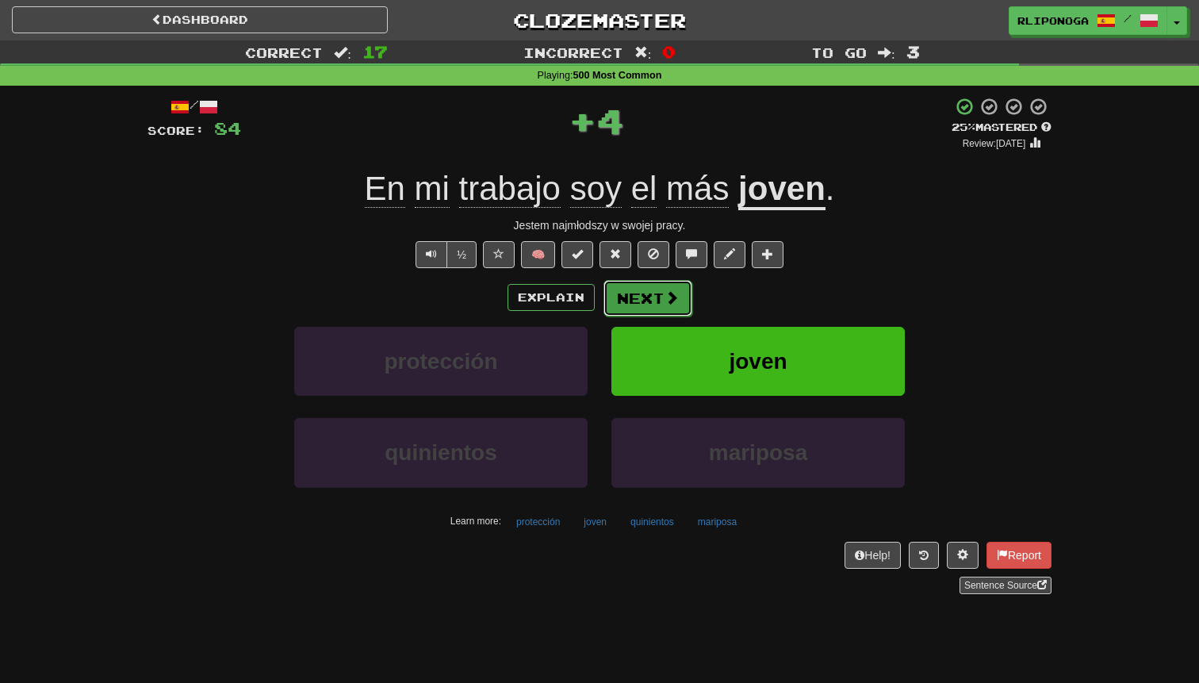
click at [650, 291] on button "Next" at bounding box center [647, 298] width 89 height 36
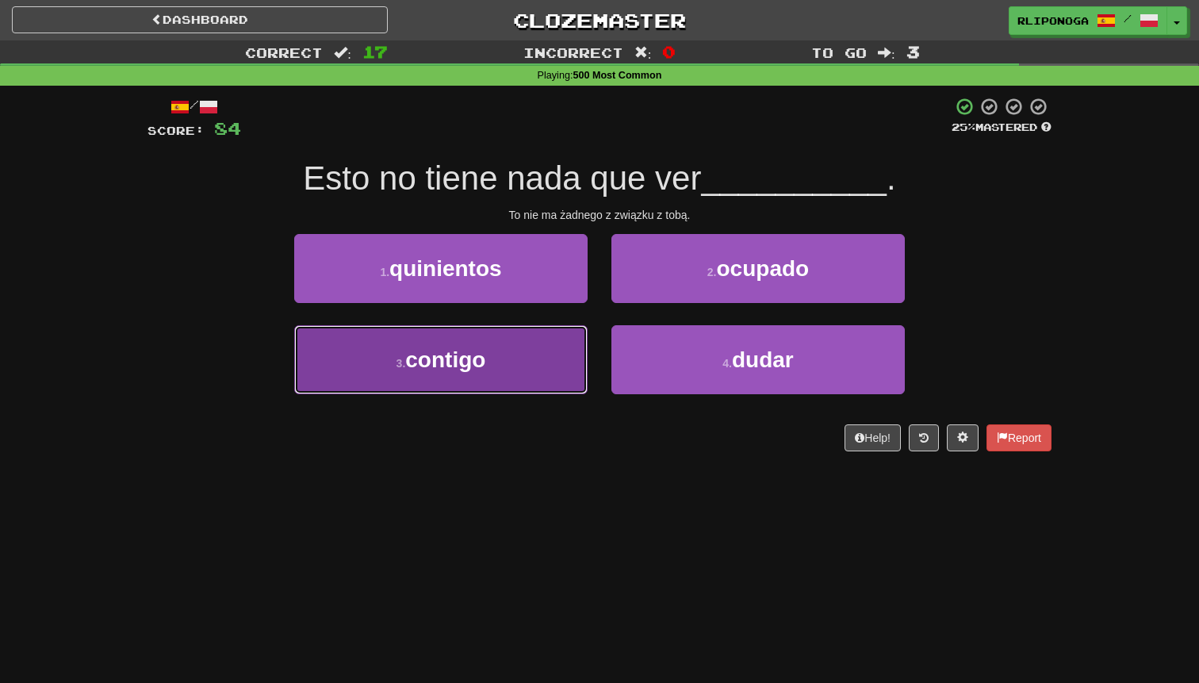
click at [546, 339] on button "3 . contigo" at bounding box center [440, 359] width 293 height 69
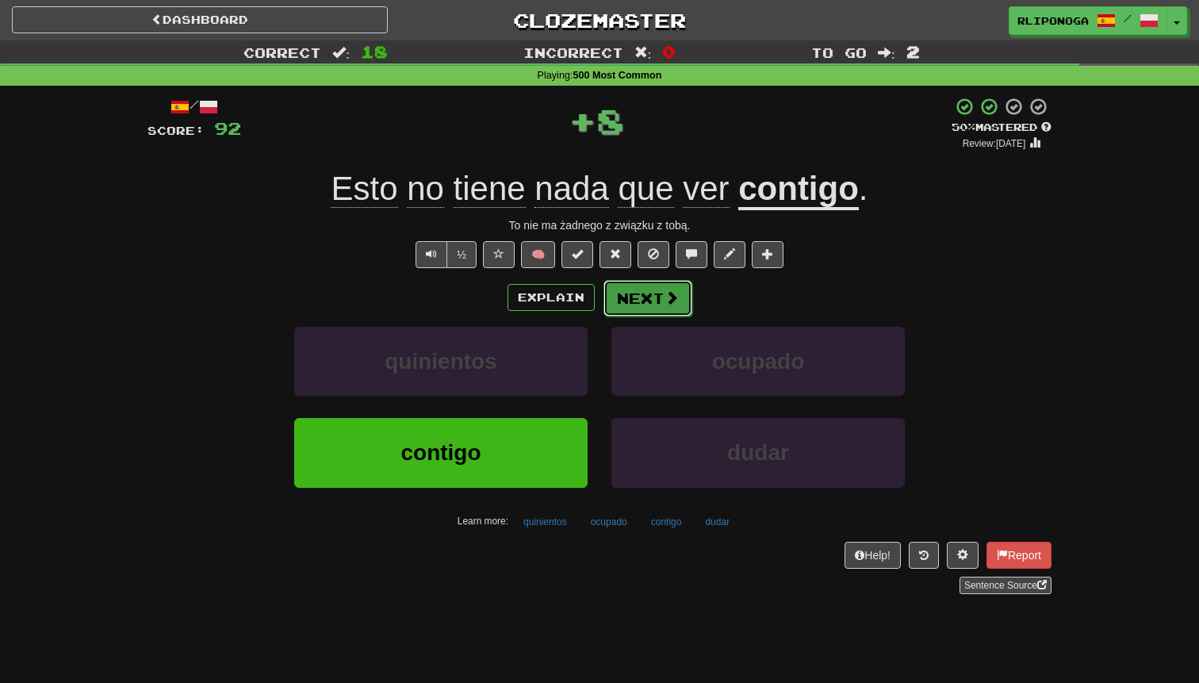
click at [649, 284] on button "Next" at bounding box center [647, 298] width 89 height 36
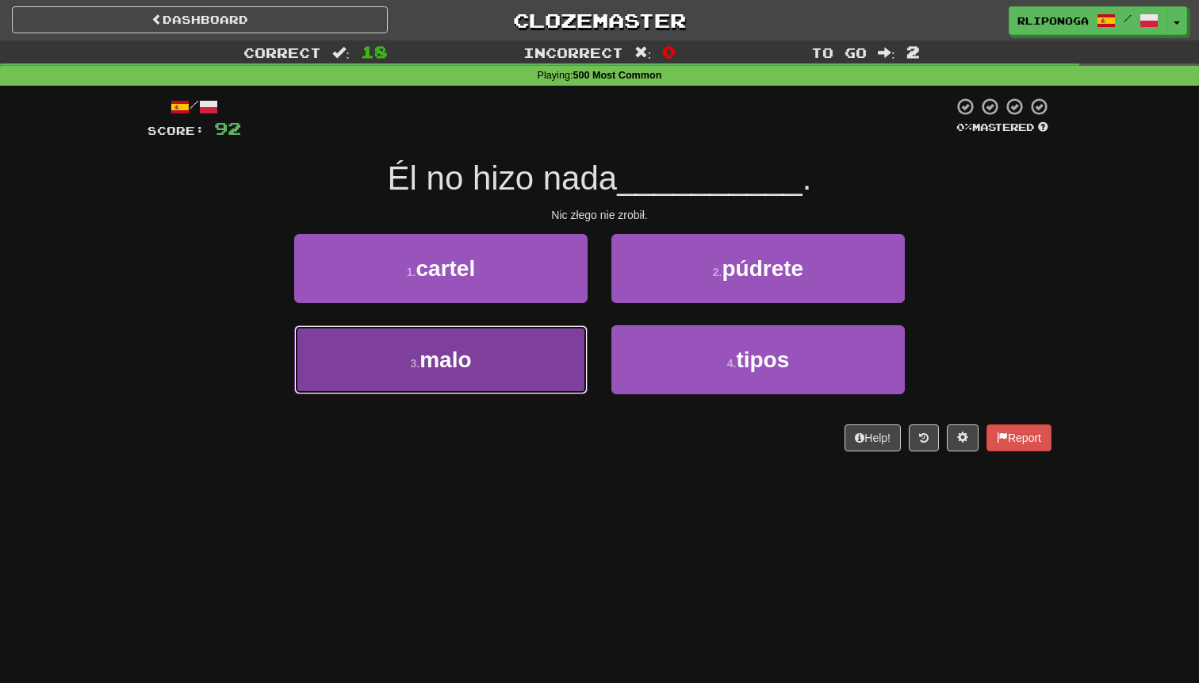
click at [549, 361] on button "3 . malo" at bounding box center [440, 359] width 293 height 69
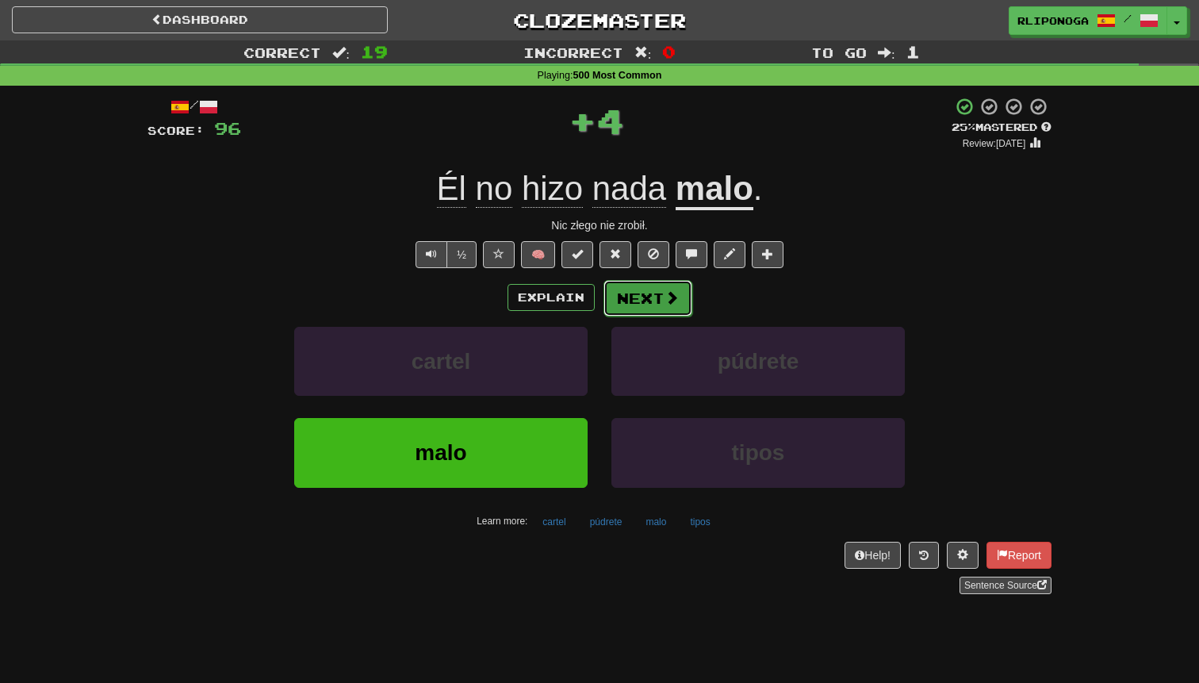
click at [629, 308] on button "Next" at bounding box center [647, 298] width 89 height 36
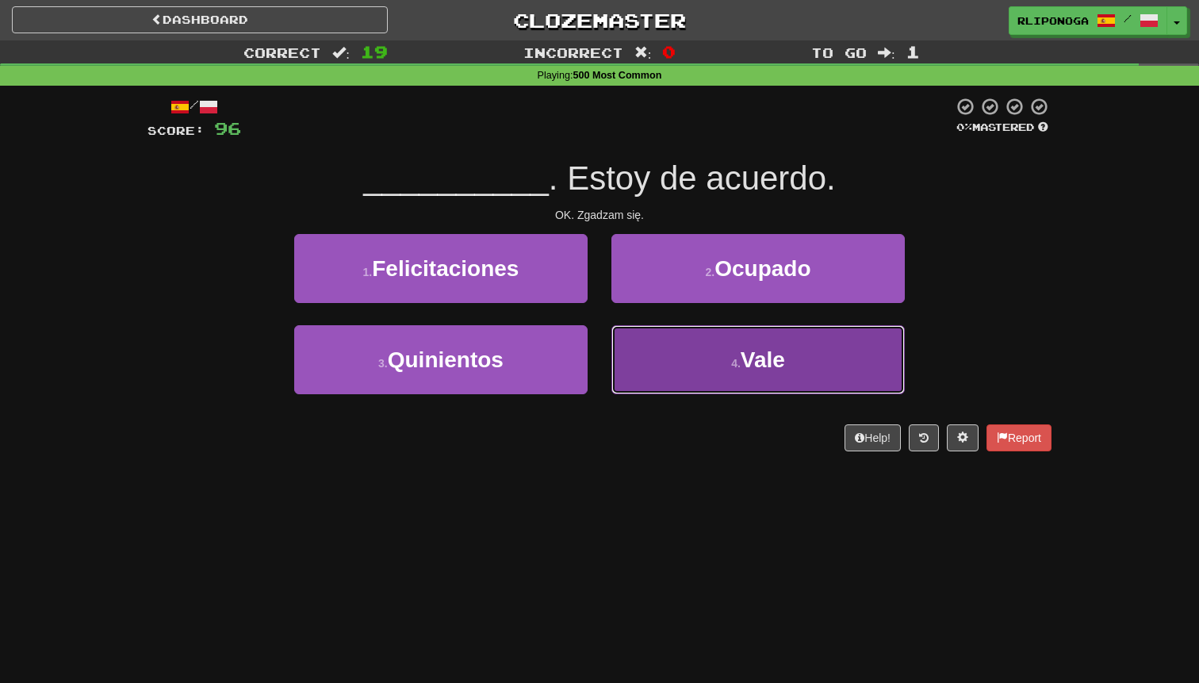
click at [701, 387] on button "4 . Vale" at bounding box center [757, 359] width 293 height 69
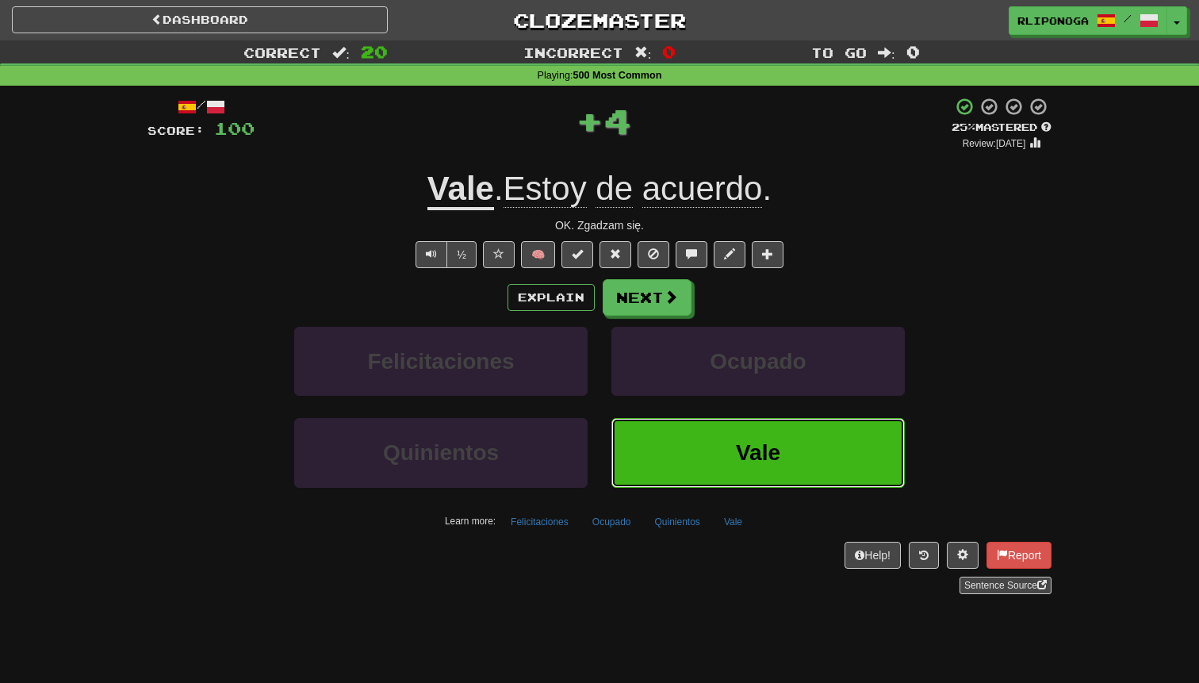
drag, startPoint x: 703, startPoint y: 453, endPoint x: 681, endPoint y: 671, distance: 219.2
click at [681, 671] on div "Dashboard Clozemaster rliponoga / Toggle Dropdown Dashboard Leaderboard Activit…" at bounding box center [599, 341] width 1199 height 683
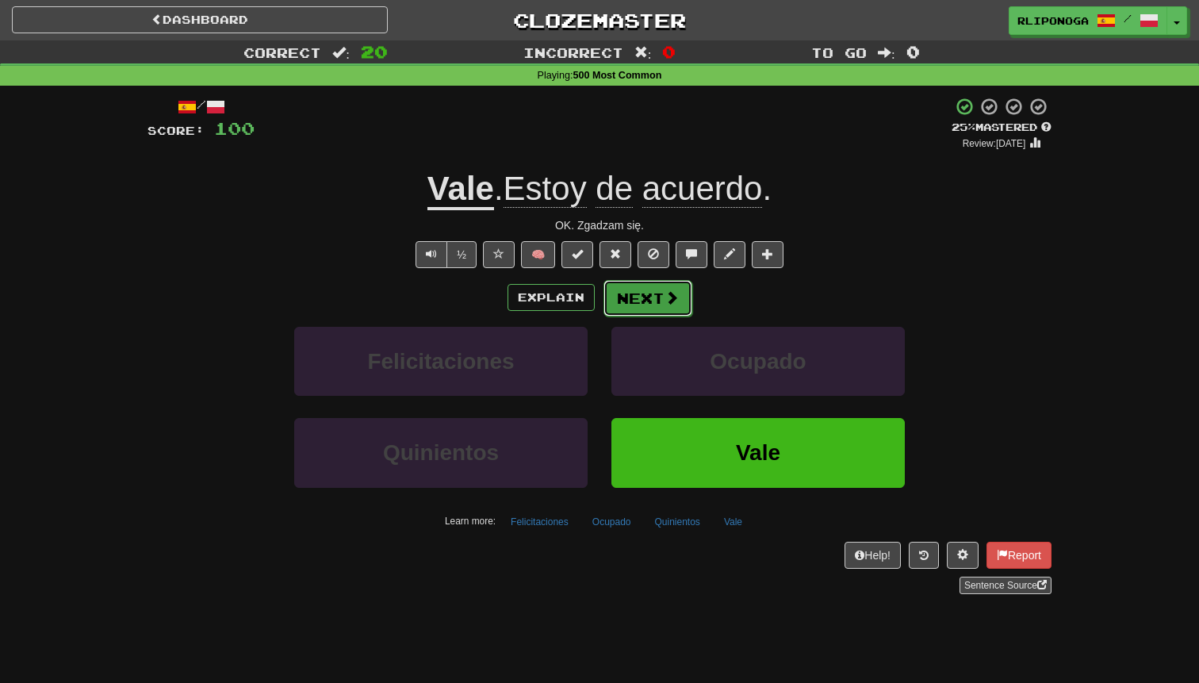
click at [664, 297] on span at bounding box center [671, 297] width 14 height 14
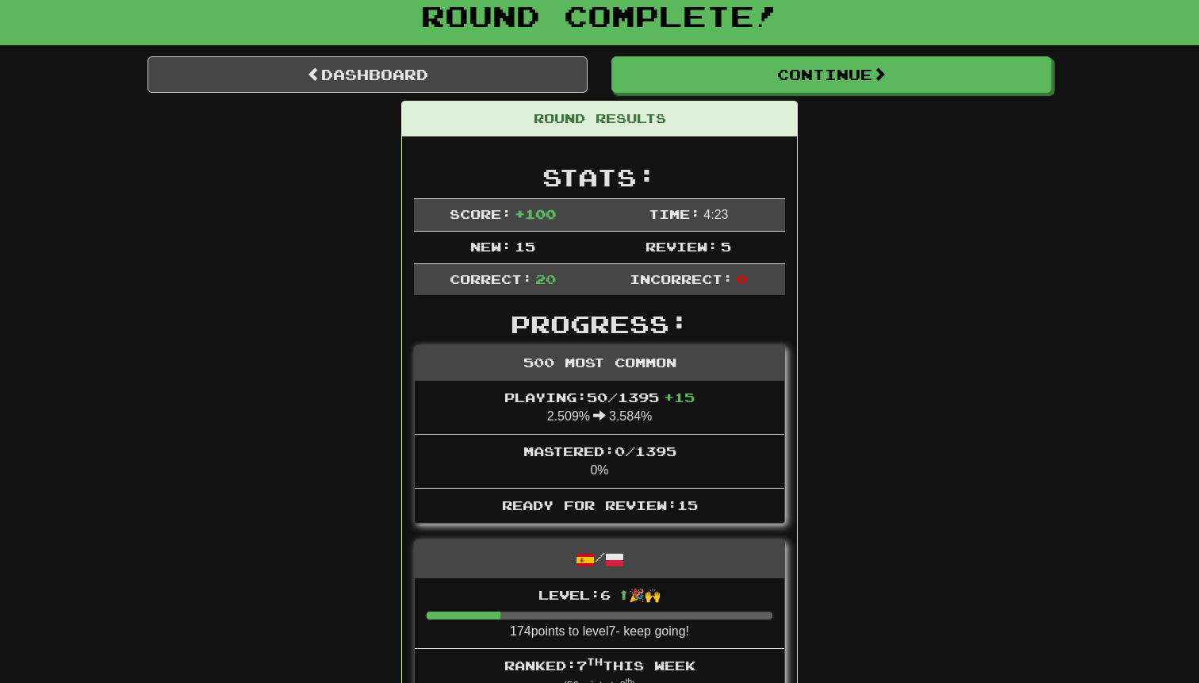
scroll to position [120, 0]
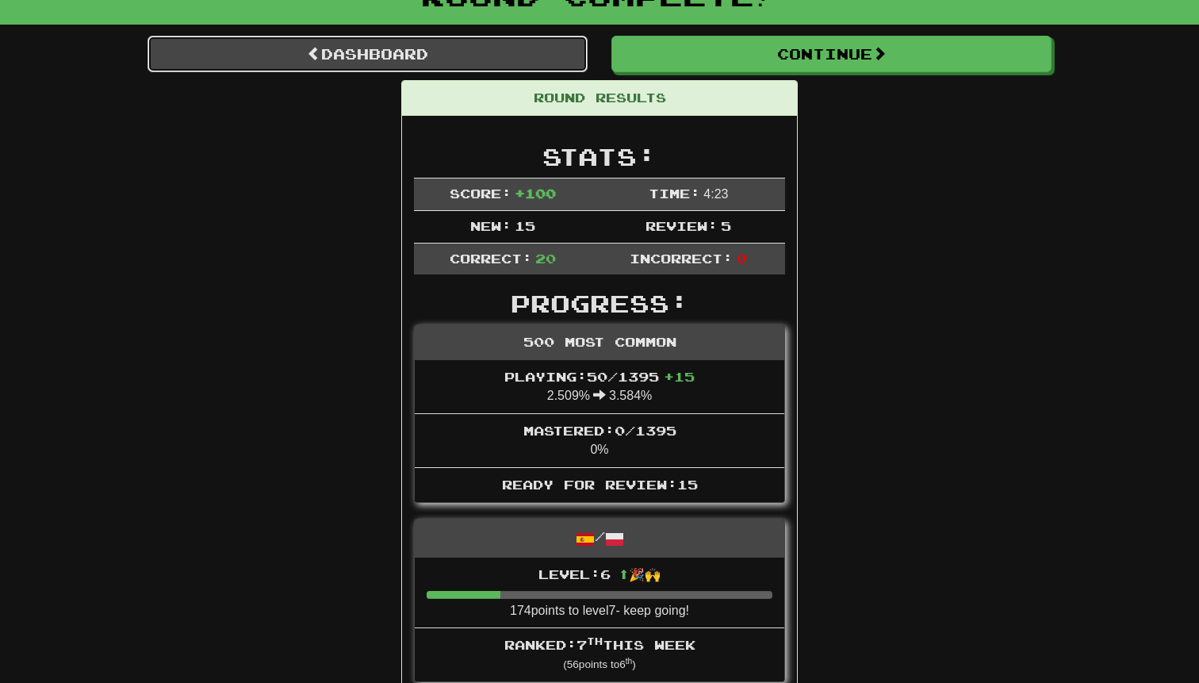
click at [425, 54] on link "Dashboard" at bounding box center [367, 54] width 440 height 36
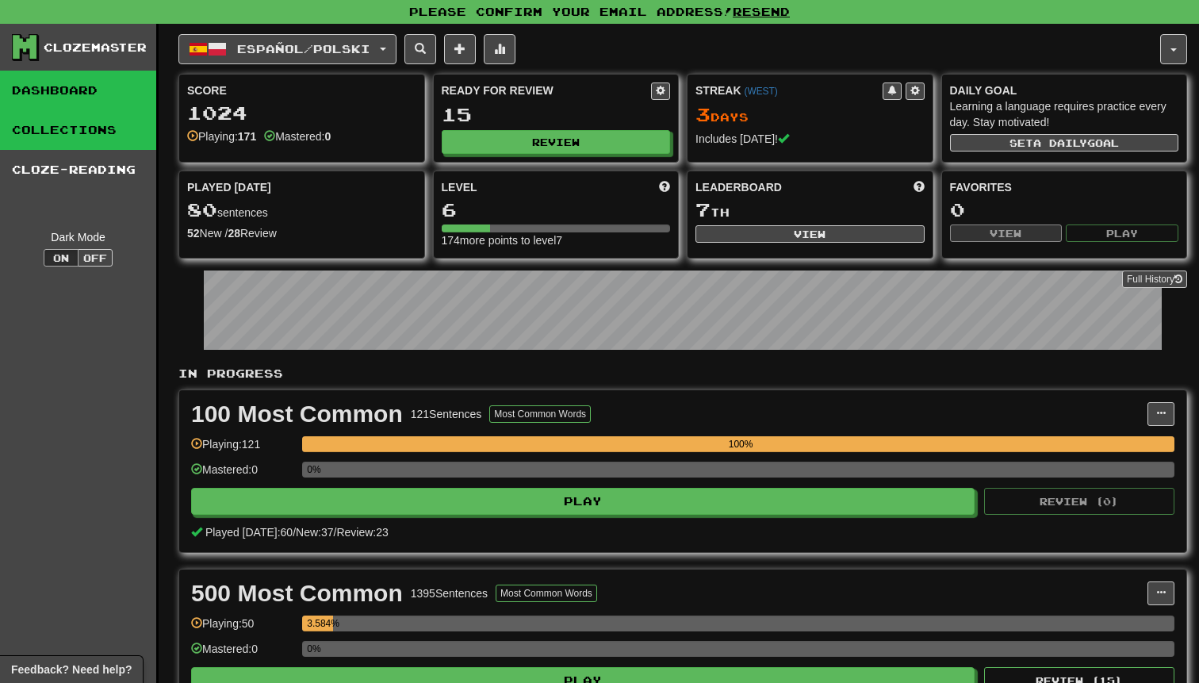
click at [66, 124] on link "Collections" at bounding box center [78, 130] width 156 height 40
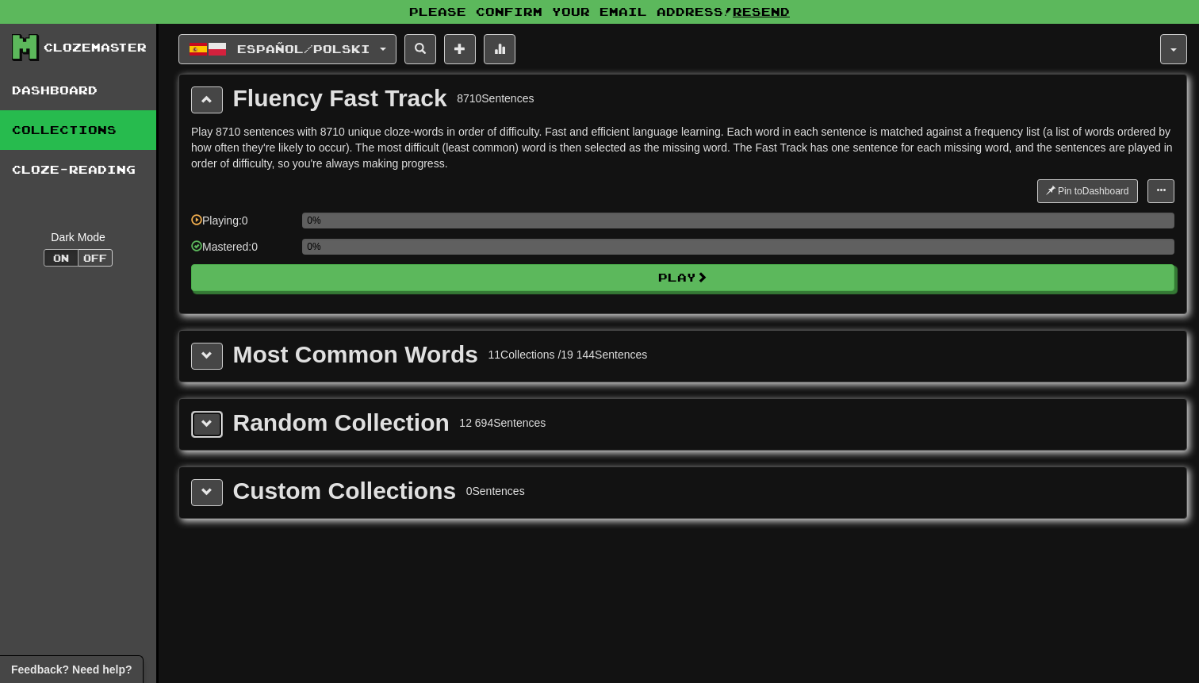
click at [213, 416] on button at bounding box center [207, 424] width 32 height 27
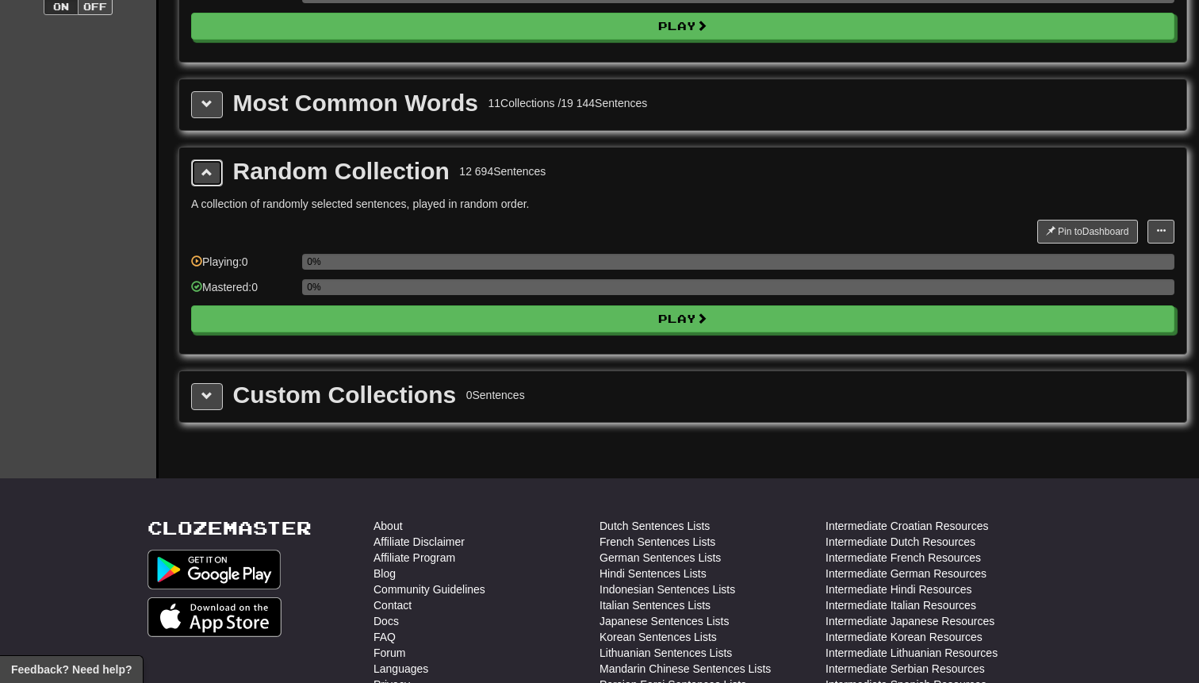
scroll to position [252, 0]
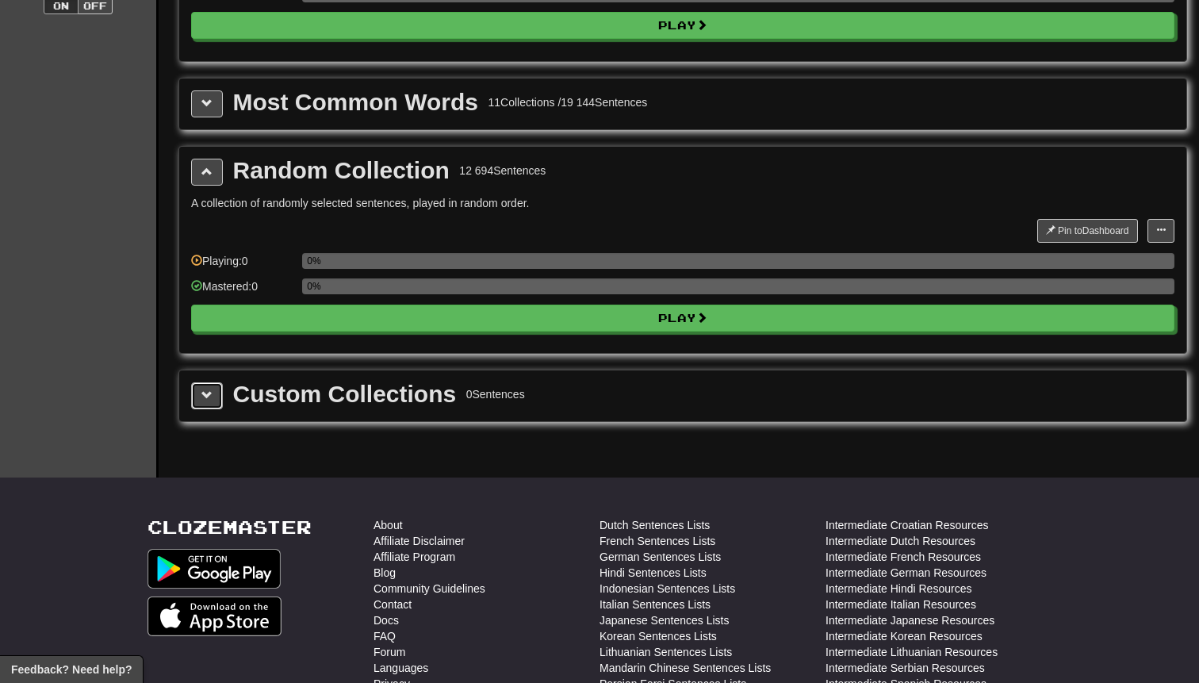
click at [211, 404] on button at bounding box center [207, 395] width 32 height 27
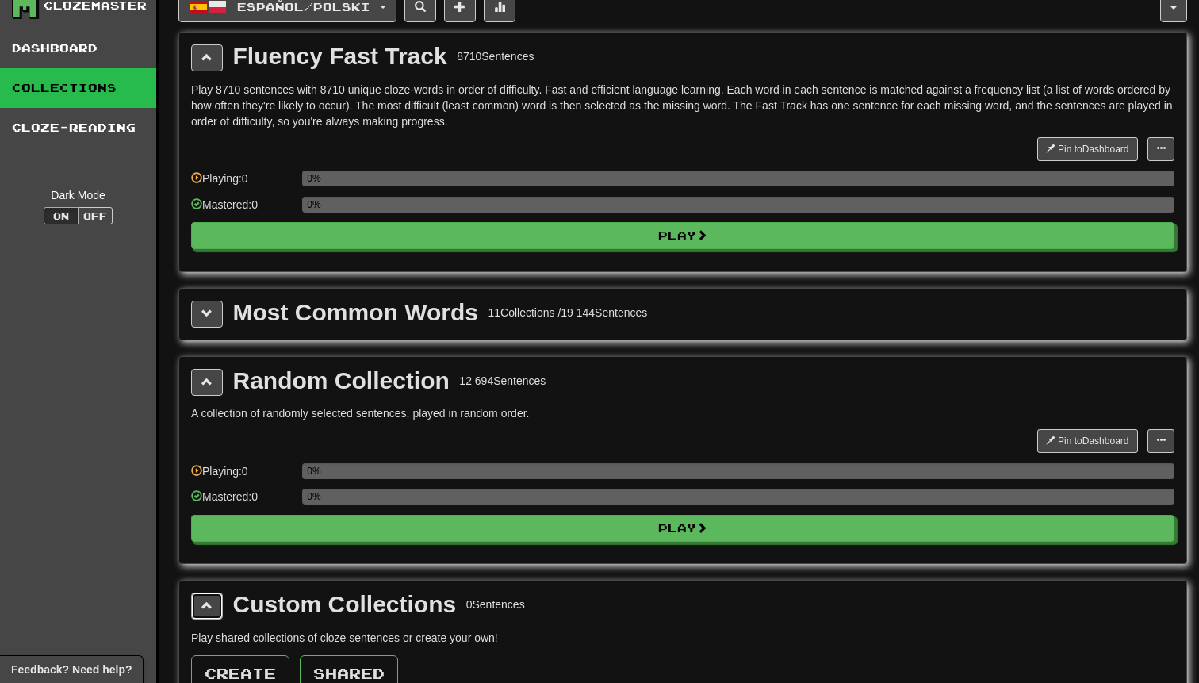
scroll to position [35, 0]
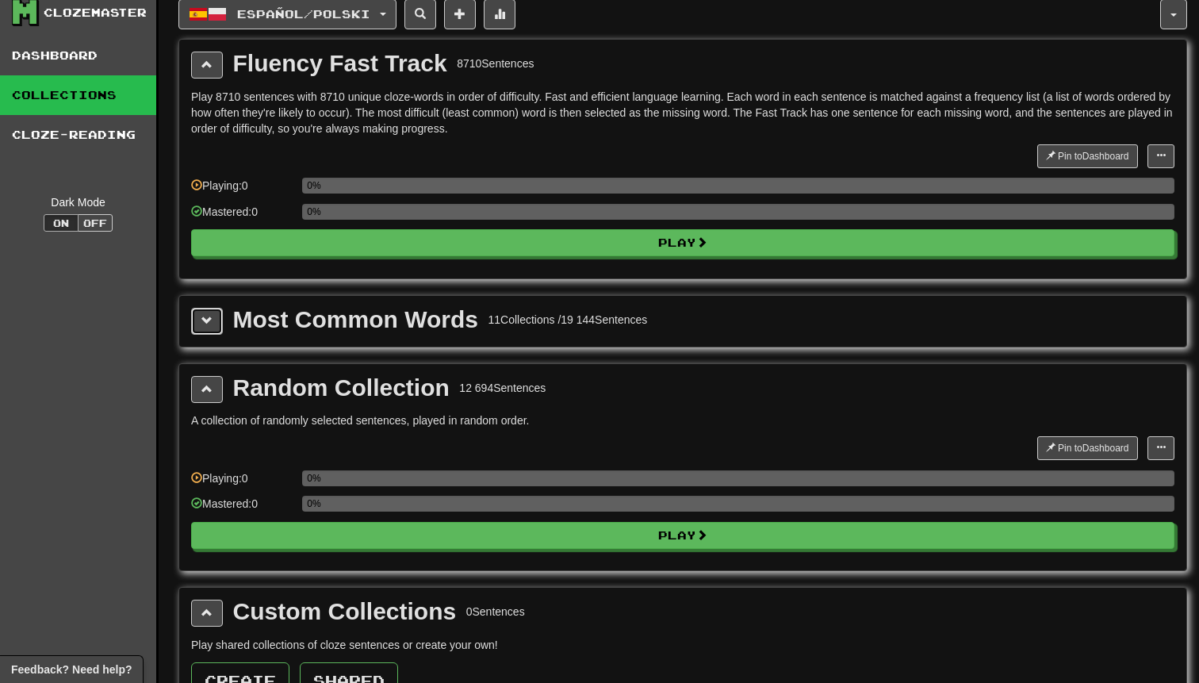
click at [210, 326] on span at bounding box center [206, 320] width 11 height 11
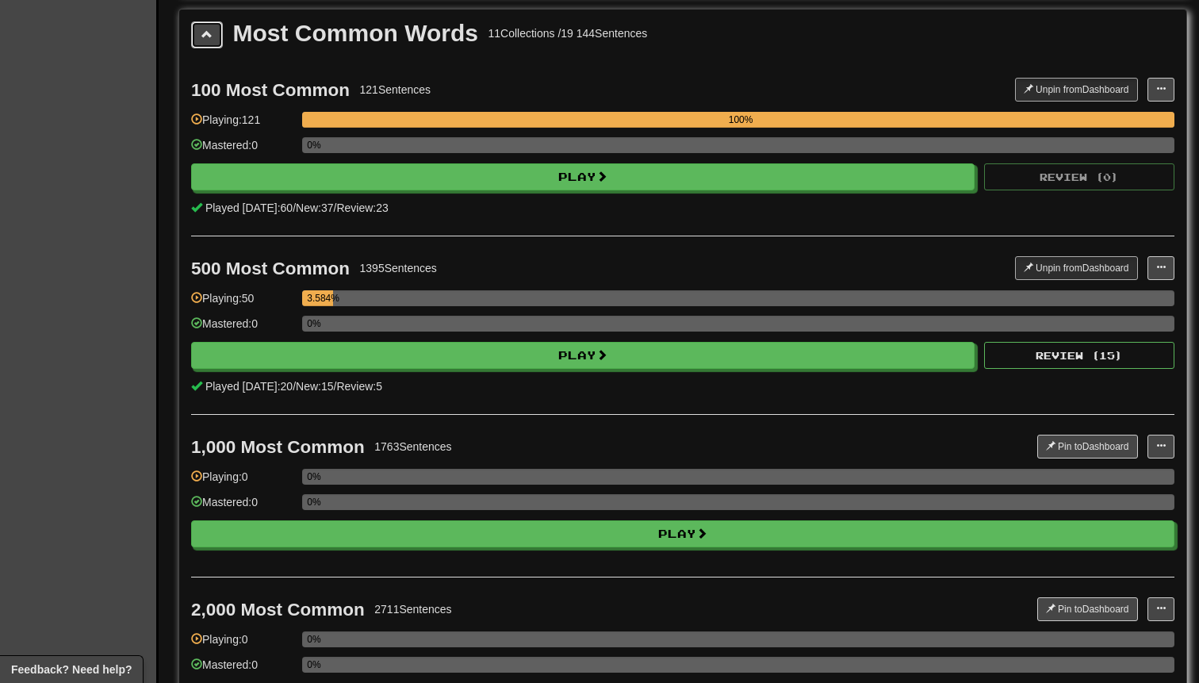
scroll to position [0, 0]
